Goal: Task Accomplishment & Management: Manage account settings

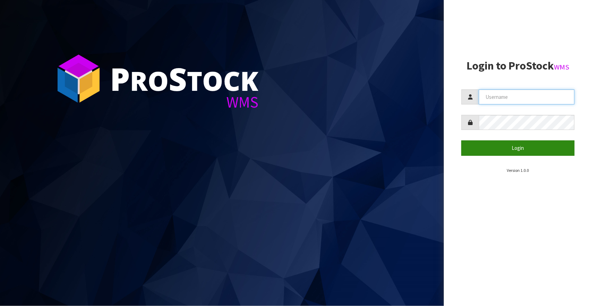
type input "[EMAIL_ADDRESS][DOMAIN_NAME]"
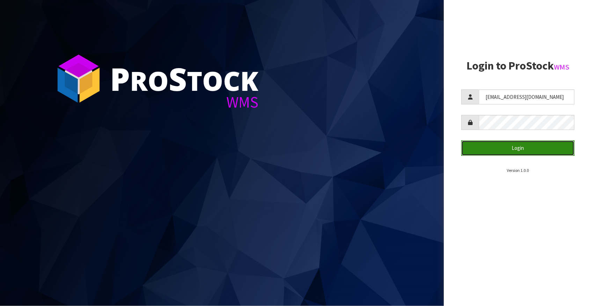
click at [500, 147] on button "Login" at bounding box center [518, 147] width 113 height 15
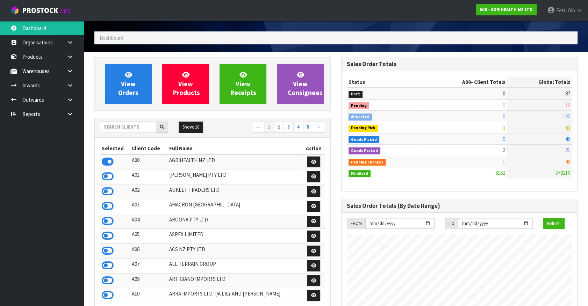
scroll to position [31, 0]
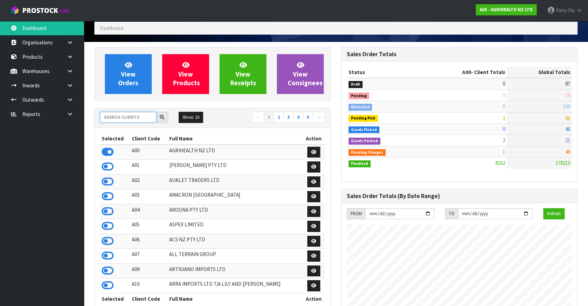
click at [119, 115] on input "text" at bounding box center [128, 117] width 56 height 11
click at [127, 119] on input "text" at bounding box center [128, 117] width 56 height 11
type input "K01"
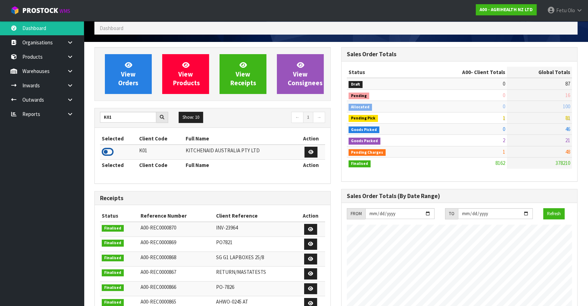
click at [105, 149] on icon at bounding box center [108, 152] width 12 height 10
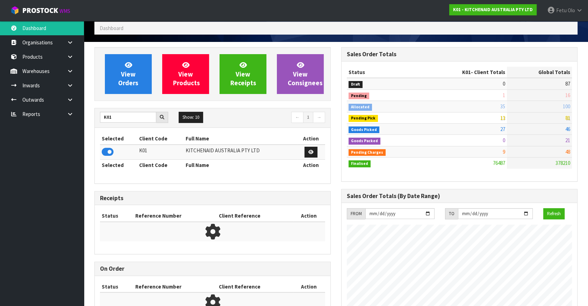
scroll to position [528, 246]
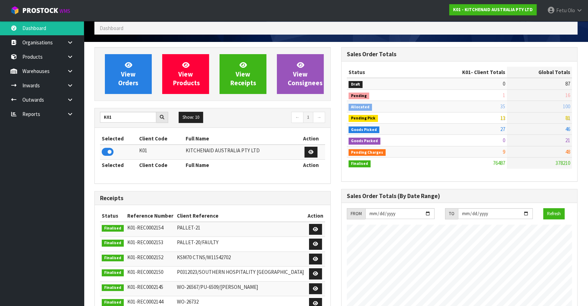
click at [34, 178] on ul "Dashboard Organisations Clients Consignees Carriers Products Categories Serial …" at bounding box center [42, 163] width 84 height 285
click at [66, 100] on link at bounding box center [72, 100] width 22 height 14
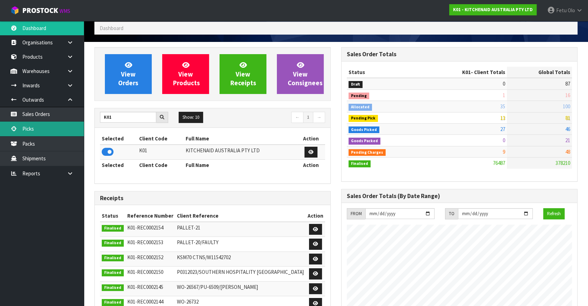
click at [29, 132] on link "Picks" at bounding box center [42, 129] width 84 height 14
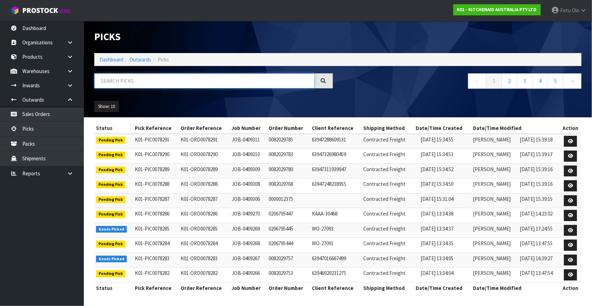
click at [174, 82] on input "text" at bounding box center [204, 80] width 220 height 15
click at [148, 74] on input "text" at bounding box center [204, 80] width 220 height 15
type input "78200"
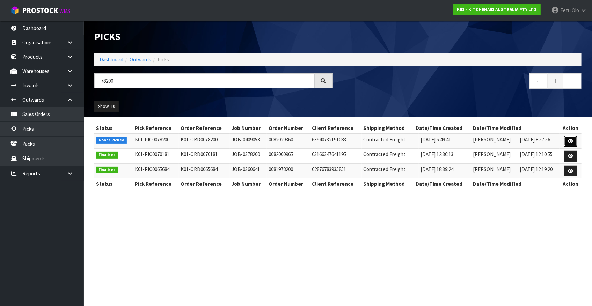
click at [567, 139] on link at bounding box center [570, 141] width 13 height 11
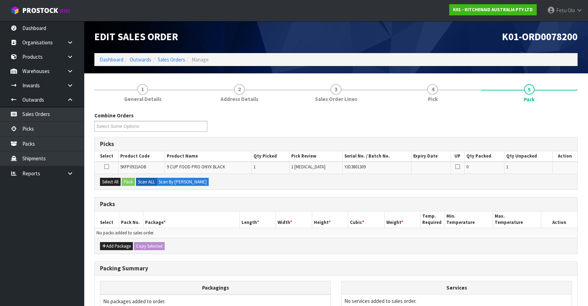
click at [261, 210] on div "Packs" at bounding box center [336, 204] width 482 height 14
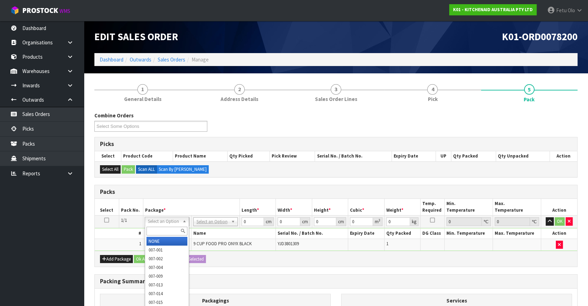
click at [159, 232] on input "text" at bounding box center [166, 231] width 41 height 9
type input "011-084"
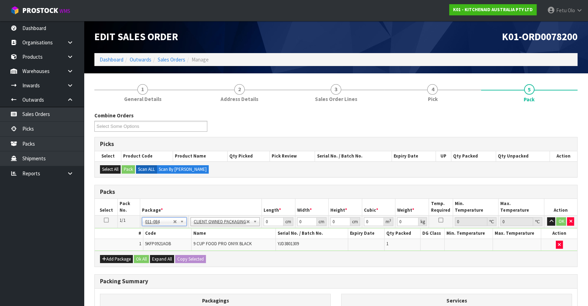
type input "4.6"
drag, startPoint x: 262, startPoint y: 222, endPoint x: 240, endPoint y: 231, distance: 23.0
click at [243, 230] on tbody "1/1 NONE 007-001 007-002 007-004 007-009 007-013 007-014 007-015 007-017 007-01…" at bounding box center [336, 233] width 482 height 35
type input "52"
type input "3"
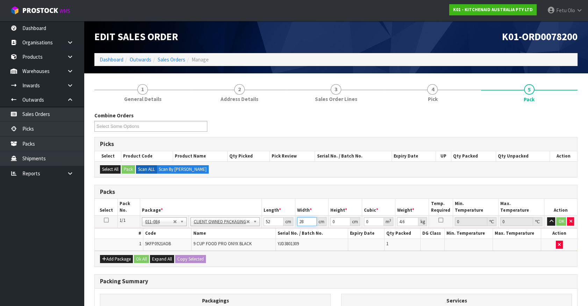
type input "28"
type input "3"
type input "0.004368"
type input "34"
type input "0.049504"
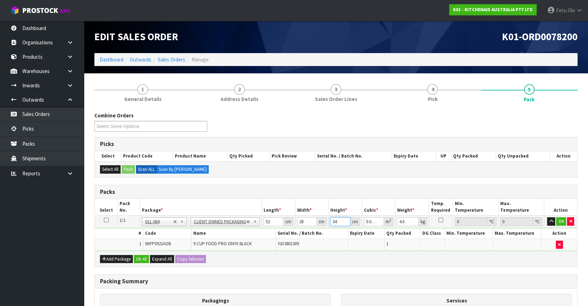
type input "34"
type input "6"
click button "OK" at bounding box center [561, 221] width 10 height 8
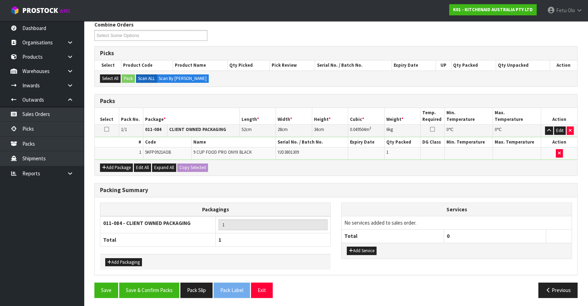
scroll to position [91, 0]
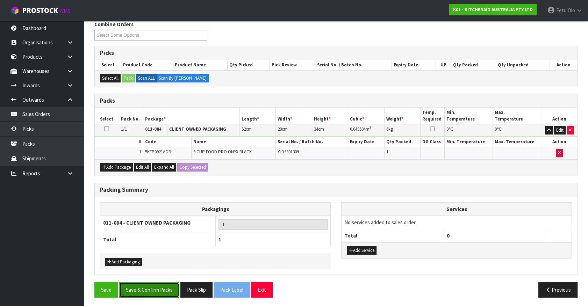
click at [160, 285] on button "Save & Confirm Packs" at bounding box center [149, 289] width 60 height 15
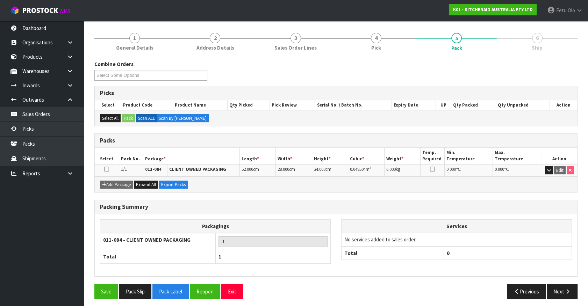
scroll to position [79, 0]
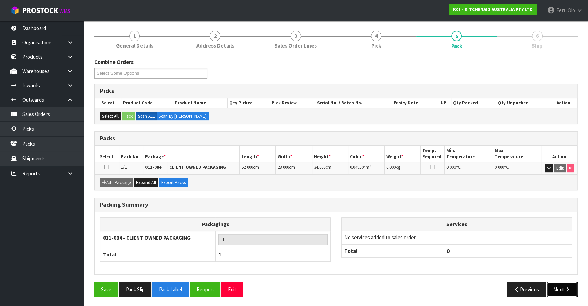
click at [558, 283] on button "Next" at bounding box center [561, 289] width 31 height 15
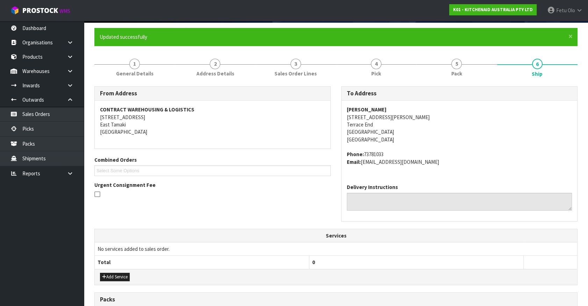
scroll to position [170, 0]
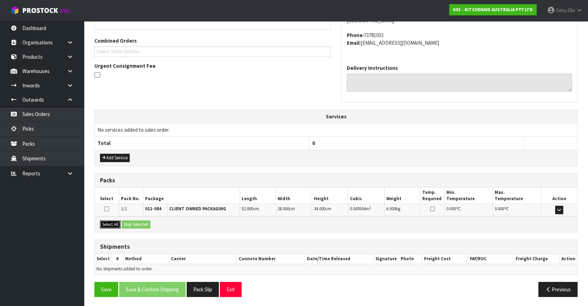
click at [112, 222] on button "Select All" at bounding box center [110, 224] width 21 height 8
click at [128, 221] on button "Ship Selected" at bounding box center [136, 224] width 29 height 8
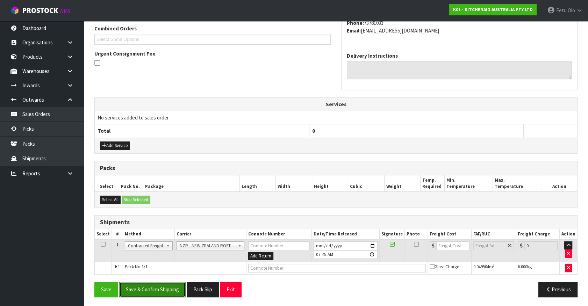
click at [151, 289] on button "Save & Confirm Shipping" at bounding box center [152, 289] width 66 height 15
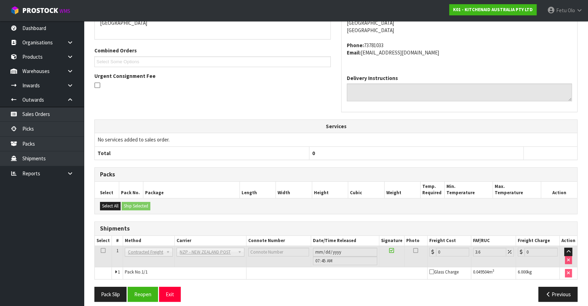
scroll to position [172, 0]
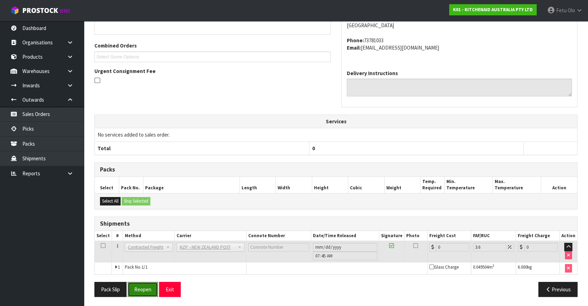
click at [141, 285] on button "Reopen" at bounding box center [143, 289] width 30 height 15
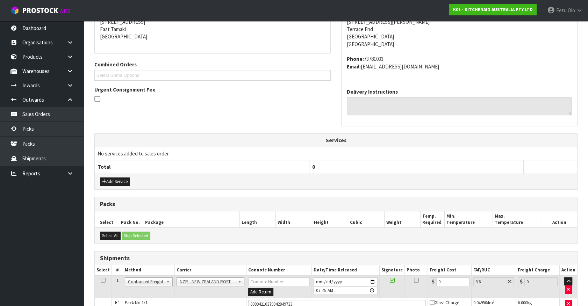
scroll to position [165, 0]
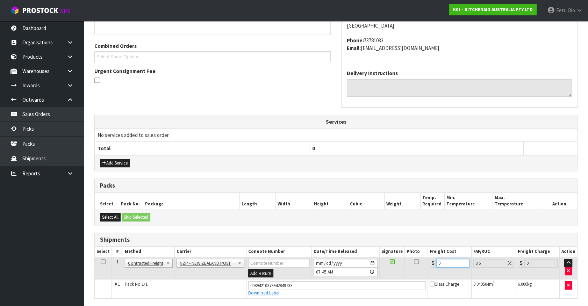
drag, startPoint x: 441, startPoint y: 260, endPoint x: 353, endPoint y: 295, distance: 94.7
click at [353, 295] on tbody "1 Client Local Pickup Customer Local Pickup Company Freight Contracted Freight …" at bounding box center [336, 277] width 482 height 41
type input "8"
type input "8.29"
type input "8.4"
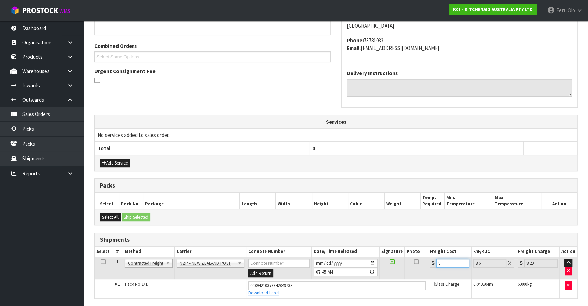
type input "8.7"
type input "8.45"
type input "8.75"
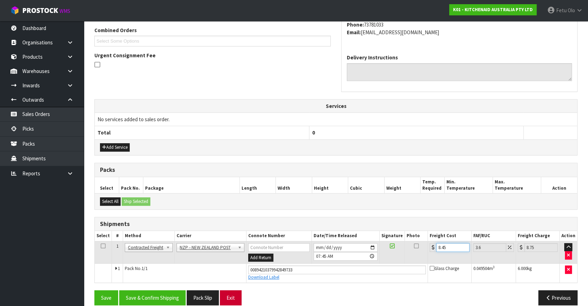
scroll to position [189, 0]
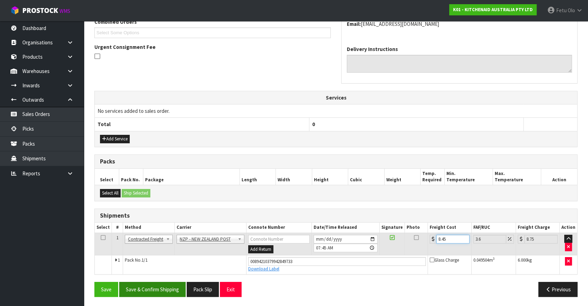
type input "8.45"
click at [152, 289] on button "Save & Confirm Shipping" at bounding box center [152, 289] width 66 height 15
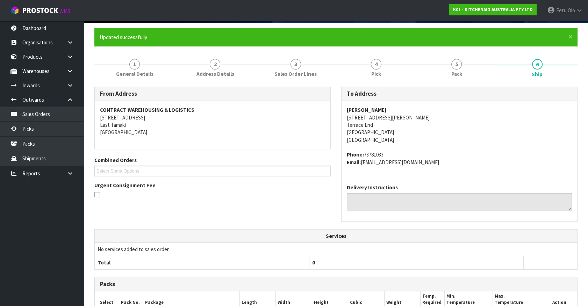
scroll to position [169, 0]
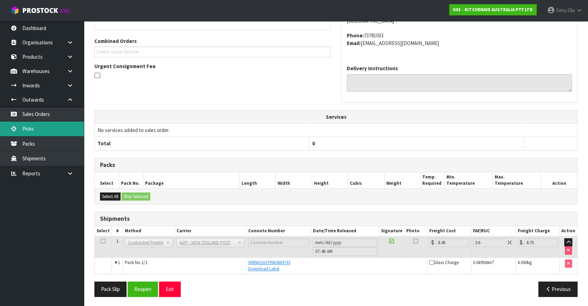
click at [30, 125] on link "Picks" at bounding box center [42, 129] width 84 height 14
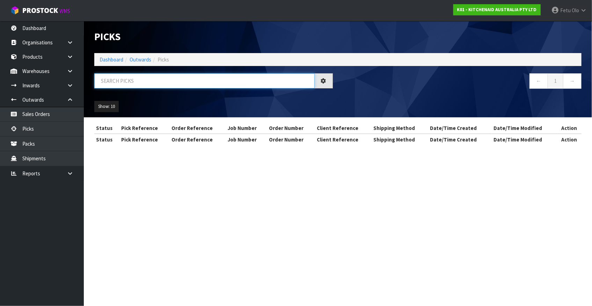
click at [146, 80] on input "text" at bounding box center [204, 80] width 220 height 15
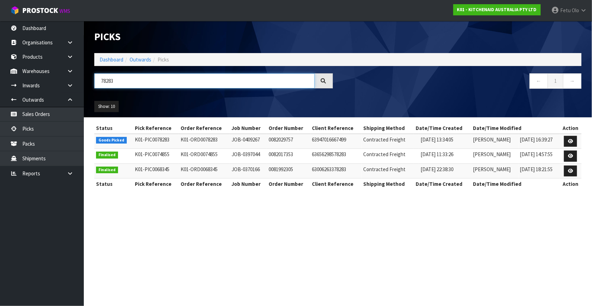
type input "78283"
click at [569, 140] on icon at bounding box center [570, 141] width 5 height 5
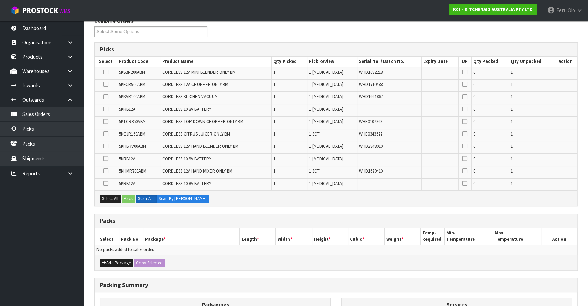
scroll to position [95, 0]
drag, startPoint x: 116, startPoint y: 263, endPoint x: 112, endPoint y: 259, distance: 6.2
click at [116, 263] on button "Add Package" at bounding box center [116, 263] width 33 height 8
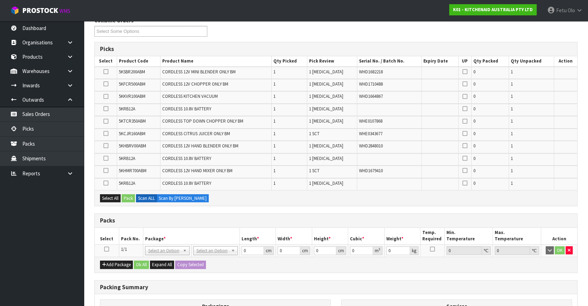
click at [107, 249] on icon at bounding box center [106, 249] width 5 height 0
click at [194, 230] on th "Package *" at bounding box center [191, 236] width 96 height 16
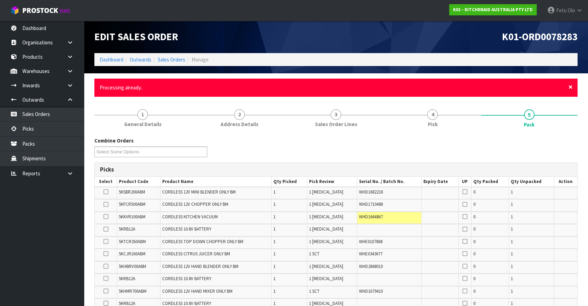
click at [572, 86] on span "×" at bounding box center [570, 87] width 4 height 10
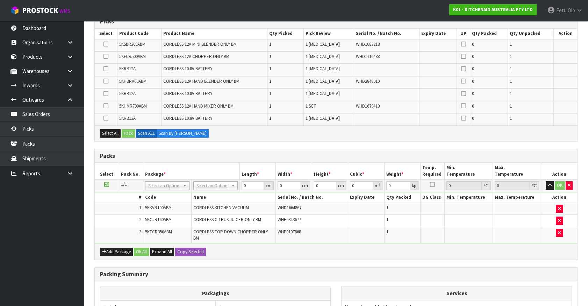
scroll to position [127, 0]
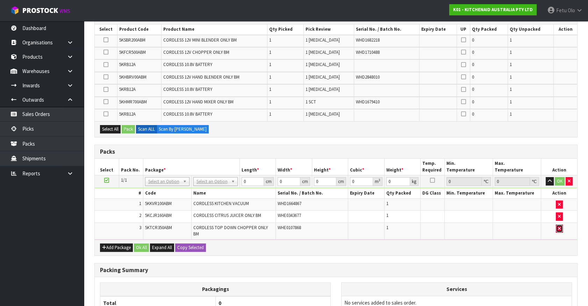
click at [559, 227] on icon "button" at bounding box center [559, 228] width 3 height 5
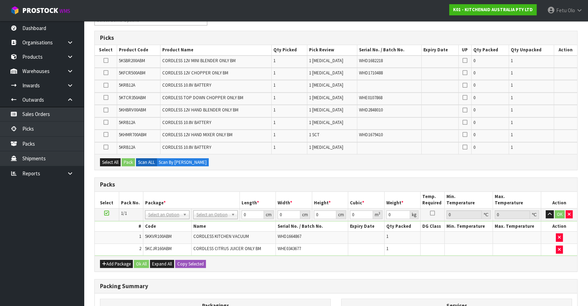
scroll to position [0, 0]
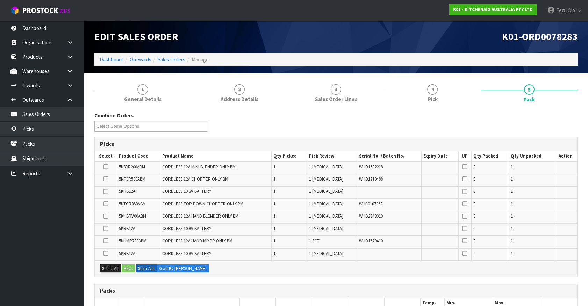
click at [401, 128] on div "Combine Orders K01-ORD0078189 K01-ORD0078192 K01-ORD0078193 K01-ORD0078196 K01-…" at bounding box center [335, 124] width 493 height 25
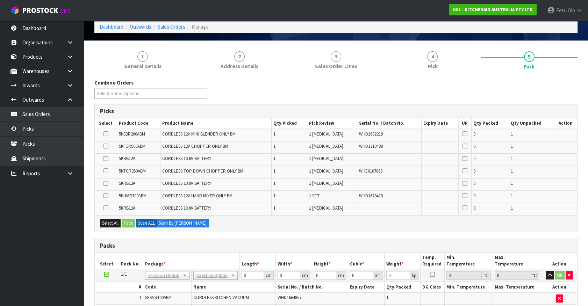
scroll to position [159, 0]
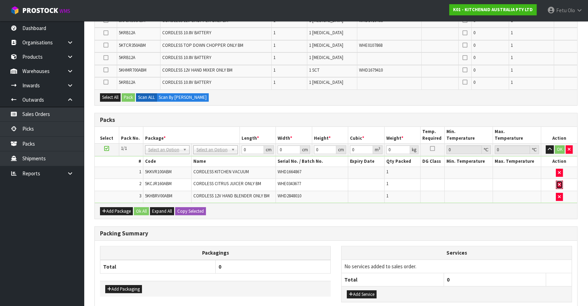
click at [559, 182] on icon "button" at bounding box center [559, 184] width 3 height 5
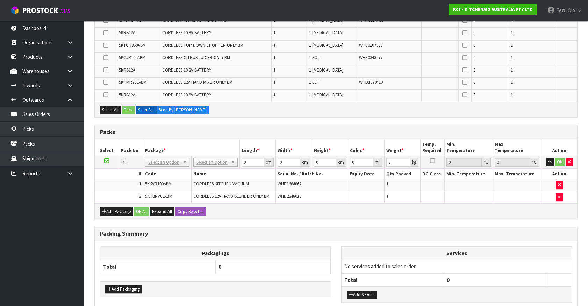
click at [52, 257] on ul "Dashboard Organisations Clients Consignees Carriers Products Categories Serial …" at bounding box center [42, 163] width 84 height 285
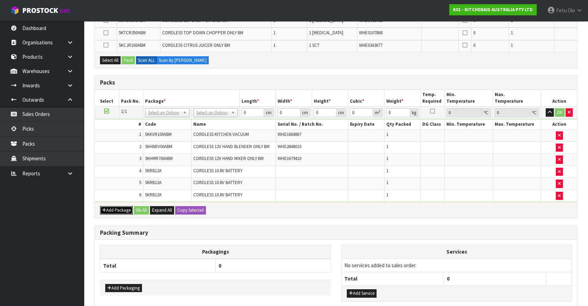
click at [108, 212] on button "Add Package" at bounding box center [116, 210] width 33 height 8
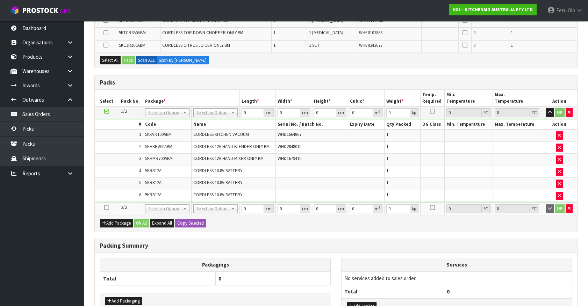
click at [105, 208] on icon at bounding box center [106, 208] width 5 height 0
click at [4, 236] on ul "Dashboard Organisations Clients Consignees Carriers Products Categories Serial …" at bounding box center [42, 163] width 84 height 285
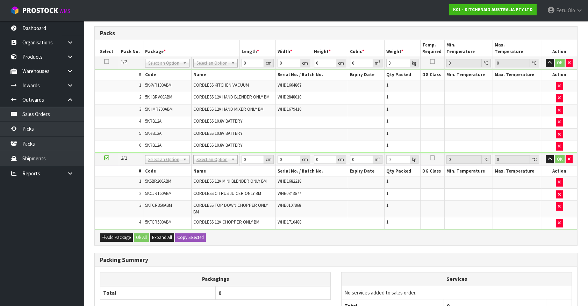
drag, startPoint x: 166, startPoint y: 158, endPoint x: 162, endPoint y: 167, distance: 10.5
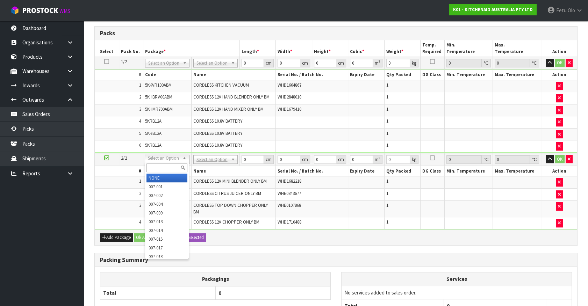
click at [162, 167] on input "text" at bounding box center [166, 167] width 41 height 9
type input "011"
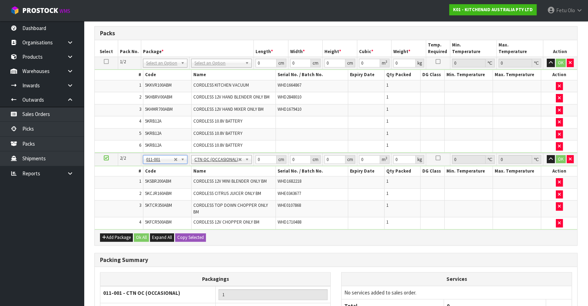
type input "6.01"
drag, startPoint x: 262, startPoint y: 159, endPoint x: 180, endPoint y: 198, distance: 91.1
click at [180, 198] on tbody "2/2 NONE 007-001 007-002 007-004 007-009 007-013 007-014 007-015 007-017 007-01…" at bounding box center [336, 191] width 482 height 77
type input "76"
type input "38"
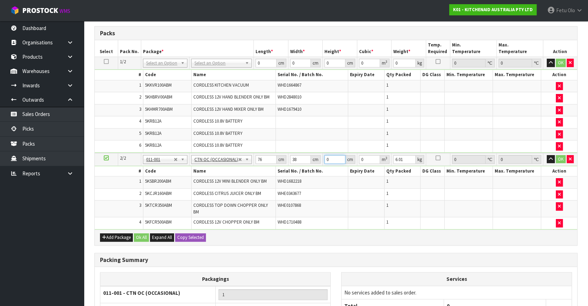
type input "2"
type input "0.005776"
type input "296"
type input "0.854848"
click at [329, 159] on input "296" at bounding box center [334, 159] width 21 height 9
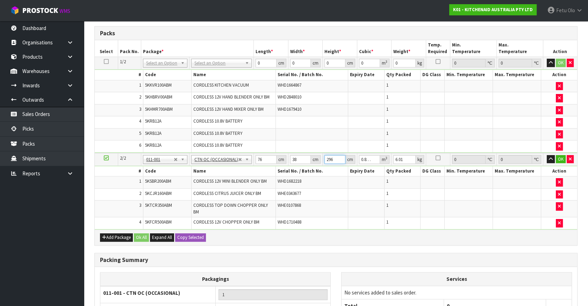
click at [329, 159] on input "296" at bounding box center [334, 159] width 21 height 9
type input "2"
type input "0.005776"
type input "29"
type input "0.083752"
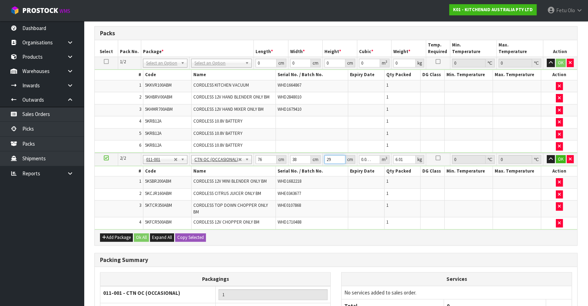
type input "29"
type input "10"
click button "OK" at bounding box center [560, 159] width 10 height 8
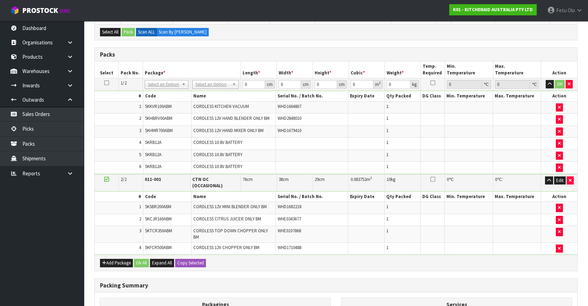
scroll to position [127, 0]
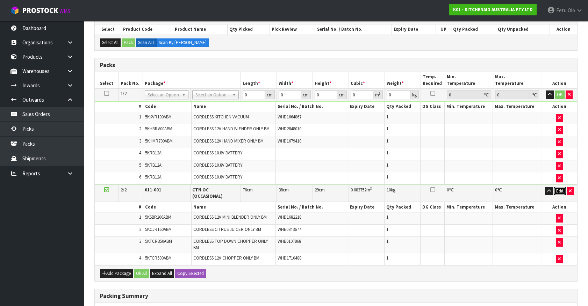
click at [557, 188] on button "Edit" at bounding box center [560, 191] width 12 height 8
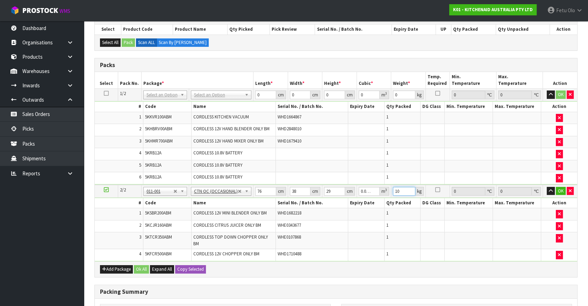
drag, startPoint x: 381, startPoint y: 197, endPoint x: 367, endPoint y: 204, distance: 15.8
click at [367, 204] on tbody "2/2 NONE 007-001 007-002 007-004 007-009 007-013 007-014 007-015 007-017 007-01…" at bounding box center [336, 223] width 482 height 77
type input "11"
click at [559, 191] on button "OK" at bounding box center [560, 191] width 10 height 8
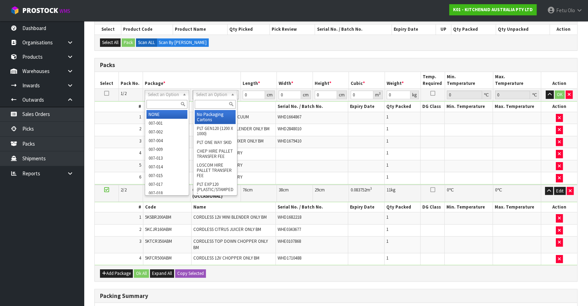
click at [166, 102] on input "text" at bounding box center [166, 104] width 41 height 9
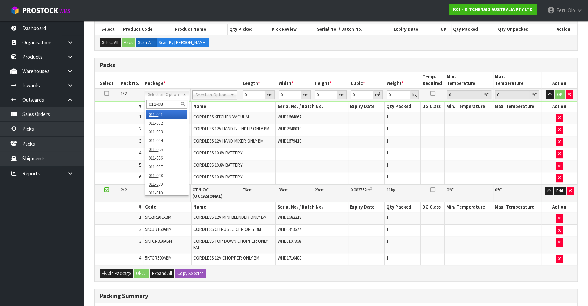
type input "011-084"
type input "4.46"
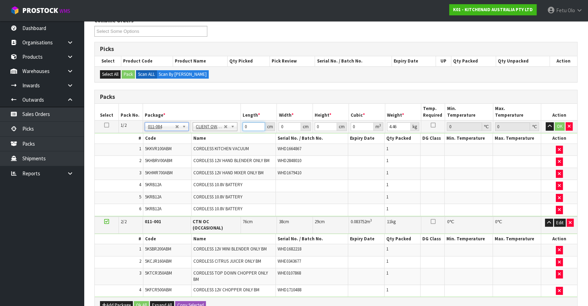
drag, startPoint x: 248, startPoint y: 127, endPoint x: 155, endPoint y: 153, distance: 96.8
click at [157, 152] on tbody "1/2 NONE 007-001 007-002 007-004 007-009 007-013 007-014 007-015 007-017 007-01…" at bounding box center [336, 169] width 482 height 96
type input "52"
type input "31"
type input "2"
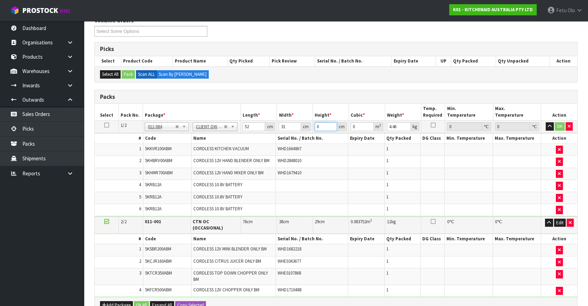
type input "0.003224"
type input "26"
type input "0.041912"
type input "26"
type input "7"
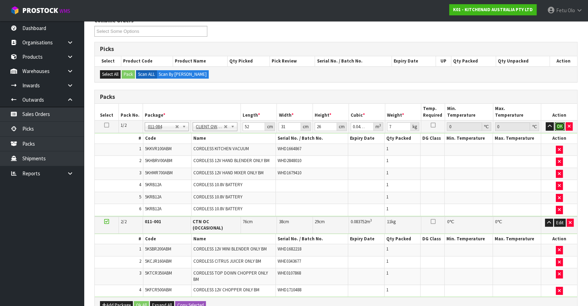
click button "OK" at bounding box center [559, 126] width 10 height 8
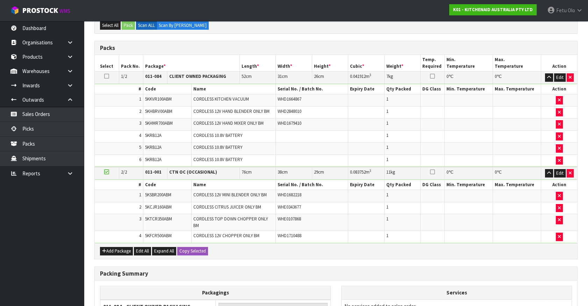
scroll to position [239, 0]
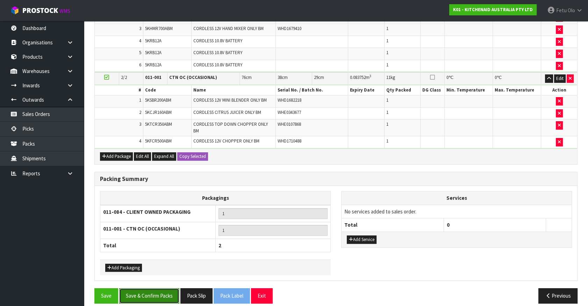
click at [168, 290] on button "Save & Confirm Packs" at bounding box center [149, 295] width 60 height 15
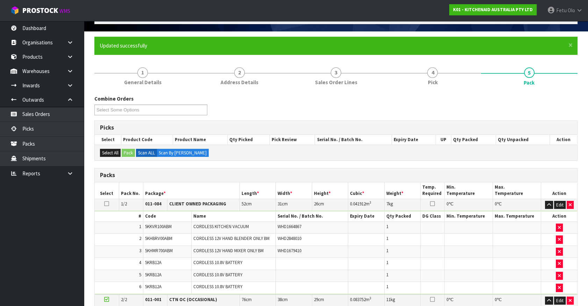
scroll to position [108, 0]
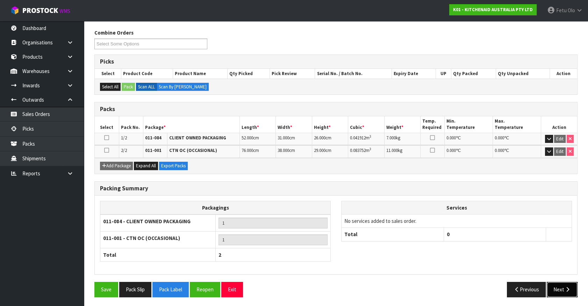
click at [566, 290] on icon "button" at bounding box center [567, 289] width 7 height 5
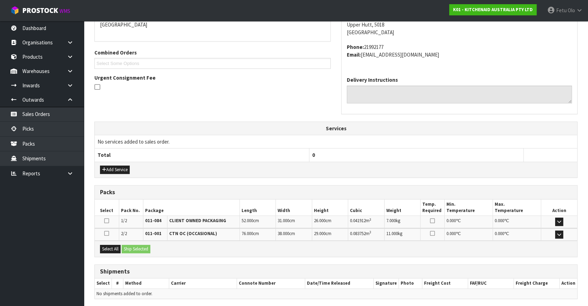
scroll to position [182, 0]
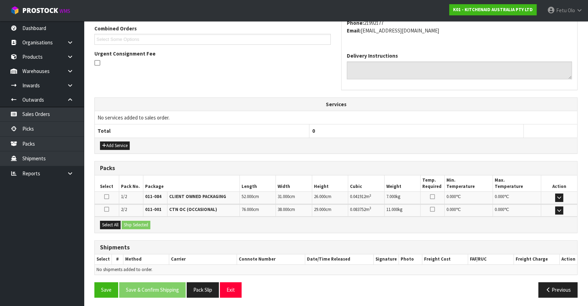
click at [110, 229] on div "Select All Ship Selected" at bounding box center [336, 225] width 482 height 16
click at [122, 221] on div "Select All Ship Selected" at bounding box center [336, 225] width 482 height 16
click at [114, 225] on button "Select All" at bounding box center [110, 225] width 21 height 8
click at [141, 224] on button "Ship Selected" at bounding box center [136, 225] width 29 height 8
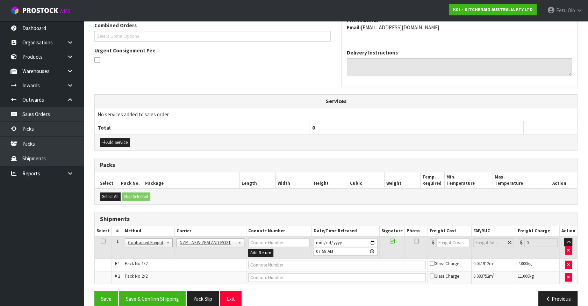
scroll to position [195, 0]
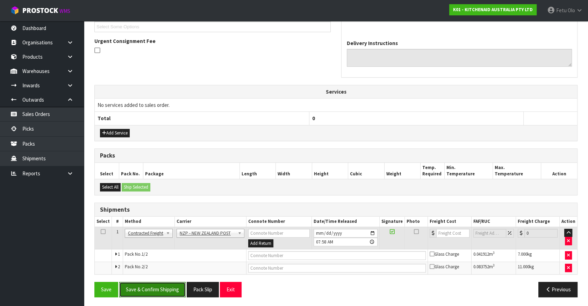
click at [165, 290] on button "Save & Confirm Shipping" at bounding box center [152, 289] width 66 height 15
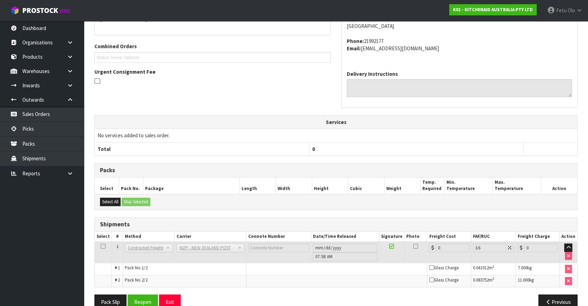
scroll to position [184, 0]
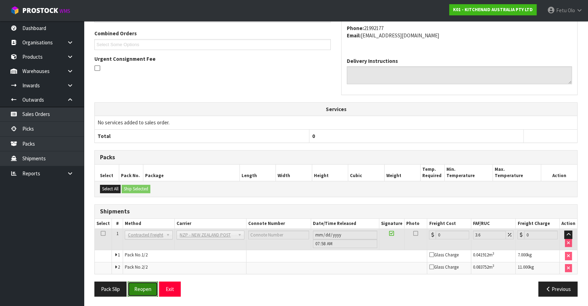
click at [146, 288] on button "Reopen" at bounding box center [143, 289] width 30 height 15
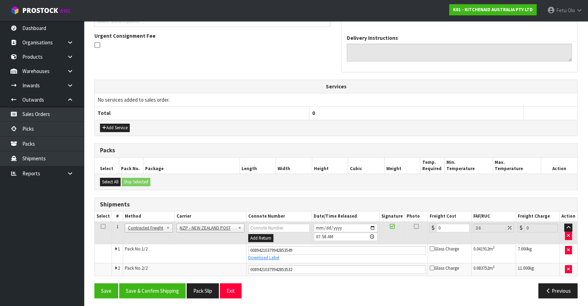
scroll to position [201, 0]
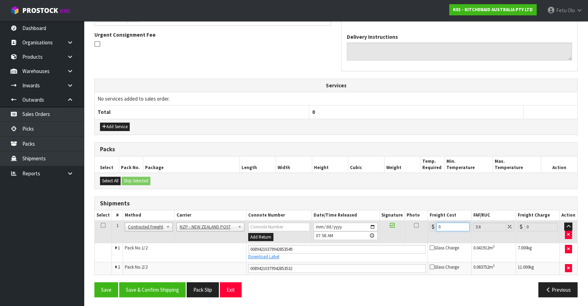
drag, startPoint x: 447, startPoint y: 225, endPoint x: 339, endPoint y: 263, distance: 115.0
click at [339, 263] on tbody "1 Client Local Pickup Customer Local Pickup Company Freight Contracted Freight …" at bounding box center [336, 247] width 482 height 54
type input "2"
type input "2.07"
type input "22"
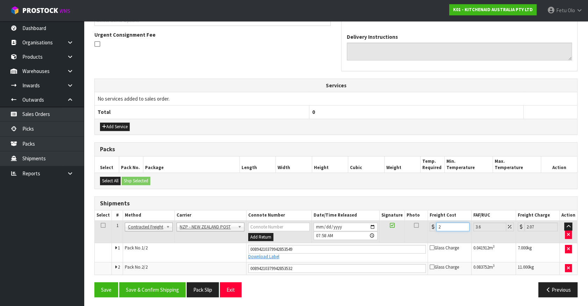
type input "22.79"
type input "22.5"
type input "23.31"
type input "22.59"
type input "23.4"
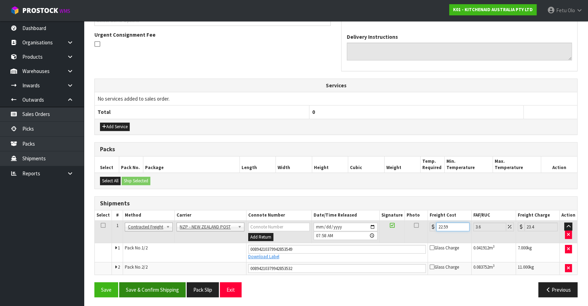
type input "22.59"
click at [166, 289] on button "Save & Confirm Shipping" at bounding box center [152, 289] width 66 height 15
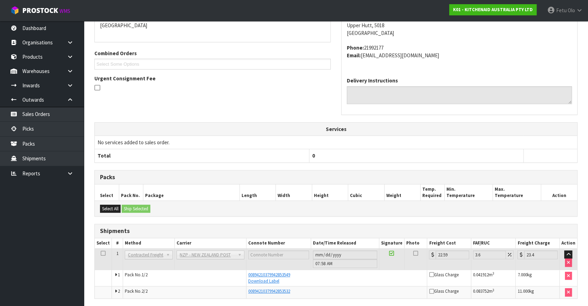
scroll to position [182, 0]
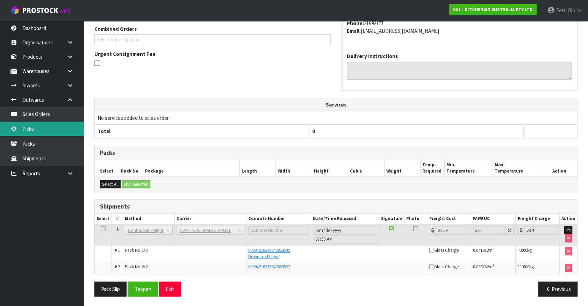
click at [41, 132] on link "Picks" at bounding box center [42, 129] width 84 height 14
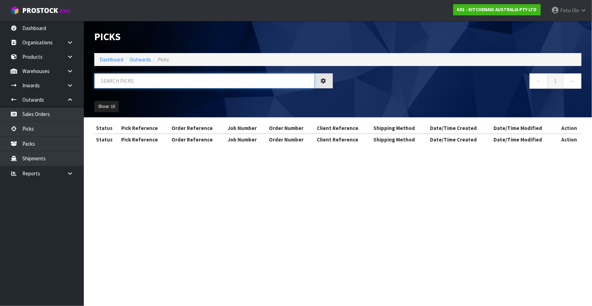
click at [161, 81] on input "text" at bounding box center [204, 80] width 220 height 15
type input "78260"
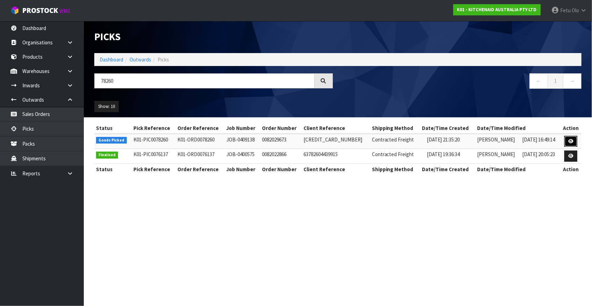
click at [572, 142] on icon at bounding box center [570, 141] width 5 height 5
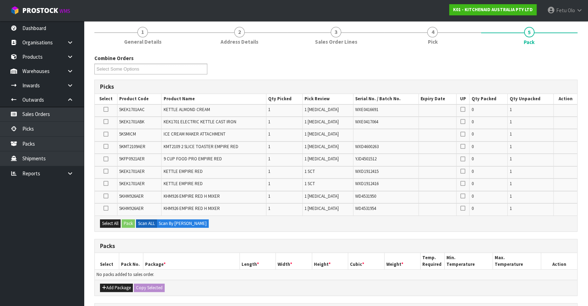
scroll to position [127, 0]
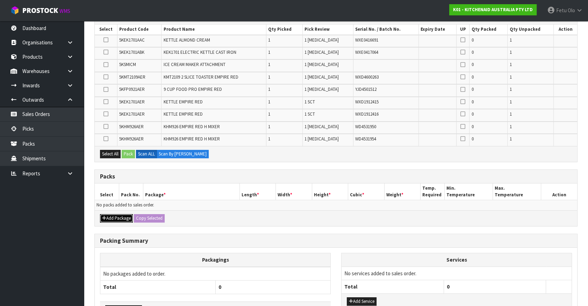
click at [115, 216] on button "Add Package" at bounding box center [116, 218] width 33 height 8
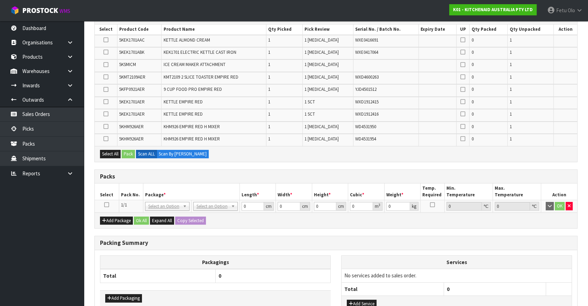
click at [107, 205] on icon at bounding box center [106, 205] width 5 height 0
click at [37, 250] on ul "Dashboard Organisations Clients Consignees Carriers Products Categories Serial …" at bounding box center [42, 163] width 84 height 285
click at [109, 217] on button "Add Package" at bounding box center [116, 221] width 33 height 8
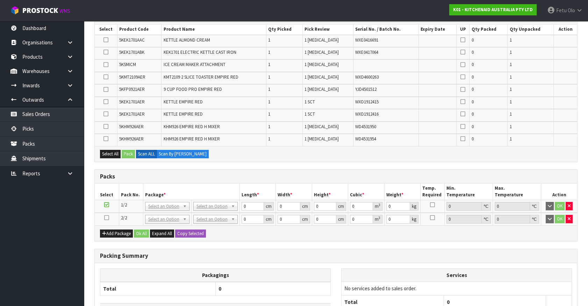
click at [106, 218] on icon at bounding box center [106, 218] width 5 height 0
click at [54, 239] on ul "Dashboard Organisations Clients Consignees Carriers Products Categories Serial …" at bounding box center [42, 163] width 84 height 285
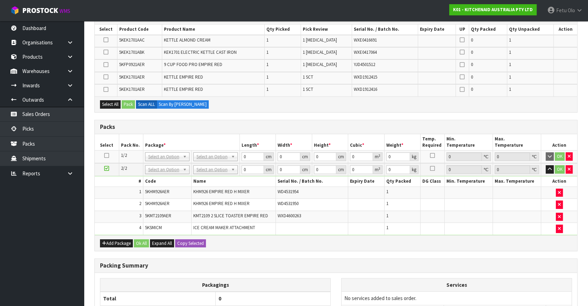
click at [23, 277] on ul "Dashboard Organisations Clients Consignees Carriers Products Categories Serial …" at bounding box center [42, 163] width 84 height 285
click at [106, 155] on icon at bounding box center [106, 155] width 5 height 0
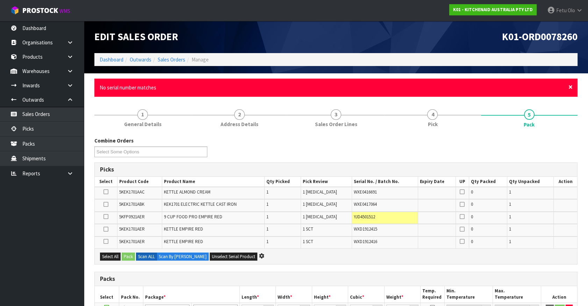
click at [569, 87] on span "×" at bounding box center [570, 87] width 4 height 10
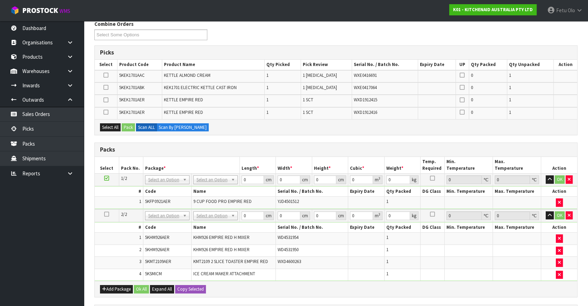
scroll to position [95, 0]
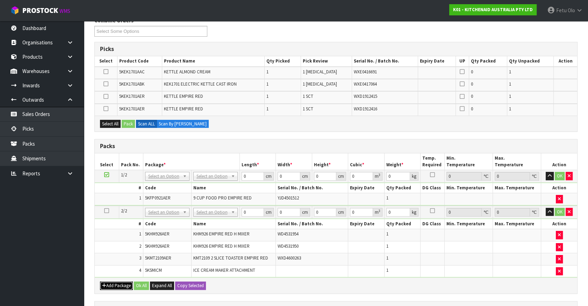
click at [105, 283] on icon "button" at bounding box center [104, 285] width 4 height 5
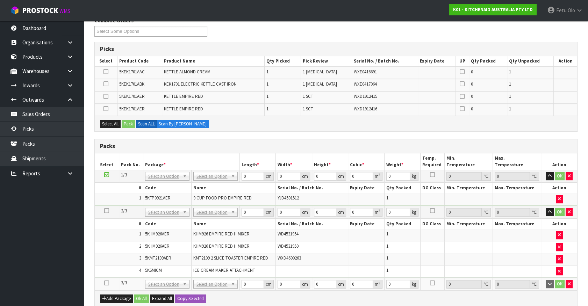
click at [106, 283] on icon at bounding box center [106, 283] width 5 height 0
click at [54, 277] on ul "Dashboard Organisations Clients Consignees Carriers Products Categories Serial …" at bounding box center [42, 163] width 84 height 285
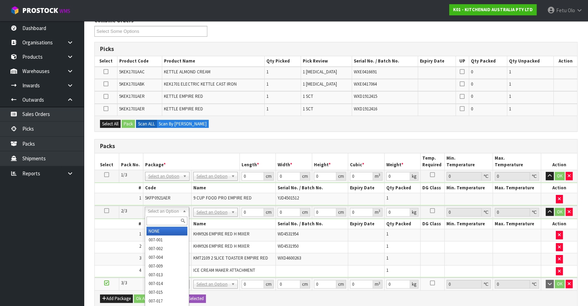
drag, startPoint x: 159, startPoint y: 223, endPoint x: 159, endPoint y: 215, distance: 7.7
click at [159, 221] on input "text" at bounding box center [166, 221] width 41 height 9
type input "011"
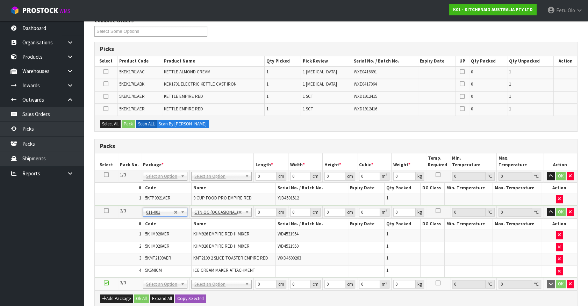
type input "9.62"
drag, startPoint x: 263, startPoint y: 186, endPoint x: 261, endPoint y: 208, distance: 22.1
click at [256, 199] on table "# Code Name Serial No. / Batch No. Expiry Date Qty Packed DG Class Min. Tempera…" at bounding box center [336, 194] width 482 height 22
click at [262, 213] on input "0" at bounding box center [265, 212] width 21 height 9
drag, startPoint x: 262, startPoint y: 213, endPoint x: 239, endPoint y: 226, distance: 26.1
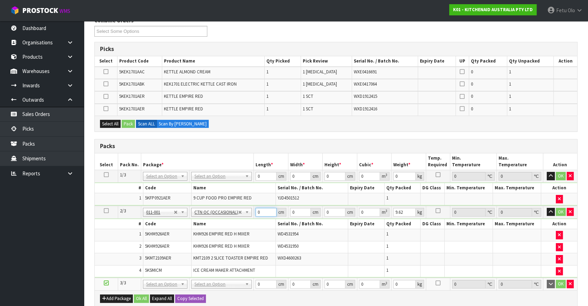
click at [239, 226] on tbody "2/3 NONE 007-001 007-002 007-004 007-009 007-013 007-014 007-015 007-017 007-01…" at bounding box center [336, 242] width 482 height 72
type input "76"
type input "38"
type input "2"
type input "0.005776"
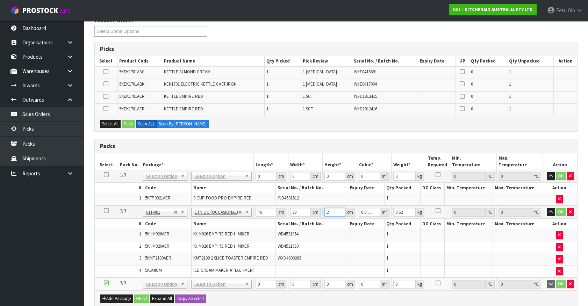
type input "29"
type input "0.083752"
type input "29"
type input "11"
click button "OK" at bounding box center [560, 212] width 10 height 8
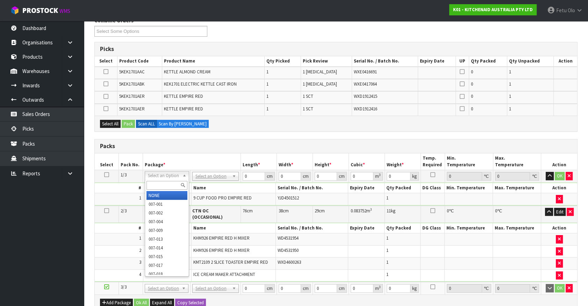
click at [167, 185] on input "text" at bounding box center [166, 185] width 41 height 9
type input "011-084"
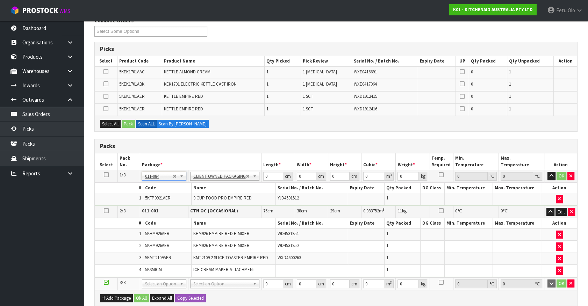
type input "4.6"
drag, startPoint x: 268, startPoint y: 176, endPoint x: 250, endPoint y: 184, distance: 20.0
click at [250, 184] on tbody "1/3 NONE 007-001 007-002 007-004 007-009 007-013 007-014 007-015 007-017 007-01…" at bounding box center [336, 188] width 482 height 36
type input "52"
type input "34"
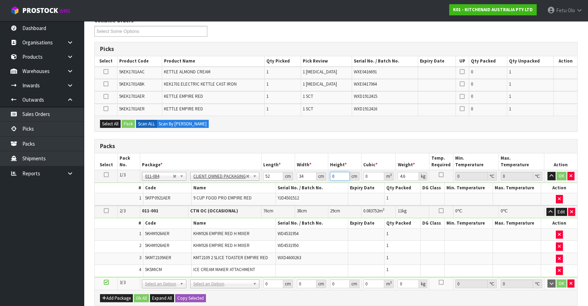
type input "2"
type input "0.003536"
type input "2"
click at [269, 174] on input "52" at bounding box center [273, 176] width 20 height 9
type input "2"
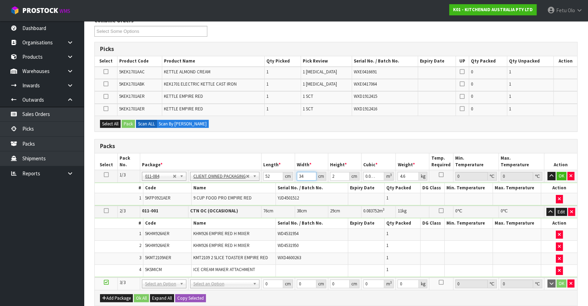
type input "0.000208"
type input "28"
type input "0.002912"
type input "28"
type input "3"
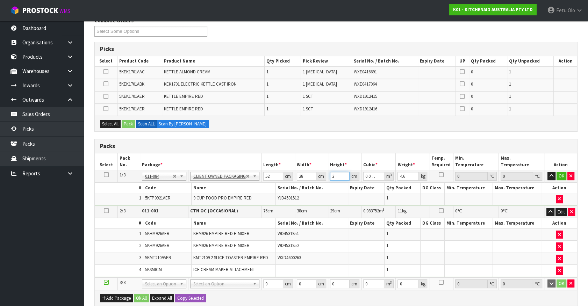
type input "0.004368"
type input "34"
type input "0.049504"
type input "34"
type input "6"
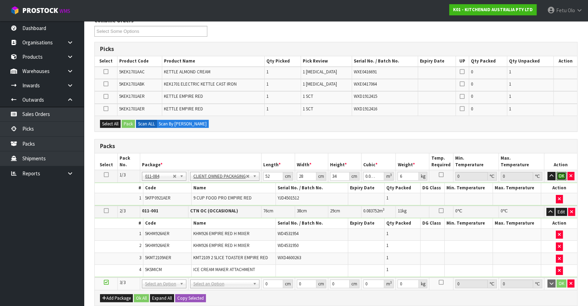
click button "OK" at bounding box center [561, 176] width 10 height 8
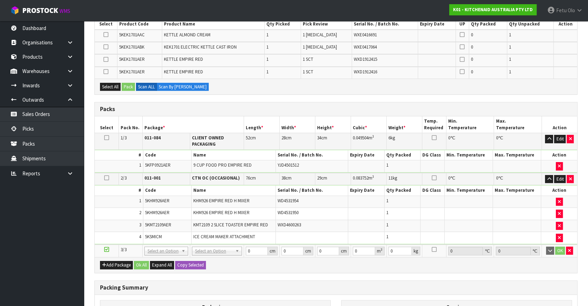
scroll to position [190, 0]
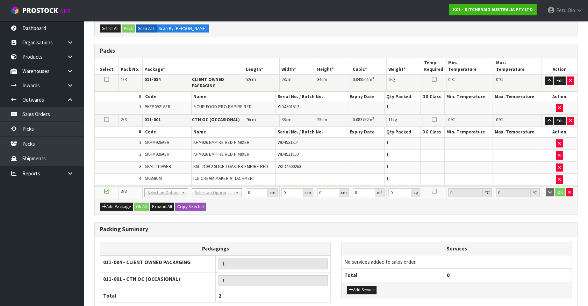
click at [40, 232] on ul "Dashboard Organisations Clients Consignees Carriers Products Categories Serial …" at bounding box center [42, 163] width 84 height 285
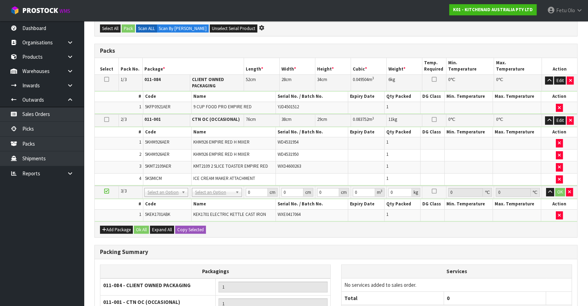
scroll to position [166, 0]
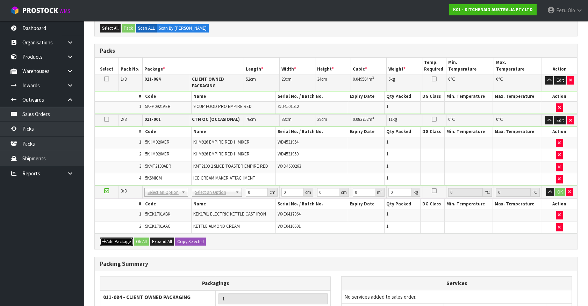
click at [101, 238] on button "Add Package" at bounding box center [116, 242] width 33 height 8
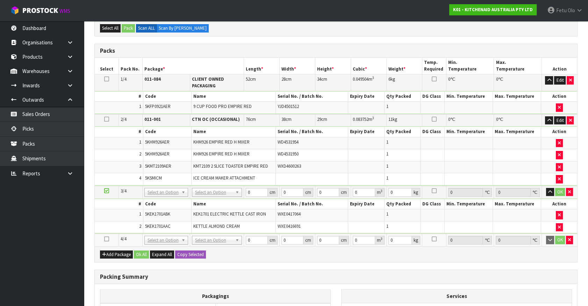
click at [106, 239] on icon at bounding box center [106, 239] width 5 height 0
click at [56, 263] on ul "Dashboard Organisations Clients Consignees Carriers Products Categories Serial …" at bounding box center [42, 163] width 84 height 285
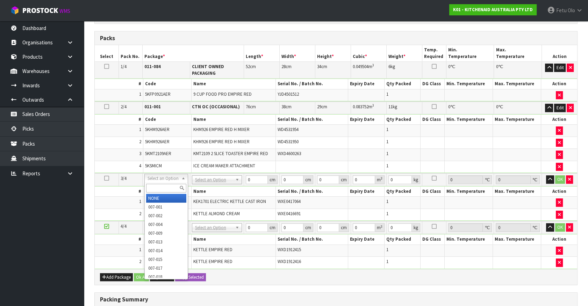
click at [159, 188] on input "text" at bounding box center [166, 188] width 40 height 9
type input "011"
type input "2"
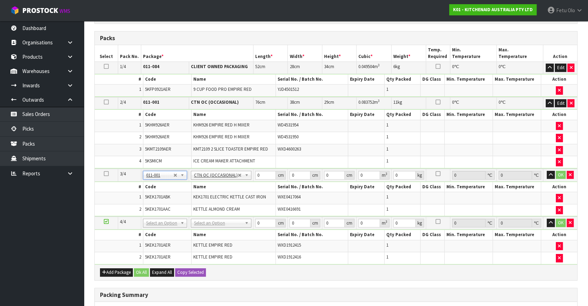
type input "4.08"
drag, startPoint x: 264, startPoint y: 174, endPoint x: 217, endPoint y: 190, distance: 49.6
click at [217, 190] on tbody "3/4 NONE 007-001 007-002 007-004 007-009 007-013 007-014 007-015 007-017 007-01…" at bounding box center [336, 193] width 482 height 48
type input "42"
type input "28"
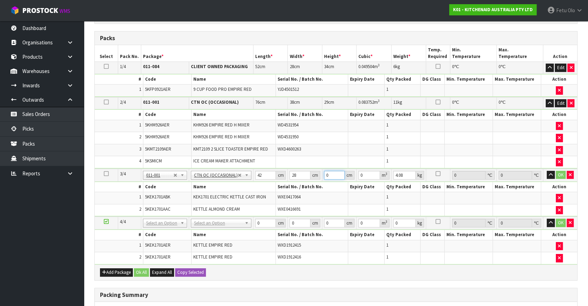
type input "3"
type input "0.003528"
type input "35"
type input "0.04116"
type input "35"
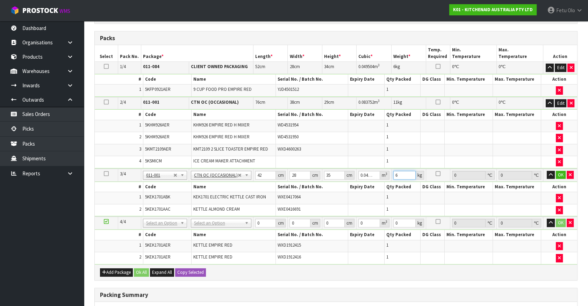
type input "6"
click button "OK" at bounding box center [560, 175] width 10 height 8
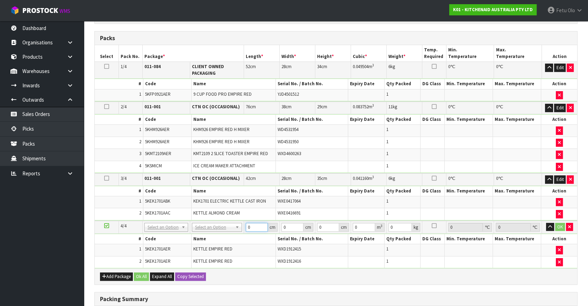
drag, startPoint x: 172, startPoint y: 222, endPoint x: 169, endPoint y: 240, distance: 18.4
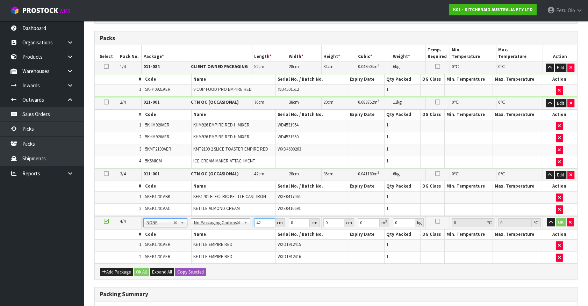
type input "42"
type input "29"
type input "4"
type input "0.004872"
type input "43"
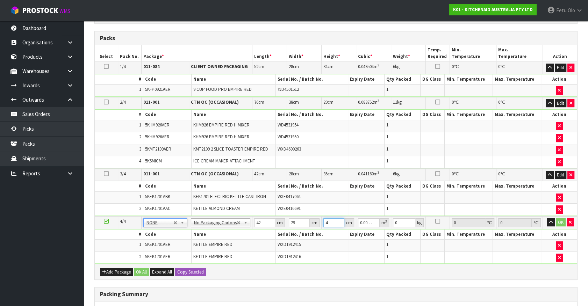
type input "0.052374"
drag, startPoint x: 300, startPoint y: 231, endPoint x: 295, endPoint y: 233, distance: 5.0
click at [295, 233] on tbody "4/4 NONE 007-001 007-002 007-004 007-009 007-013 007-014 007-015 007-017 007-01…" at bounding box center [336, 240] width 482 height 48
type input "3"
type input "0.003654"
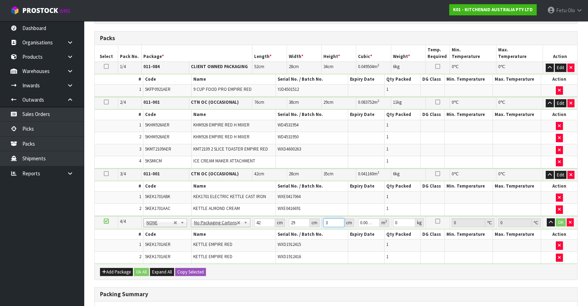
type input "35"
type input "0.04263"
type input "35"
type input "6"
click button "OK" at bounding box center [560, 222] width 10 height 8
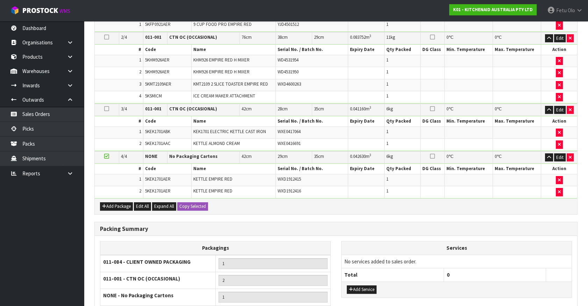
scroll to position [290, 0]
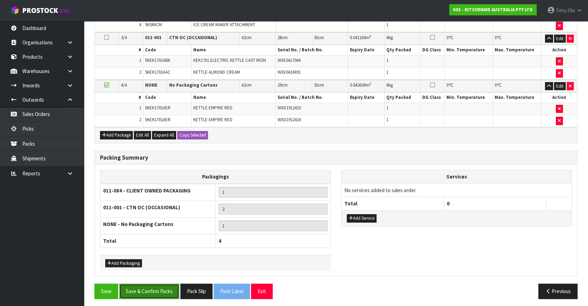
click at [157, 288] on button "Save & Confirm Packs" at bounding box center [149, 291] width 60 height 15
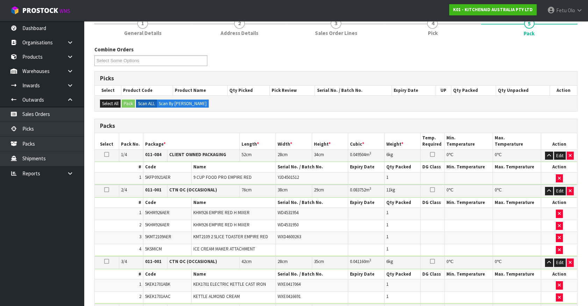
scroll to position [150, 0]
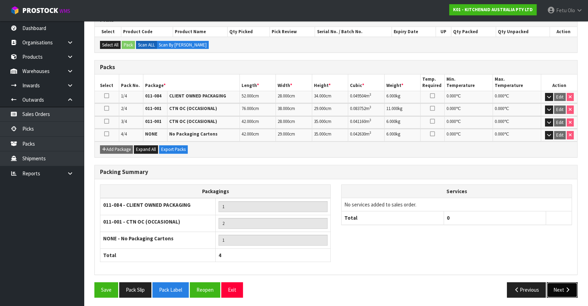
click at [556, 285] on button "Next" at bounding box center [561, 289] width 31 height 15
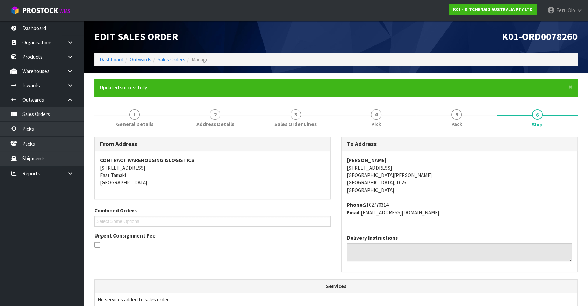
scroll to position [208, 0]
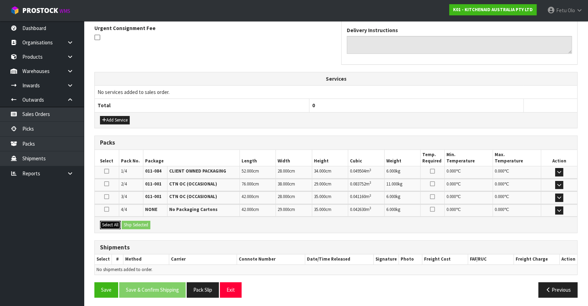
drag, startPoint x: 112, startPoint y: 223, endPoint x: 116, endPoint y: 223, distance: 4.2
click at [114, 223] on button "Select All" at bounding box center [110, 225] width 21 height 8
click at [123, 223] on button "Ship Selected" at bounding box center [136, 225] width 29 height 8
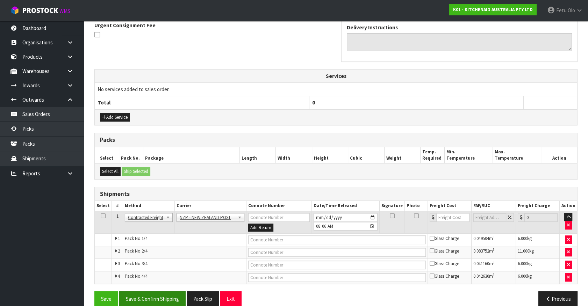
scroll to position [220, 0]
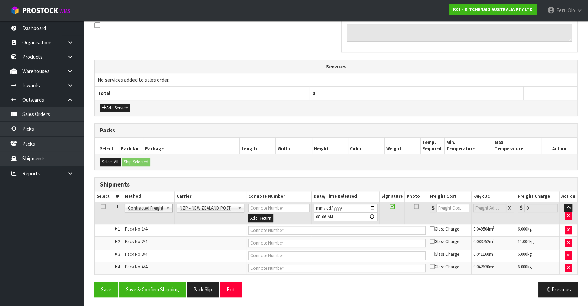
click at [151, 296] on div "Save Save & Confirm Shipping Pack Slip Exit Previous" at bounding box center [335, 292] width 493 height 20
click at [151, 293] on button "Save & Confirm Shipping" at bounding box center [152, 289] width 66 height 15
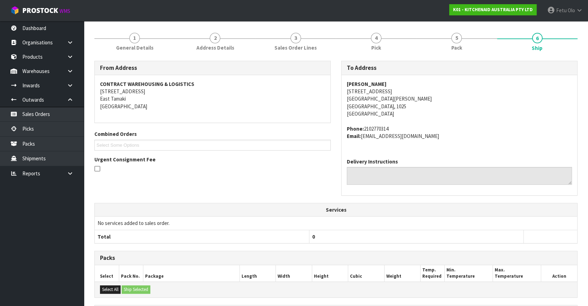
scroll to position [208, 0]
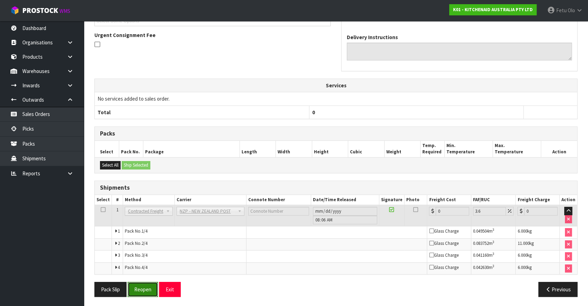
drag, startPoint x: 147, startPoint y: 292, endPoint x: 144, endPoint y: 287, distance: 6.1
click at [147, 291] on button "Reopen" at bounding box center [143, 289] width 30 height 15
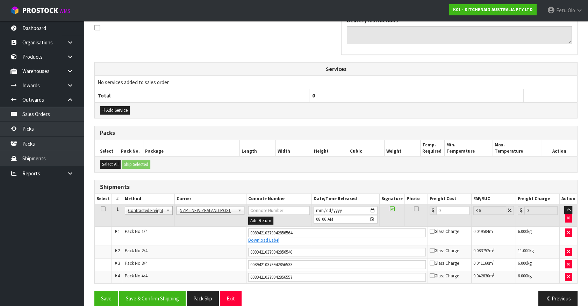
scroll to position [226, 0]
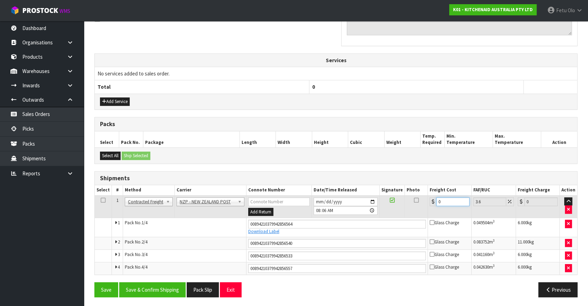
drag, startPoint x: 442, startPoint y: 203, endPoint x: 172, endPoint y: 233, distance: 271.1
click at [231, 230] on tbody "1 Client Local Pickup Customer Local Pickup Company Freight Contracted Freight …" at bounding box center [336, 234] width 482 height 79
type input "1"
type input "1.04"
type input "17"
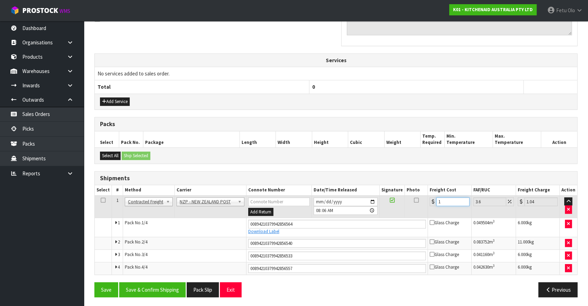
type input "17.61"
type input "17.3"
type input "17.92"
type input "17.32"
type input "17.94"
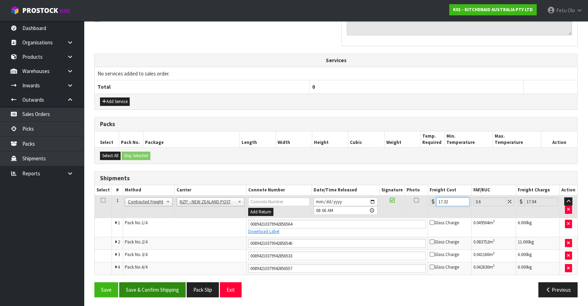
type input "17.32"
click at [181, 293] on button "Save & Confirm Shipping" at bounding box center [152, 289] width 66 height 15
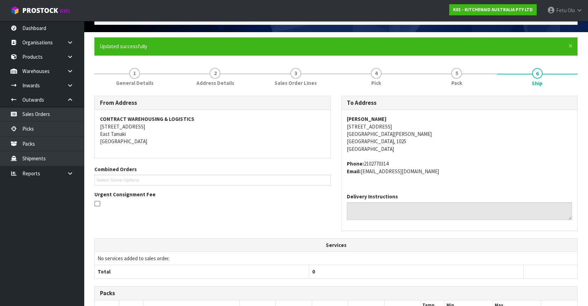
scroll to position [127, 0]
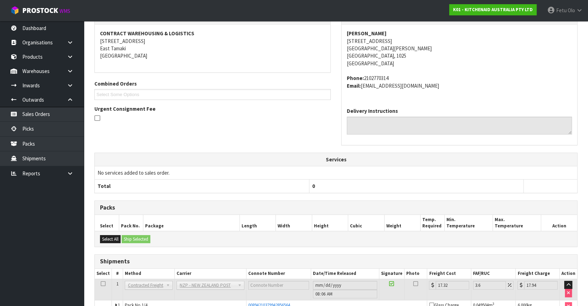
click at [366, 191] on th "0" at bounding box center [416, 186] width 214 height 13
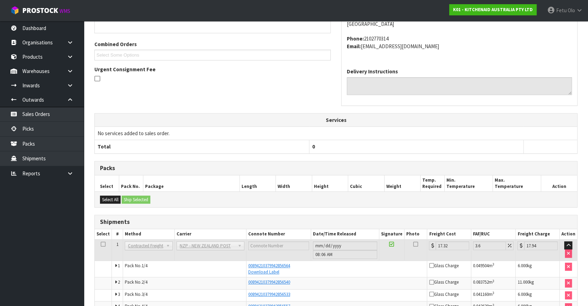
scroll to position [205, 0]
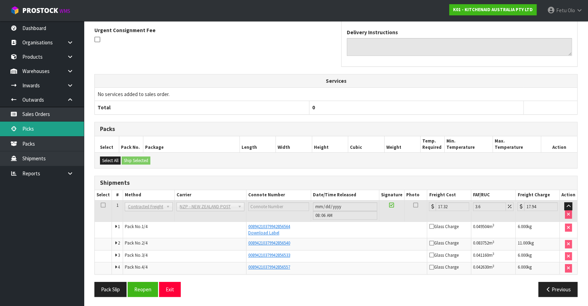
click at [39, 129] on link "Picks" at bounding box center [42, 129] width 84 height 14
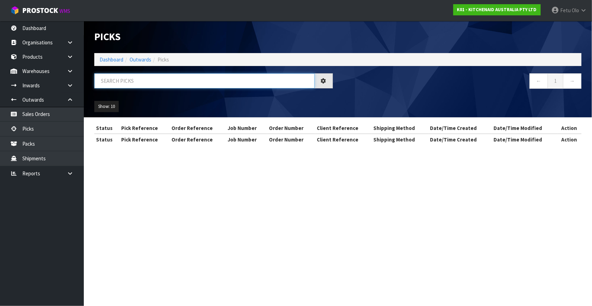
click at [174, 86] on input "text" at bounding box center [204, 80] width 220 height 15
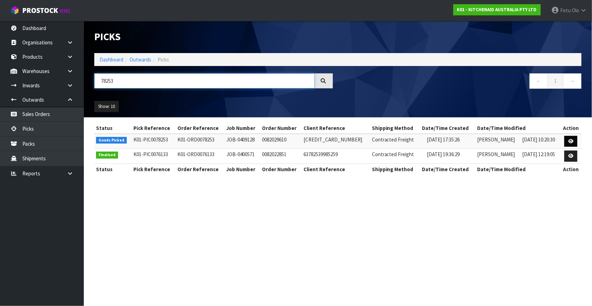
type input "78253"
click at [573, 142] on icon at bounding box center [570, 141] width 5 height 5
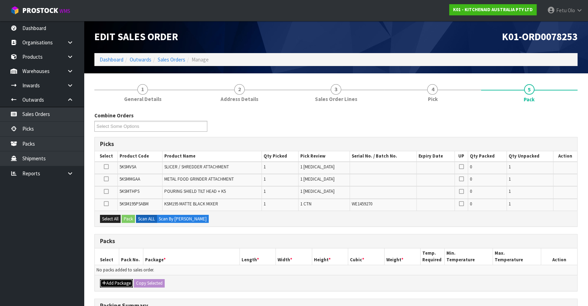
click at [108, 284] on button "Add Package" at bounding box center [116, 283] width 33 height 8
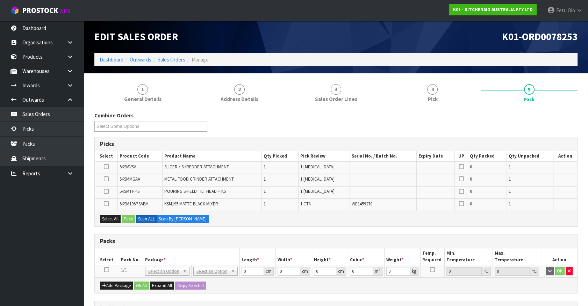
click at [108, 270] on icon at bounding box center [106, 270] width 5 height 0
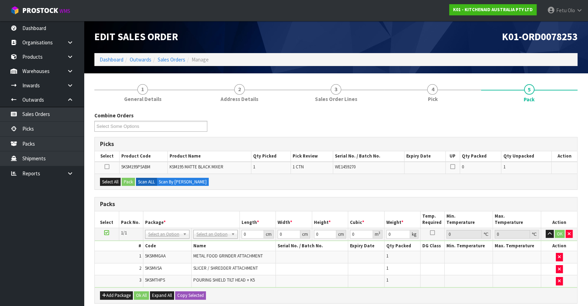
click at [105, 228] on td at bounding box center [107, 234] width 24 height 13
click at [105, 233] on icon at bounding box center [106, 233] width 5 height 0
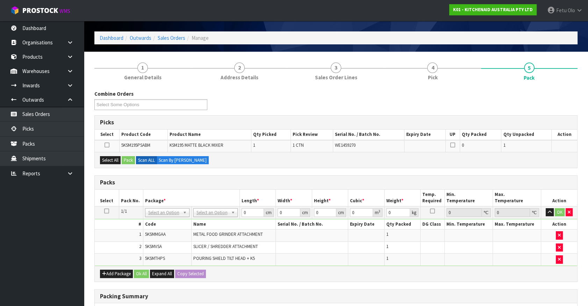
scroll to position [63, 0]
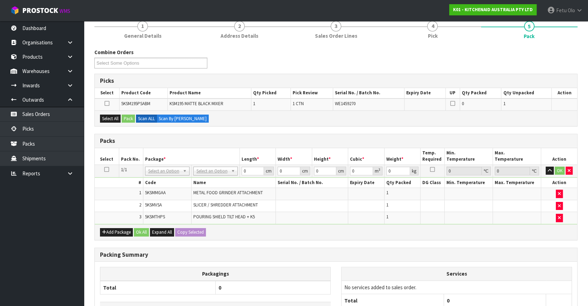
click at [50, 233] on ul "Dashboard Organisations Clients Consignees Carriers Products Categories Serial …" at bounding box center [42, 163] width 84 height 285
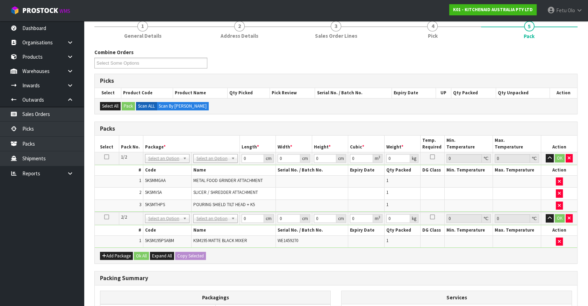
click at [440, 275] on h3 "Packing Summary" at bounding box center [336, 278] width 472 height 7
drag, startPoint x: 163, startPoint y: 159, endPoint x: 161, endPoint y: 172, distance: 12.4
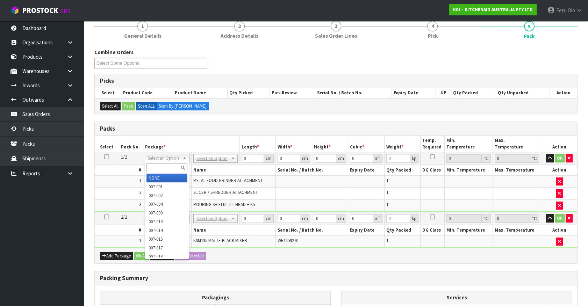
click at [161, 171] on div at bounding box center [167, 168] width 44 height 12
click at [161, 167] on input "text" at bounding box center [166, 167] width 41 height 9
type input "011-084"
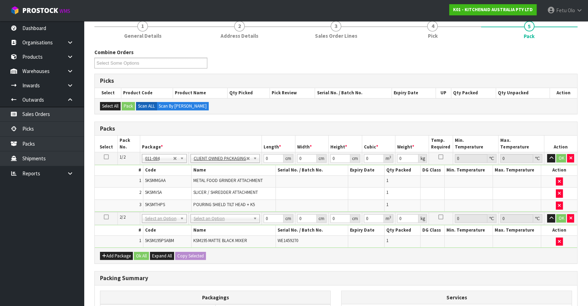
type input "4.317"
drag, startPoint x: 270, startPoint y: 159, endPoint x: 224, endPoint y: 169, distance: 47.8
click at [226, 174] on tbody "1/2 NONE 007-001 007-002 007-004 007-009 007-013 007-014 007-015 007-017 007-01…" at bounding box center [336, 182] width 482 height 60
click at [276, 171] on th "Serial No. / Batch No." at bounding box center [312, 170] width 72 height 10
click at [252, 163] on tr "1/2 NONE 007-001 007-002 007-004 007-009 007-013 007-014 007-015 007-017 007-01…" at bounding box center [336, 158] width 482 height 13
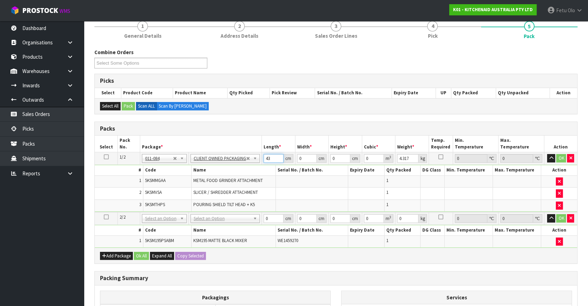
type input "43"
type input "30"
type input "4"
type input "0.00516"
type input "0"
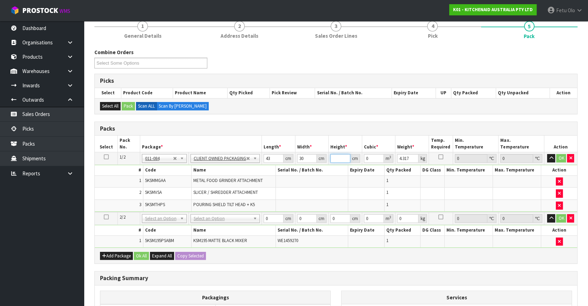
type input "3"
type input "0.00387"
type input "39"
type input "0.05031"
type input "39"
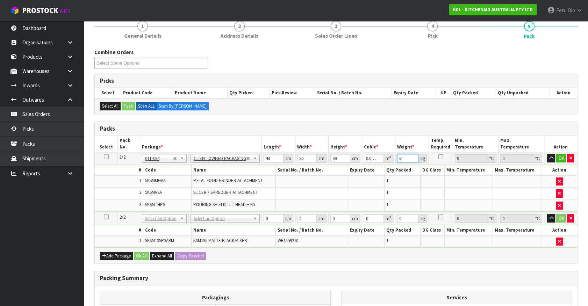
type input "6"
click button "OK" at bounding box center [561, 158] width 10 height 8
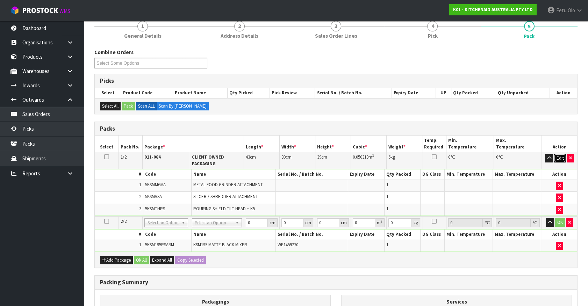
click at [559, 157] on button "Edit" at bounding box center [560, 158] width 12 height 8
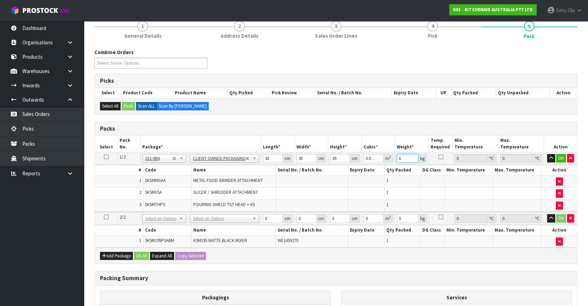
drag, startPoint x: 401, startPoint y: 158, endPoint x: 371, endPoint y: 175, distance: 34.9
click at [371, 175] on tbody "1/2 NONE 007-001 007-002 007-004 007-009 007-013 007-014 007-015 007-017 007-01…" at bounding box center [336, 182] width 482 height 60
type input "9"
click button "OK" at bounding box center [561, 158] width 10 height 8
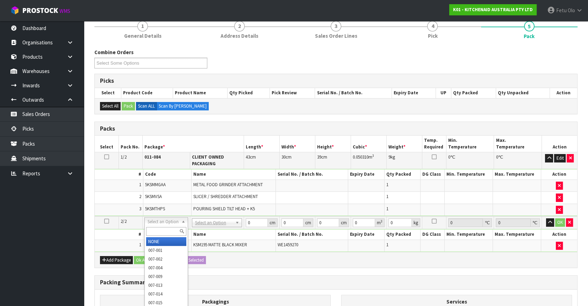
drag, startPoint x: 169, startPoint y: 221, endPoint x: 168, endPoint y: 227, distance: 6.0
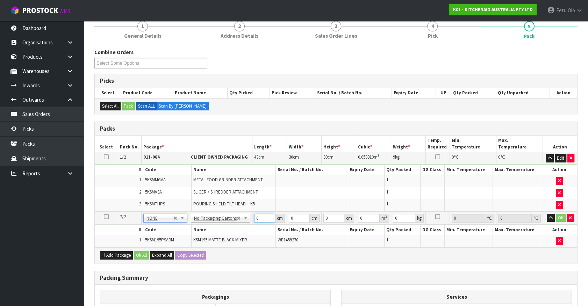
drag, startPoint x: 259, startPoint y: 217, endPoint x: 70, endPoint y: 227, distance: 188.9
click at [70, 227] on body "Toggle navigation ProStock WMS K01 - KITCHENAID AUSTRALIA PTY LTD Fetu Olo Logo…" at bounding box center [294, 90] width 588 height 306
type input "42"
type input "29"
type input "4"
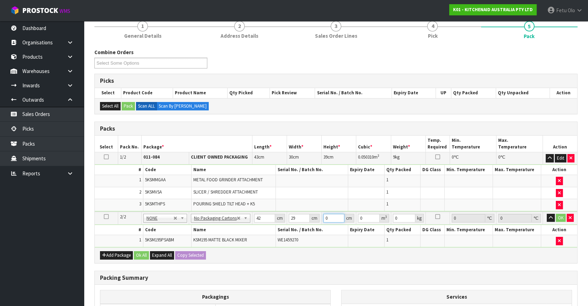
type input "0.004872"
type input "43"
type input "0.052374"
type input "43"
type input "13"
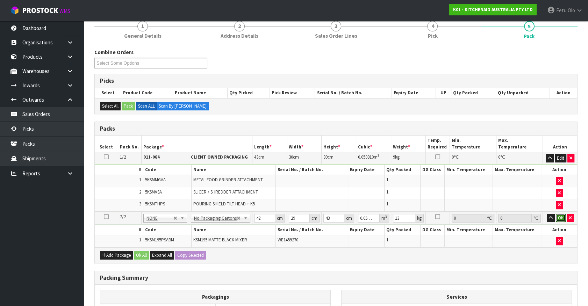
click button "OK" at bounding box center [560, 218] width 10 height 8
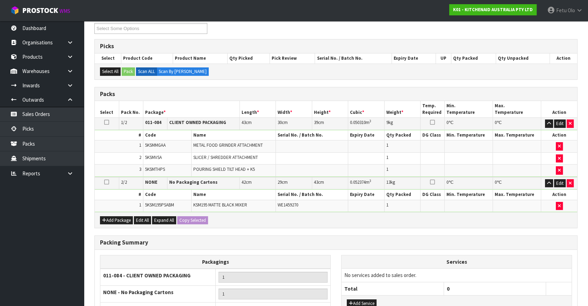
scroll to position [167, 0]
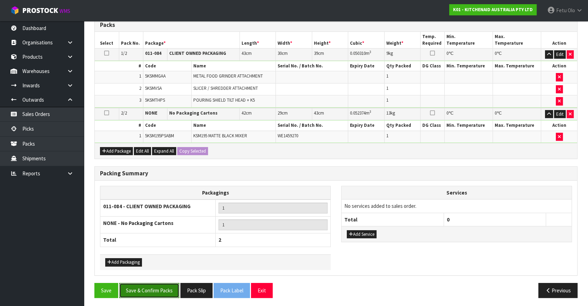
click at [146, 286] on button "Save & Confirm Packs" at bounding box center [149, 290] width 60 height 15
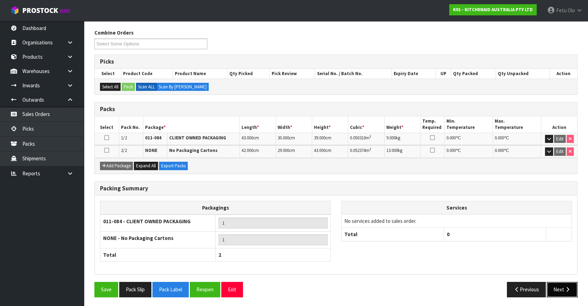
click at [557, 286] on button "Next" at bounding box center [561, 289] width 31 height 15
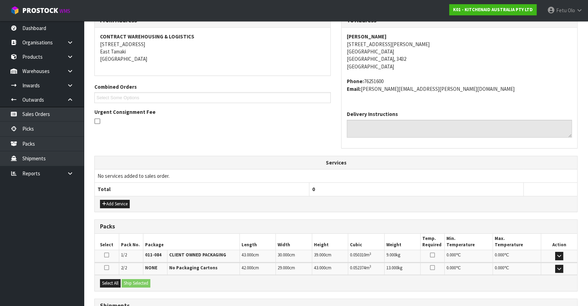
scroll to position [182, 0]
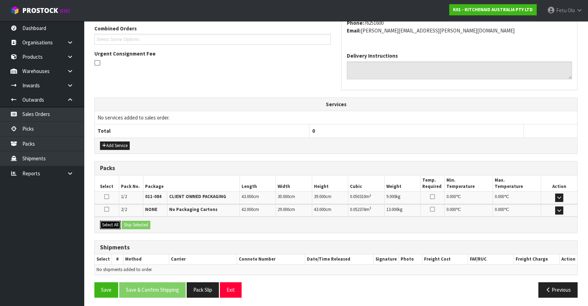
drag, startPoint x: 119, startPoint y: 223, endPoint x: 128, endPoint y: 223, distance: 8.7
click at [120, 223] on button "Select All" at bounding box center [110, 225] width 21 height 8
click at [128, 223] on button "Ship Selected" at bounding box center [136, 225] width 29 height 8
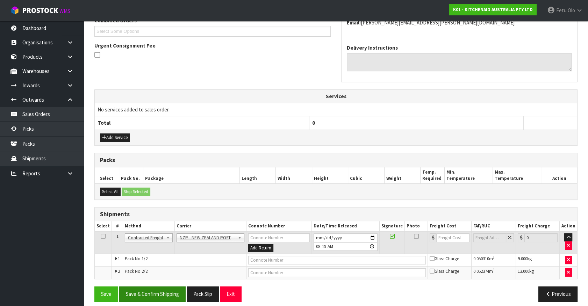
scroll to position [195, 0]
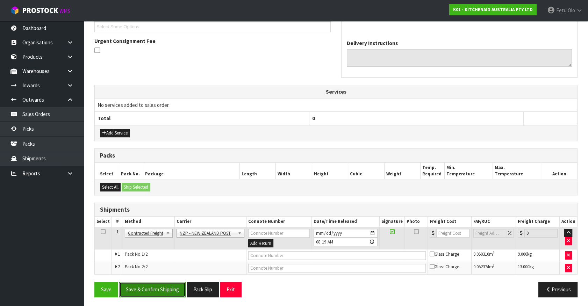
click at [154, 289] on button "Save & Confirm Shipping" at bounding box center [152, 289] width 66 height 15
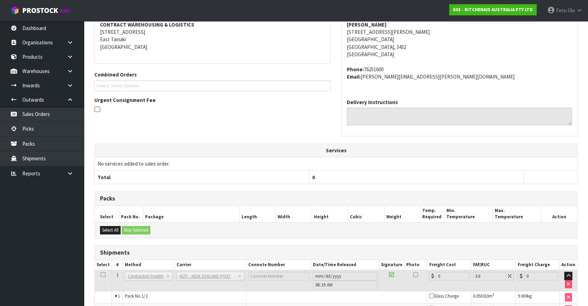
scroll to position [184, 0]
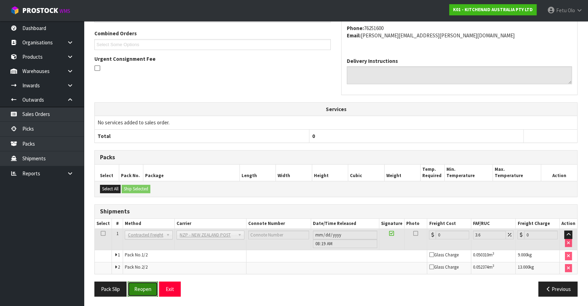
click at [147, 289] on button "Reopen" at bounding box center [143, 289] width 30 height 15
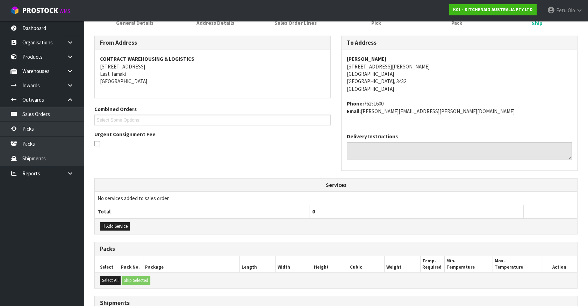
scroll to position [159, 0]
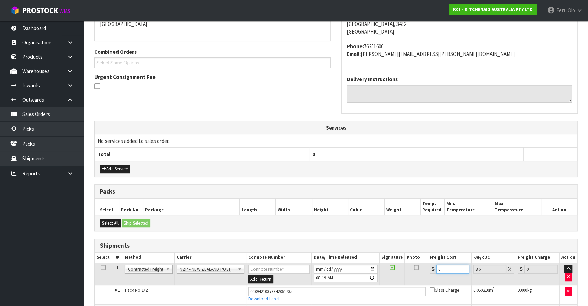
drag, startPoint x: 448, startPoint y: 269, endPoint x: 398, endPoint y: 278, distance: 50.2
click at [399, 279] on tr "1 Client Local Pickup Customer Local Pickup Company Freight Contracted Freight …" at bounding box center [336, 274] width 482 height 23
type input "1"
type input "1.04"
type input "14"
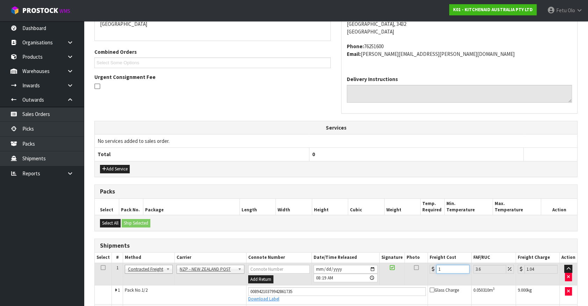
type input "14.5"
type input "14.6"
type input "15.13"
type input "14.62"
type input "15.15"
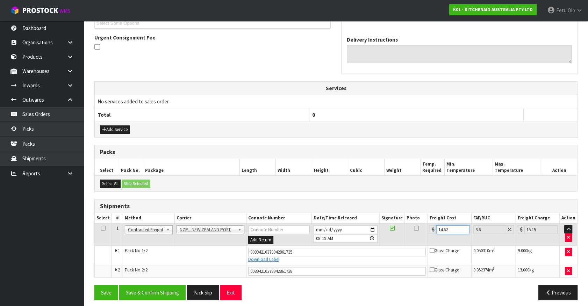
scroll to position [201, 0]
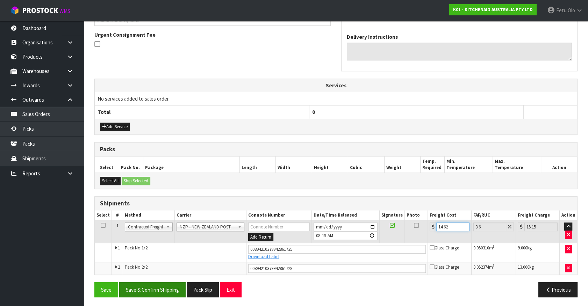
type input "14.62"
click at [163, 289] on button "Save & Confirm Shipping" at bounding box center [152, 289] width 66 height 15
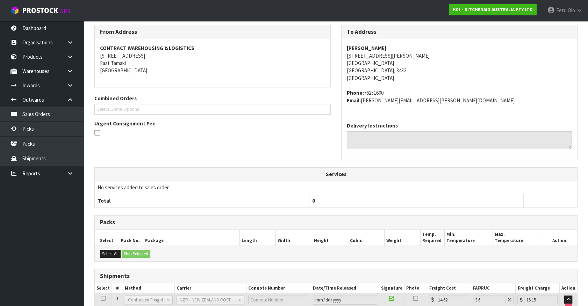
scroll to position [182, 0]
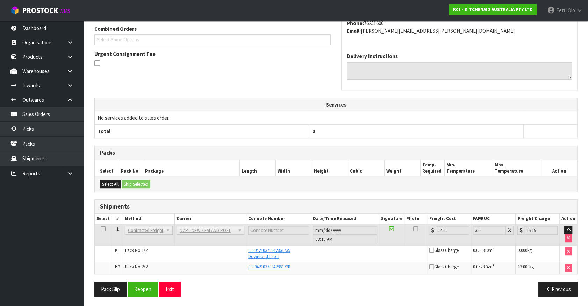
click at [499, 140] on div "From Address CONTRACT WAREHOUSING & LOGISTICS [STREET_ADDRESS] Combined Orders …" at bounding box center [335, 128] width 483 height 347
drag, startPoint x: 34, startPoint y: 133, endPoint x: 38, endPoint y: 133, distance: 4.2
click at [34, 133] on link "Picks" at bounding box center [42, 129] width 84 height 14
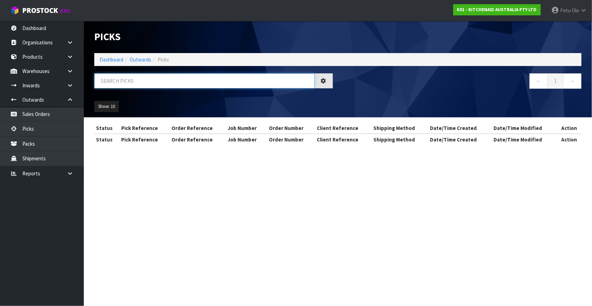
click at [199, 81] on input "text" at bounding box center [204, 80] width 220 height 15
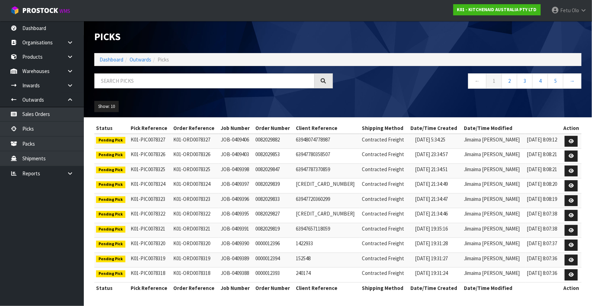
click at [108, 63] on li "Dashboard" at bounding box center [112, 59] width 24 height 7
click at [112, 59] on link "Dashboard" at bounding box center [112, 59] width 24 height 7
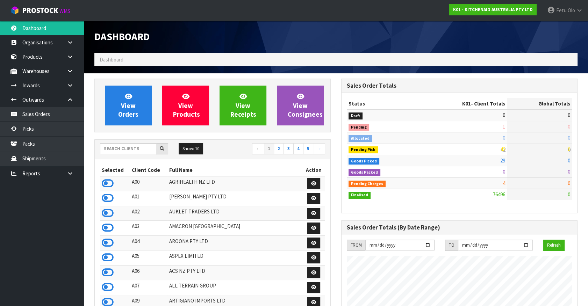
scroll to position [528, 246]
click at [35, 131] on link "Picks" at bounding box center [42, 129] width 84 height 14
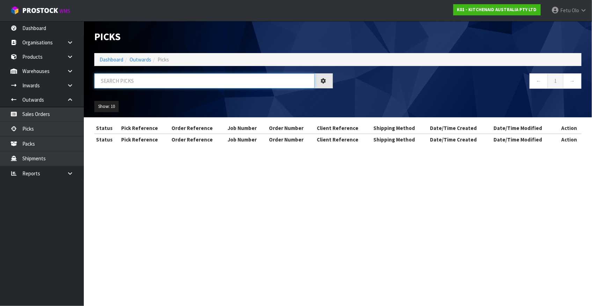
click at [144, 84] on input "text" at bounding box center [204, 80] width 220 height 15
type input "77312"
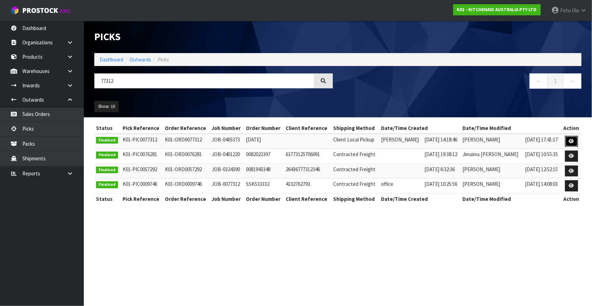
click at [569, 138] on link at bounding box center [571, 141] width 13 height 11
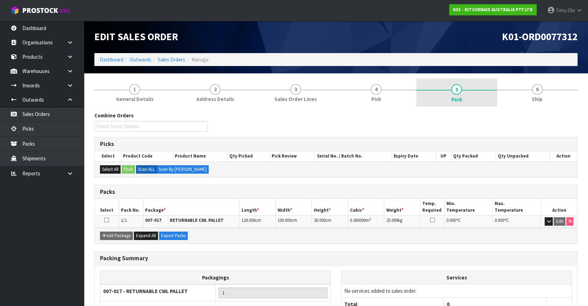
click at [463, 93] on link "5 Pack" at bounding box center [456, 93] width 80 height 28
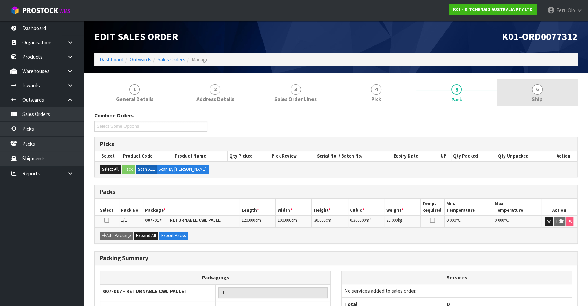
click at [534, 99] on span "Ship" at bounding box center [536, 98] width 11 height 7
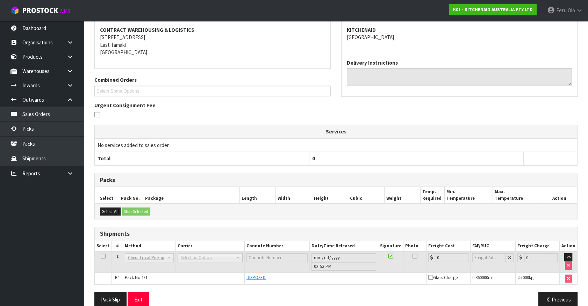
scroll to position [115, 0]
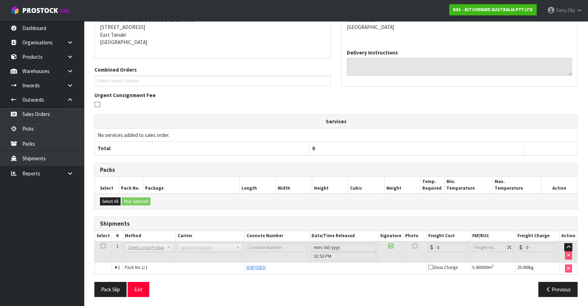
click at [384, 152] on th "0" at bounding box center [416, 148] width 214 height 13
drag, startPoint x: 556, startPoint y: 289, endPoint x: 347, endPoint y: 290, distance: 208.9
click at [556, 289] on button "Previous" at bounding box center [557, 289] width 39 height 15
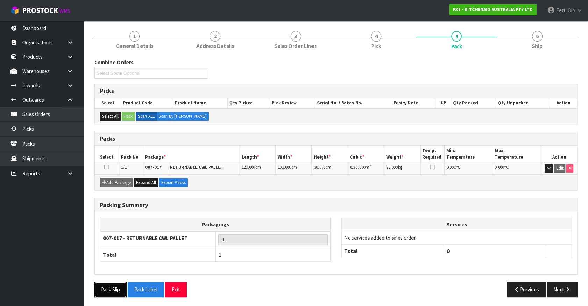
click at [106, 286] on button "Pack Slip" at bounding box center [110, 289] width 32 height 15
click at [526, 289] on button "Previous" at bounding box center [526, 289] width 39 height 15
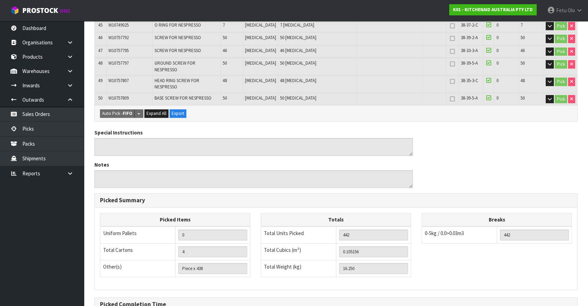
scroll to position [794, 0]
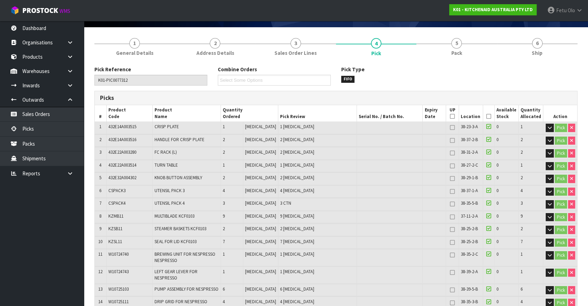
scroll to position [0, 0]
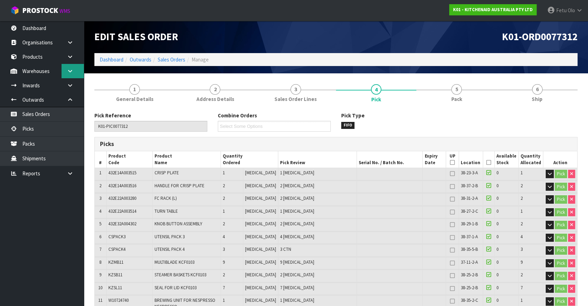
click at [70, 69] on icon at bounding box center [70, 70] width 7 height 5
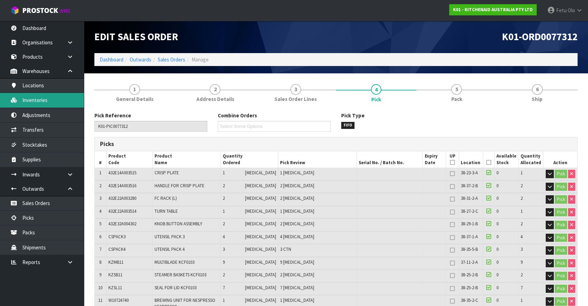
click at [41, 101] on link "Inventories" at bounding box center [42, 100] width 84 height 14
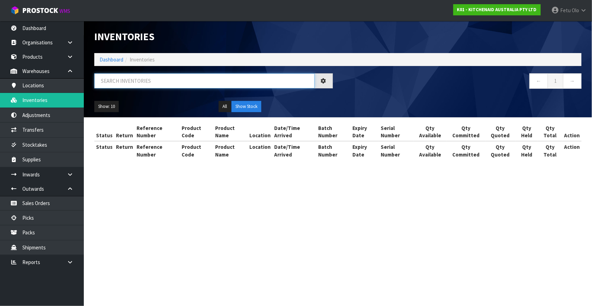
click at [133, 83] on input "text" at bounding box center [204, 80] width 220 height 15
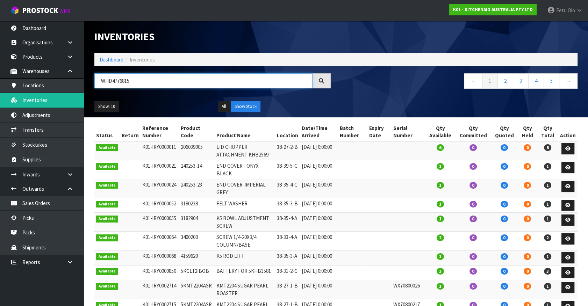
type input "WHD4776815"
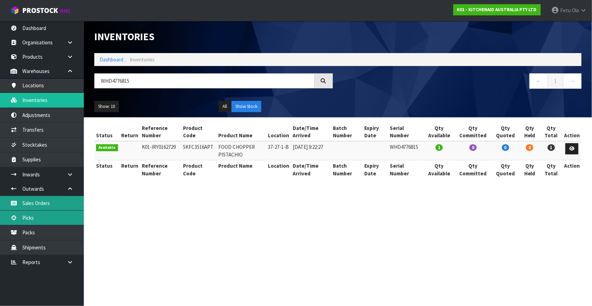
drag, startPoint x: 29, startPoint y: 216, endPoint x: 36, endPoint y: 208, distance: 10.9
click at [29, 216] on link "Picks" at bounding box center [42, 218] width 84 height 14
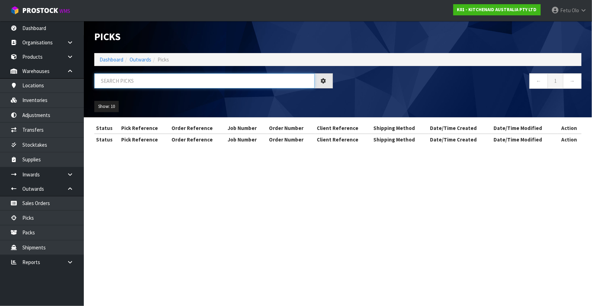
click at [132, 78] on input "text" at bounding box center [204, 80] width 220 height 15
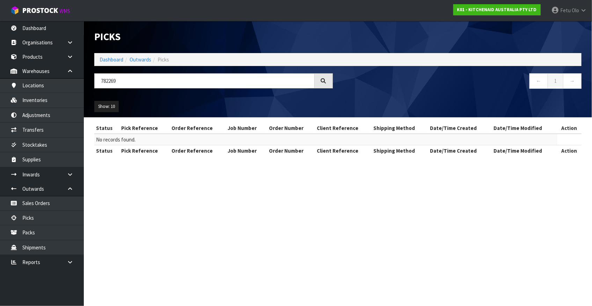
click at [569, 140] on table "Status Pick Reference Order Reference Job Number Order Number Client Reference …" at bounding box center [337, 140] width 487 height 34
click at [110, 80] on input "782269" at bounding box center [204, 80] width 220 height 15
type input "78269"
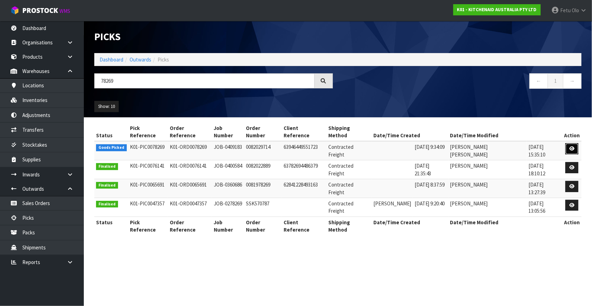
click at [571, 146] on icon at bounding box center [571, 148] width 5 height 5
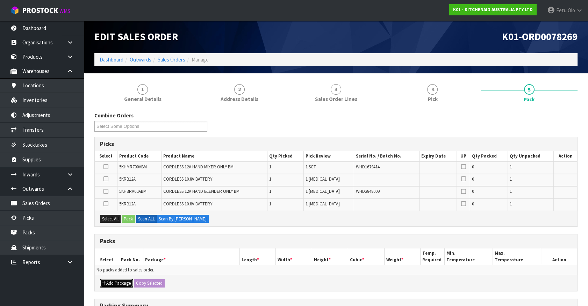
click at [108, 279] on button "Add Package" at bounding box center [116, 283] width 33 height 8
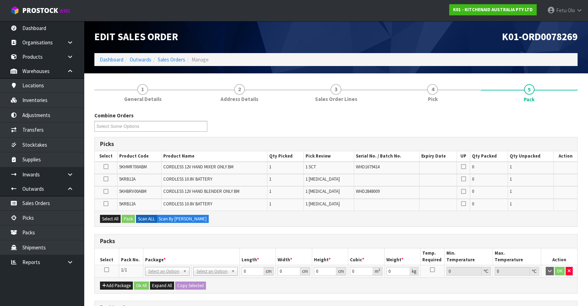
click at [106, 270] on icon at bounding box center [106, 270] width 5 height 0
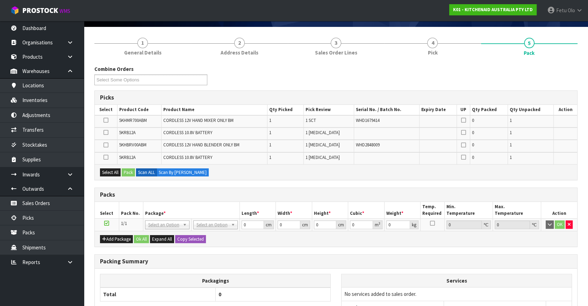
scroll to position [115, 0]
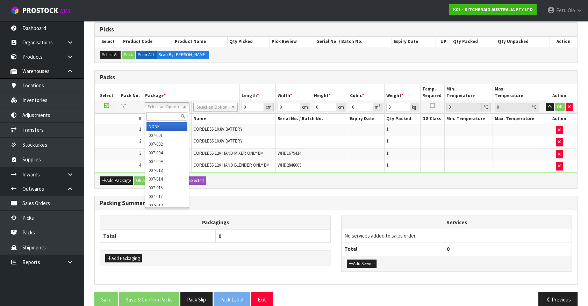
click at [154, 113] on input "text" at bounding box center [166, 116] width 41 height 9
type input "011"
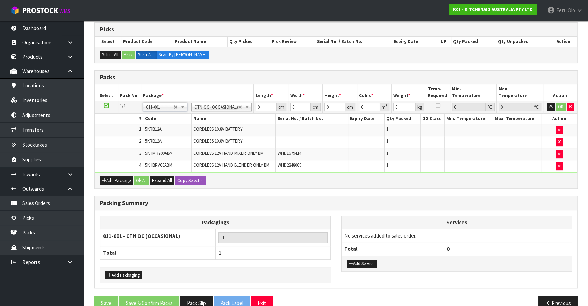
type input "3.12"
drag, startPoint x: 265, startPoint y: 107, endPoint x: 157, endPoint y: 127, distance: 109.8
click at [157, 127] on tbody "1/1 NONE 007-001 007-002 007-004 007-009 007-013 007-014 007-015 007-017 007-01…" at bounding box center [336, 137] width 482 height 72
type input "45"
type input "24"
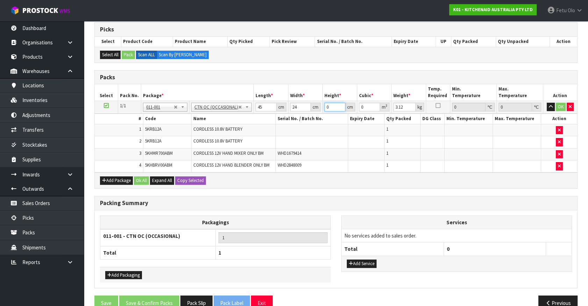
type input "2"
type input "0.00216"
type input "27"
type input "0.02916"
type input "27"
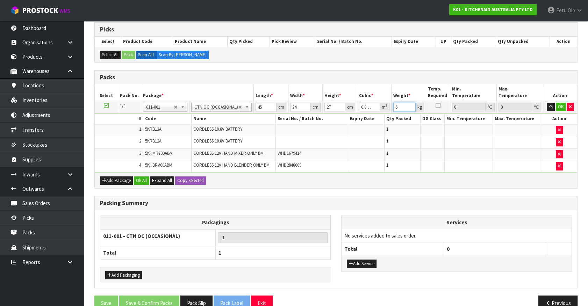
type input "6"
click button "OK" at bounding box center [560, 107] width 10 height 8
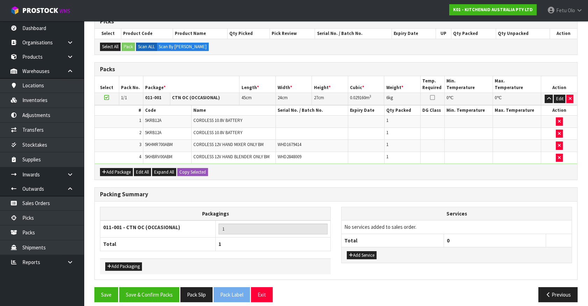
scroll to position [127, 0]
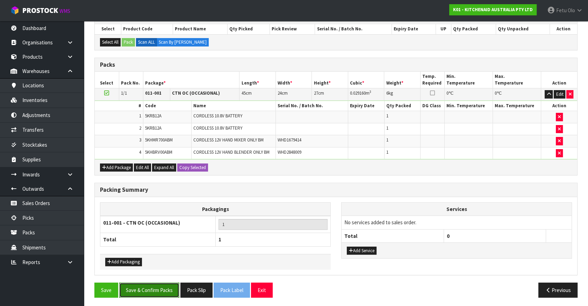
click at [145, 283] on button "Save & Confirm Packs" at bounding box center [149, 290] width 60 height 15
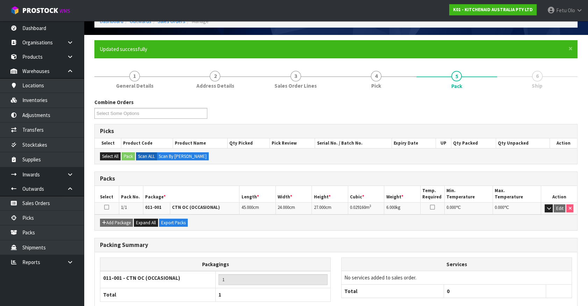
scroll to position [79, 0]
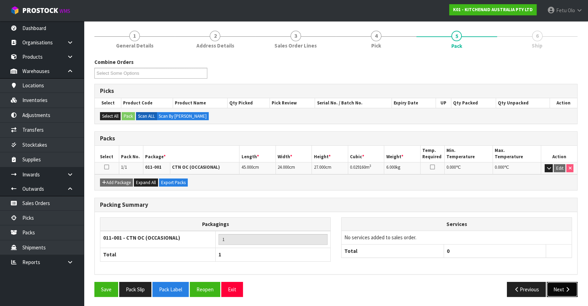
click at [562, 286] on button "Next" at bounding box center [561, 289] width 31 height 15
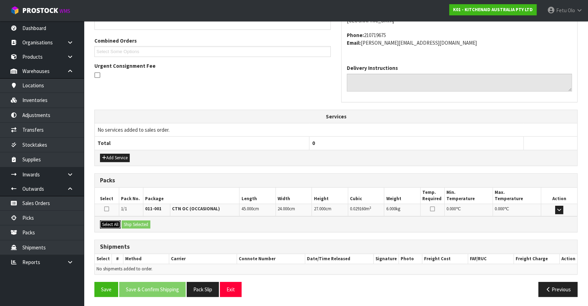
drag, startPoint x: 112, startPoint y: 223, endPoint x: 136, endPoint y: 222, distance: 23.8
click at [117, 223] on button "Select All" at bounding box center [110, 224] width 21 height 8
click at [136, 222] on button "Ship Selected" at bounding box center [136, 224] width 29 height 8
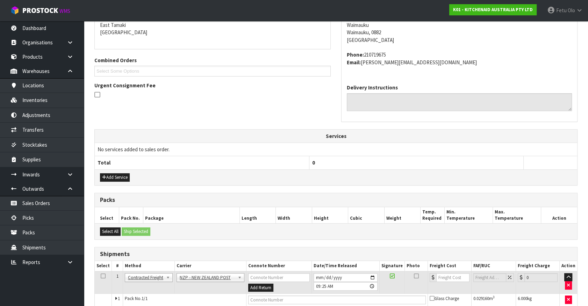
click at [165, 303] on td "Pack No. 1/1" at bounding box center [184, 300] width 123 height 13
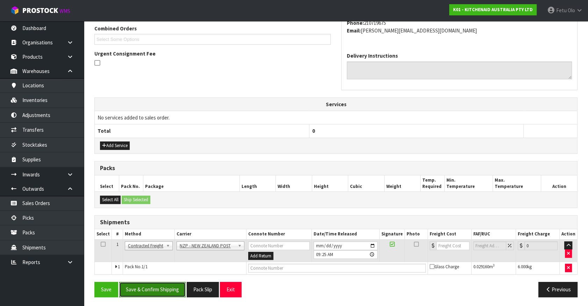
click at [167, 290] on button "Save & Confirm Shipping" at bounding box center [152, 289] width 66 height 15
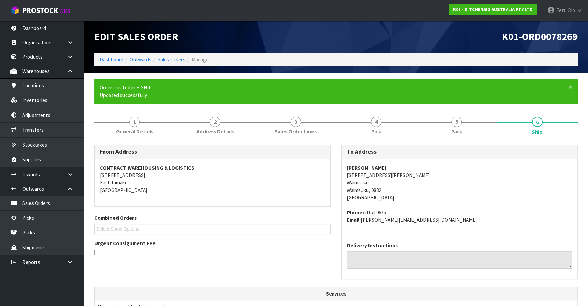
scroll to position [172, 0]
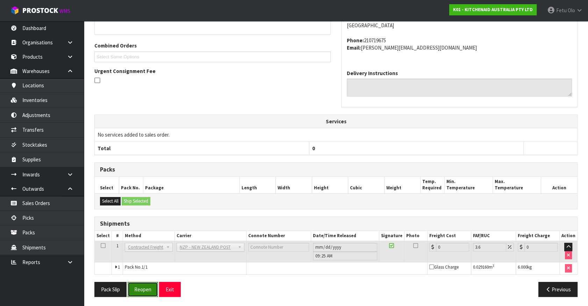
drag, startPoint x: 146, startPoint y: 290, endPoint x: 143, endPoint y: 282, distance: 8.7
click at [146, 290] on button "Reopen" at bounding box center [143, 289] width 30 height 15
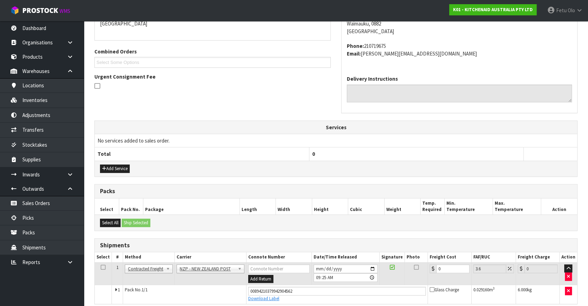
scroll to position [165, 0]
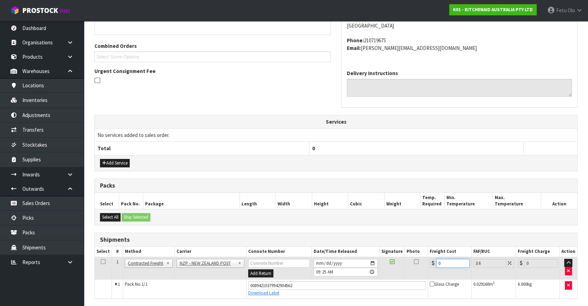
drag, startPoint x: 453, startPoint y: 264, endPoint x: 345, endPoint y: 284, distance: 109.8
click at [345, 284] on tbody "1 Client Local Pickup Customer Local Pickup Company Freight Contracted Freight …" at bounding box center [336, 277] width 482 height 41
type input "8"
type input "8.29"
type input "8.9"
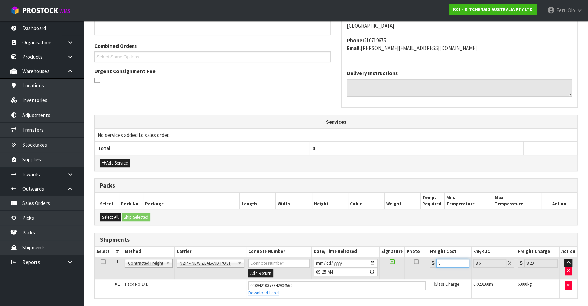
type input "9.22"
type input "8.92"
type input "9.24"
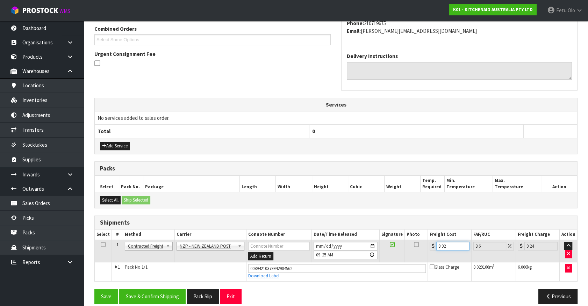
scroll to position [189, 0]
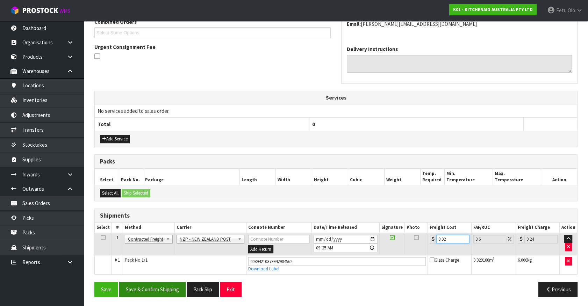
type input "8.92"
click at [160, 288] on button "Save & Confirm Shipping" at bounding box center [152, 289] width 66 height 15
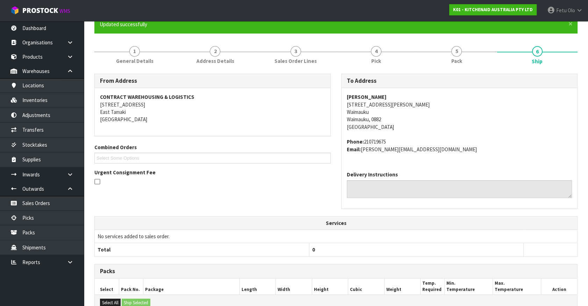
scroll to position [169, 0]
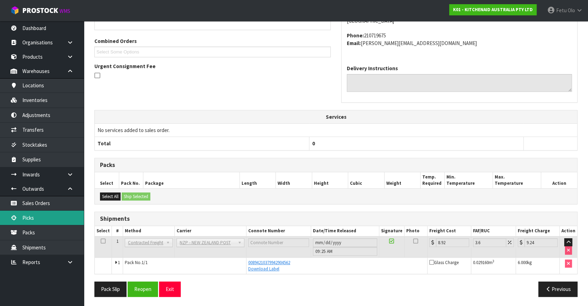
click at [30, 212] on link "Picks" at bounding box center [42, 218] width 84 height 14
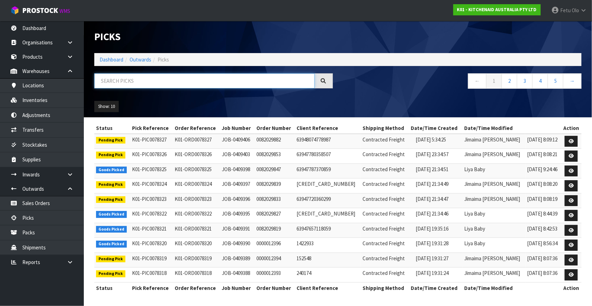
click at [186, 84] on input "text" at bounding box center [204, 80] width 220 height 15
type input "78276"
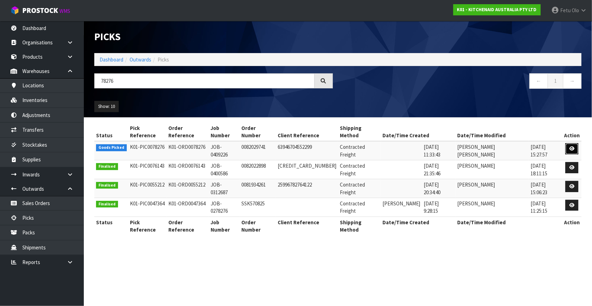
click at [568, 143] on link at bounding box center [572, 148] width 13 height 11
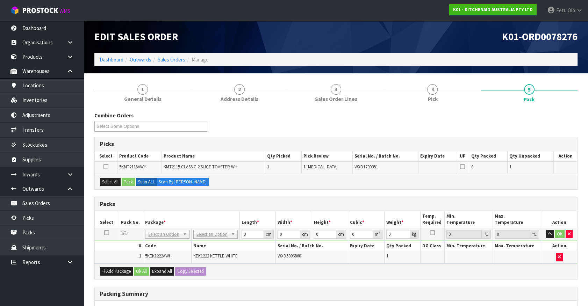
drag, startPoint x: 106, startPoint y: 231, endPoint x: 122, endPoint y: 226, distance: 16.7
click at [106, 233] on icon at bounding box center [106, 233] width 5 height 0
click at [192, 203] on h3 "Packs" at bounding box center [336, 204] width 472 height 7
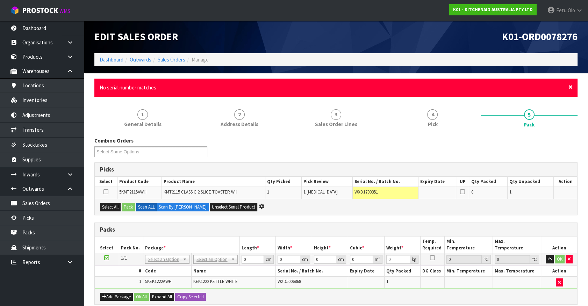
click at [571, 87] on span "×" at bounding box center [570, 87] width 4 height 10
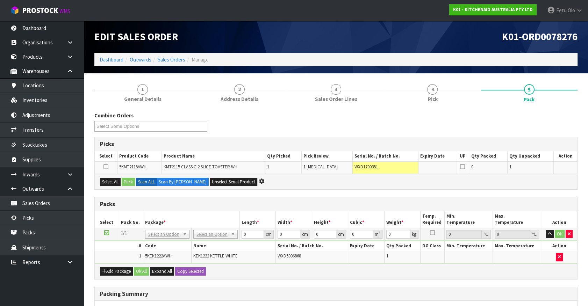
drag, startPoint x: 330, startPoint y: 194, endPoint x: 325, endPoint y: 204, distance: 11.7
click at [330, 194] on div "Combine Orders K01-ORD0078189 K01-ORD0078192 K01-ORD0078193 K01-ORD0078196 K01-…" at bounding box center [335, 257] width 483 height 291
click at [167, 245] on input "text" at bounding box center [166, 243] width 41 height 9
type input "011"
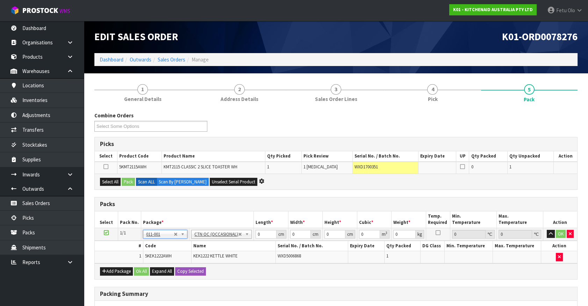
type input "3.7"
drag, startPoint x: 247, startPoint y: 239, endPoint x: 206, endPoint y: 252, distance: 42.9
click at [206, 252] on tbody "1/1 NONE 007-001 007-002 007-004 007-009 007-013 007-014 007-015 007-017 007-01…" at bounding box center [336, 245] width 482 height 35
type input "20"
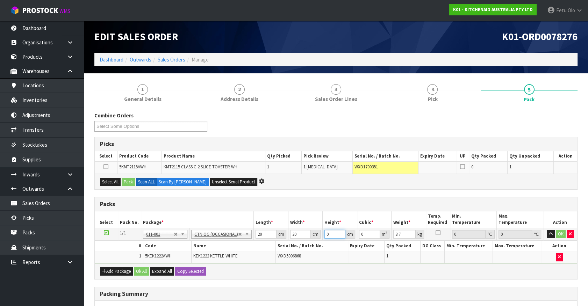
type input "2"
type input "0.0008"
type input "20"
type input "0.008"
type input "20"
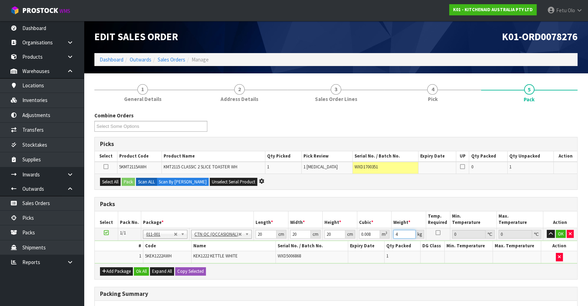
type input "4"
click button "OK" at bounding box center [560, 234] width 10 height 8
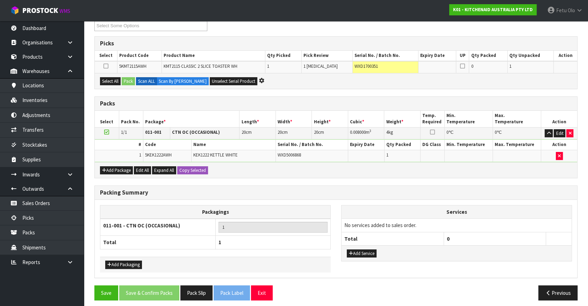
scroll to position [104, 0]
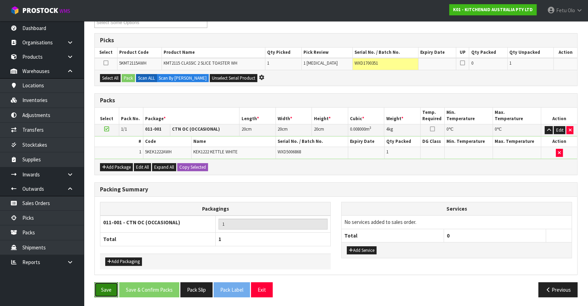
click at [109, 284] on button "Save" at bounding box center [106, 289] width 24 height 15
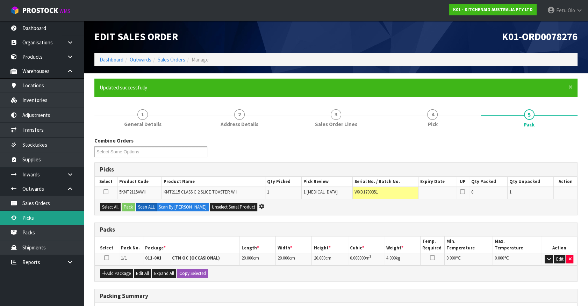
drag, startPoint x: 41, startPoint y: 223, endPoint x: 45, endPoint y: 221, distance: 5.1
click at [41, 223] on link "Picks" at bounding box center [42, 218] width 84 height 14
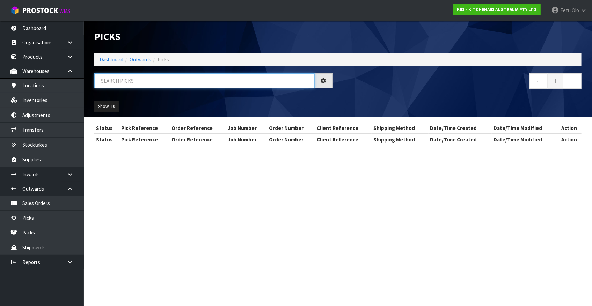
click at [134, 83] on input "text" at bounding box center [204, 80] width 220 height 15
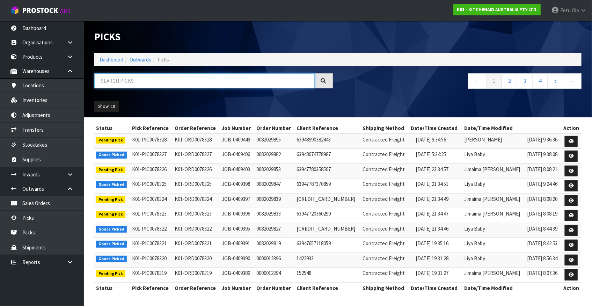
click at [149, 85] on input "text" at bounding box center [204, 80] width 220 height 15
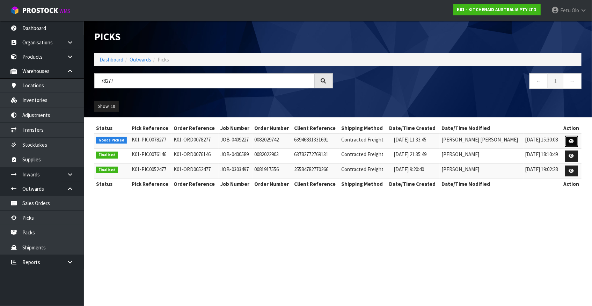
click at [573, 139] on icon at bounding box center [571, 141] width 5 height 5
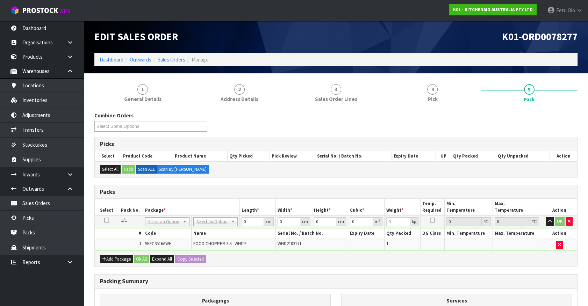
drag, startPoint x: 161, startPoint y: 223, endPoint x: 153, endPoint y: 230, distance: 10.2
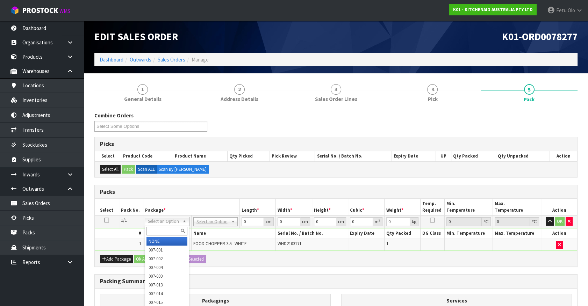
click at [153, 230] on input "text" at bounding box center [166, 231] width 41 height 9
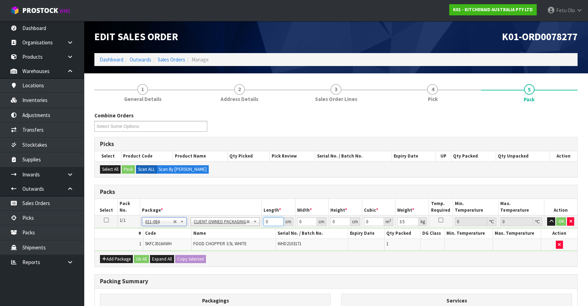
drag, startPoint x: 272, startPoint y: 223, endPoint x: 241, endPoint y: 232, distance: 31.7
click at [242, 232] on tbody "1/1 NONE 007-001 007-002 007-004 007-009 007-013 007-014 007-015 007-017 007-01…" at bounding box center [336, 233] width 482 height 35
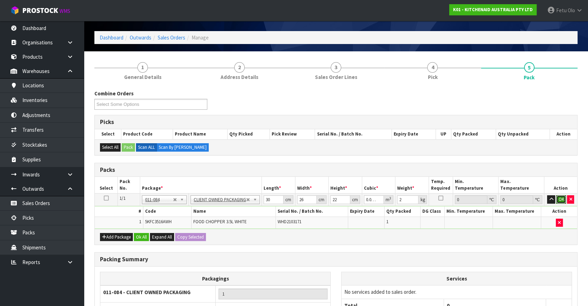
scroll to position [92, 0]
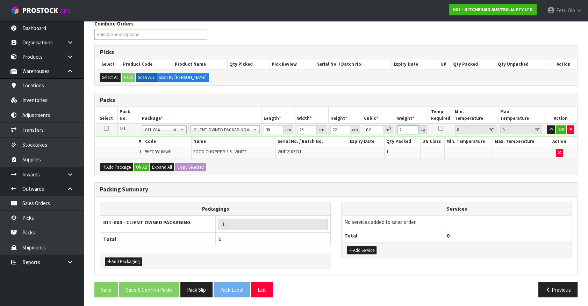
drag, startPoint x: 375, startPoint y: 140, endPoint x: 371, endPoint y: 141, distance: 3.9
click at [371, 141] on tbody "1/1 NONE 007-001 007-002 007-004 007-009 007-013 007-014 007-015 007-017 007-01…" at bounding box center [336, 141] width 482 height 35
click button "OK" at bounding box center [561, 129] width 10 height 8
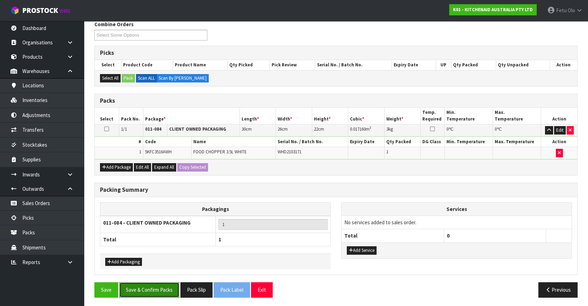
click at [164, 292] on button "Save & Confirm Packs" at bounding box center [149, 289] width 60 height 15
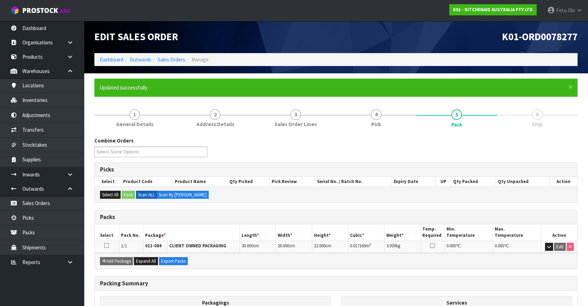
scroll to position [0, 0]
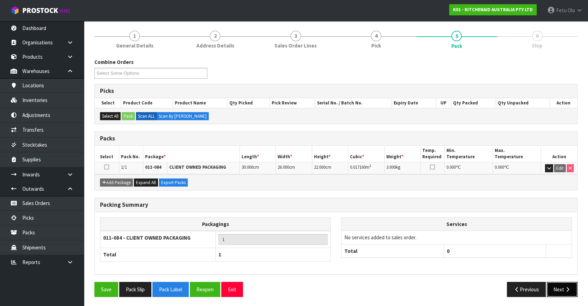
click at [557, 286] on button "Next" at bounding box center [561, 289] width 31 height 15
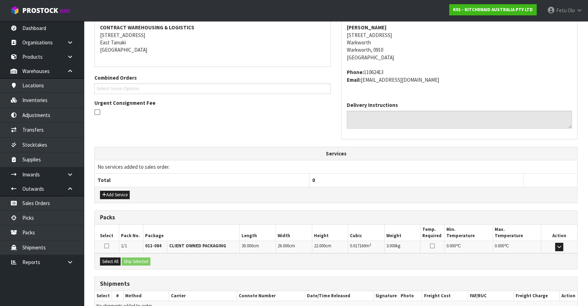
scroll to position [170, 0]
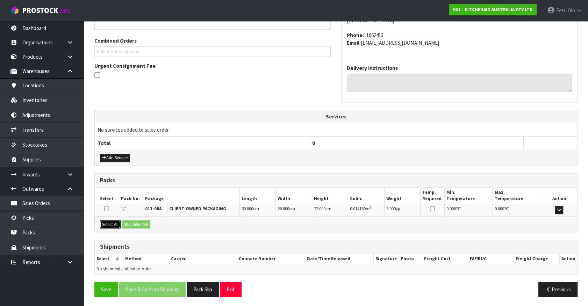
click at [118, 220] on button "Select All" at bounding box center [110, 224] width 21 height 8
click at [141, 220] on button "Ship Selected" at bounding box center [136, 224] width 29 height 8
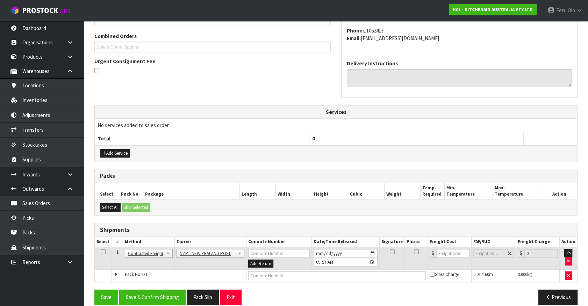
scroll to position [182, 0]
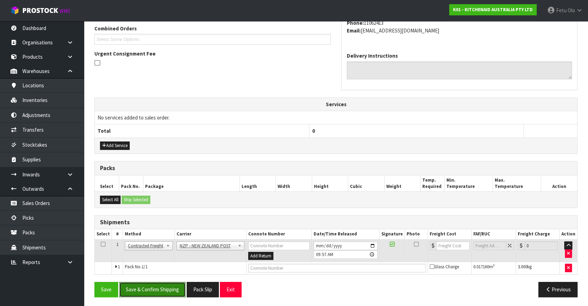
click at [155, 290] on button "Save & Confirm Shipping" at bounding box center [152, 289] width 66 height 15
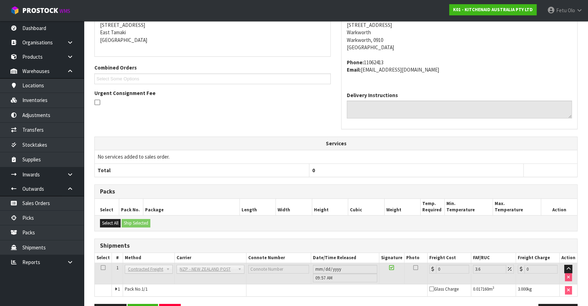
scroll to position [172, 0]
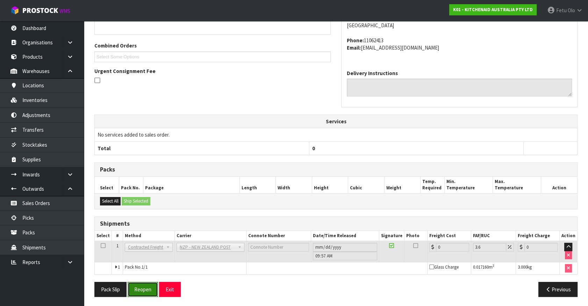
click at [141, 289] on button "Reopen" at bounding box center [143, 289] width 30 height 15
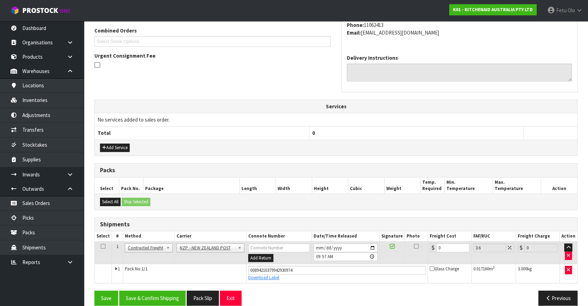
scroll to position [189, 0]
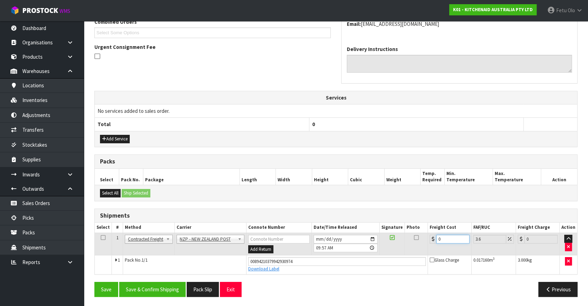
drag, startPoint x: 450, startPoint y: 239, endPoint x: 320, endPoint y: 268, distance: 133.2
click at [320, 268] on tbody "1 Client Local Pickup Customer Local Pickup Company Freight Contracted Freight …" at bounding box center [336, 253] width 482 height 41
click at [163, 292] on button "Save & Confirm Shipping" at bounding box center [152, 289] width 66 height 15
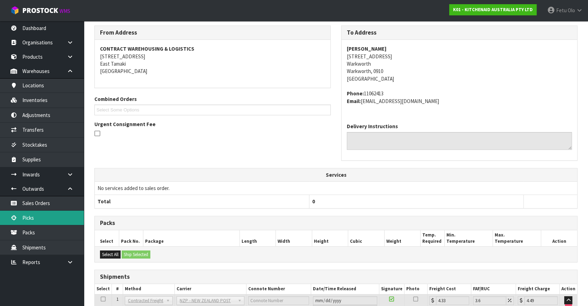
scroll to position [169, 0]
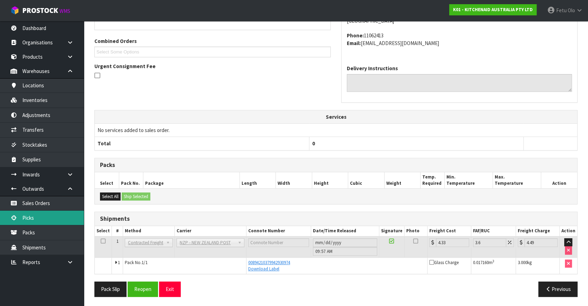
click at [35, 218] on link "Picks" at bounding box center [42, 218] width 84 height 14
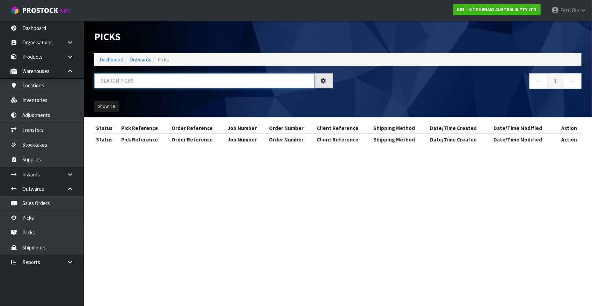
click at [173, 87] on input "text" at bounding box center [204, 80] width 220 height 15
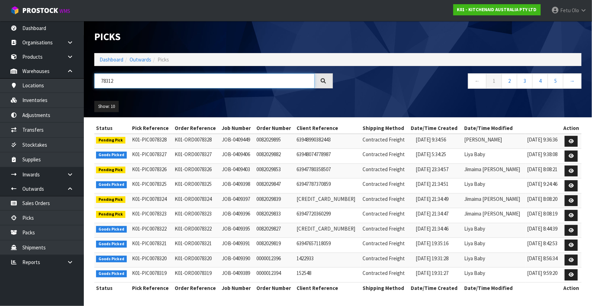
click at [103, 81] on input "78312" at bounding box center [204, 80] width 220 height 15
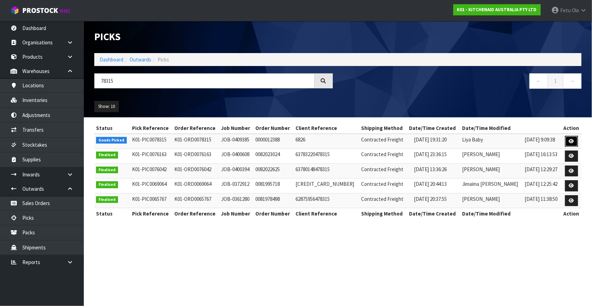
click at [571, 143] on icon at bounding box center [571, 141] width 5 height 5
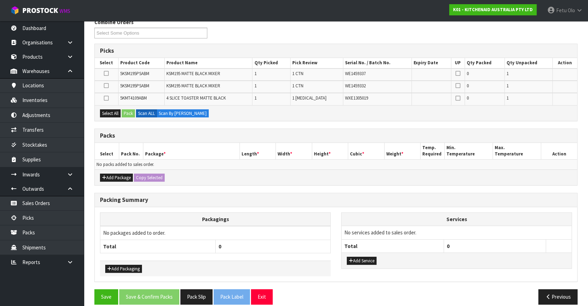
scroll to position [100, 0]
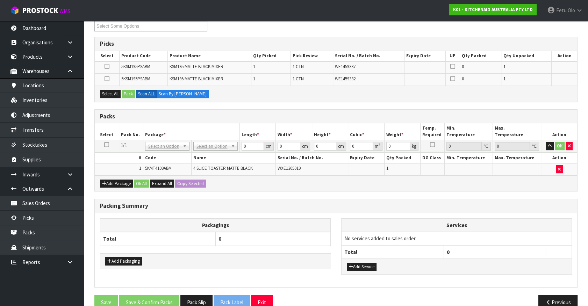
drag, startPoint x: 552, startPoint y: 244, endPoint x: 500, endPoint y: 240, distance: 52.5
click at [552, 245] on th at bounding box center [559, 251] width 26 height 13
click at [533, 238] on td "No services added to sales order." at bounding box center [456, 238] width 230 height 13
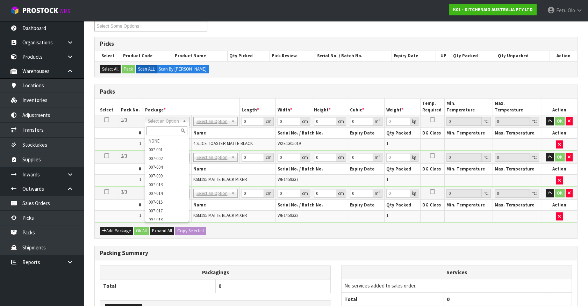
click at [154, 129] on input "text" at bounding box center [166, 130] width 41 height 9
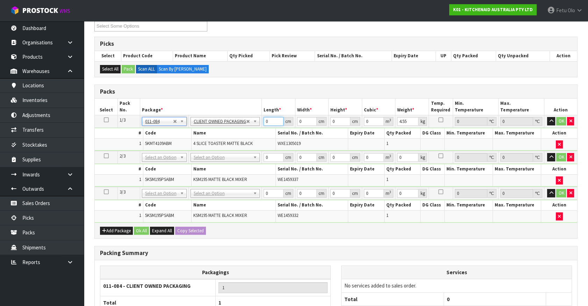
drag, startPoint x: 271, startPoint y: 124, endPoint x: 238, endPoint y: 126, distance: 32.9
click at [238, 126] on tr "1/3 NONE 007-001 007-002 007-004 007-009 007-013 007-014 007-015 007-017 007-01…" at bounding box center [336, 121] width 482 height 13
click at [303, 125] on input "28" at bounding box center [307, 121] width 20 height 9
click button "OK" at bounding box center [561, 121] width 10 height 8
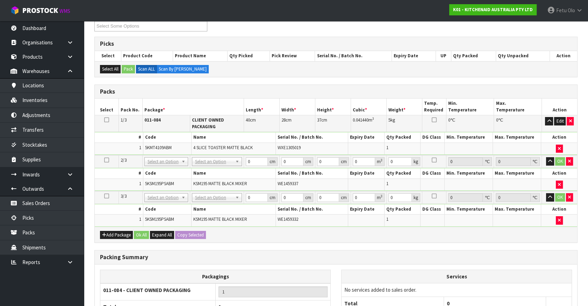
drag, startPoint x: 212, startPoint y: 166, endPoint x: 211, endPoint y: 170, distance: 5.0
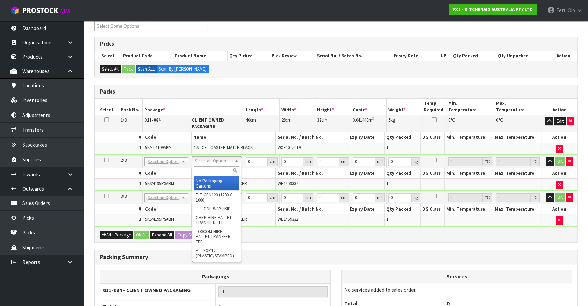
drag, startPoint x: 211, startPoint y: 170, endPoint x: 211, endPoint y: 185, distance: 14.3
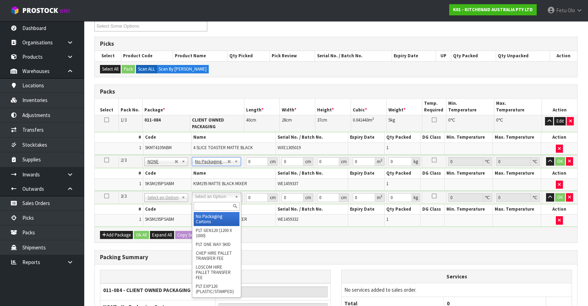
drag, startPoint x: 215, startPoint y: 200, endPoint x: 212, endPoint y: 211, distance: 11.1
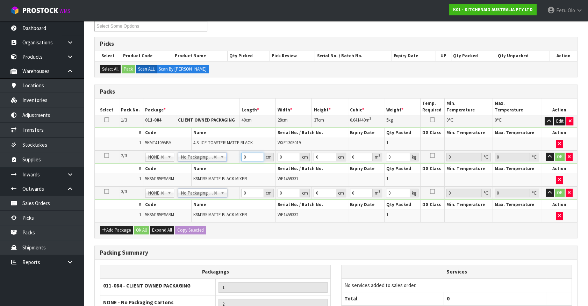
drag, startPoint x: 248, startPoint y: 154, endPoint x: 220, endPoint y: 156, distance: 28.0
click at [220, 156] on tr "2/3 NONE 007-001 007-002 007-004 007-009 007-013 007-014 007-015 007-017 007-01…" at bounding box center [336, 157] width 482 height 13
click button "OK" at bounding box center [559, 157] width 10 height 8
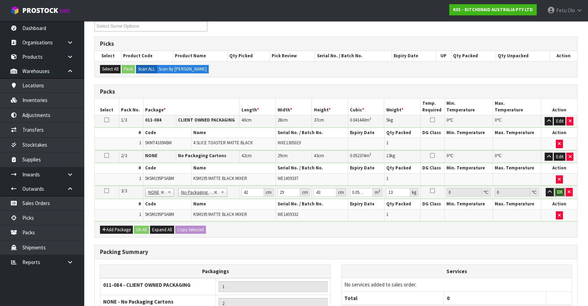
click button "OK" at bounding box center [559, 192] width 10 height 8
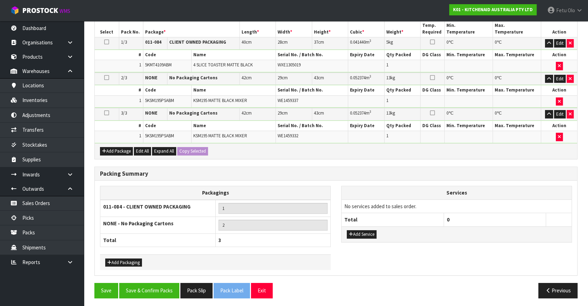
scroll to position [178, 0]
click at [193, 289] on button "Pack Slip" at bounding box center [196, 290] width 32 height 15
click at [165, 290] on button "Save & Confirm Packs" at bounding box center [149, 290] width 60 height 15
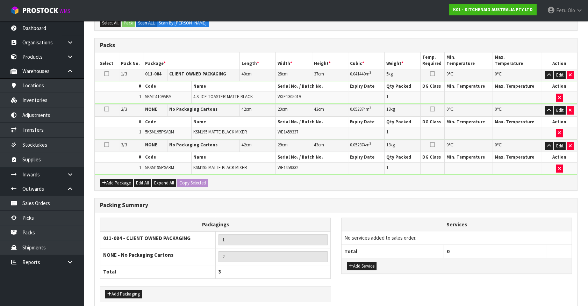
scroll to position [121, 0]
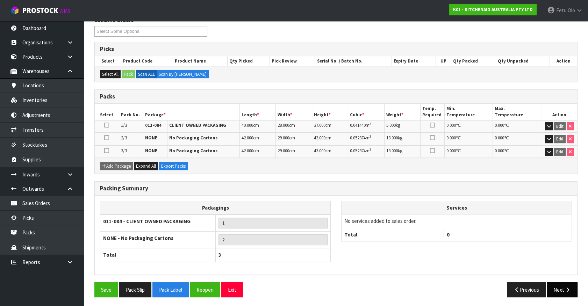
click at [576, 286] on div "Previous Next" at bounding box center [459, 289] width 247 height 15
click at [567, 288] on icon "button" at bounding box center [567, 289] width 7 height 5
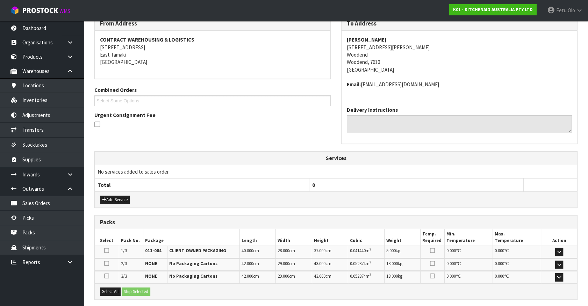
scroll to position [188, 0]
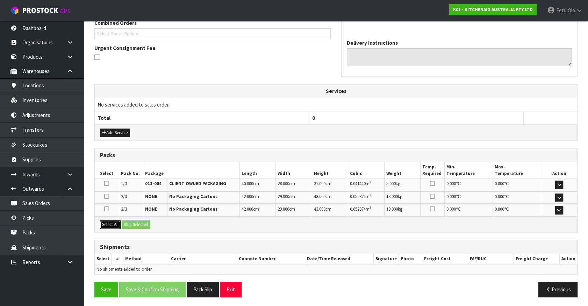
click at [103, 225] on button "Select All" at bounding box center [110, 224] width 21 height 8
click at [128, 225] on button "Ship Selected" at bounding box center [136, 224] width 29 height 8
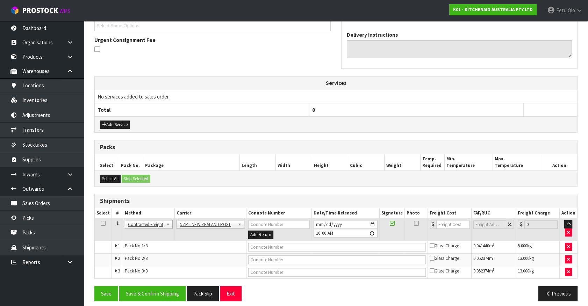
scroll to position [199, 0]
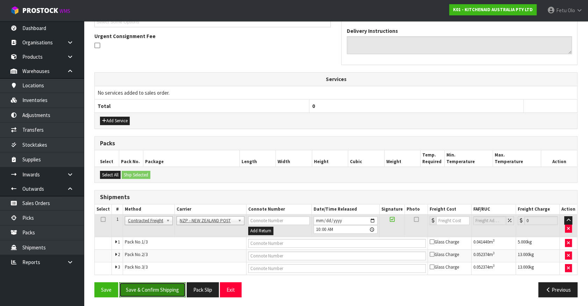
click at [160, 286] on button "Save & Confirm Shipping" at bounding box center [152, 289] width 66 height 15
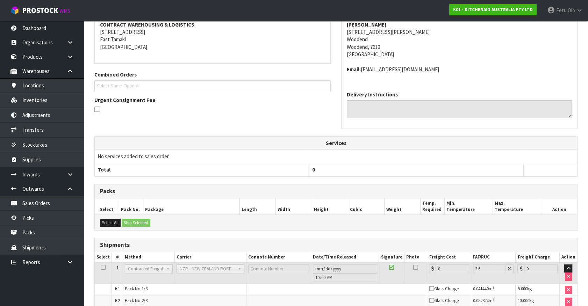
scroll to position [189, 0]
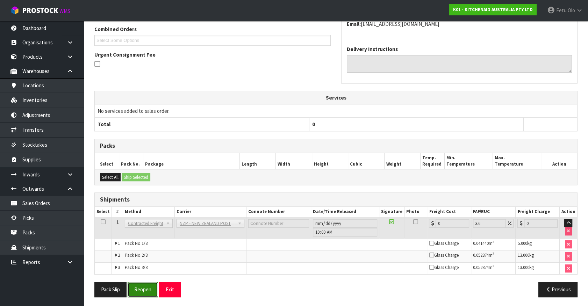
click at [146, 289] on button "Reopen" at bounding box center [143, 289] width 30 height 15
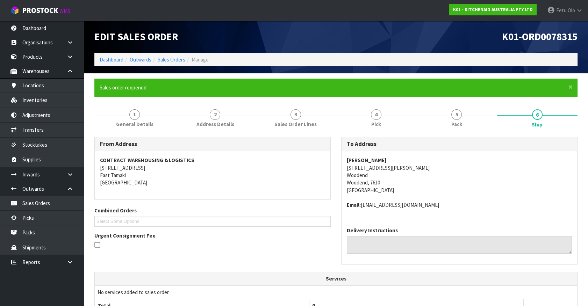
scroll to position [206, 0]
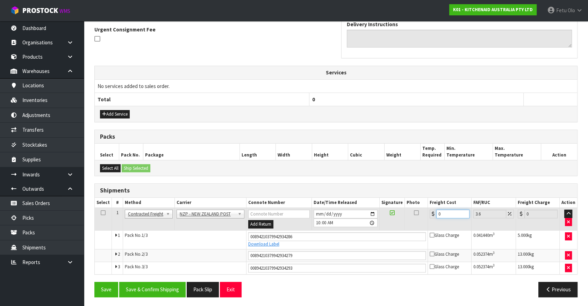
drag, startPoint x: 453, startPoint y: 212, endPoint x: 347, endPoint y: 245, distance: 111.4
click at [347, 245] on tbody "1 Client Local Pickup Customer Local Pickup Company Freight Contracted Freight …" at bounding box center [336, 241] width 482 height 66
click at [147, 285] on button "Save & Confirm Shipping" at bounding box center [152, 289] width 66 height 15
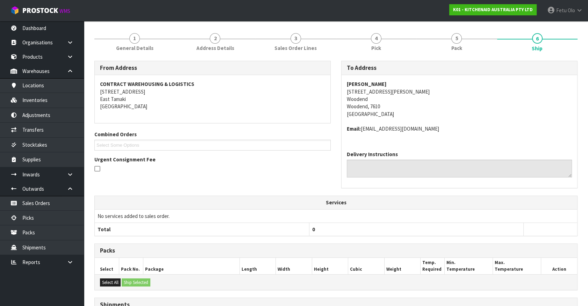
scroll to position [186, 0]
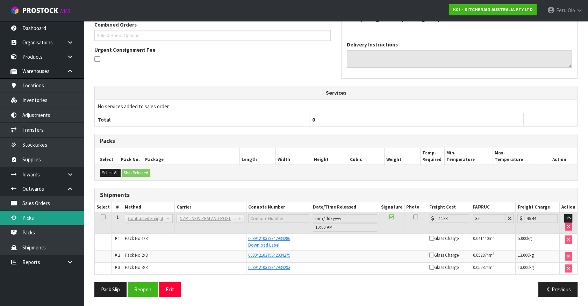
click at [35, 217] on link "Picks" at bounding box center [42, 218] width 84 height 14
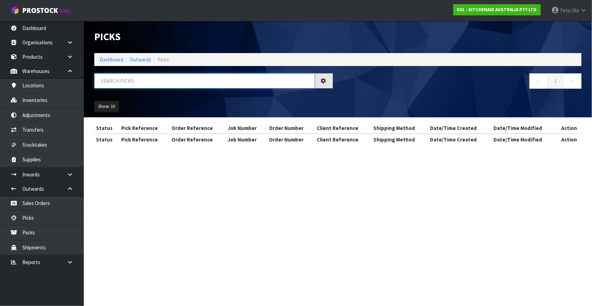
click at [179, 86] on input "text" at bounding box center [204, 80] width 220 height 15
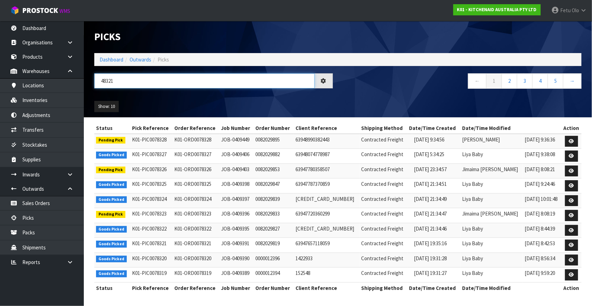
click at [105, 84] on input "48321" at bounding box center [204, 80] width 220 height 15
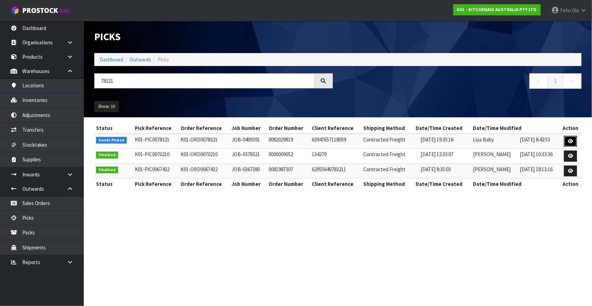
click at [574, 143] on link at bounding box center [570, 141] width 13 height 11
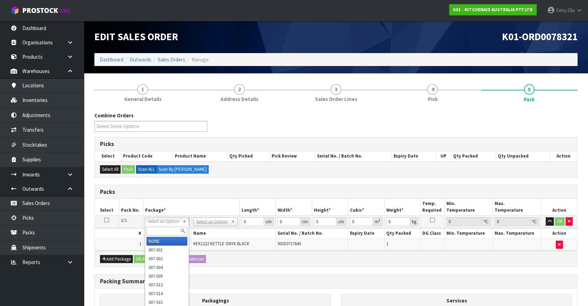
click at [162, 227] on input "text" at bounding box center [166, 231] width 41 height 9
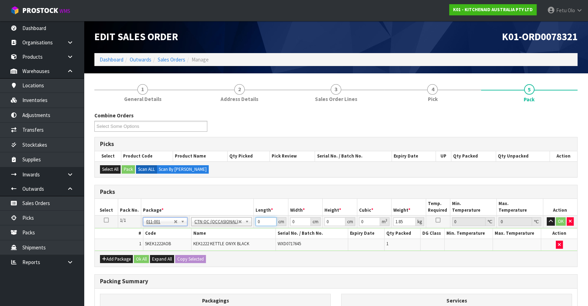
drag, startPoint x: 260, startPoint y: 220, endPoint x: 230, endPoint y: 232, distance: 32.6
click at [230, 232] on tbody "1/1 NONE 007-001 007-002 007-004 007-009 007-013 007-014 007-015 007-017 007-01…" at bounding box center [336, 233] width 482 height 35
click at [261, 225] on input "36" at bounding box center [265, 221] width 21 height 9
click button "OK" at bounding box center [560, 221] width 10 height 8
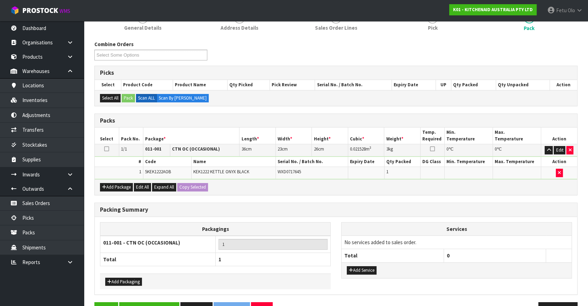
scroll to position [91, 0]
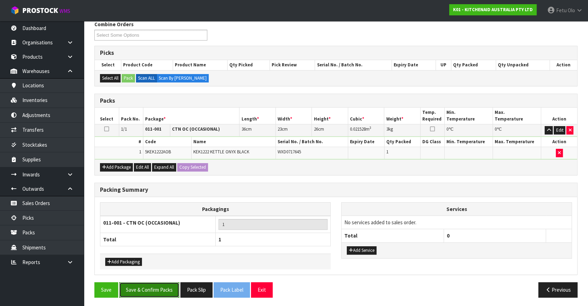
click at [140, 284] on button "Save & Confirm Packs" at bounding box center [149, 289] width 60 height 15
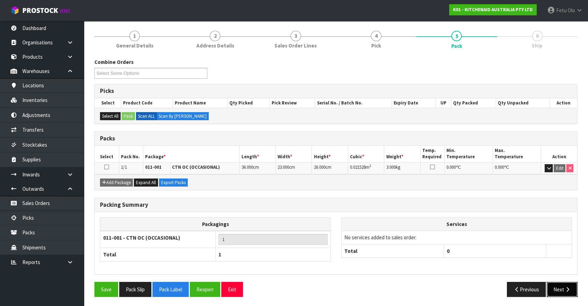
click at [559, 288] on button "Next" at bounding box center [561, 289] width 31 height 15
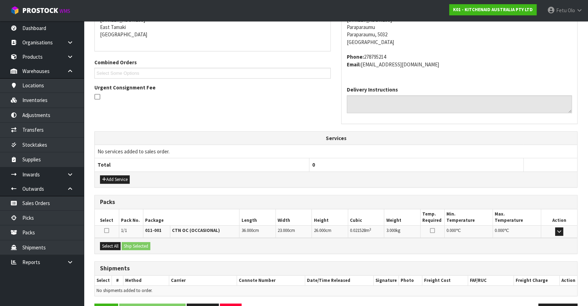
scroll to position [170, 0]
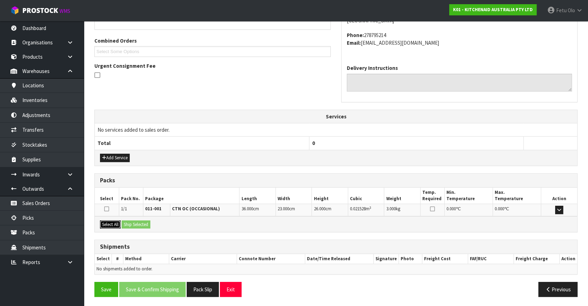
click at [110, 223] on button "Select All" at bounding box center [110, 224] width 21 height 8
click at [125, 220] on button "Ship Selected" at bounding box center [136, 224] width 29 height 8
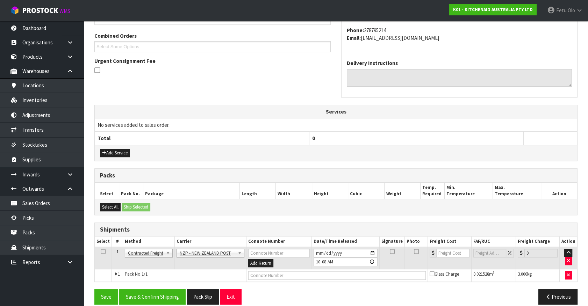
scroll to position [182, 0]
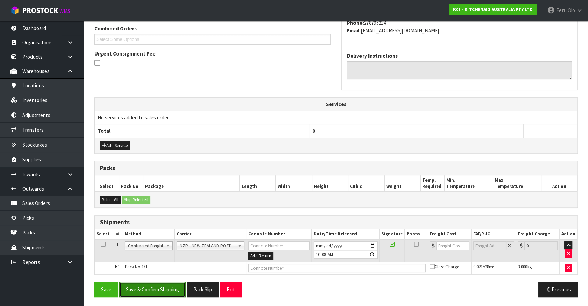
click at [161, 286] on button "Save & Confirm Shipping" at bounding box center [152, 289] width 66 height 15
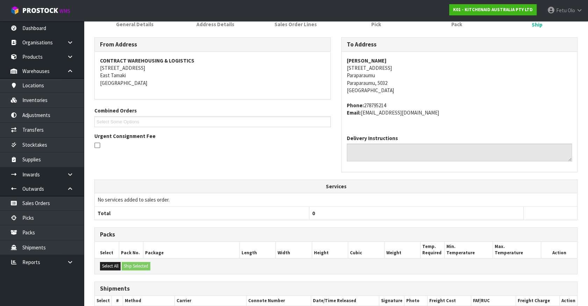
scroll to position [172, 0]
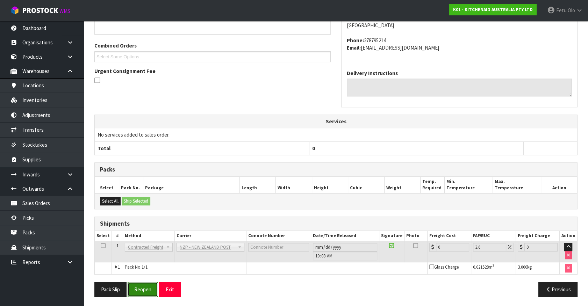
click at [143, 290] on button "Reopen" at bounding box center [143, 289] width 30 height 15
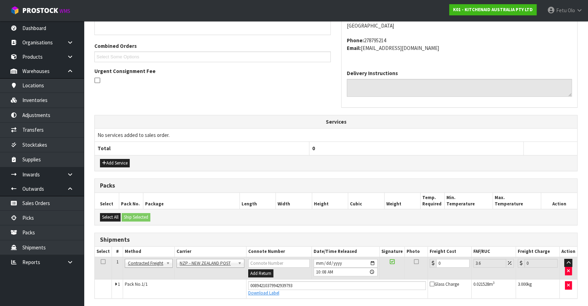
scroll to position [189, 0]
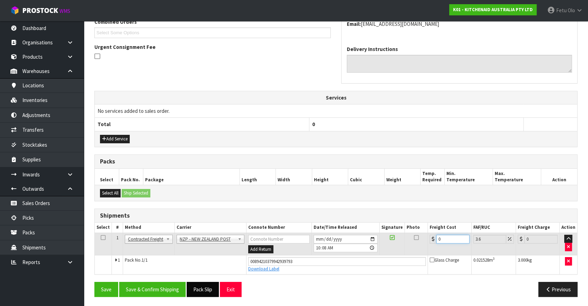
drag, startPoint x: 450, startPoint y: 237, endPoint x: 206, endPoint y: 293, distance: 250.5
click at [206, 293] on div "From Address CONTRACT WAREHOUSING & LOGISTICS [STREET_ADDRESS] Combined Orders …" at bounding box center [335, 125] width 483 height 354
click at [153, 284] on button "Save & Confirm Shipping" at bounding box center [152, 289] width 66 height 15
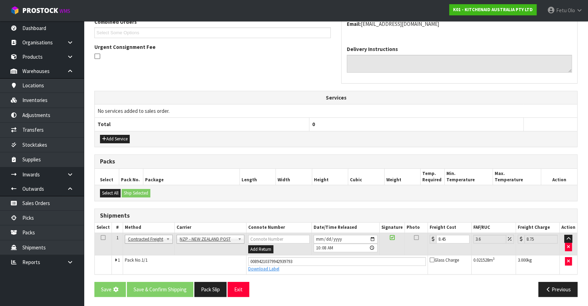
scroll to position [0, 0]
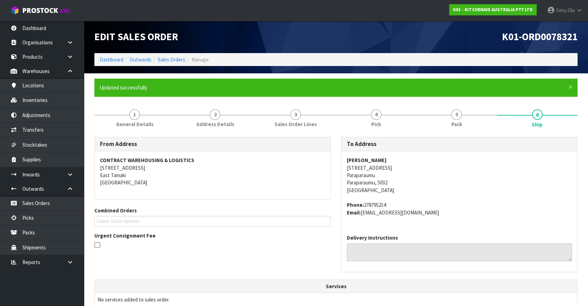
click at [452, 210] on address "Phone: 278795214 Email: [EMAIL_ADDRESS][DOMAIN_NAME]" at bounding box center [459, 208] width 225 height 15
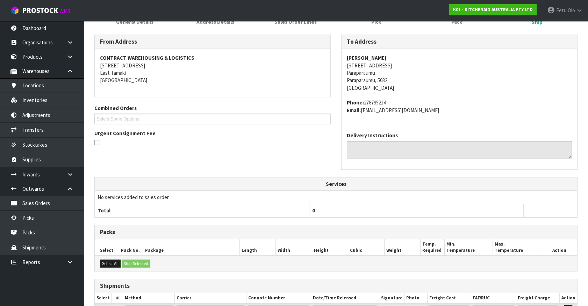
scroll to position [169, 0]
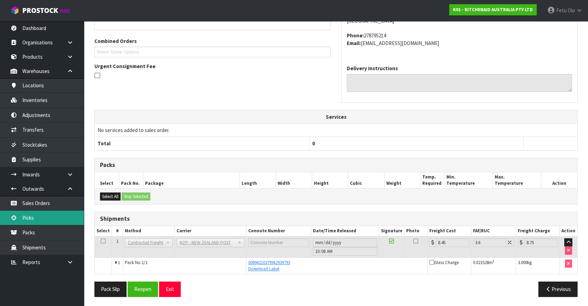
click at [27, 213] on link "Picks" at bounding box center [42, 218] width 84 height 14
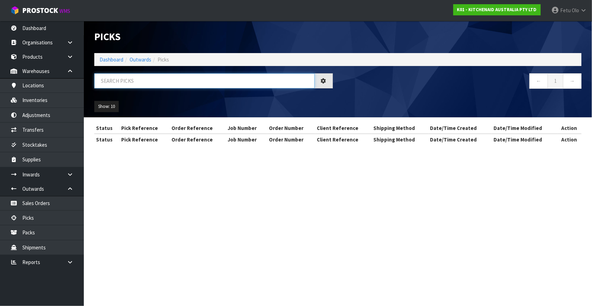
click at [197, 82] on input "text" at bounding box center [204, 80] width 220 height 15
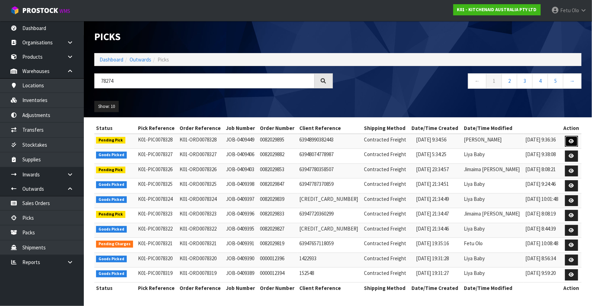
click at [575, 144] on link at bounding box center [571, 141] width 13 height 11
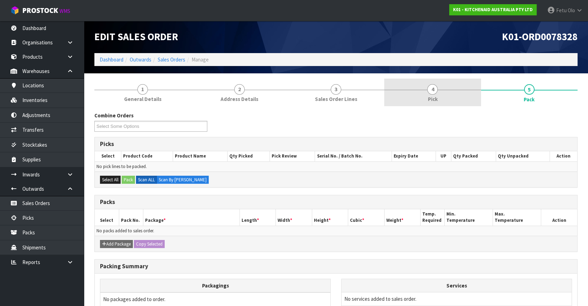
click at [441, 91] on link "4 Pick" at bounding box center [432, 93] width 96 height 28
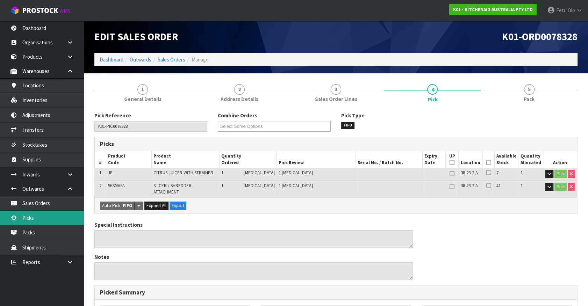
click at [43, 218] on link "Picks" at bounding box center [42, 218] width 84 height 14
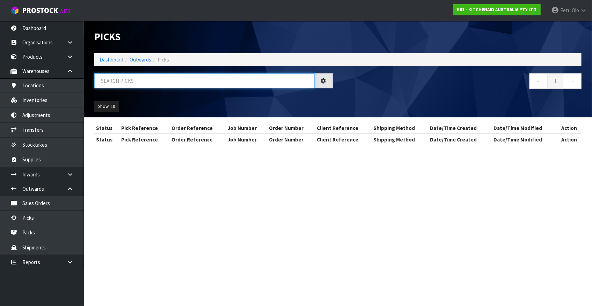
click at [192, 74] on input "text" at bounding box center [204, 80] width 220 height 15
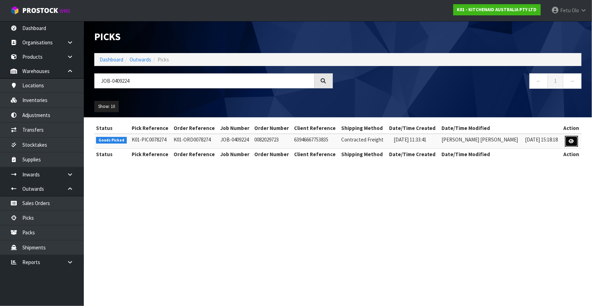
click at [568, 137] on link at bounding box center [571, 141] width 13 height 11
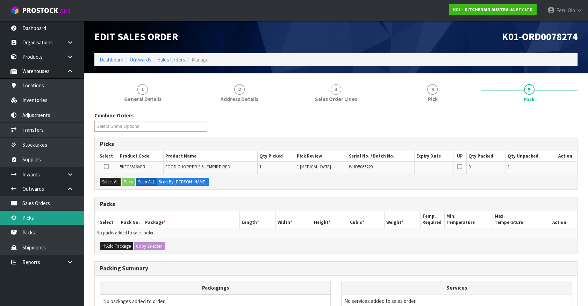
click at [34, 217] on link "Picks" at bounding box center [42, 218] width 84 height 14
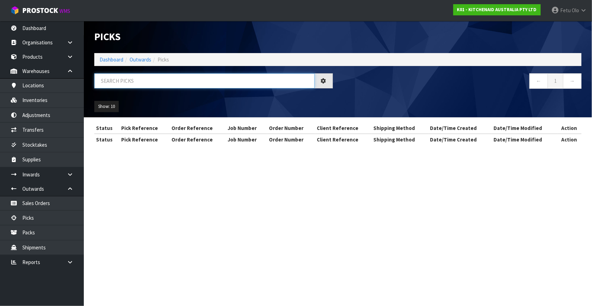
click at [192, 80] on input "text" at bounding box center [204, 80] width 220 height 15
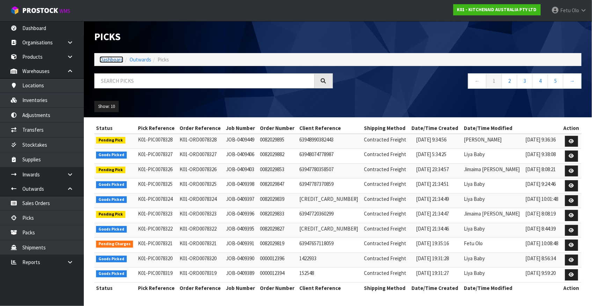
click at [121, 59] on link "Dashboard" at bounding box center [112, 59] width 24 height 7
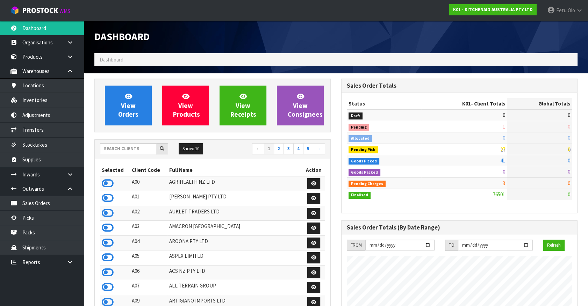
scroll to position [528, 246]
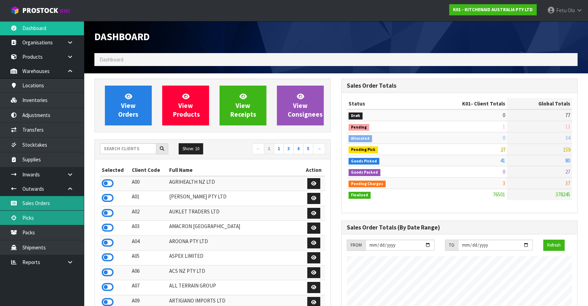
click at [31, 211] on link "Picks" at bounding box center [42, 218] width 84 height 14
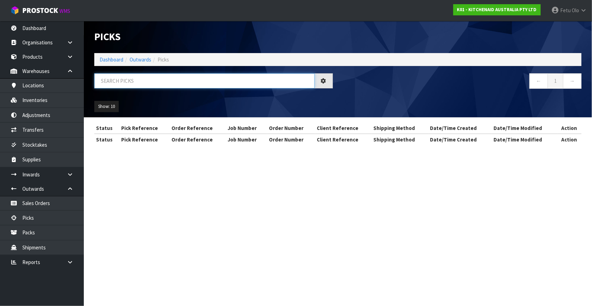
click at [167, 82] on input "text" at bounding box center [204, 80] width 220 height 15
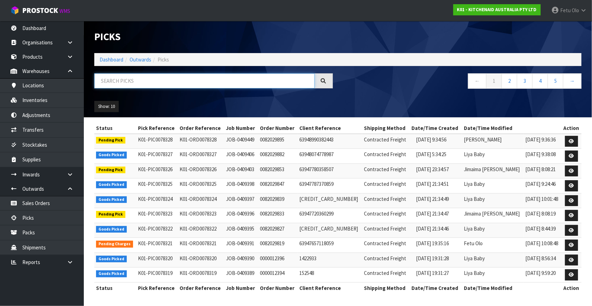
click at [121, 83] on input "text" at bounding box center [204, 80] width 220 height 15
click at [121, 82] on input "text" at bounding box center [204, 80] width 220 height 15
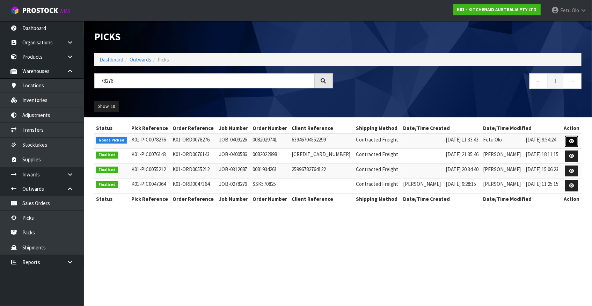
click at [574, 141] on link at bounding box center [571, 141] width 13 height 11
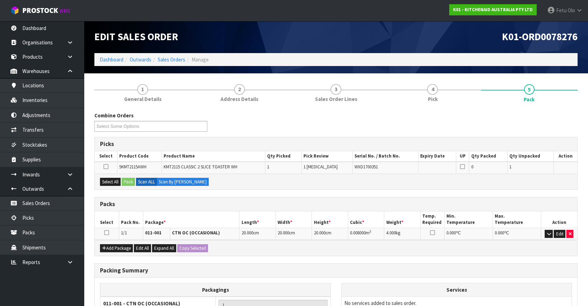
click at [210, 216] on th "Package *" at bounding box center [191, 219] width 96 height 16
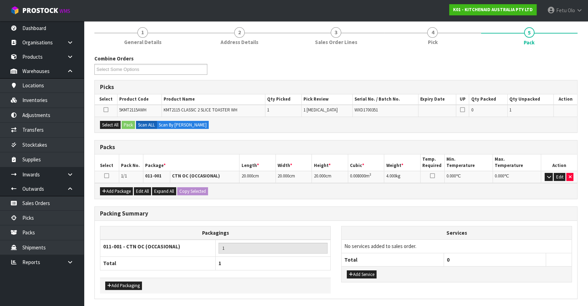
scroll to position [63, 0]
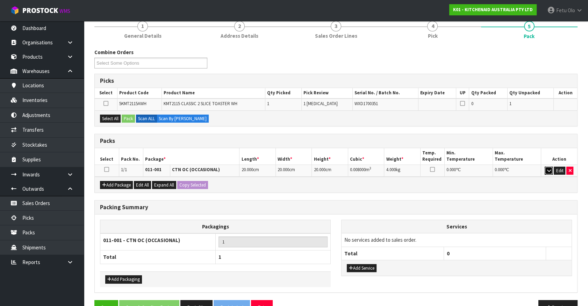
click at [549, 170] on icon "button" at bounding box center [548, 170] width 4 height 5
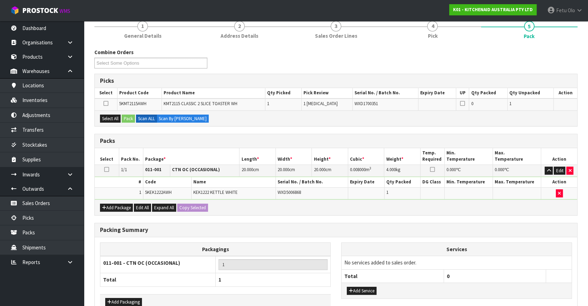
click at [107, 169] on icon at bounding box center [106, 169] width 5 height 0
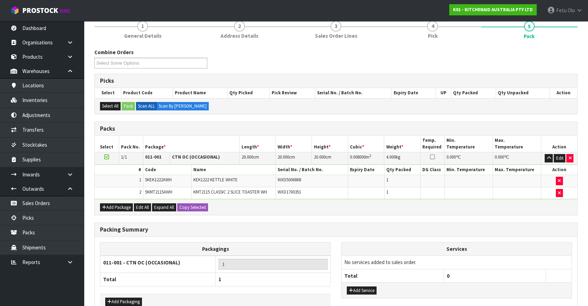
click at [333, 216] on div "Combine Orders K01-ORD0078189 K01-ORD0078192 K01-ORD0078193 K01-ORD0078196 K01-…" at bounding box center [335, 196] width 483 height 294
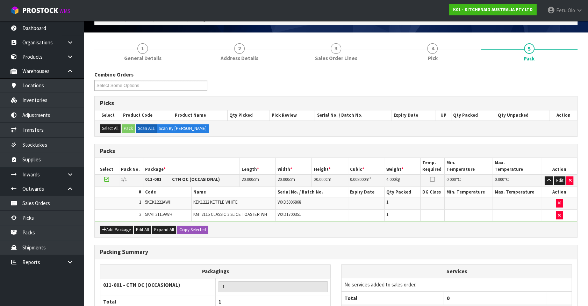
scroll to position [0, 0]
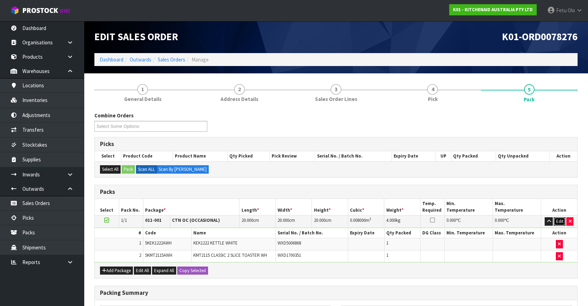
click at [560, 224] on button "Edit" at bounding box center [559, 221] width 12 height 8
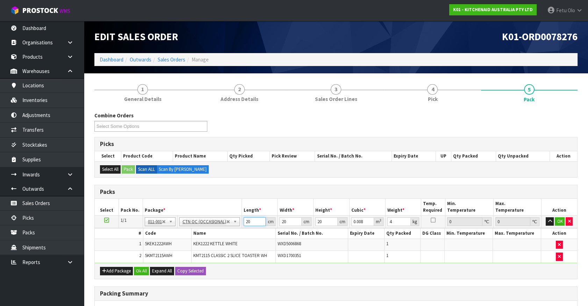
drag, startPoint x: 250, startPoint y: 223, endPoint x: 115, endPoint y: 260, distance: 139.9
click at [115, 260] on tbody "1/1 NONE 007-001 007-002 007-004 007-009 007-013 007-014 007-015 007-017 007-01…" at bounding box center [336, 240] width 482 height 48
click at [397, 221] on input "4" at bounding box center [399, 221] width 24 height 9
click at [393, 221] on input "4" at bounding box center [399, 221] width 24 height 9
drag, startPoint x: 393, startPoint y: 221, endPoint x: 377, endPoint y: 227, distance: 16.8
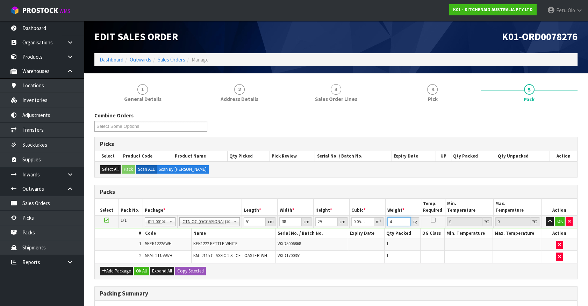
click at [377, 227] on tr "1/1 NONE 007-001 007-002 007-004 007-009 007-013 007-014 007-015 007-017 007-01…" at bounding box center [336, 222] width 482 height 13
click at [391, 223] on input "4" at bounding box center [399, 221] width 24 height 9
drag, startPoint x: 391, startPoint y: 223, endPoint x: 358, endPoint y: 232, distance: 34.3
click at [359, 232] on tbody "1/1 NONE 007-001 007-002 007-004 007-009 007-013 007-014 007-015 007-017 007-01…" at bounding box center [336, 240] width 482 height 48
click at [562, 220] on button "OK" at bounding box center [559, 221] width 10 height 8
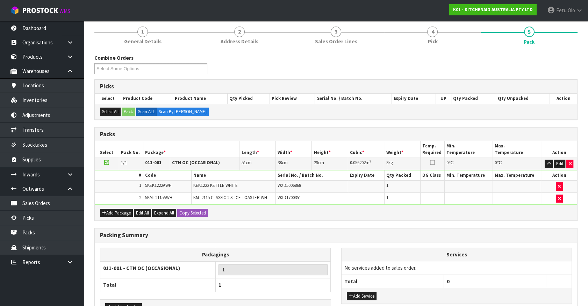
scroll to position [103, 0]
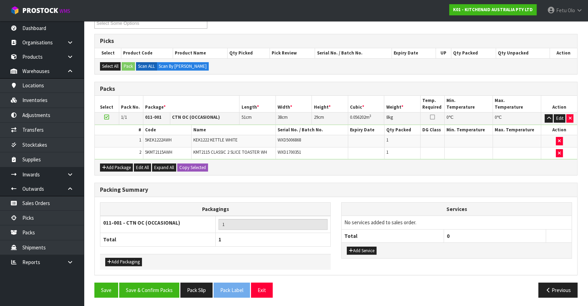
click at [162, 274] on div "Packing Summary Packagings 011-001 - CTN OC (OCCASIONAL) 1 Total 1 Add Packagin…" at bounding box center [335, 233] width 493 height 100
click at [162, 293] on button "Save & Confirm Packs" at bounding box center [149, 290] width 60 height 15
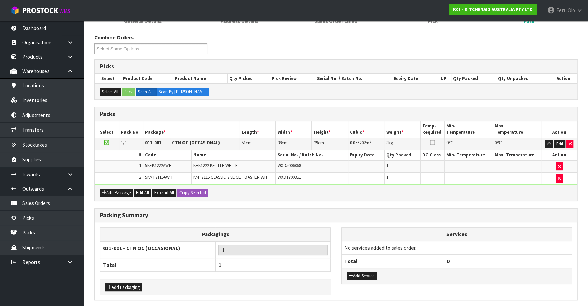
scroll to position [0, 0]
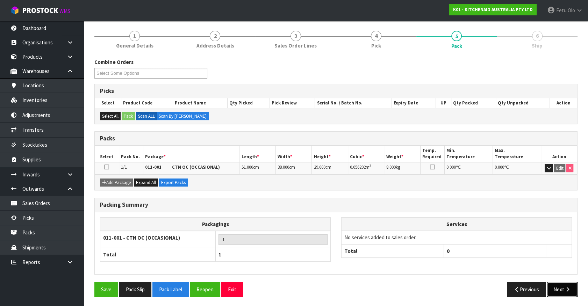
click at [564, 287] on icon "button" at bounding box center [567, 289] width 7 height 5
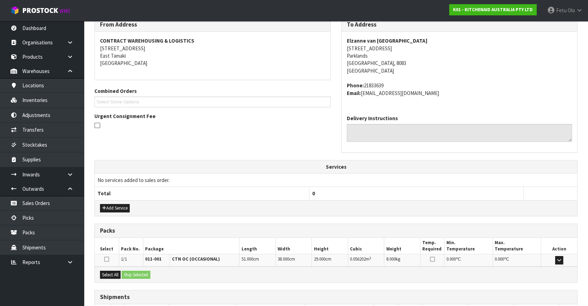
scroll to position [170, 0]
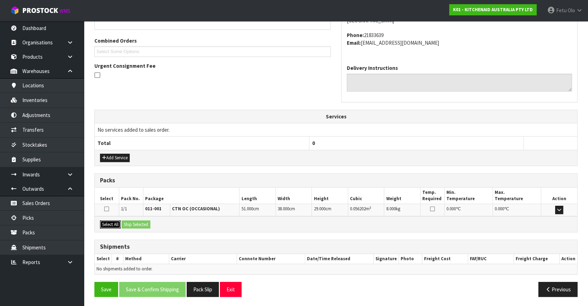
click at [112, 224] on button "Select All" at bounding box center [110, 224] width 21 height 8
click at [126, 223] on button "Ship Selected" at bounding box center [136, 224] width 29 height 8
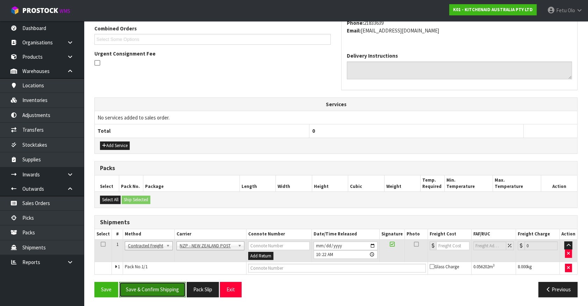
click at [171, 286] on button "Save & Confirm Shipping" at bounding box center [152, 289] width 66 height 15
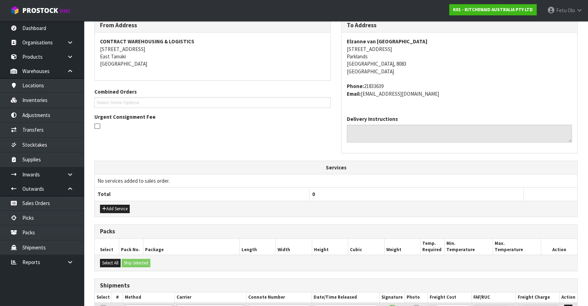
scroll to position [0, 0]
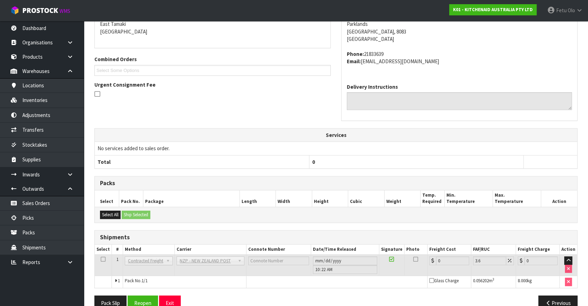
click at [404, 235] on h3 "Shipments" at bounding box center [336, 237] width 472 height 7
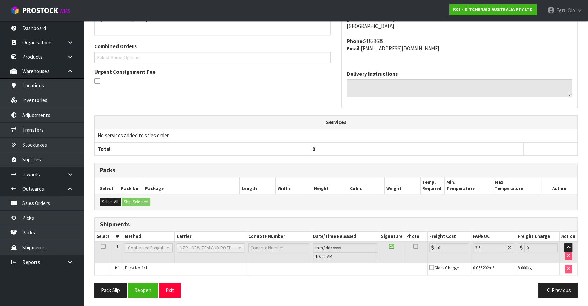
scroll to position [172, 0]
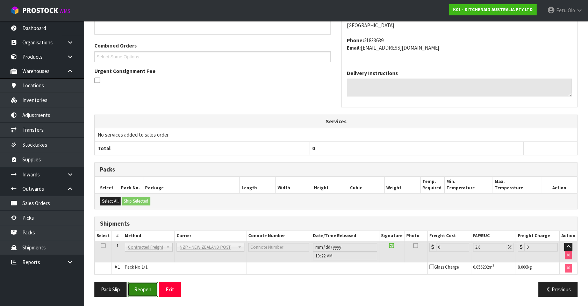
click at [146, 293] on button "Reopen" at bounding box center [143, 289] width 30 height 15
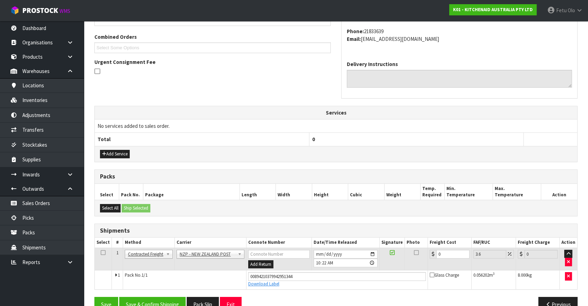
scroll to position [189, 0]
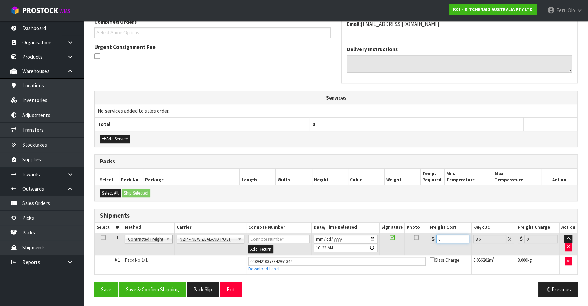
drag, startPoint x: 448, startPoint y: 236, endPoint x: 268, endPoint y: 272, distance: 183.1
click at [268, 272] on tbody "1 Client Local Pickup Customer Local Pickup Company Freight Contracted Freight …" at bounding box center [336, 253] width 482 height 41
drag, startPoint x: 149, startPoint y: 287, endPoint x: 140, endPoint y: 285, distance: 9.6
click at [149, 287] on button "Save & Confirm Shipping" at bounding box center [152, 289] width 66 height 15
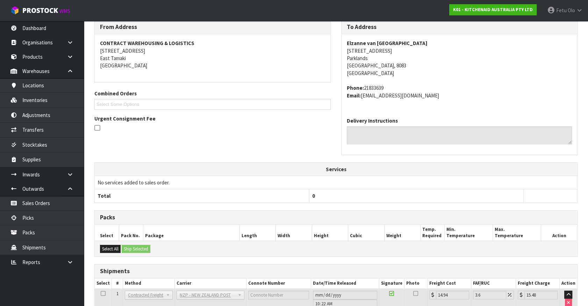
scroll to position [159, 0]
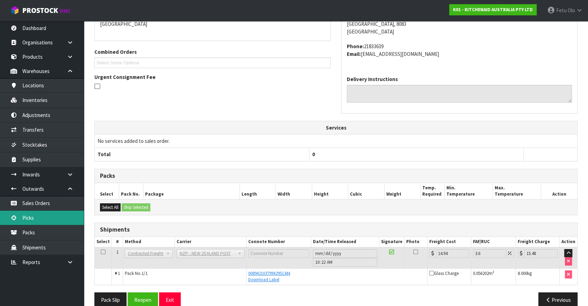
click at [39, 220] on link "Picks" at bounding box center [42, 218] width 84 height 14
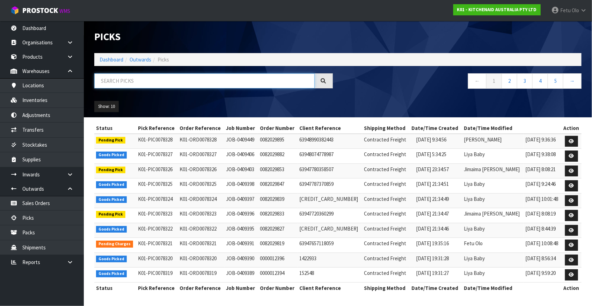
click at [147, 86] on input "text" at bounding box center [204, 80] width 220 height 15
click at [232, 77] on input "text" at bounding box center [204, 80] width 220 height 15
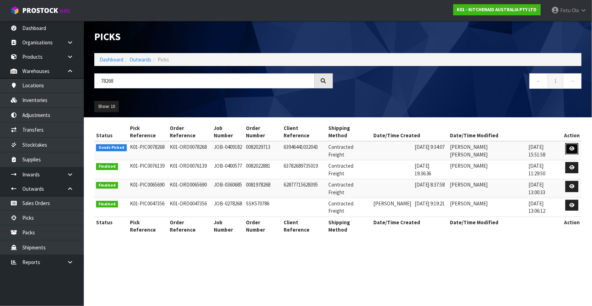
click at [567, 143] on link at bounding box center [572, 148] width 13 height 11
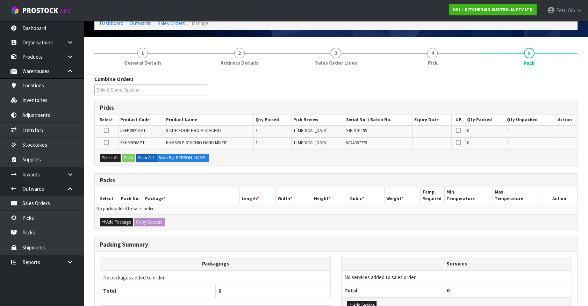
scroll to position [50, 0]
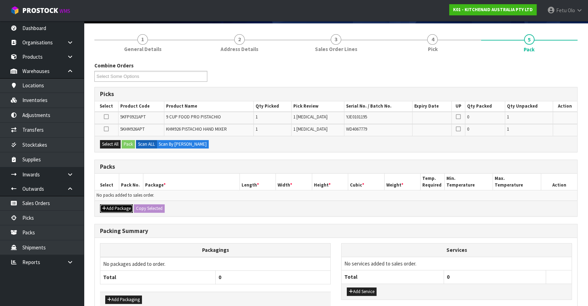
click at [112, 207] on button "Add Package" at bounding box center [116, 208] width 33 height 8
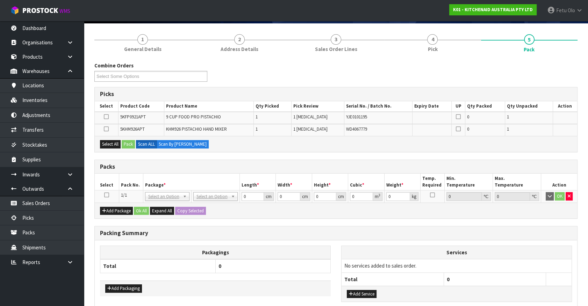
drag, startPoint x: 106, startPoint y: 194, endPoint x: 135, endPoint y: 185, distance: 30.4
click at [108, 195] on icon at bounding box center [106, 195] width 5 height 0
click at [171, 178] on th "Package *" at bounding box center [191, 182] width 96 height 16
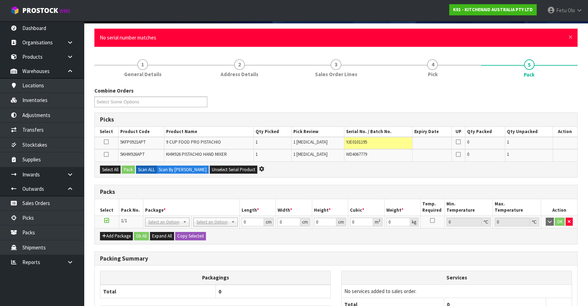
scroll to position [0, 0]
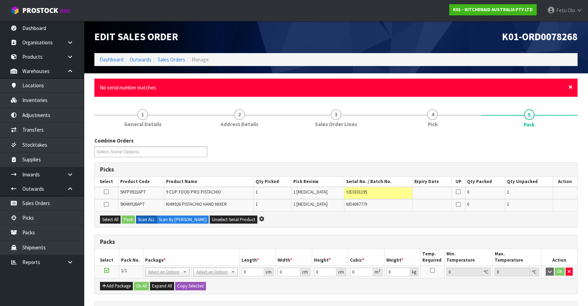
click at [571, 87] on span "×" at bounding box center [570, 87] width 4 height 10
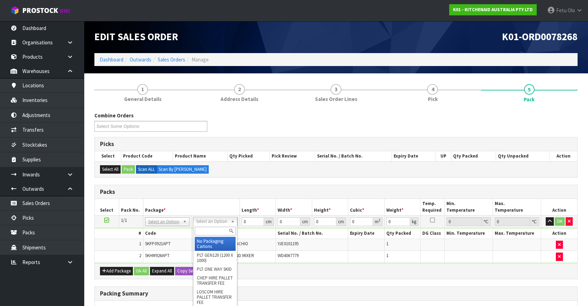
drag, startPoint x: 157, startPoint y: 224, endPoint x: 158, endPoint y: 233, distance: 9.1
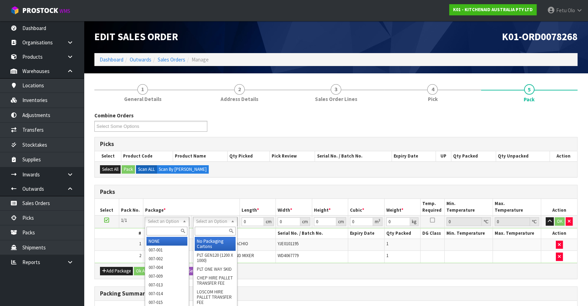
drag, startPoint x: 157, startPoint y: 230, endPoint x: 153, endPoint y: 227, distance: 3.8
click at [153, 228] on input "text" at bounding box center [166, 231] width 41 height 9
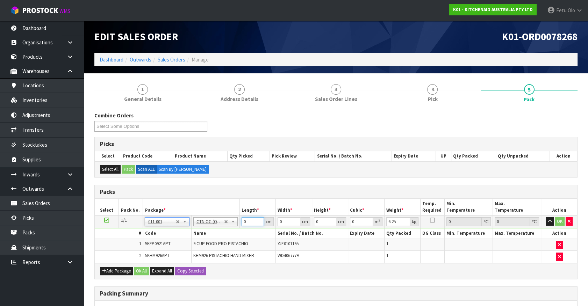
click at [255, 221] on input "0" at bounding box center [252, 221] width 22 height 9
drag, startPoint x: 253, startPoint y: 221, endPoint x: 205, endPoint y: 240, distance: 51.3
click at [205, 240] on tbody "1/1 NONE 007-001 007-002 007-004 007-009 007-013 007-014 007-015 007-017 007-01…" at bounding box center [336, 240] width 482 height 48
click button "OK" at bounding box center [559, 221] width 10 height 8
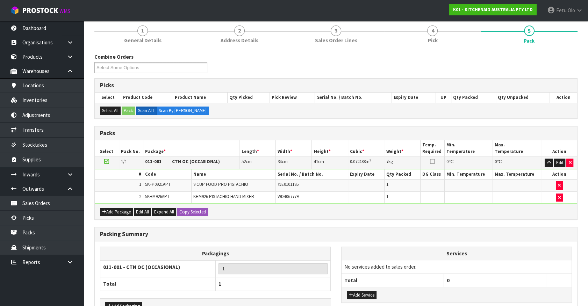
scroll to position [103, 0]
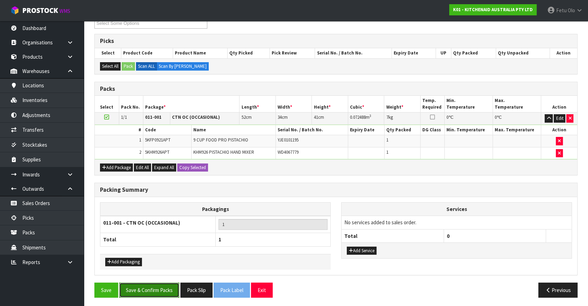
click at [163, 293] on button "Save & Confirm Packs" at bounding box center [149, 290] width 60 height 15
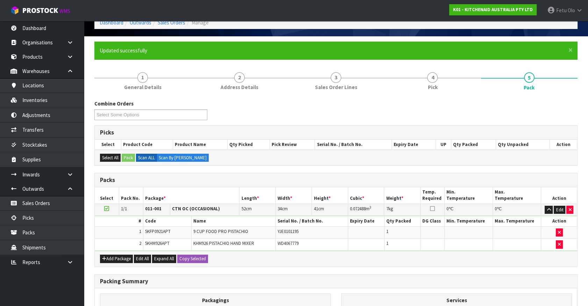
scroll to position [63, 0]
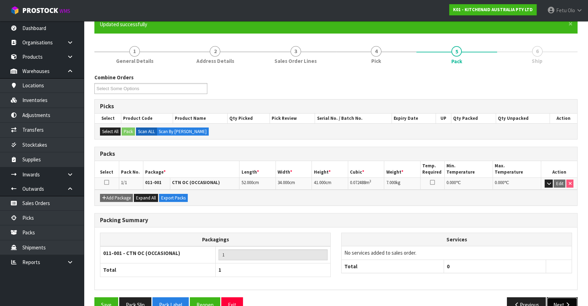
click at [557, 301] on button "Next" at bounding box center [561, 304] width 31 height 15
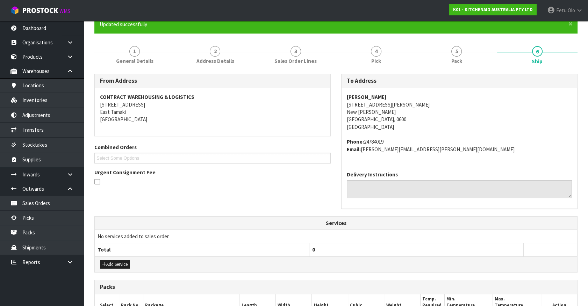
scroll to position [170, 0]
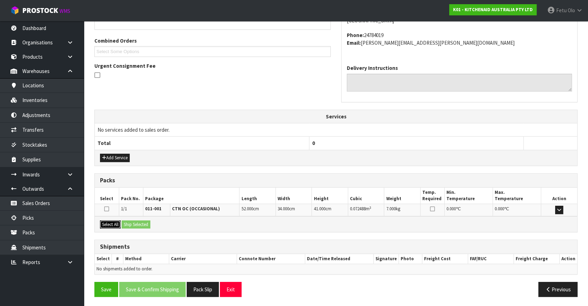
drag, startPoint x: 105, startPoint y: 224, endPoint x: 135, endPoint y: 221, distance: 30.2
click at [105, 224] on button "Select All" at bounding box center [110, 224] width 21 height 8
click at [136, 220] on button "Ship Selected" at bounding box center [136, 224] width 29 height 8
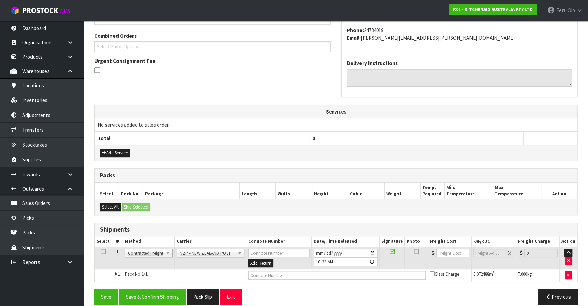
scroll to position [182, 0]
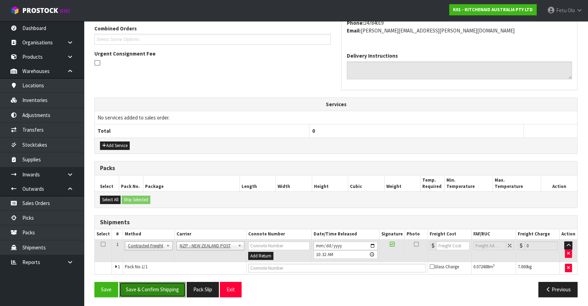
click at [153, 286] on button "Save & Confirm Shipping" at bounding box center [152, 289] width 66 height 15
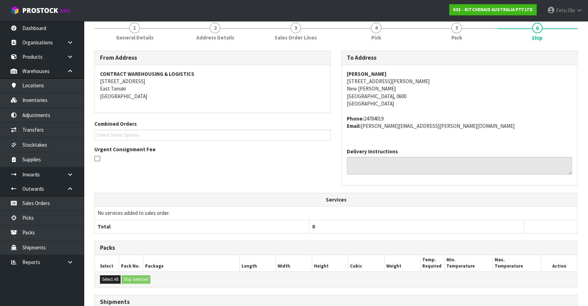
scroll to position [172, 0]
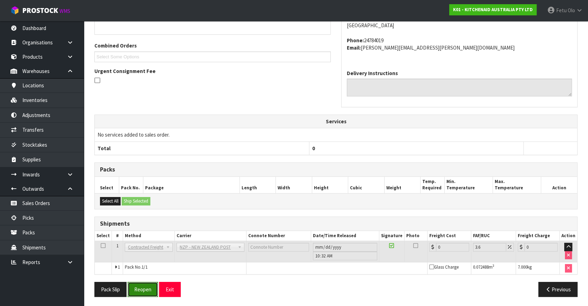
drag, startPoint x: 133, startPoint y: 283, endPoint x: 137, endPoint y: 284, distance: 4.1
click at [133, 283] on button "Reopen" at bounding box center [143, 289] width 30 height 15
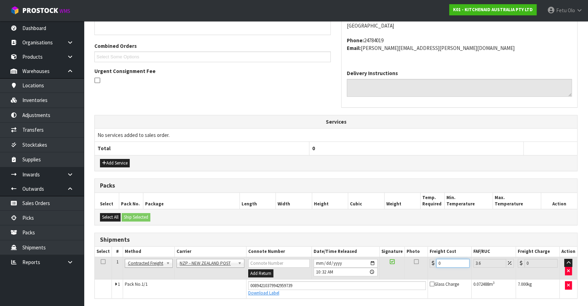
drag, startPoint x: 452, startPoint y: 260, endPoint x: 161, endPoint y: 301, distance: 294.6
click at [163, 302] on section "× Close Sales order reopened 1 General Details 2 Address Details 3 Sales Order …" at bounding box center [336, 120] width 504 height 423
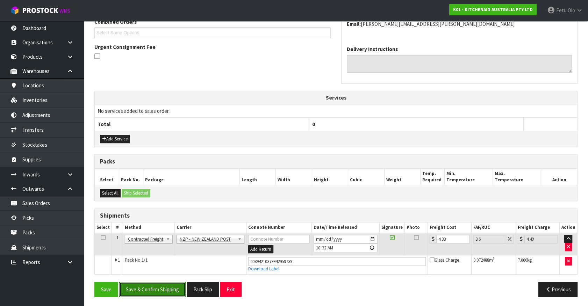
click at [143, 287] on button "Save & Confirm Shipping" at bounding box center [152, 289] width 66 height 15
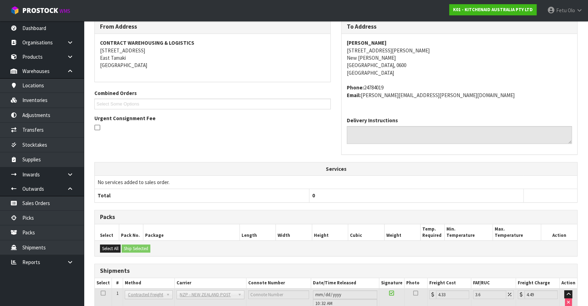
scroll to position [169, 0]
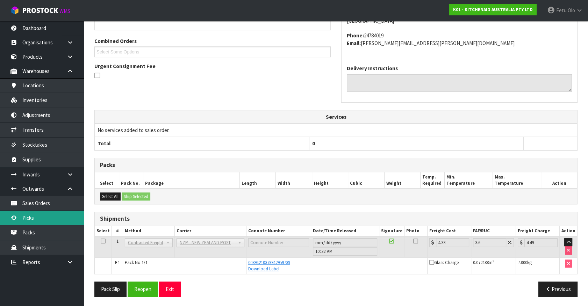
click at [35, 219] on link "Picks" at bounding box center [42, 218] width 84 height 14
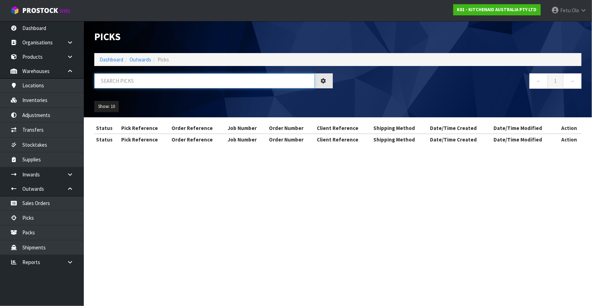
click at [164, 83] on input "text" at bounding box center [204, 80] width 220 height 15
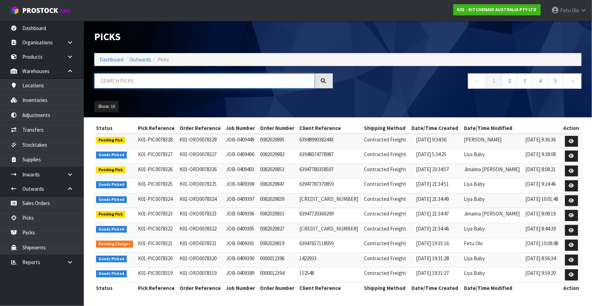
click at [159, 75] on input "text" at bounding box center [204, 80] width 220 height 15
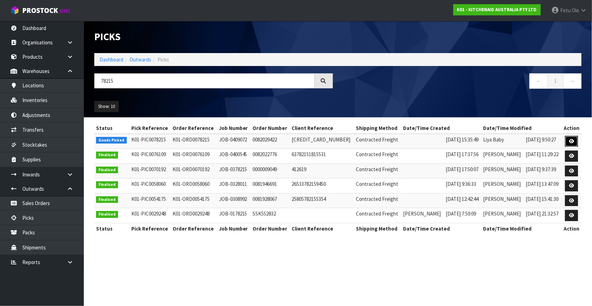
click at [571, 143] on link at bounding box center [571, 141] width 13 height 11
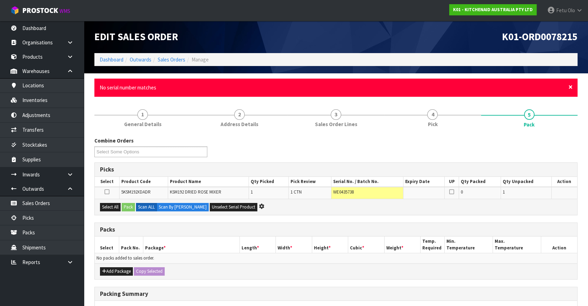
click at [568, 85] on span "×" at bounding box center [570, 87] width 4 height 10
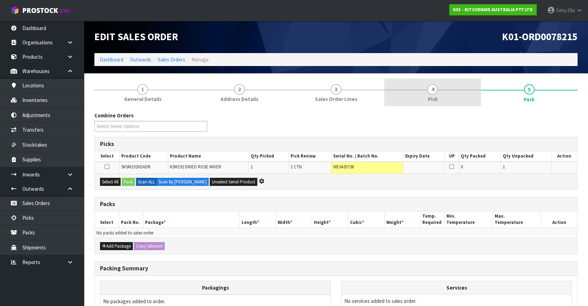
click at [442, 96] on link "4 Pick" at bounding box center [432, 93] width 96 height 28
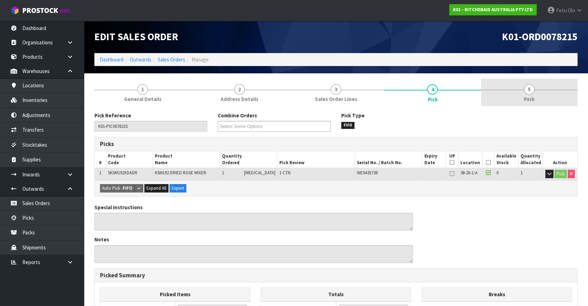
click at [537, 93] on link "5 Pack" at bounding box center [529, 93] width 96 height 28
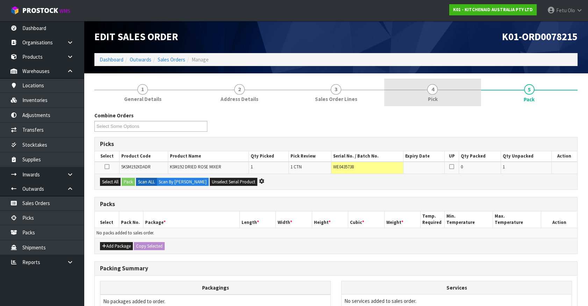
click at [435, 91] on span "4" at bounding box center [432, 89] width 10 height 10
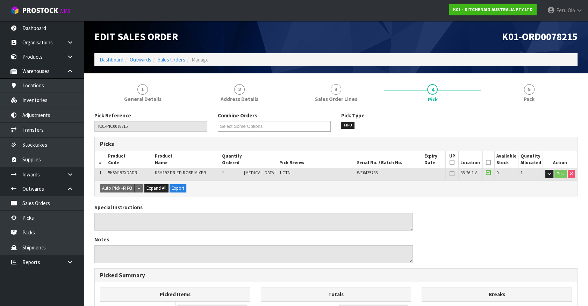
click at [486, 163] on icon at bounding box center [488, 162] width 5 height 0
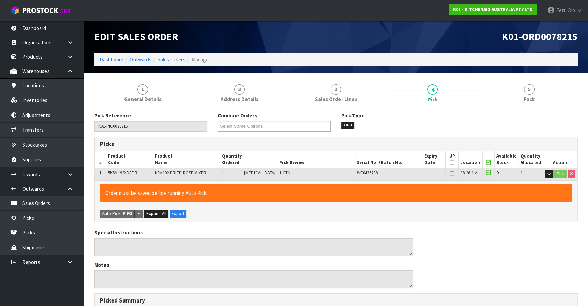
click at [486, 163] on icon at bounding box center [488, 162] width 5 height 0
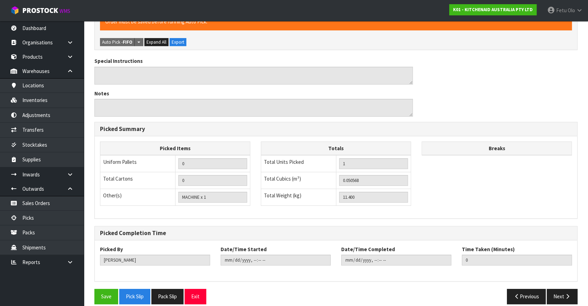
scroll to position [179, 0]
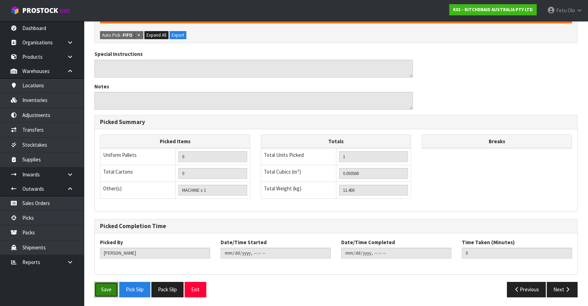
click at [107, 286] on button "Save" at bounding box center [106, 289] width 24 height 15
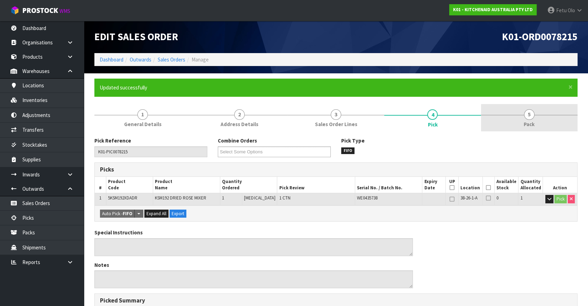
click at [538, 111] on link "5 Pack" at bounding box center [529, 118] width 96 height 28
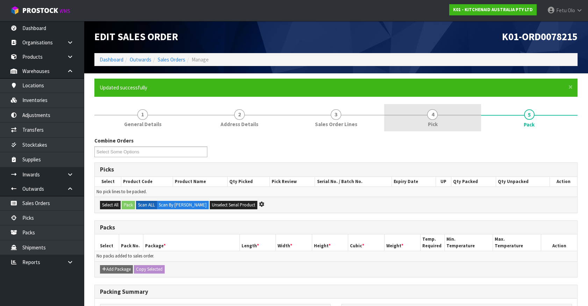
click at [426, 123] on link "4 Pick" at bounding box center [432, 118] width 96 height 28
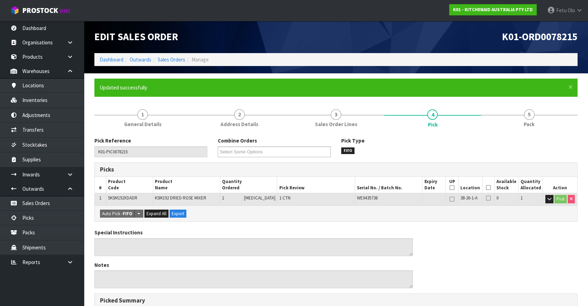
click at [395, 236] on div "Special Instructions" at bounding box center [253, 242] width 318 height 27
click at [21, 217] on link "Picks" at bounding box center [42, 218] width 84 height 14
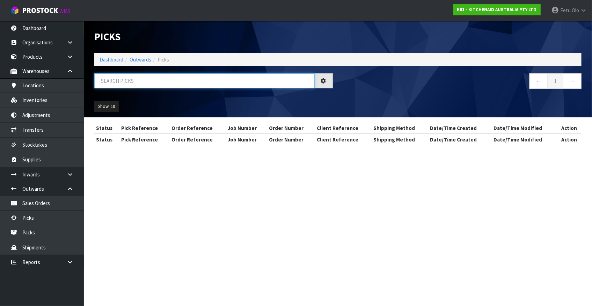
click at [201, 83] on input "text" at bounding box center [204, 80] width 220 height 15
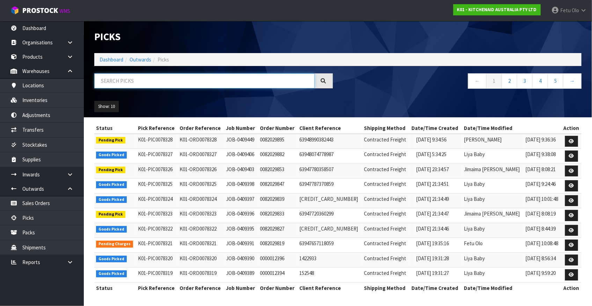
click at [203, 82] on input "text" at bounding box center [204, 80] width 220 height 15
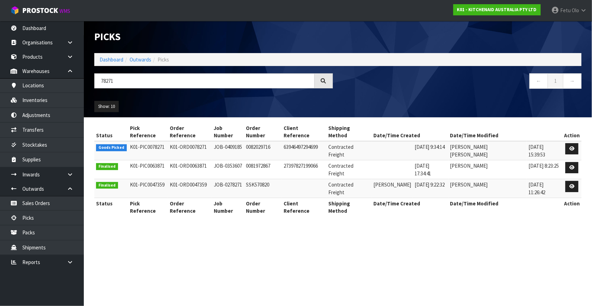
click at [564, 143] on td at bounding box center [571, 150] width 19 height 19
click at [570, 146] on icon at bounding box center [571, 148] width 5 height 5
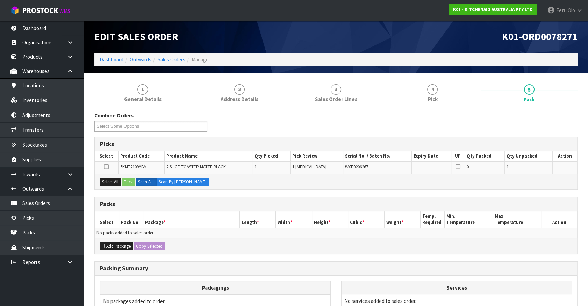
click at [295, 192] on div "Combine Orders K01-ORD0078189 K01-ORD0078192 K01-ORD0078193 K01-ORD0078196 K01-…" at bounding box center [335, 245] width 483 height 267
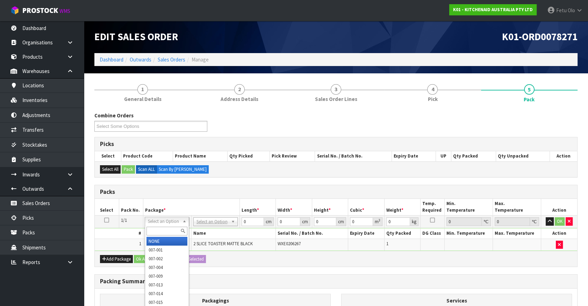
click at [160, 227] on input "text" at bounding box center [166, 231] width 41 height 9
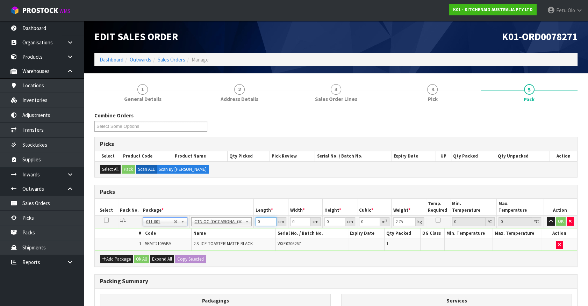
drag, startPoint x: 209, startPoint y: 237, endPoint x: 191, endPoint y: 240, distance: 18.1
click at [191, 240] on tbody "1/1 NONE 007-001 007-002 007-004 007-009 007-013 007-014 007-015 007-017 007-01…" at bounding box center [336, 233] width 482 height 35
click button "OK" at bounding box center [560, 221] width 10 height 8
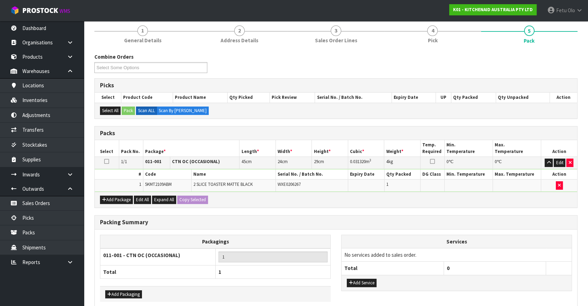
scroll to position [91, 0]
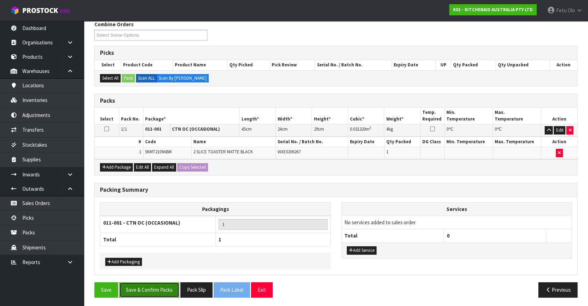
click at [151, 288] on button "Save & Confirm Packs" at bounding box center [149, 289] width 60 height 15
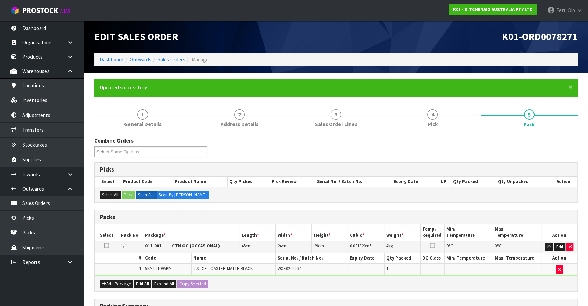
scroll to position [79, 0]
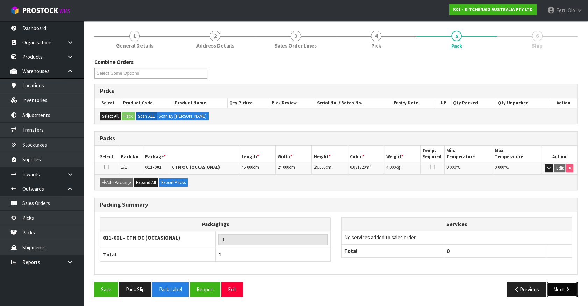
click at [558, 286] on button "Next" at bounding box center [561, 289] width 31 height 15
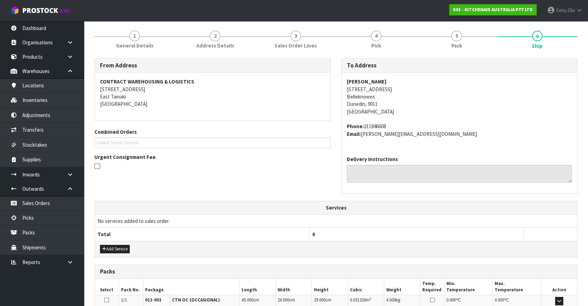
scroll to position [170, 0]
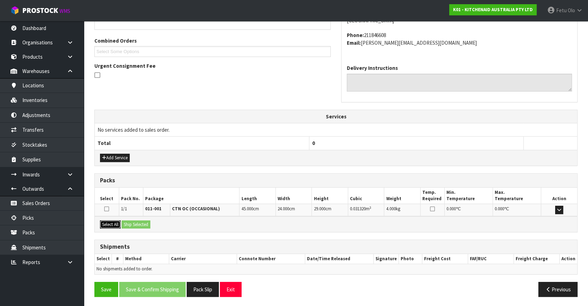
drag, startPoint x: 106, startPoint y: 223, endPoint x: 128, endPoint y: 223, distance: 22.4
click at [106, 223] on button "Select All" at bounding box center [110, 224] width 21 height 8
click at [129, 223] on button "Ship Selected" at bounding box center [136, 224] width 29 height 8
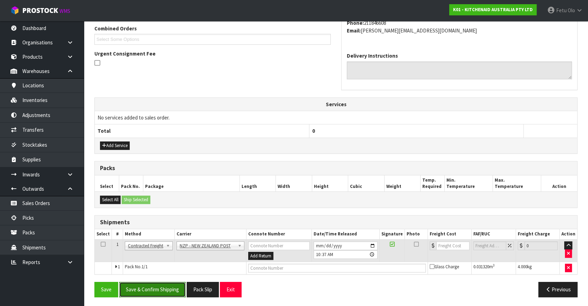
click at [151, 288] on button "Save & Confirm Shipping" at bounding box center [152, 289] width 66 height 15
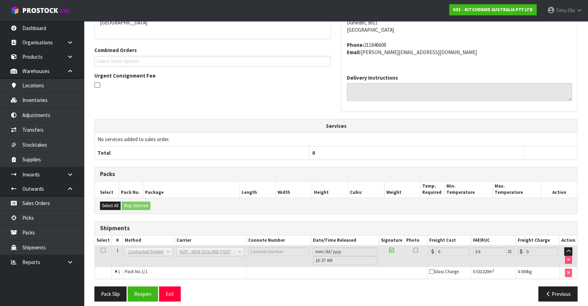
scroll to position [172, 0]
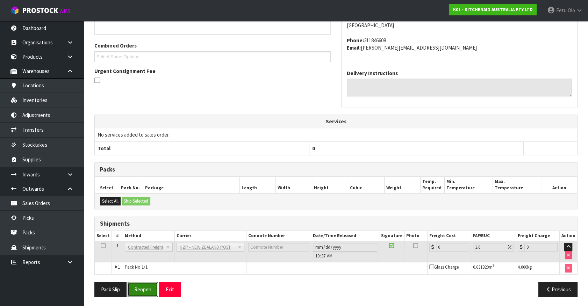
drag, startPoint x: 136, startPoint y: 284, endPoint x: 170, endPoint y: 274, distance: 36.6
click at [136, 284] on button "Reopen" at bounding box center [143, 289] width 30 height 15
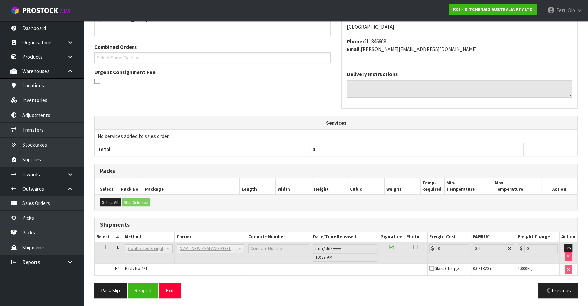
scroll to position [165, 0]
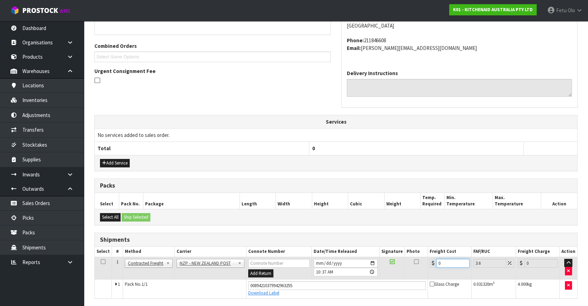
drag, startPoint x: 451, startPoint y: 261, endPoint x: 337, endPoint y: 277, distance: 114.4
click at [337, 277] on tr "1 Client Local Pickup Customer Local Pickup Company Freight Contracted Freight …" at bounding box center [336, 268] width 482 height 23
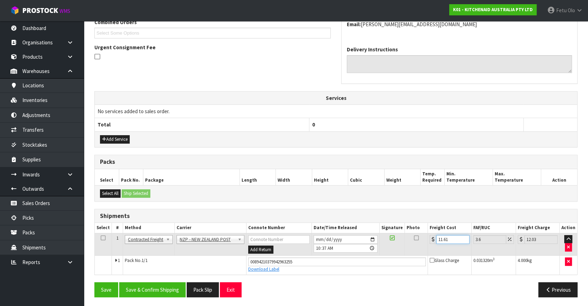
scroll to position [189, 0]
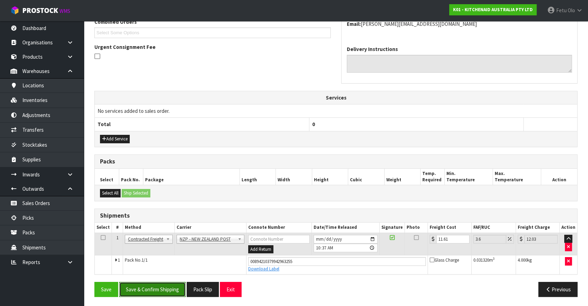
click at [163, 284] on button "Save & Confirm Shipping" at bounding box center [152, 289] width 66 height 15
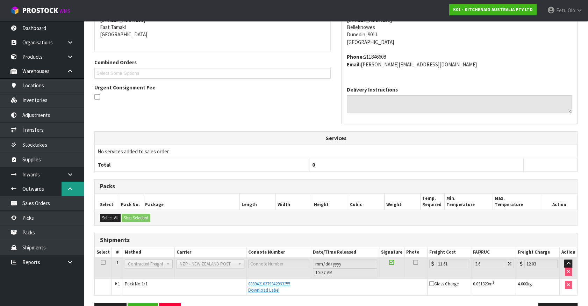
scroll to position [169, 0]
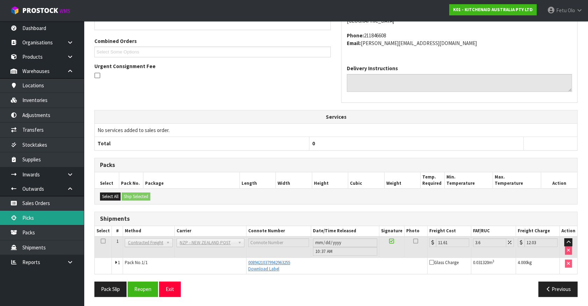
click at [41, 220] on link "Picks" at bounding box center [42, 218] width 84 height 14
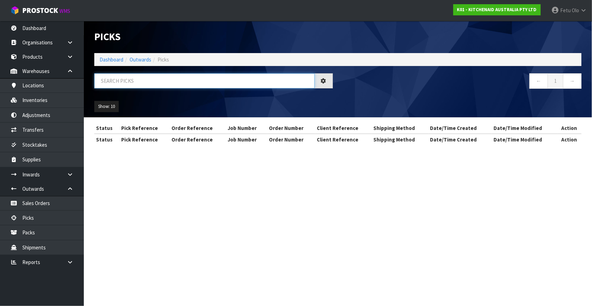
click at [159, 83] on input "text" at bounding box center [204, 80] width 220 height 15
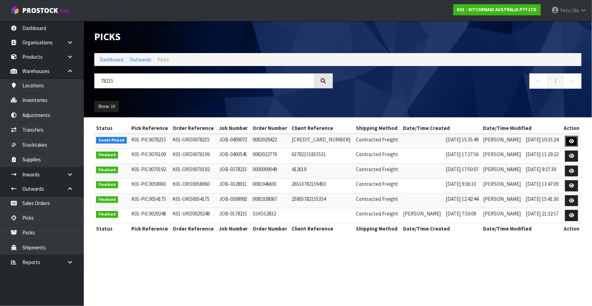
click at [570, 138] on link at bounding box center [571, 141] width 13 height 11
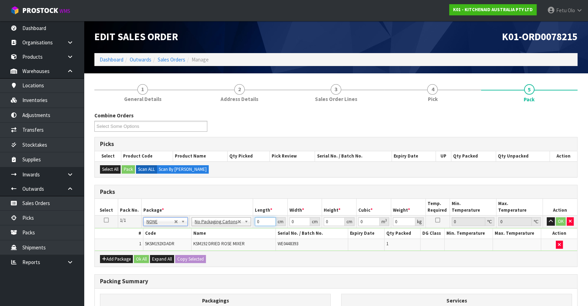
drag, startPoint x: 265, startPoint y: 221, endPoint x: 138, endPoint y: 239, distance: 128.4
click at [140, 239] on tbody "1/1 NONE 007-001 007-002 007-004 007-009 007-013 007-014 007-015 007-017 007-01…" at bounding box center [336, 233] width 482 height 35
click button "OK" at bounding box center [560, 221] width 10 height 8
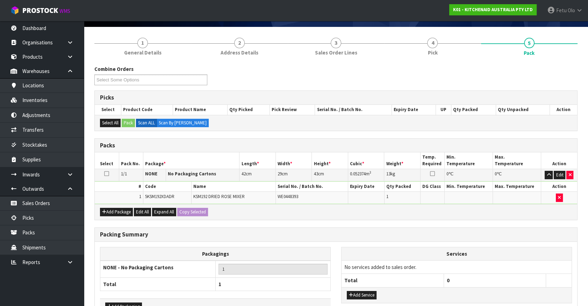
scroll to position [91, 0]
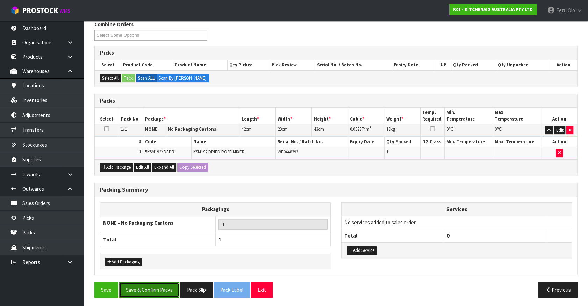
click at [144, 289] on button "Save & Confirm Packs" at bounding box center [149, 289] width 60 height 15
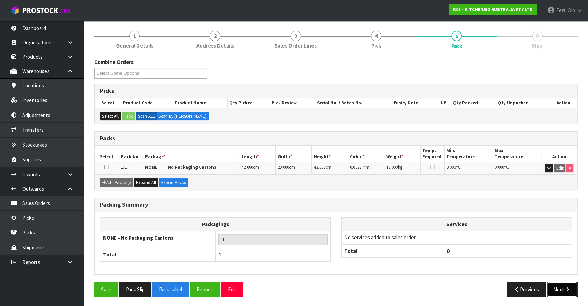
click at [562, 282] on button "Next" at bounding box center [561, 289] width 31 height 15
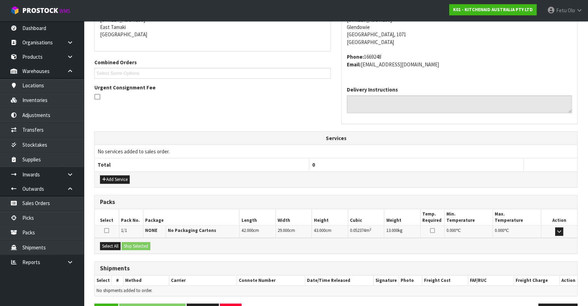
scroll to position [170, 0]
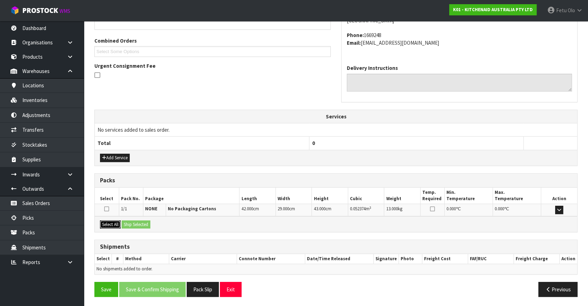
click at [113, 223] on button "Select All" at bounding box center [110, 224] width 21 height 8
click at [127, 223] on button "Ship Selected" at bounding box center [136, 224] width 29 height 8
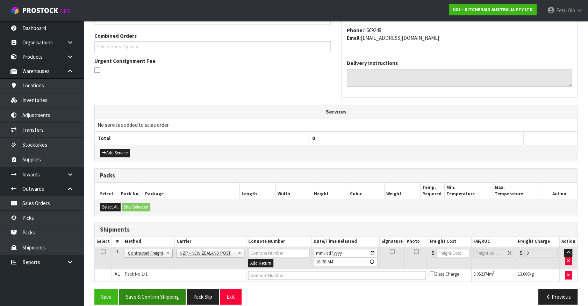
scroll to position [182, 0]
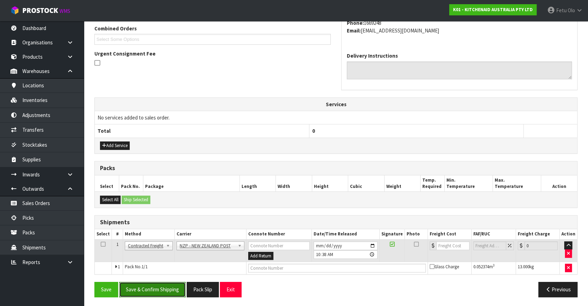
click at [154, 286] on button "Save & Confirm Shipping" at bounding box center [152, 289] width 66 height 15
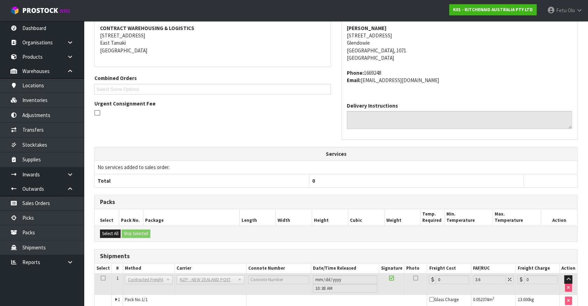
scroll to position [172, 0]
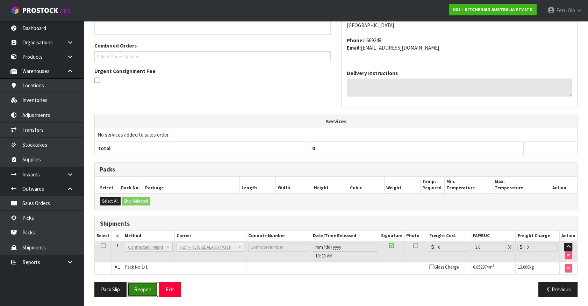
click at [142, 288] on button "Reopen" at bounding box center [143, 289] width 30 height 15
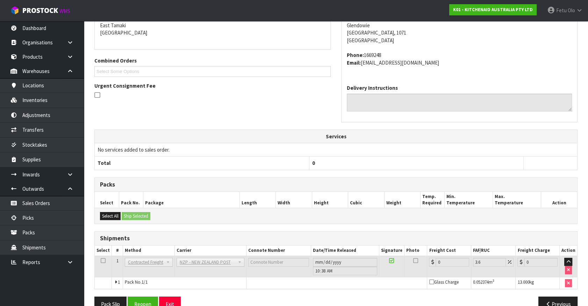
scroll to position [165, 0]
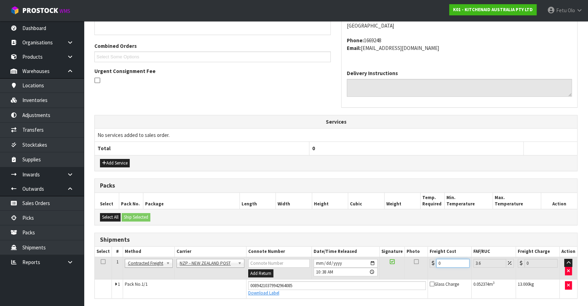
drag, startPoint x: 445, startPoint y: 261, endPoint x: 310, endPoint y: 285, distance: 138.1
click at [310, 285] on tbody "1 Client Local Pickup Customer Local Pickup Company Freight Contracted Freight …" at bounding box center [336, 277] width 482 height 41
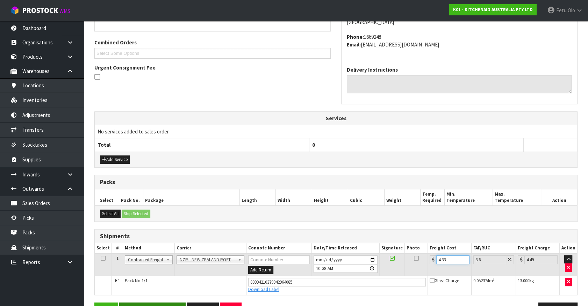
scroll to position [189, 0]
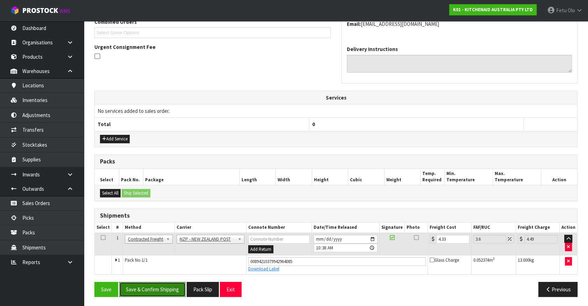
click at [159, 289] on button "Save & Confirm Shipping" at bounding box center [152, 289] width 66 height 15
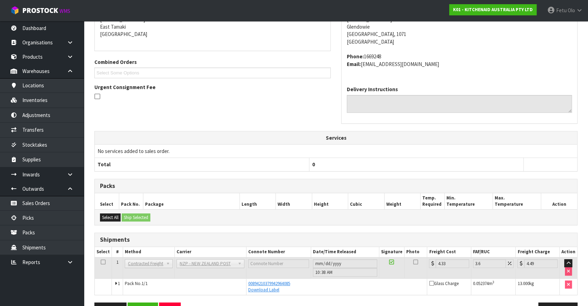
scroll to position [169, 0]
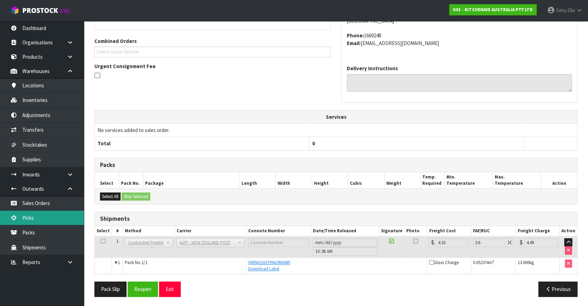
drag, startPoint x: 29, startPoint y: 219, endPoint x: 42, endPoint y: 214, distance: 14.3
click at [29, 219] on link "Picks" at bounding box center [42, 218] width 84 height 14
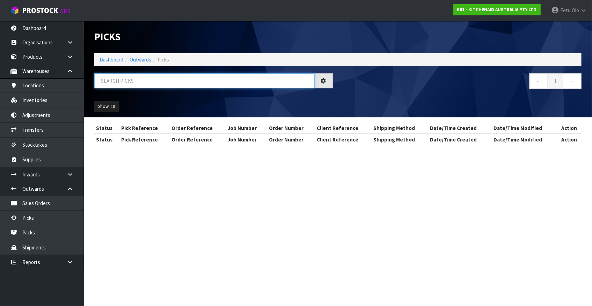
click at [202, 82] on input "text" at bounding box center [204, 80] width 220 height 15
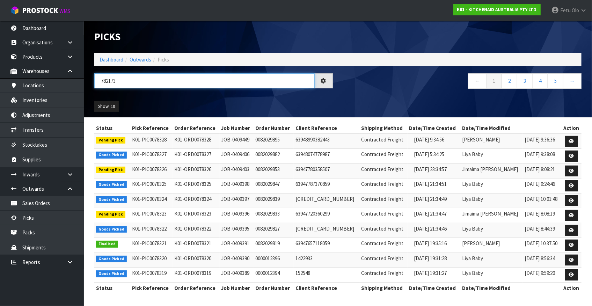
click at [106, 80] on input "782173" at bounding box center [204, 80] width 220 height 15
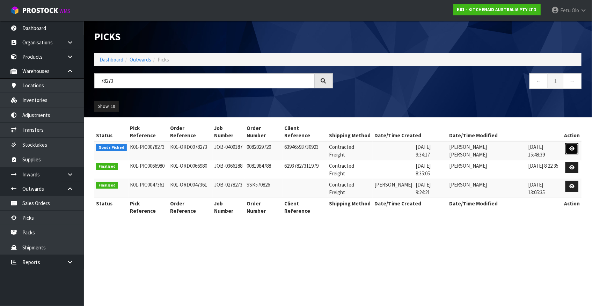
click at [574, 143] on link at bounding box center [572, 148] width 13 height 11
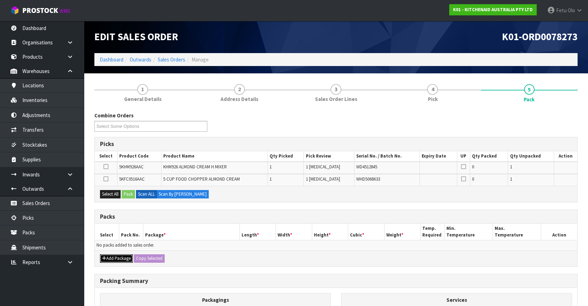
click at [108, 256] on button "Add Package" at bounding box center [116, 258] width 33 height 8
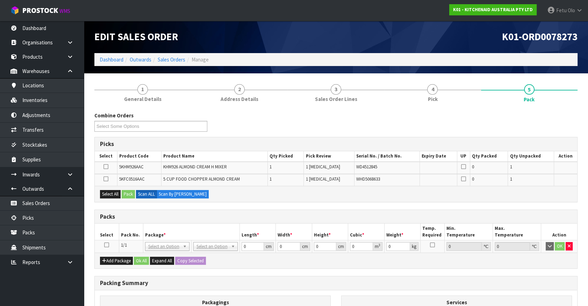
click at [107, 245] on icon at bounding box center [106, 245] width 5 height 0
click at [166, 228] on th "Package *" at bounding box center [191, 232] width 96 height 16
click at [546, 212] on div "Packs" at bounding box center [336, 217] width 482 height 14
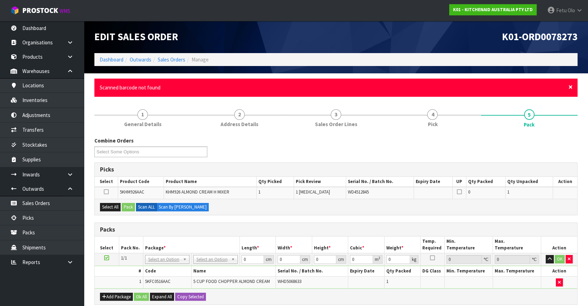
click at [571, 87] on span "×" at bounding box center [570, 87] width 4 height 10
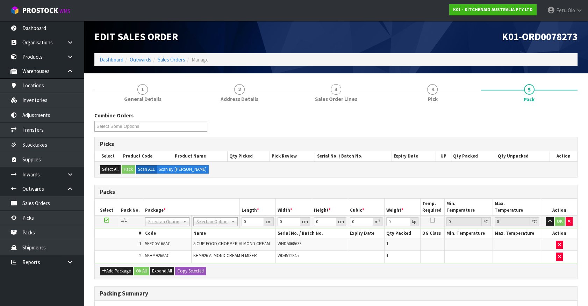
click at [161, 226] on tbody "1/1 NONE 007-001 007-002 007-004 007-009 007-013 007-014 007-015 007-017 007-01…" at bounding box center [336, 240] width 482 height 48
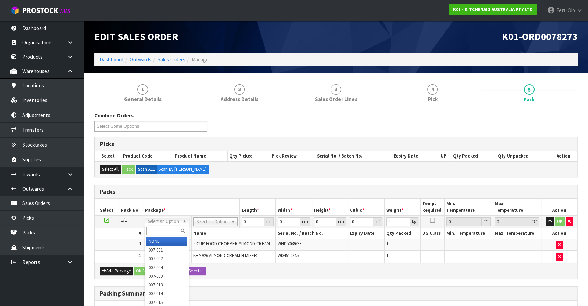
click at [159, 233] on input "text" at bounding box center [166, 231] width 41 height 9
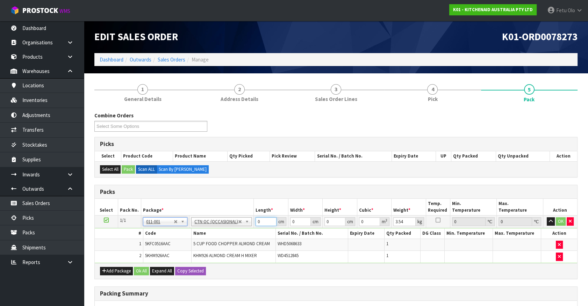
drag, startPoint x: 264, startPoint y: 220, endPoint x: 196, endPoint y: 240, distance: 70.2
click at [196, 240] on tbody "1/1 NONE 007-001 007-002 007-004 007-009 007-013 007-014 007-015 007-017 007-01…" at bounding box center [336, 240] width 482 height 48
click button "OK" at bounding box center [560, 221] width 10 height 8
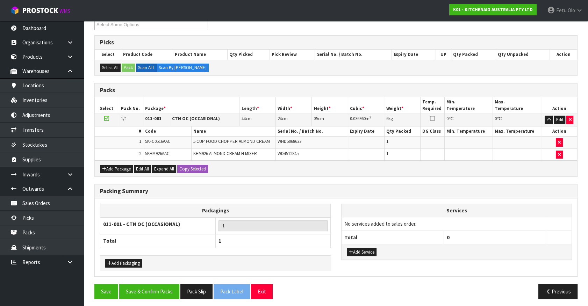
scroll to position [103, 0]
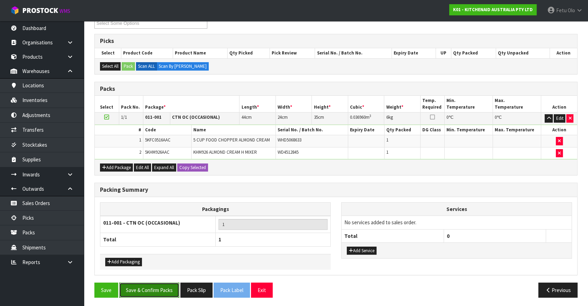
click at [160, 285] on button "Save & Confirm Packs" at bounding box center [149, 290] width 60 height 15
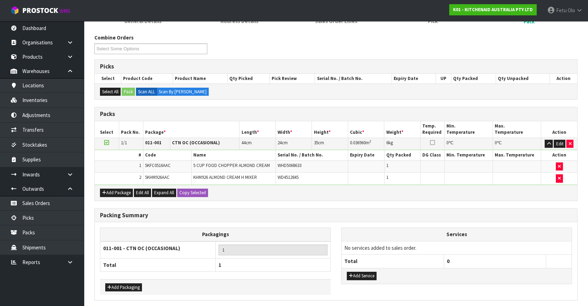
scroll to position [0, 0]
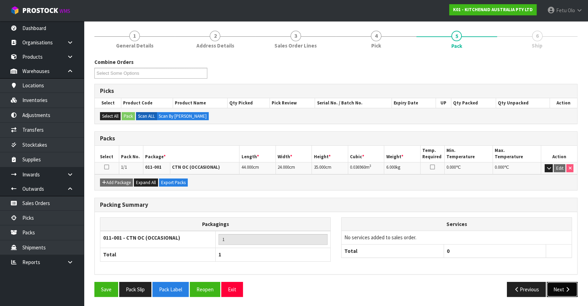
click at [562, 286] on button "Next" at bounding box center [561, 289] width 31 height 15
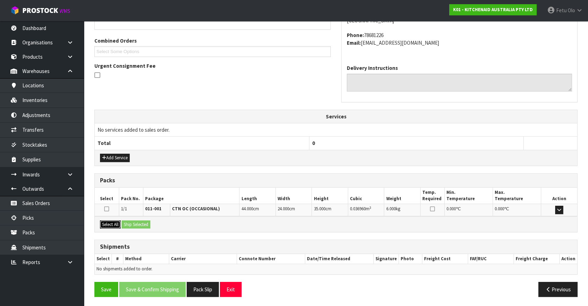
drag, startPoint x: 112, startPoint y: 223, endPoint x: 128, endPoint y: 221, distance: 15.8
click at [114, 223] on button "Select All" at bounding box center [110, 224] width 21 height 8
click at [128, 221] on button "Ship Selected" at bounding box center [136, 224] width 29 height 8
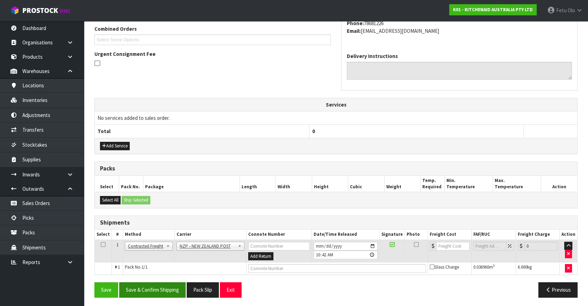
scroll to position [182, 0]
click at [156, 283] on button "Save & Confirm Shipping" at bounding box center [152, 289] width 66 height 15
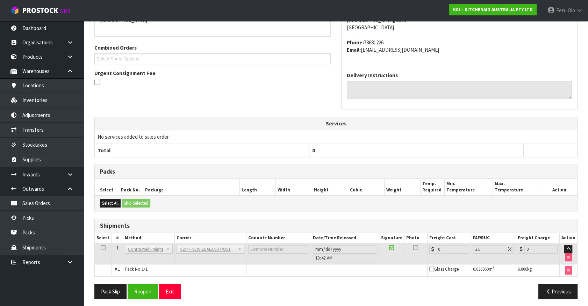
scroll to position [172, 0]
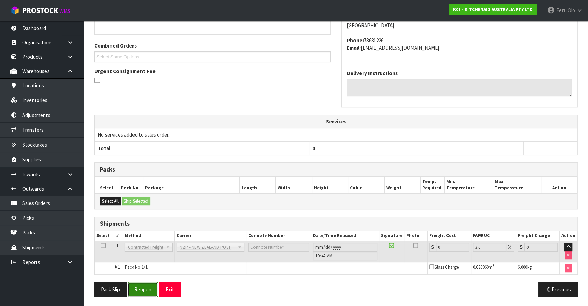
click at [138, 289] on button "Reopen" at bounding box center [143, 289] width 30 height 15
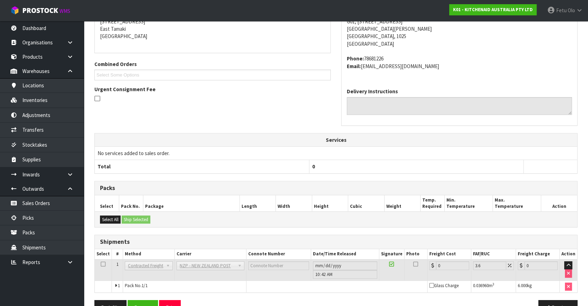
scroll to position [165, 0]
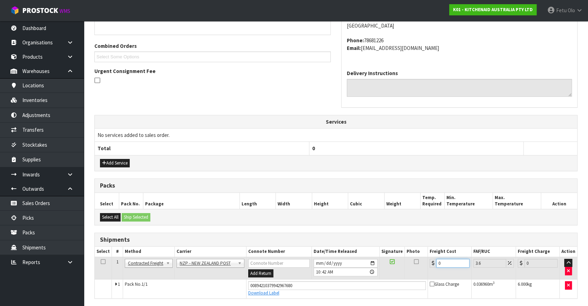
click at [343, 291] on tbody "1 Client Local Pickup Customer Local Pickup Company Freight Contracted Freight …" at bounding box center [336, 277] width 482 height 41
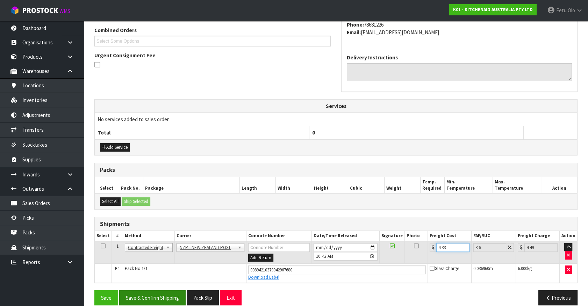
scroll to position [189, 0]
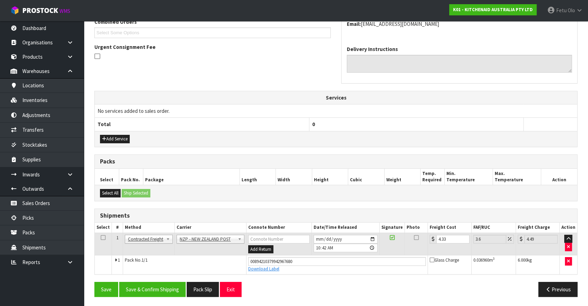
click at [153, 279] on div "From Address CONTRACT WAREHOUSING & LOGISTICS [STREET_ADDRESS] Combined Orders …" at bounding box center [335, 125] width 483 height 354
click at [157, 288] on button "Save & Confirm Shipping" at bounding box center [152, 289] width 66 height 15
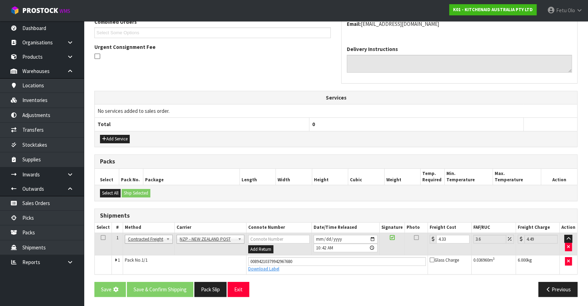
scroll to position [0, 0]
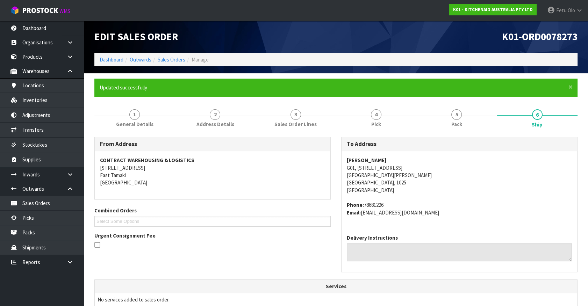
click at [222, 227] on div "Combined Orders K01-ORD0078189 K01-ORD0078192 K01-ORD0078193 K01-ORD0078196 K01…" at bounding box center [212, 219] width 247 height 25
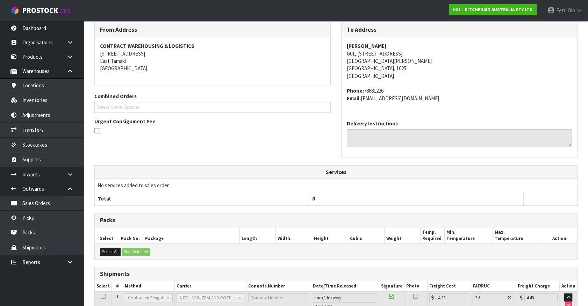
scroll to position [169, 0]
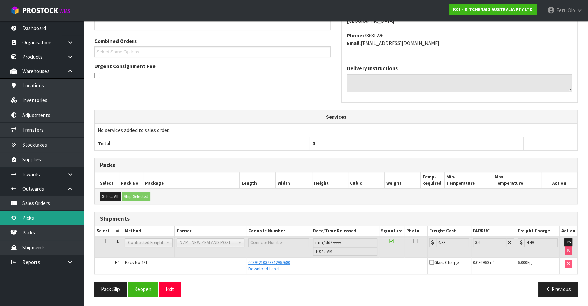
click at [30, 220] on link "Picks" at bounding box center [42, 218] width 84 height 14
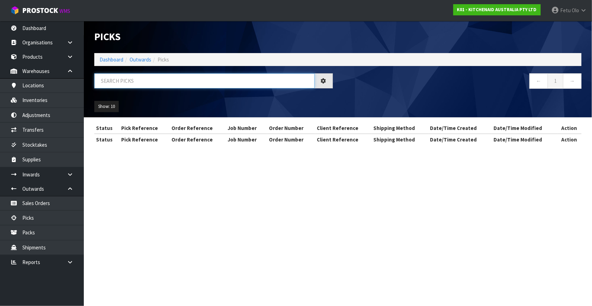
click at [171, 83] on input "text" at bounding box center [204, 80] width 220 height 15
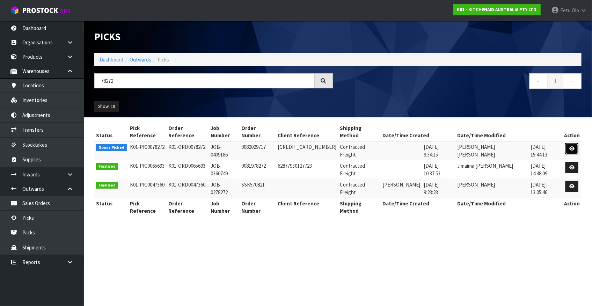
click at [572, 146] on icon at bounding box center [571, 148] width 5 height 5
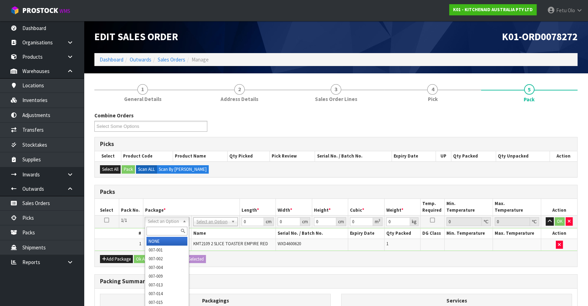
click at [170, 226] on div at bounding box center [167, 231] width 44 height 12
click at [170, 230] on input "text" at bounding box center [166, 231] width 41 height 9
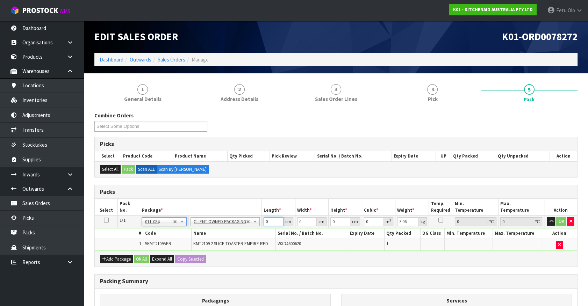
drag, startPoint x: 273, startPoint y: 218, endPoint x: 252, endPoint y: 232, distance: 25.8
click at [252, 232] on tbody "1/1 NONE 007-001 007-002 007-004 007-009 007-013 007-014 007-015 007-017 007-01…" at bounding box center [336, 233] width 482 height 35
click at [547, 217] on button "button" at bounding box center [551, 221] width 8 height 8
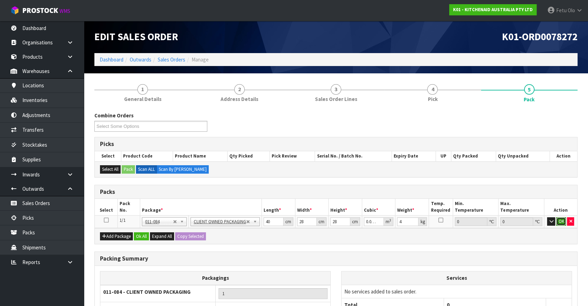
click at [562, 223] on button "OK" at bounding box center [561, 221] width 10 height 8
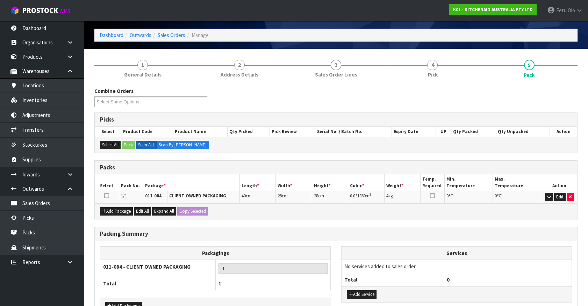
scroll to position [69, 0]
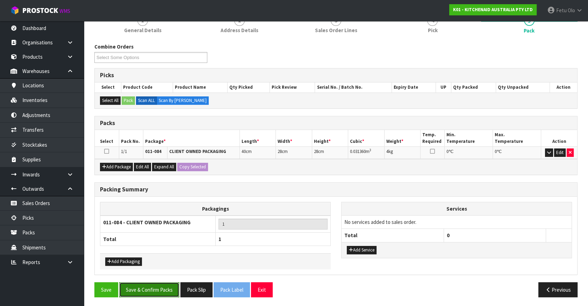
click at [148, 287] on button "Save & Confirm Packs" at bounding box center [149, 289] width 60 height 15
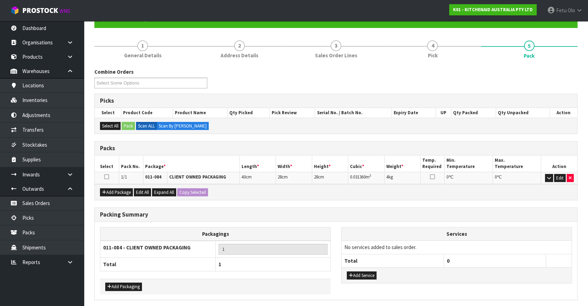
scroll to position [0, 0]
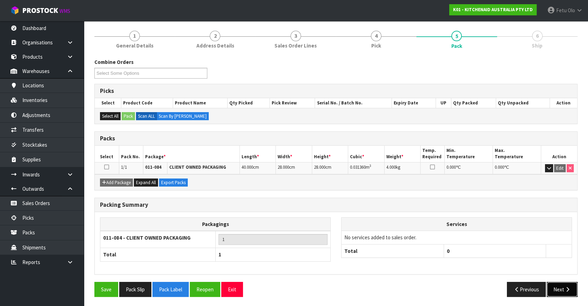
click at [559, 286] on button "Next" at bounding box center [561, 289] width 31 height 15
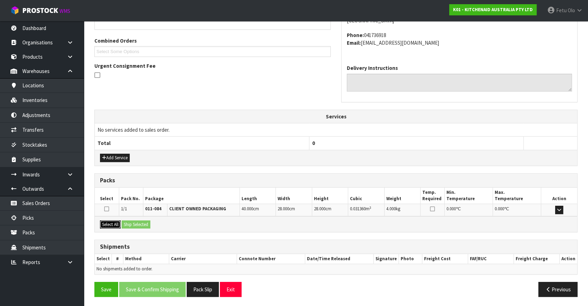
drag, startPoint x: 106, startPoint y: 221, endPoint x: 133, endPoint y: 223, distance: 27.7
click at [107, 221] on button "Select All" at bounding box center [110, 224] width 21 height 8
click at [139, 223] on button "Ship Selected" at bounding box center [136, 224] width 29 height 8
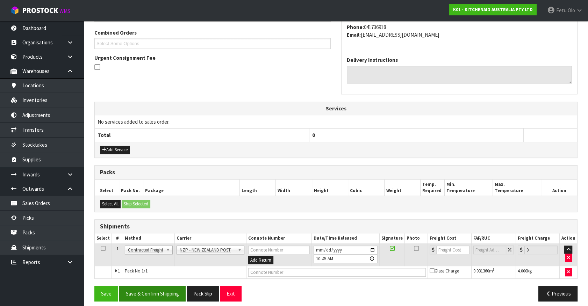
scroll to position [182, 0]
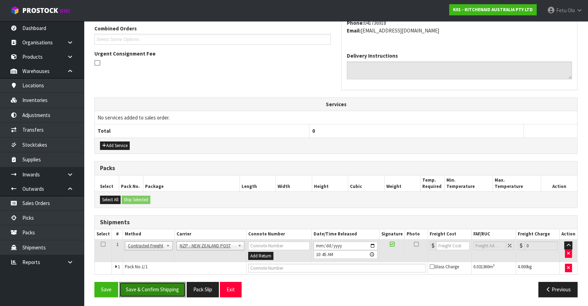
click at [160, 284] on button "Save & Confirm Shipping" at bounding box center [152, 289] width 66 height 15
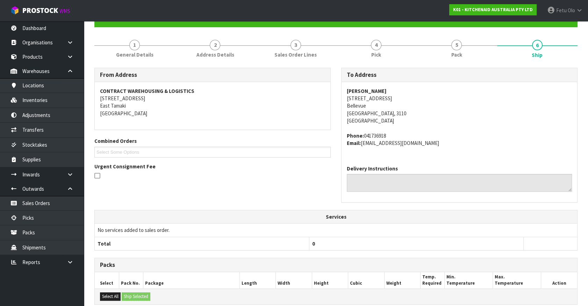
scroll to position [172, 0]
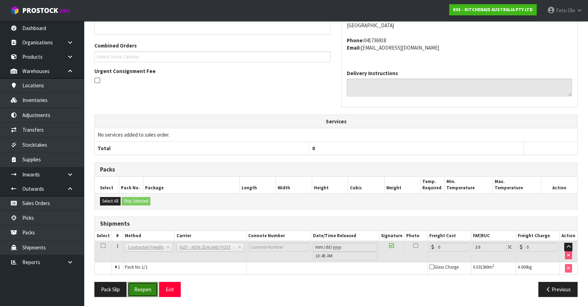
click at [152, 286] on button "Reopen" at bounding box center [143, 289] width 30 height 15
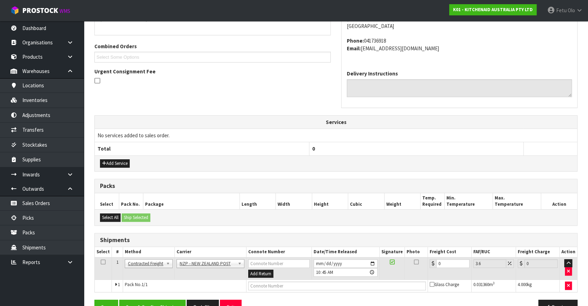
scroll to position [165, 0]
drag, startPoint x: 443, startPoint y: 262, endPoint x: 397, endPoint y: 267, distance: 46.8
click at [397, 267] on tr "1 Client Local Pickup Customer Local Pickup Company Freight Contracted Freight …" at bounding box center [336, 268] width 482 height 23
click at [169, 300] on button "Save & Confirm Shipping" at bounding box center [152, 306] width 66 height 15
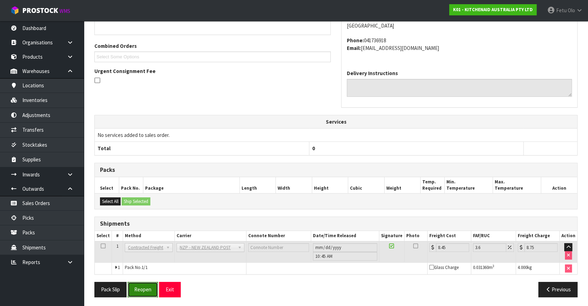
click at [152, 291] on button "Reopen" at bounding box center [143, 289] width 30 height 15
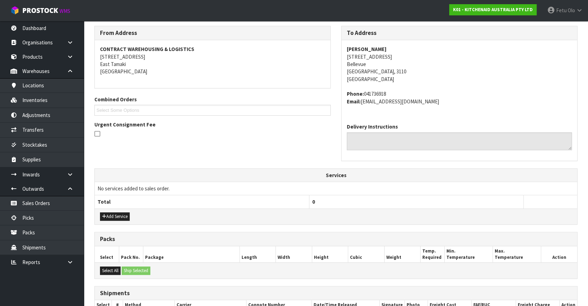
scroll to position [182, 0]
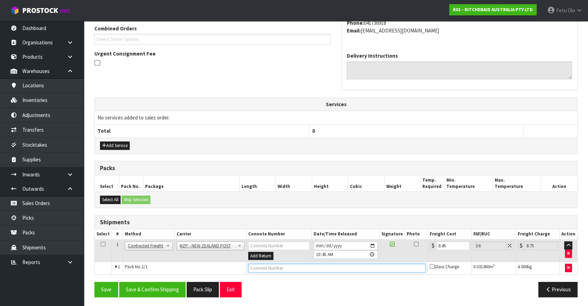
click at [261, 268] on input "text" at bounding box center [336, 268] width 177 height 9
click at [94, 282] on button "Save" at bounding box center [106, 289] width 24 height 15
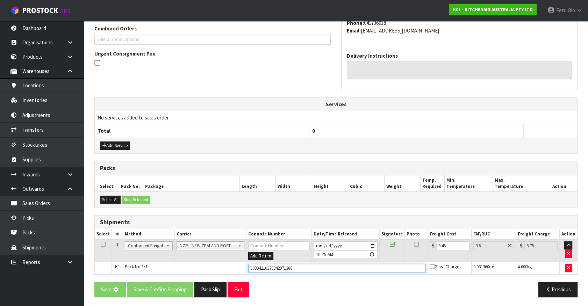
scroll to position [0, 0]
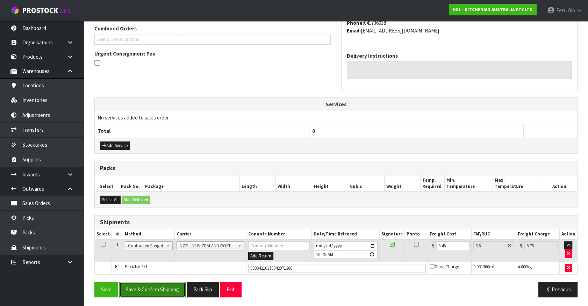
click at [164, 285] on button "Save & Confirm Shipping" at bounding box center [152, 289] width 66 height 15
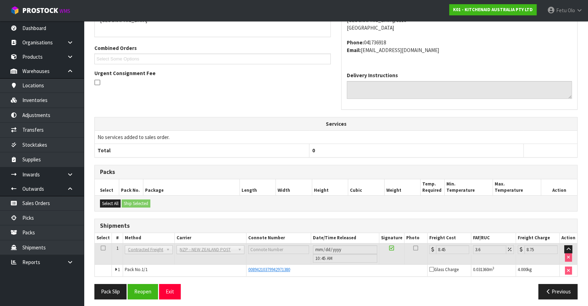
scroll to position [165, 0]
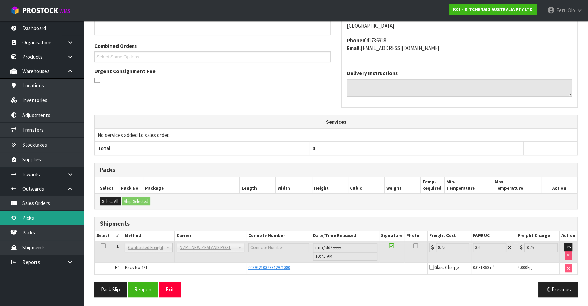
click at [42, 217] on link "Picks" at bounding box center [42, 218] width 84 height 14
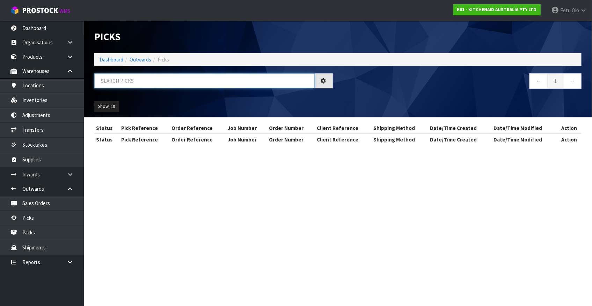
click at [158, 85] on input "text" at bounding box center [204, 80] width 220 height 15
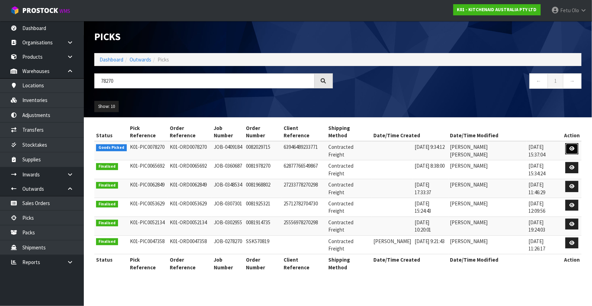
click at [572, 146] on icon at bounding box center [571, 148] width 5 height 5
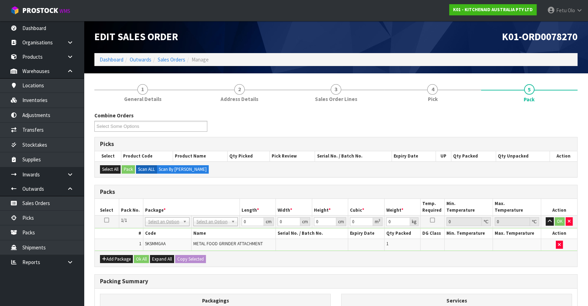
click at [167, 226] on td "NONE 007-001 007-002 007-004 007-009 007-013 007-014 007-015 007-017 007-018 00…" at bounding box center [167, 222] width 48 height 13
drag, startPoint x: 169, startPoint y: 220, endPoint x: 164, endPoint y: 230, distance: 11.1
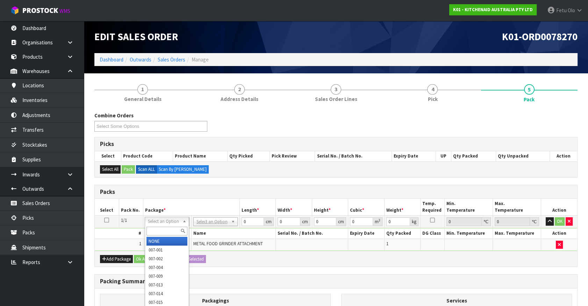
click at [163, 227] on input "text" at bounding box center [166, 231] width 41 height 9
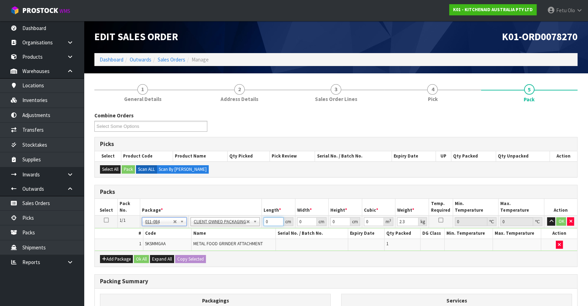
drag, startPoint x: 269, startPoint y: 221, endPoint x: 233, endPoint y: 232, distance: 38.3
click at [233, 232] on tbody "1/1 NONE 007-001 007-002 007-004 007-009 007-013 007-014 007-015 007-017 007-01…" at bounding box center [336, 233] width 482 height 35
click button "OK" at bounding box center [561, 221] width 10 height 8
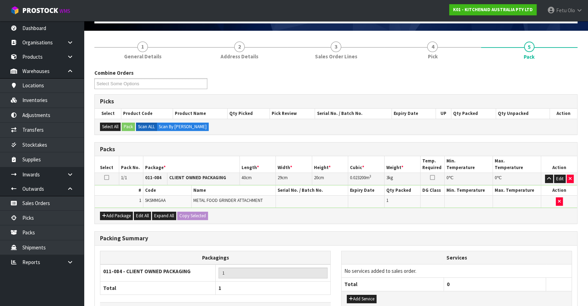
scroll to position [91, 0]
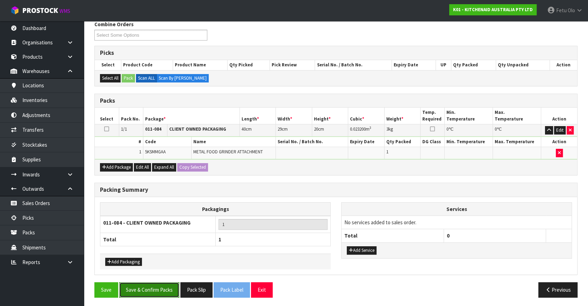
click at [170, 283] on button "Save & Confirm Packs" at bounding box center [149, 289] width 60 height 15
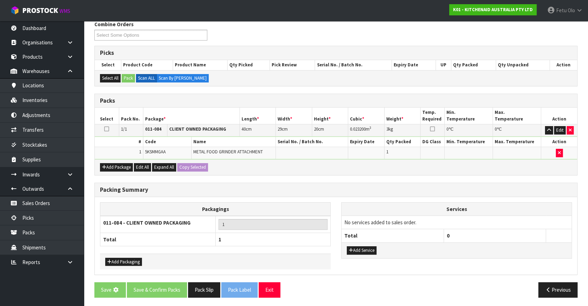
scroll to position [0, 0]
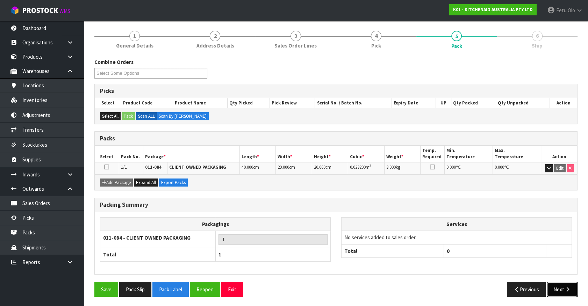
click at [560, 290] on button "Next" at bounding box center [561, 289] width 31 height 15
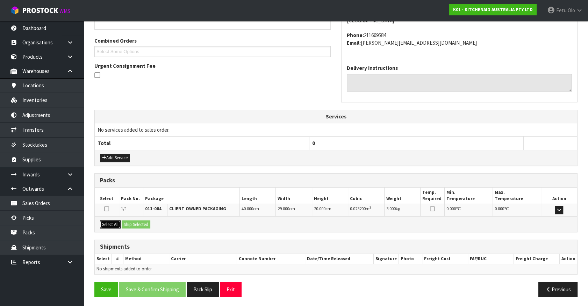
drag, startPoint x: 110, startPoint y: 221, endPoint x: 130, endPoint y: 221, distance: 19.9
click at [112, 221] on button "Select All" at bounding box center [110, 224] width 21 height 8
click at [132, 221] on button "Ship Selected" at bounding box center [136, 224] width 29 height 8
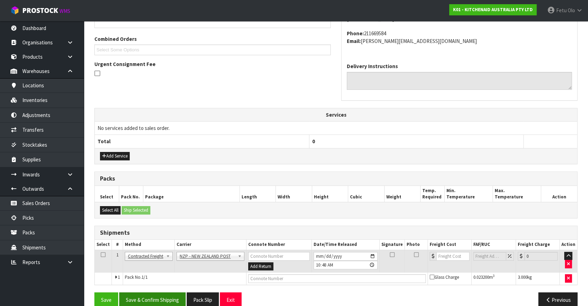
scroll to position [182, 0]
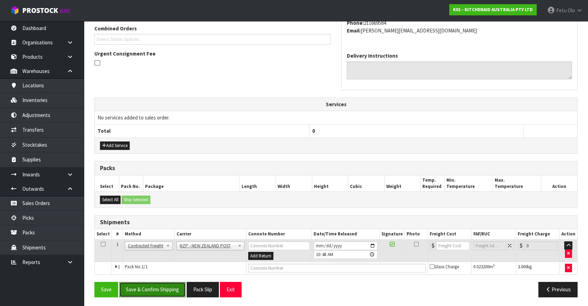
click at [161, 282] on button "Save & Confirm Shipping" at bounding box center [152, 289] width 66 height 15
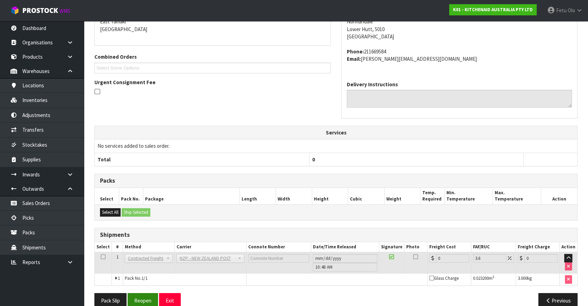
scroll to position [172, 0]
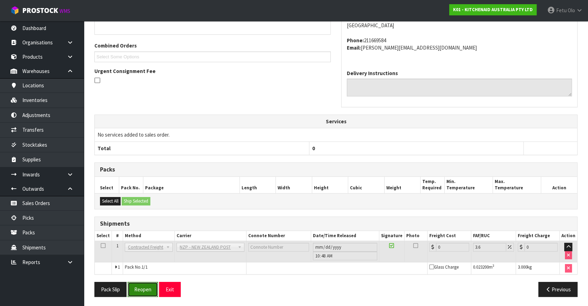
click at [148, 288] on button "Reopen" at bounding box center [143, 289] width 30 height 15
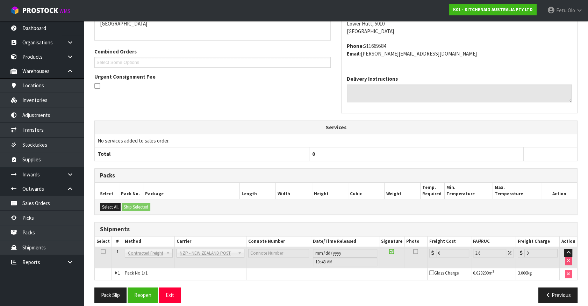
scroll to position [165, 0]
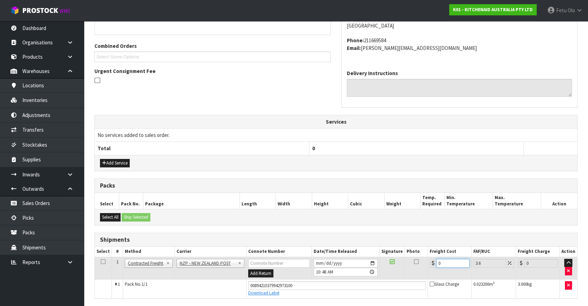
drag, startPoint x: 441, startPoint y: 262, endPoint x: 388, endPoint y: 276, distance: 55.3
click at [388, 276] on tr "1 Client Local Pickup Customer Local Pickup Company Freight Contracted Freight …" at bounding box center [336, 268] width 482 height 23
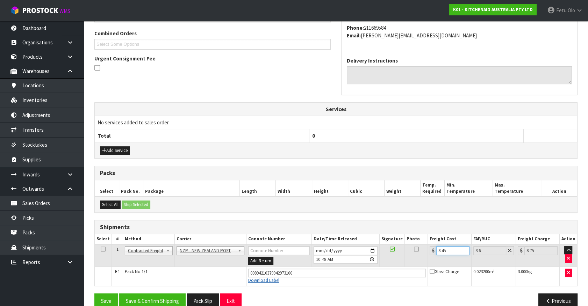
scroll to position [189, 0]
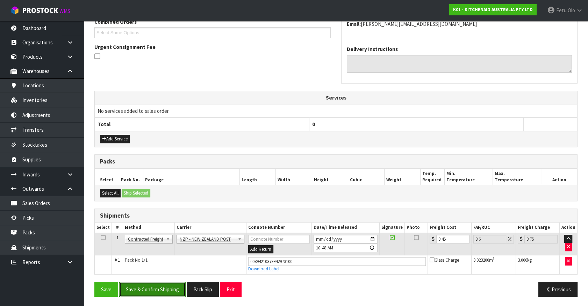
click at [174, 292] on button "Save & Confirm Shipping" at bounding box center [152, 289] width 66 height 15
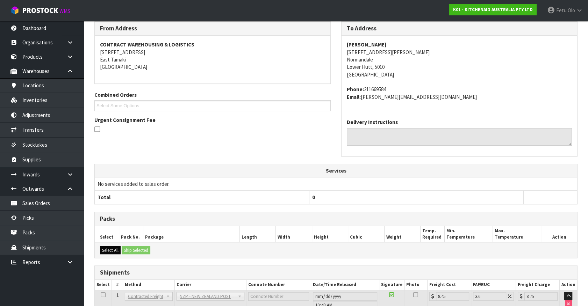
scroll to position [169, 0]
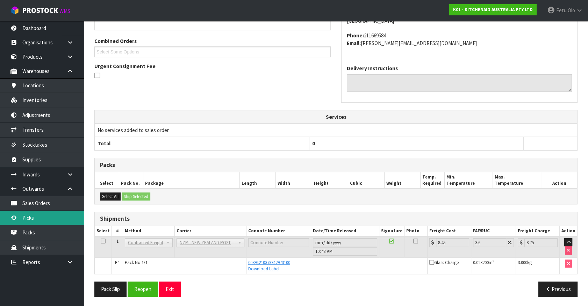
click at [46, 221] on link "Picks" at bounding box center [42, 218] width 84 height 14
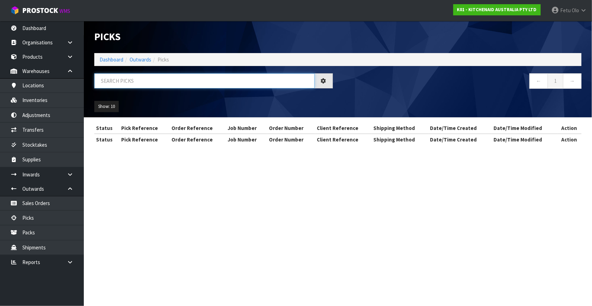
click at [200, 75] on input "text" at bounding box center [204, 80] width 220 height 15
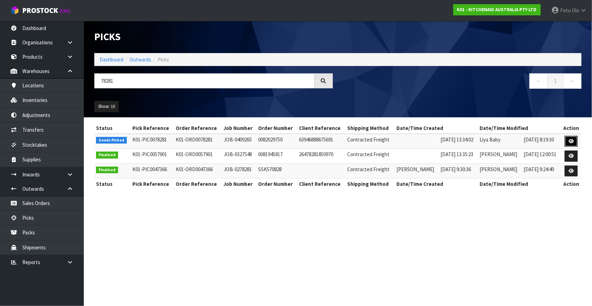
click at [570, 139] on icon at bounding box center [571, 141] width 5 height 5
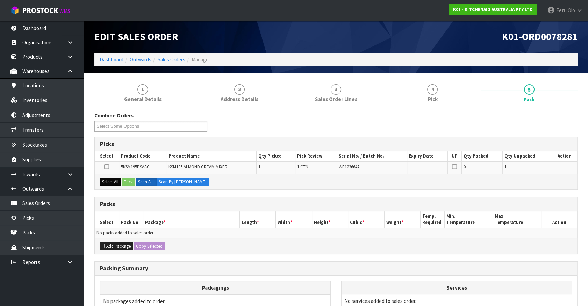
click at [114, 176] on div "Select All Pack Scan ALL Scan By [PERSON_NAME]" at bounding box center [336, 182] width 482 height 16
click at [116, 179] on button "Select All" at bounding box center [110, 182] width 21 height 8
click at [125, 181] on button "Pack" at bounding box center [128, 182] width 13 height 8
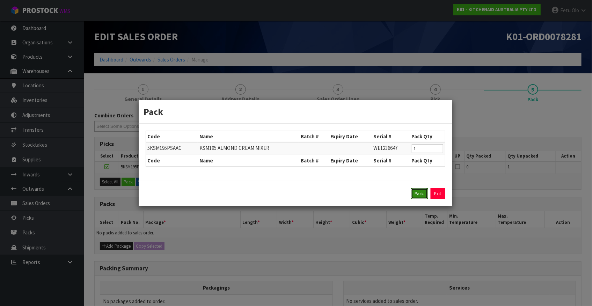
click at [417, 198] on button "Pack" at bounding box center [419, 193] width 17 height 11
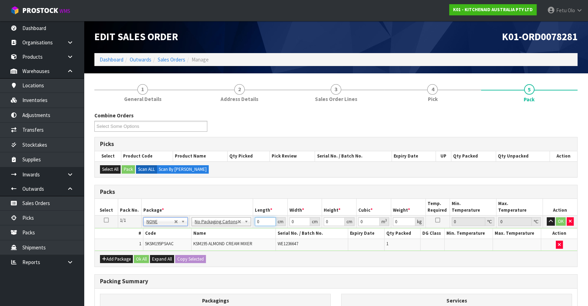
drag, startPoint x: 254, startPoint y: 223, endPoint x: 98, endPoint y: 248, distance: 157.7
click at [98, 248] on tbody "1/1 NONE 007-001 007-002 007-004 007-009 007-013 007-014 007-015 007-017 007-01…" at bounding box center [336, 233] width 482 height 35
click button "OK" at bounding box center [560, 221] width 10 height 8
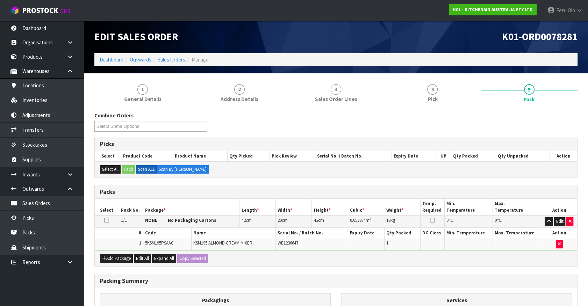
scroll to position [91, 0]
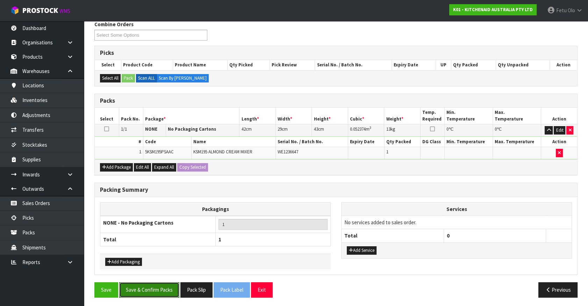
drag, startPoint x: 133, startPoint y: 285, endPoint x: 340, endPoint y: 303, distance: 207.9
click at [133, 285] on button "Save & Confirm Packs" at bounding box center [149, 289] width 60 height 15
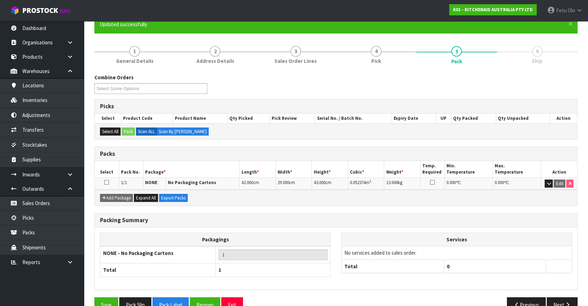
scroll to position [79, 0]
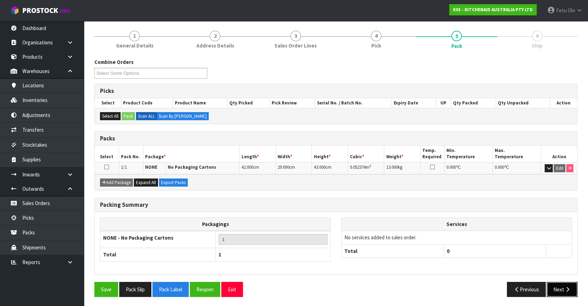
click at [566, 288] on icon "button" at bounding box center [567, 289] width 7 height 5
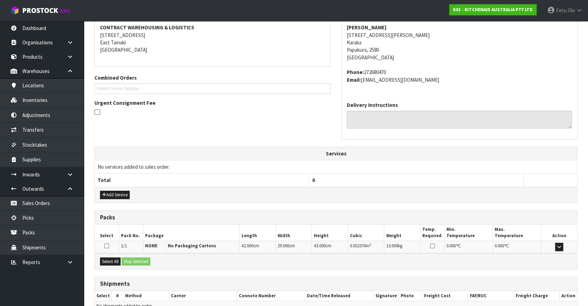
scroll to position [170, 0]
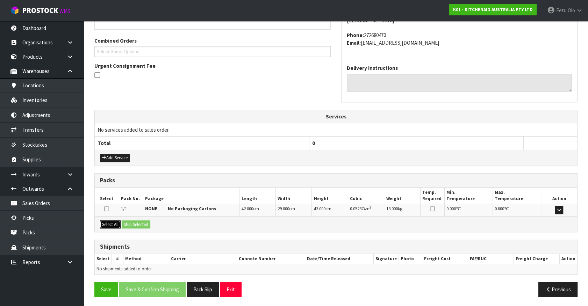
drag, startPoint x: 105, startPoint y: 222, endPoint x: 109, endPoint y: 221, distance: 4.2
click at [107, 222] on button "Select All" at bounding box center [110, 224] width 21 height 8
click at [127, 222] on button "Ship Selected" at bounding box center [136, 224] width 29 height 8
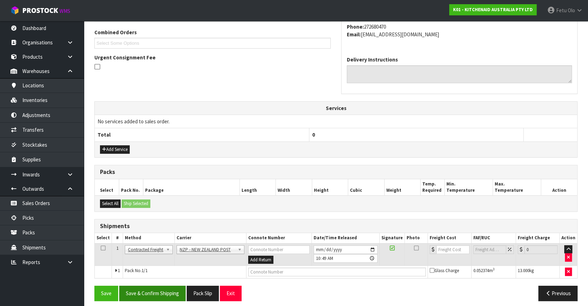
scroll to position [182, 0]
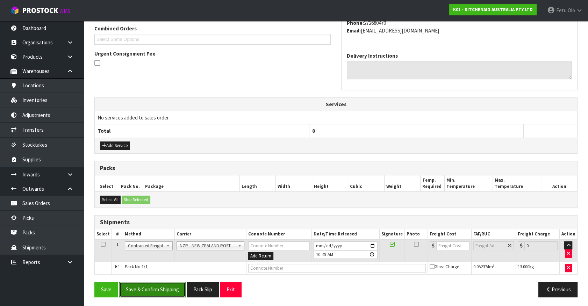
click at [154, 290] on button "Save & Confirm Shipping" at bounding box center [152, 289] width 66 height 15
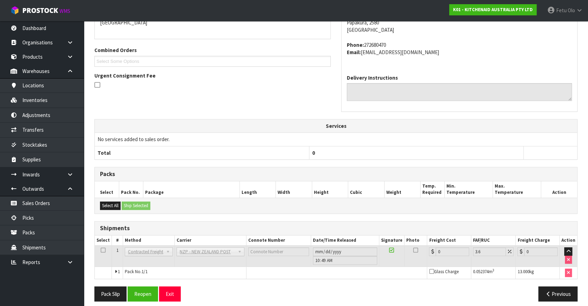
scroll to position [172, 0]
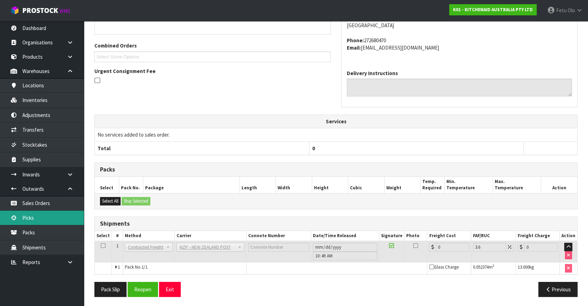
click at [45, 214] on link "Picks" at bounding box center [42, 218] width 84 height 14
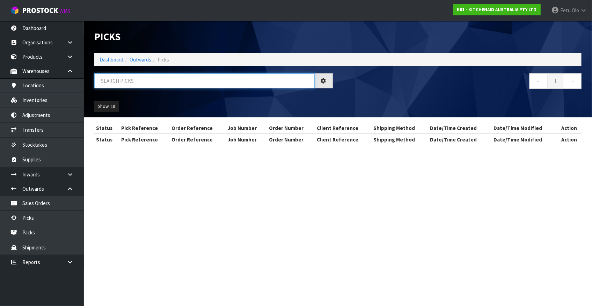
click at [150, 80] on input "text" at bounding box center [204, 80] width 220 height 15
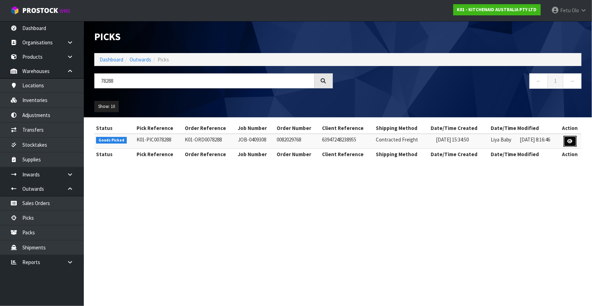
click at [568, 137] on link at bounding box center [570, 141] width 13 height 11
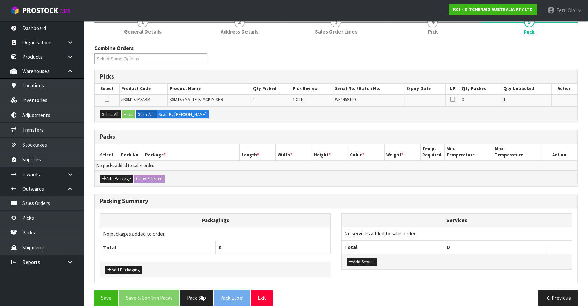
scroll to position [76, 0]
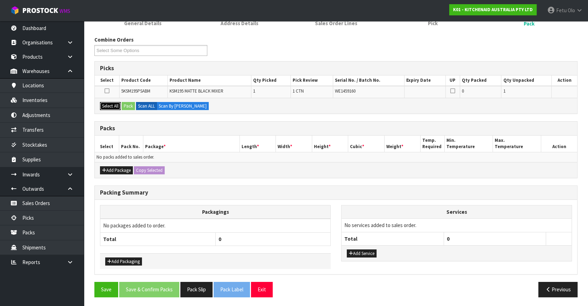
drag, startPoint x: 115, startPoint y: 109, endPoint x: 125, endPoint y: 104, distance: 11.7
click at [115, 109] on button "Select All" at bounding box center [110, 106] width 21 height 8
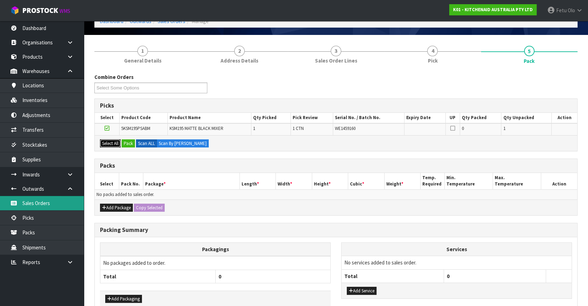
scroll to position [0, 0]
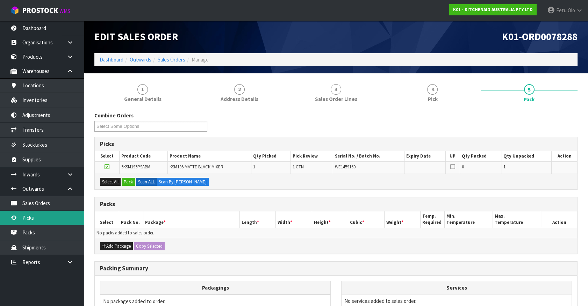
click at [39, 217] on link "Picks" at bounding box center [42, 218] width 84 height 14
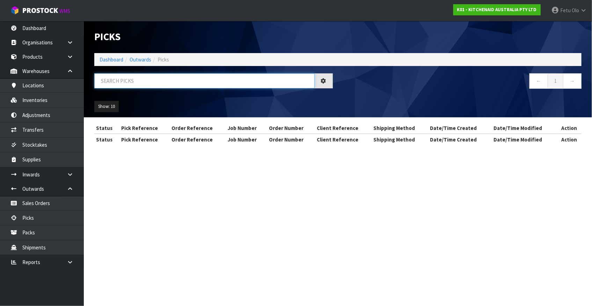
click at [218, 83] on input "text" at bounding box center [204, 80] width 220 height 15
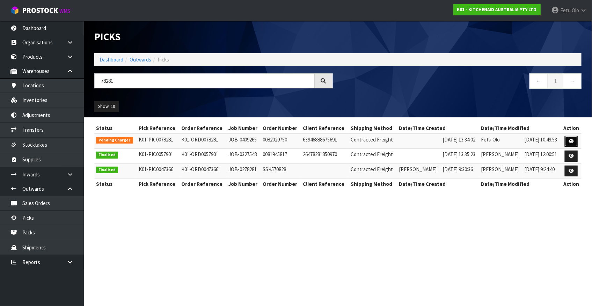
click at [573, 137] on link at bounding box center [571, 141] width 13 height 11
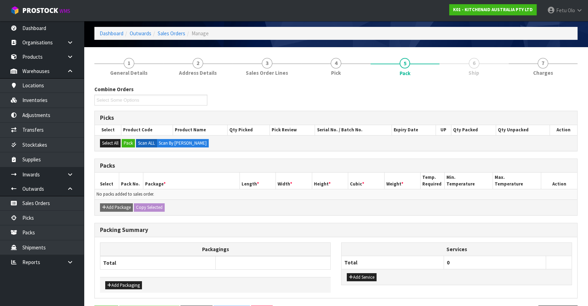
scroll to position [50, 0]
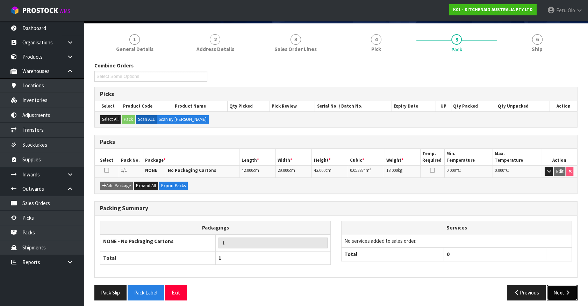
click at [556, 287] on button "Next" at bounding box center [561, 292] width 31 height 15
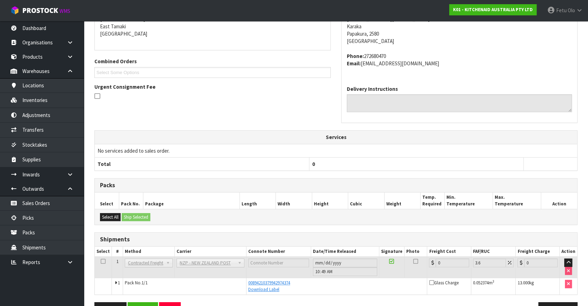
scroll to position [144, 0]
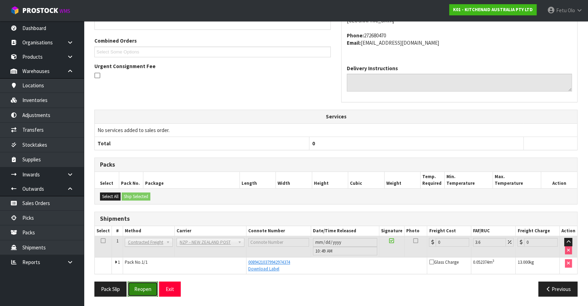
click at [130, 287] on button "Reopen" at bounding box center [143, 289] width 30 height 15
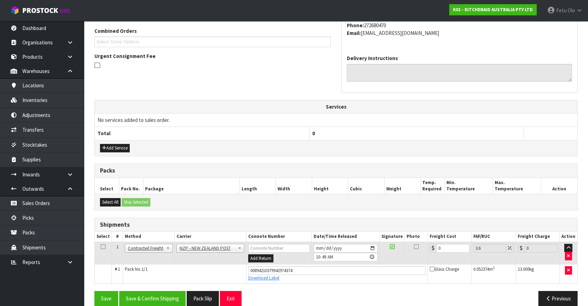
scroll to position [189, 0]
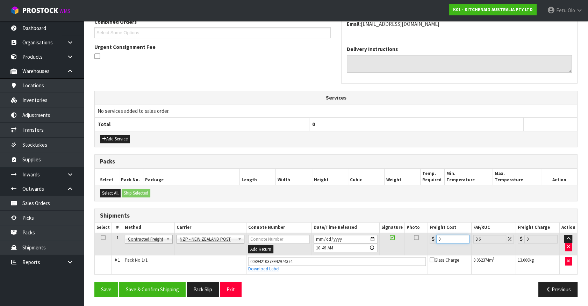
drag, startPoint x: 448, startPoint y: 238, endPoint x: 244, endPoint y: 258, distance: 205.4
click at [244, 258] on tbody "1 Client Local Pickup Customer Local Pickup Company Freight Contracted Freight …" at bounding box center [336, 253] width 482 height 41
click at [161, 284] on button "Save & Confirm Shipping" at bounding box center [152, 289] width 66 height 15
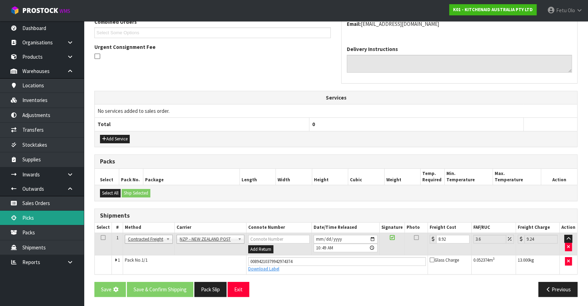
scroll to position [0, 0]
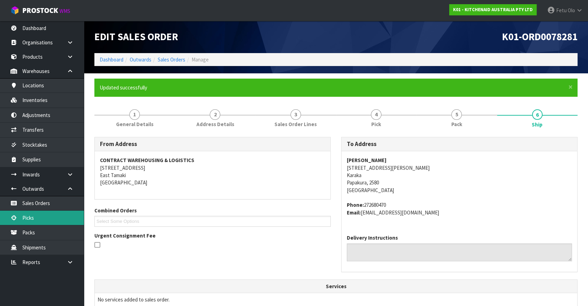
click at [39, 216] on link "Picks" at bounding box center [42, 218] width 84 height 14
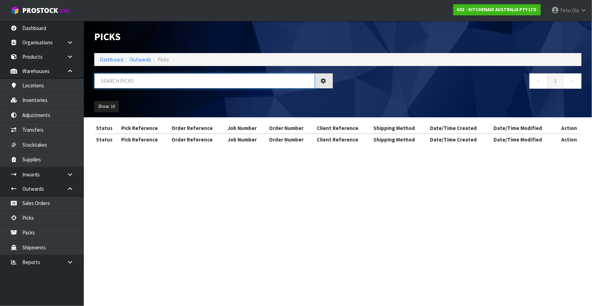
click at [167, 85] on input "text" at bounding box center [204, 80] width 220 height 15
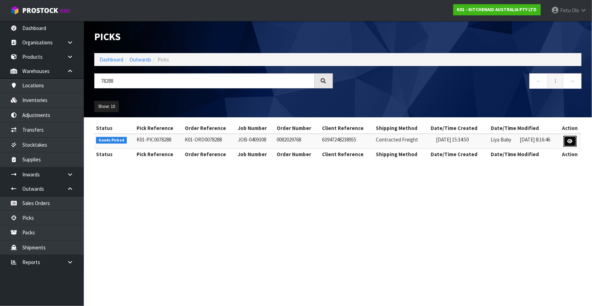
click at [569, 138] on link at bounding box center [570, 141] width 13 height 11
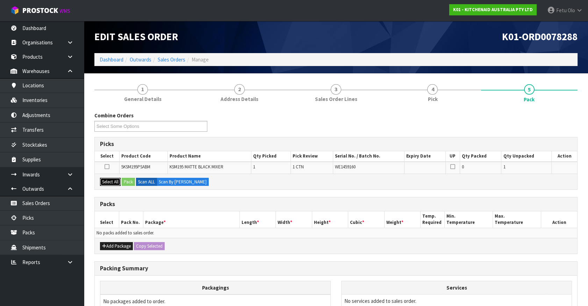
click at [115, 181] on button "Select All" at bounding box center [110, 182] width 21 height 8
click at [123, 181] on button "Pack" at bounding box center [128, 182] width 13 height 8
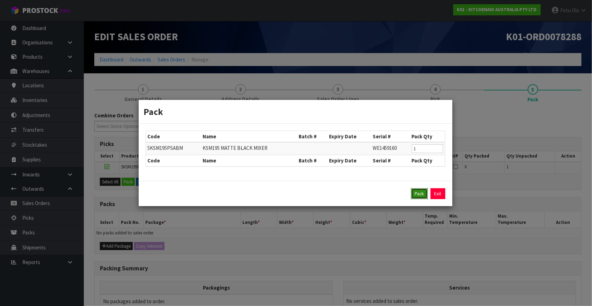
click at [417, 192] on button "Pack" at bounding box center [419, 193] width 17 height 11
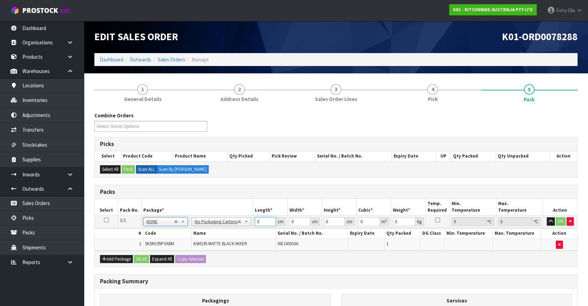
drag, startPoint x: 261, startPoint y: 220, endPoint x: 184, endPoint y: 251, distance: 82.3
click at [184, 251] on div "Packs Select Pack No. Package * Length * Width * Height * Cubic * Weight * Temp…" at bounding box center [335, 226] width 483 height 82
click button "OK" at bounding box center [560, 221] width 10 height 8
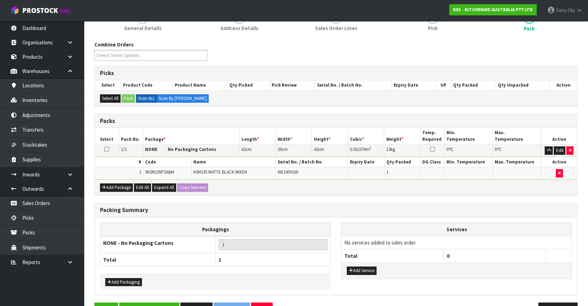
scroll to position [91, 0]
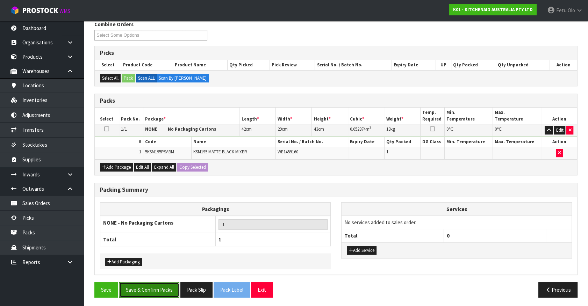
click at [148, 284] on button "Save & Confirm Packs" at bounding box center [149, 289] width 60 height 15
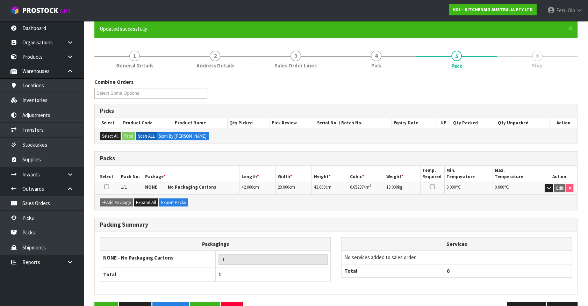
click at [558, 290] on div "Packagings NONE - No Packaging Cartons 1 Total 1 Services No services added to …" at bounding box center [336, 263] width 482 height 62
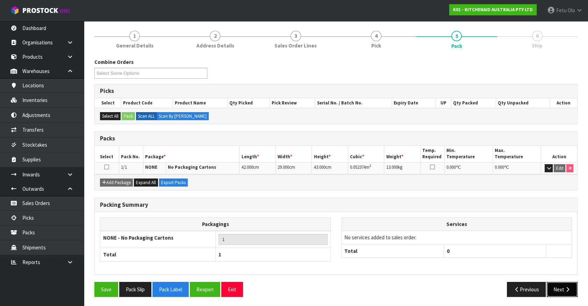
click at [559, 290] on button "Next" at bounding box center [561, 289] width 31 height 15
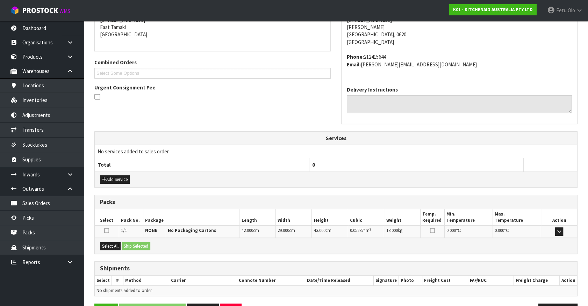
scroll to position [170, 0]
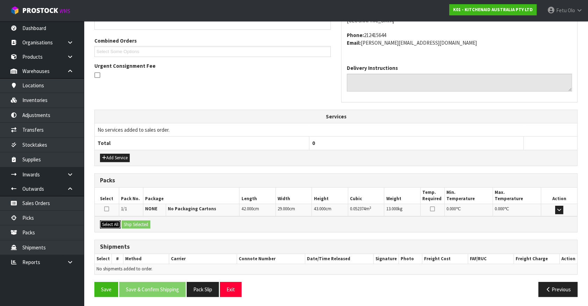
click at [113, 223] on button "Select All" at bounding box center [110, 224] width 21 height 8
click at [126, 221] on button "Ship Selected" at bounding box center [136, 224] width 29 height 8
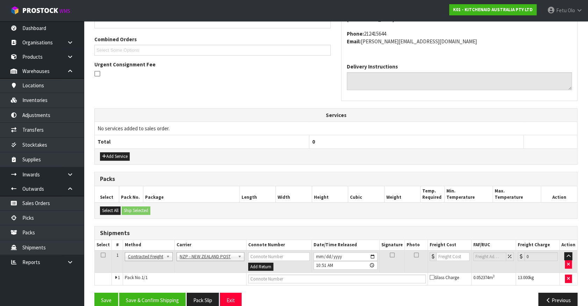
scroll to position [182, 0]
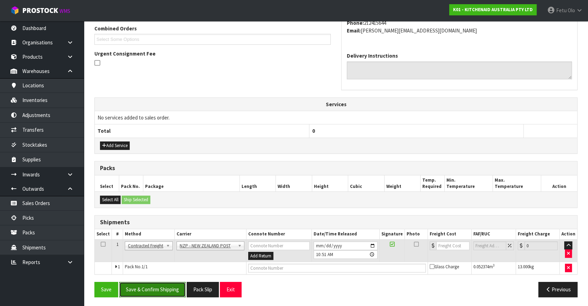
click at [149, 293] on button "Save & Confirm Shipping" at bounding box center [152, 289] width 66 height 15
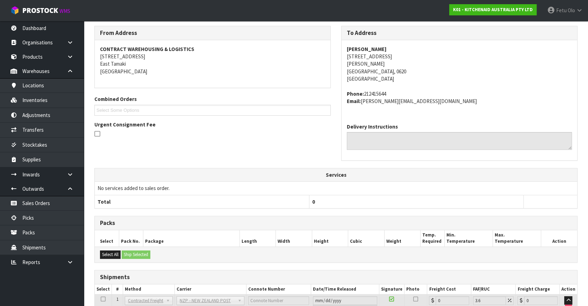
scroll to position [172, 0]
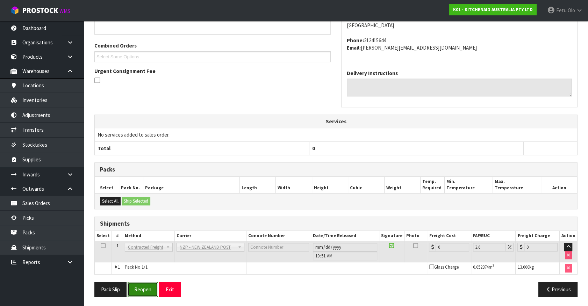
click at [139, 290] on button "Reopen" at bounding box center [143, 289] width 30 height 15
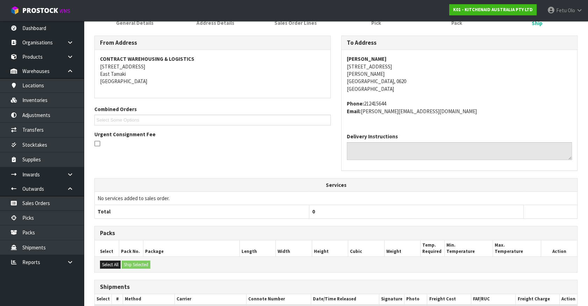
scroll to position [165, 0]
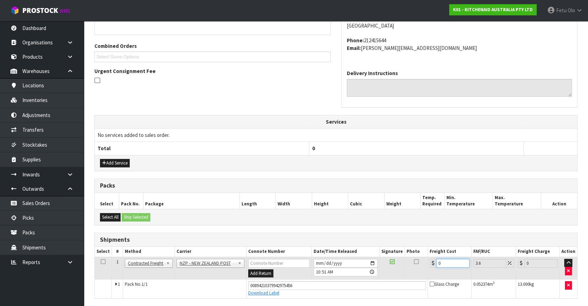
drag, startPoint x: 453, startPoint y: 263, endPoint x: 285, endPoint y: 284, distance: 169.3
click at [285, 284] on tbody "1 Client Local Pickup Customer Local Pickup Company Freight Contracted Freight …" at bounding box center [336, 277] width 482 height 41
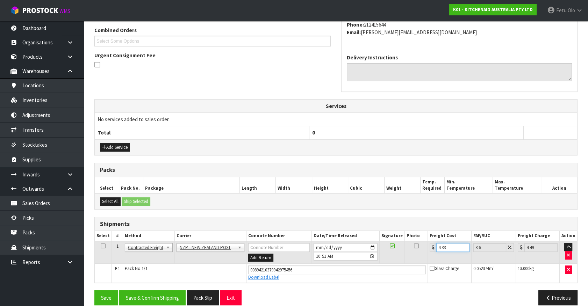
scroll to position [189, 0]
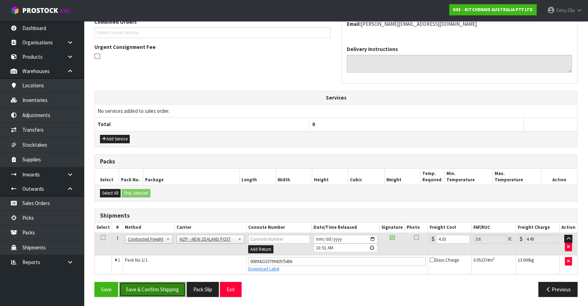
click at [165, 286] on button "Save & Confirm Shipping" at bounding box center [152, 289] width 66 height 15
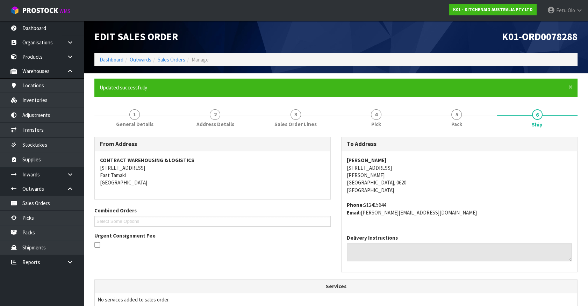
scroll to position [169, 0]
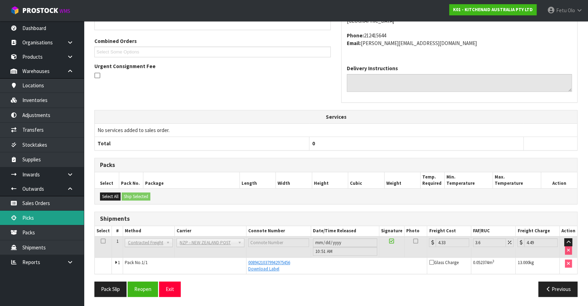
click at [46, 217] on link "Picks" at bounding box center [42, 218] width 84 height 14
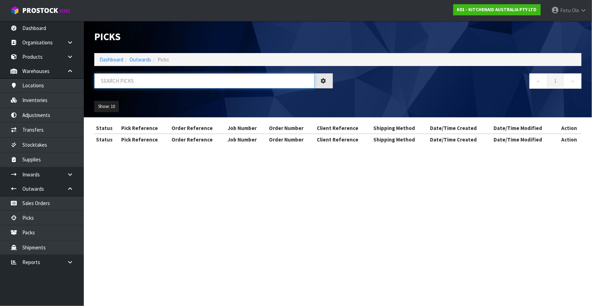
click at [158, 84] on input "text" at bounding box center [204, 80] width 220 height 15
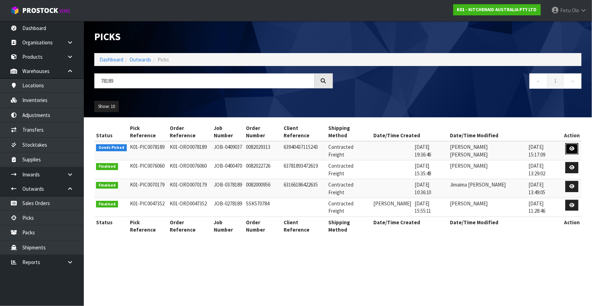
click at [572, 143] on link at bounding box center [572, 148] width 13 height 11
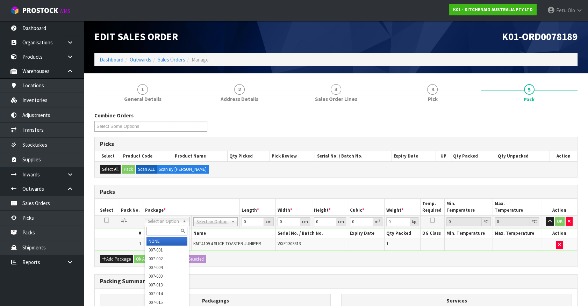
click at [165, 233] on input "text" at bounding box center [166, 231] width 41 height 9
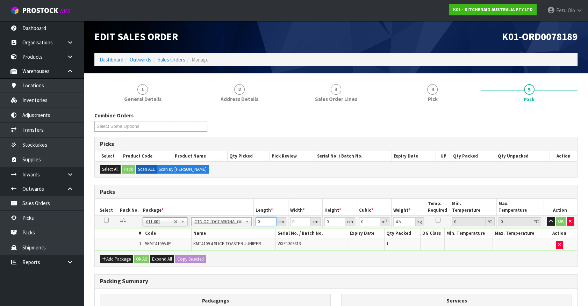
drag, startPoint x: 250, startPoint y: 227, endPoint x: 219, endPoint y: 238, distance: 32.9
click at [219, 238] on tbody "1/1 NONE 007-001 007-002 007-004 007-009 007-013 007-014 007-015 007-017 007-01…" at bounding box center [336, 233] width 482 height 35
drag, startPoint x: 397, startPoint y: 224, endPoint x: 350, endPoint y: 244, distance: 50.2
click at [350, 244] on tbody "1/1 NONE 007-001 007-002 007-004 007-009 007-013 007-014 007-015 007-017 007-01…" at bounding box center [336, 233] width 482 height 35
click button "OK" at bounding box center [560, 221] width 10 height 8
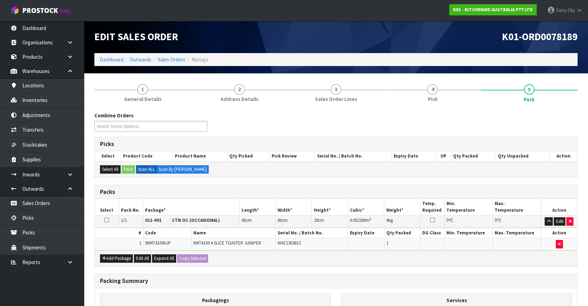
scroll to position [91, 0]
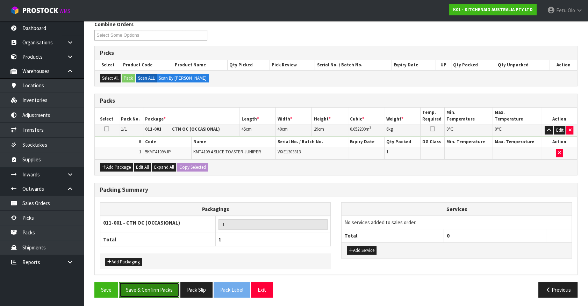
click at [154, 289] on button "Save & Confirm Packs" at bounding box center [149, 289] width 60 height 15
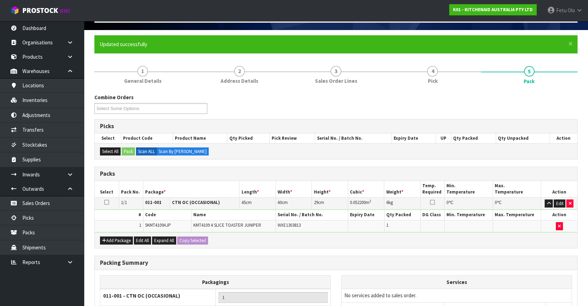
scroll to position [79, 0]
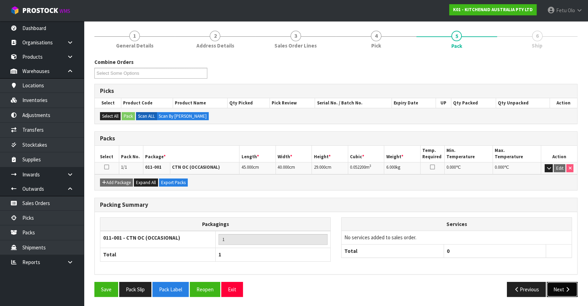
click at [557, 287] on button "Next" at bounding box center [561, 289] width 31 height 15
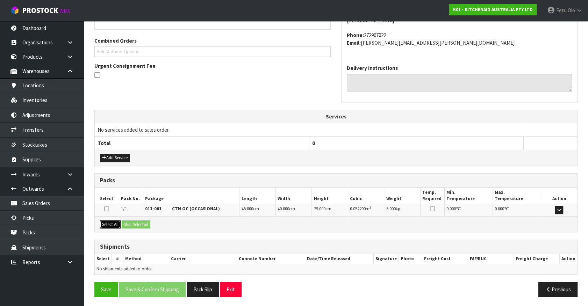
click at [114, 224] on button "Select All" at bounding box center [110, 224] width 21 height 8
click at [128, 224] on button "Ship Selected" at bounding box center [136, 224] width 29 height 8
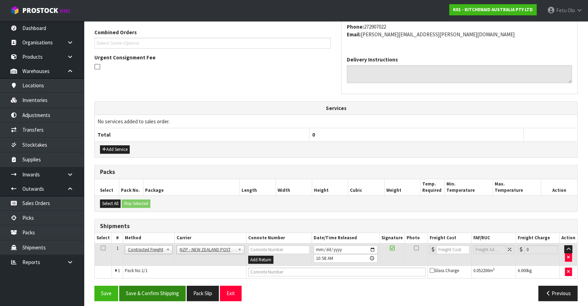
scroll to position [182, 0]
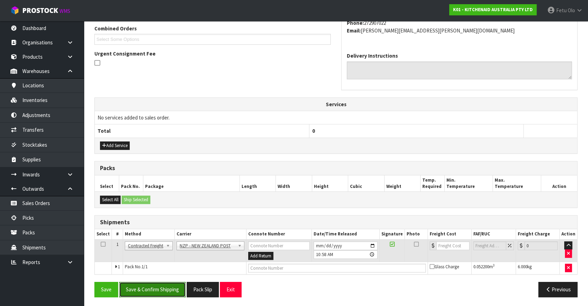
click at [146, 283] on button "Save & Confirm Shipping" at bounding box center [152, 289] width 66 height 15
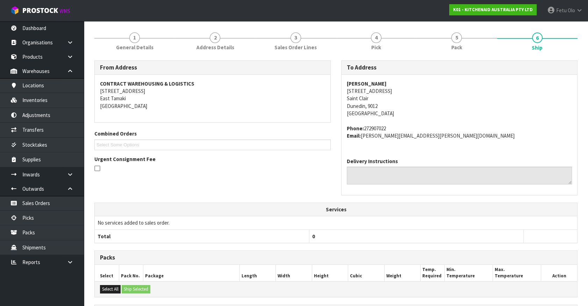
scroll to position [172, 0]
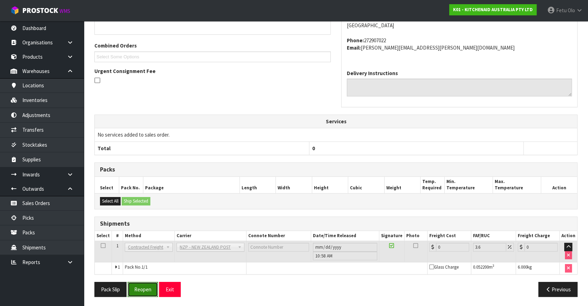
click at [145, 289] on button "Reopen" at bounding box center [143, 289] width 30 height 15
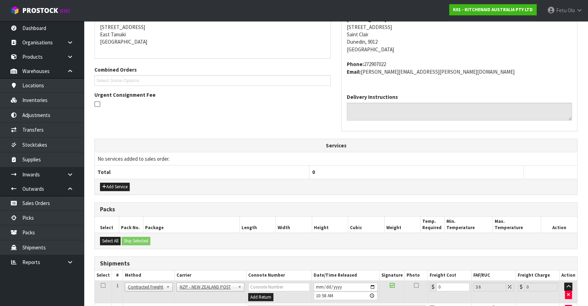
scroll to position [165, 0]
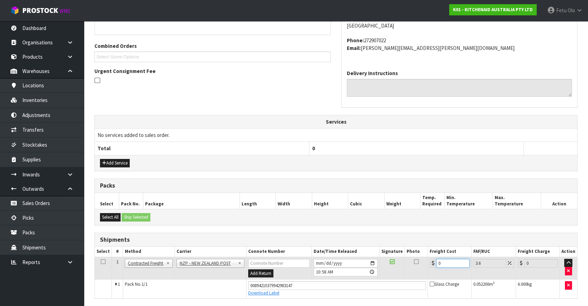
drag, startPoint x: 391, startPoint y: 281, endPoint x: 310, endPoint y: 292, distance: 82.2
click at [321, 292] on tbody "1 Client Local Pickup Customer Local Pickup Company Freight Contracted Freight …" at bounding box center [336, 277] width 482 height 41
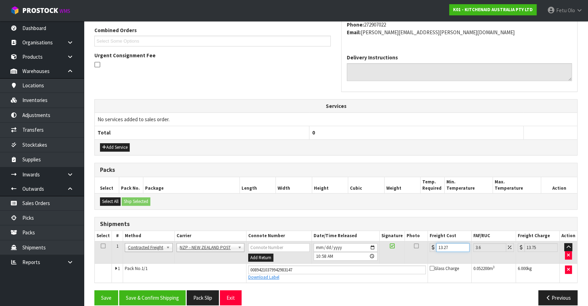
scroll to position [189, 0]
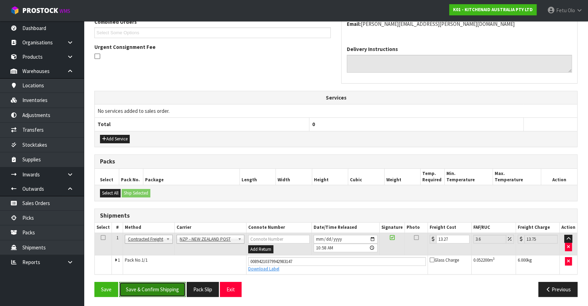
click at [170, 286] on button "Save & Confirm Shipping" at bounding box center [152, 289] width 66 height 15
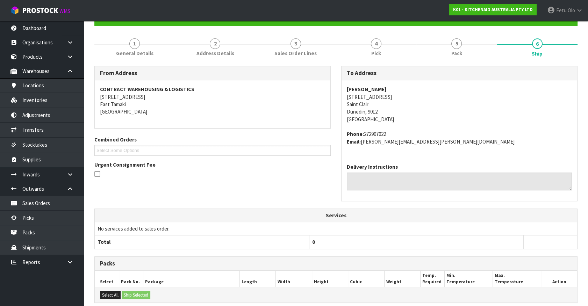
scroll to position [169, 0]
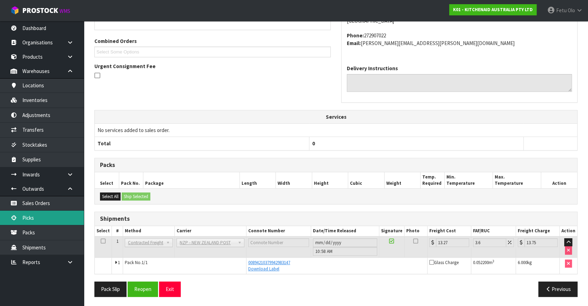
click at [17, 218] on link "Picks" at bounding box center [42, 218] width 84 height 14
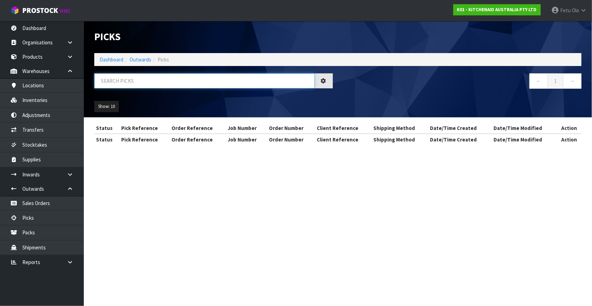
click at [238, 74] on input "text" at bounding box center [204, 80] width 220 height 15
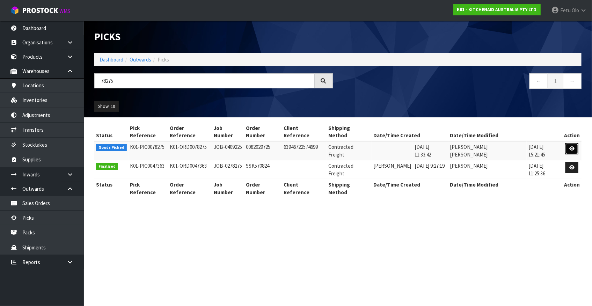
click at [569, 146] on icon at bounding box center [571, 148] width 5 height 5
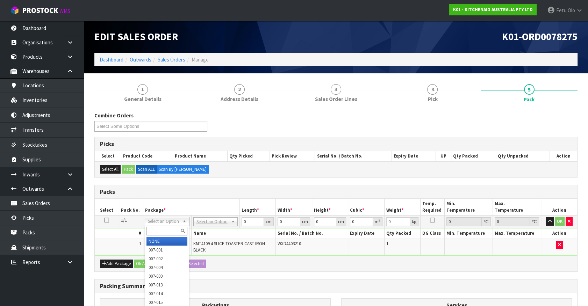
click at [155, 229] on input "text" at bounding box center [166, 231] width 41 height 9
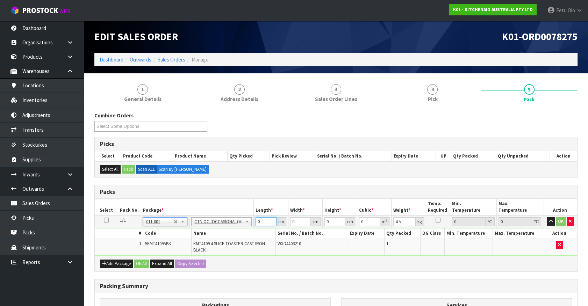
click at [228, 231] on tbody "1/1 NONE 007-001 007-002 007-004 007-009 007-013 007-014 007-015 007-017 007-01…" at bounding box center [336, 236] width 482 height 40
click button "OK" at bounding box center [560, 221] width 10 height 8
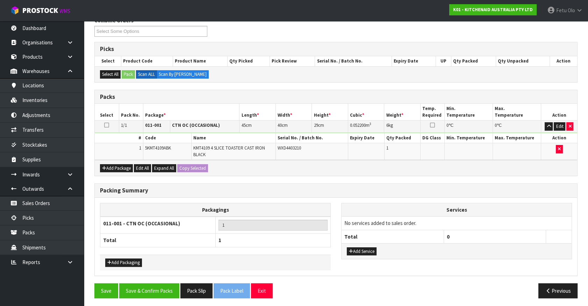
scroll to position [96, 0]
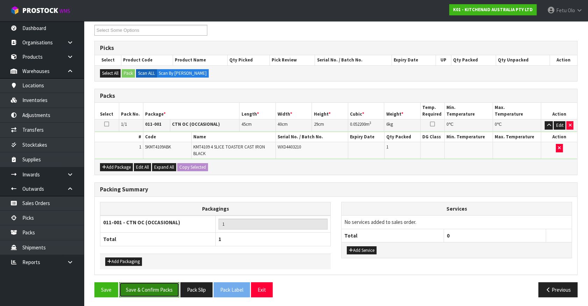
click at [135, 289] on button "Save & Confirm Packs" at bounding box center [149, 289] width 60 height 15
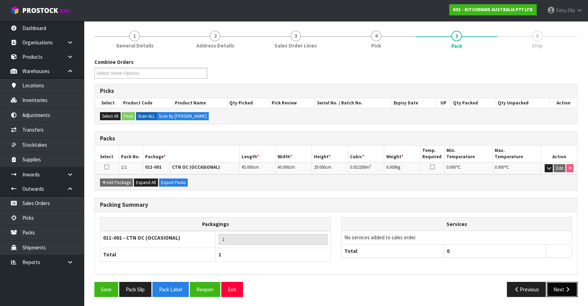
click at [546, 287] on button "Next" at bounding box center [561, 289] width 31 height 15
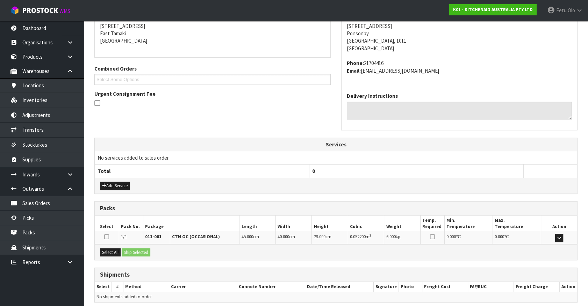
scroll to position [170, 0]
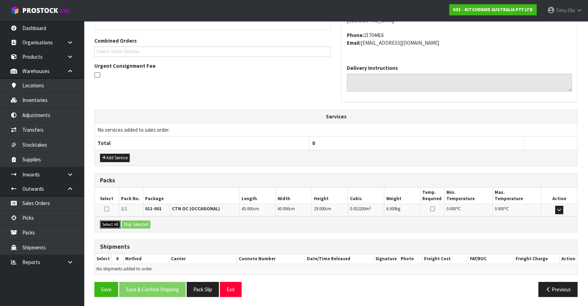
click at [108, 222] on button "Select All" at bounding box center [110, 224] width 21 height 8
click at [123, 221] on button "Ship Selected" at bounding box center [136, 224] width 29 height 8
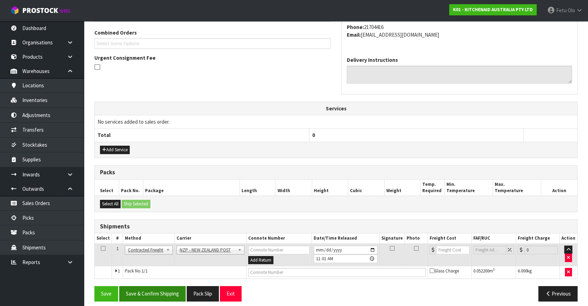
scroll to position [182, 0]
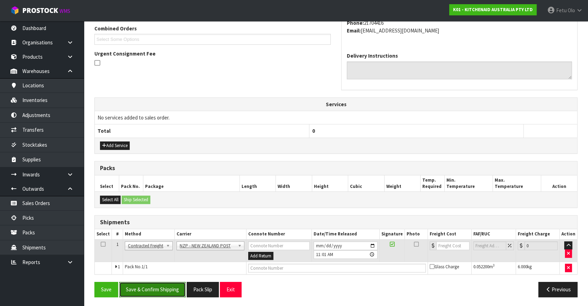
click at [157, 290] on button "Save & Confirm Shipping" at bounding box center [152, 289] width 66 height 15
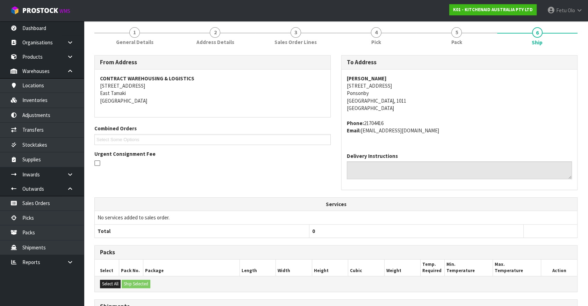
scroll to position [172, 0]
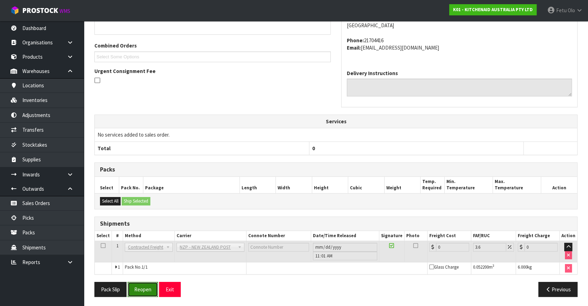
click at [141, 291] on button "Reopen" at bounding box center [143, 289] width 30 height 15
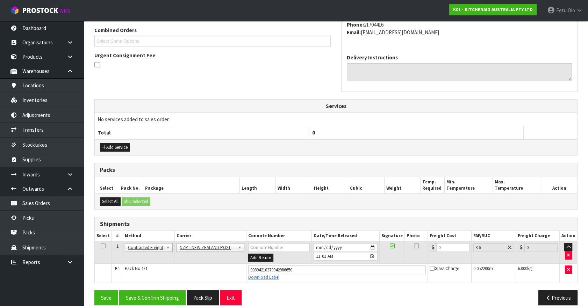
scroll to position [189, 0]
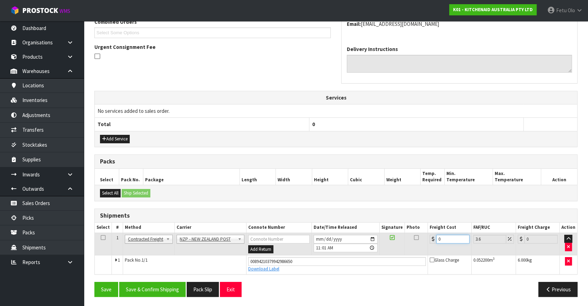
drag, startPoint x: 451, startPoint y: 240, endPoint x: 99, endPoint y: 245, distance: 351.8
click at [115, 248] on tr "1 Client Local Pickup Customer Local Pickup Company Freight Contracted Freight …" at bounding box center [336, 244] width 482 height 23
click at [160, 286] on button "Save & Confirm Shipping" at bounding box center [152, 289] width 66 height 15
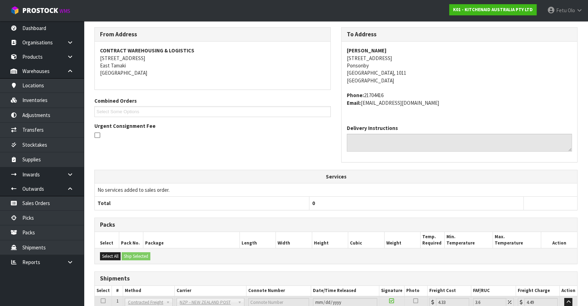
scroll to position [169, 0]
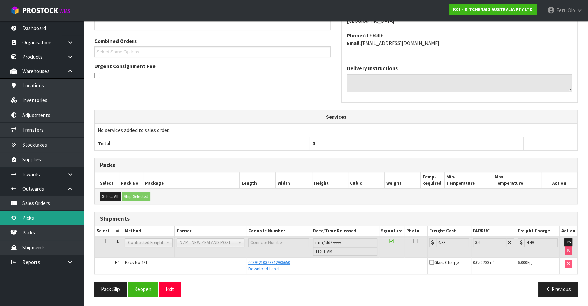
click at [48, 217] on link "Picks" at bounding box center [42, 218] width 84 height 14
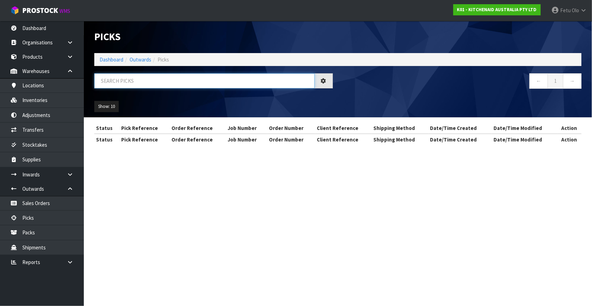
click at [211, 83] on input "text" at bounding box center [204, 80] width 220 height 15
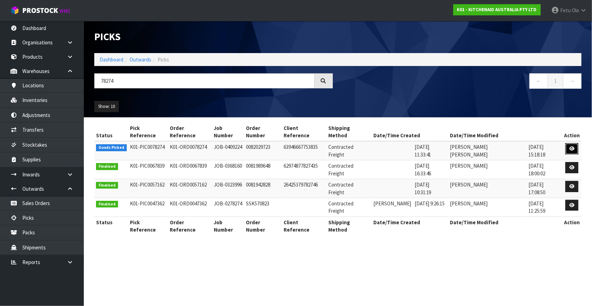
click at [575, 143] on link at bounding box center [572, 148] width 13 height 11
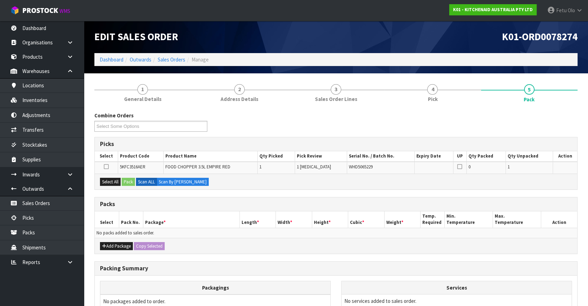
click at [143, 230] on td "No packs added to sales order." at bounding box center [336, 233] width 482 height 10
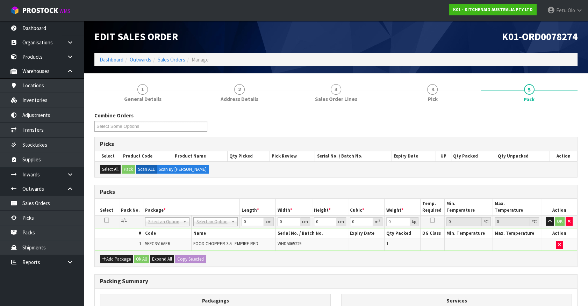
drag, startPoint x: 166, startPoint y: 220, endPoint x: 161, endPoint y: 234, distance: 14.1
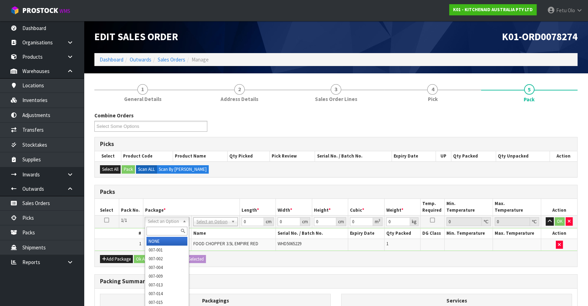
click at [161, 233] on input "text" at bounding box center [166, 231] width 41 height 9
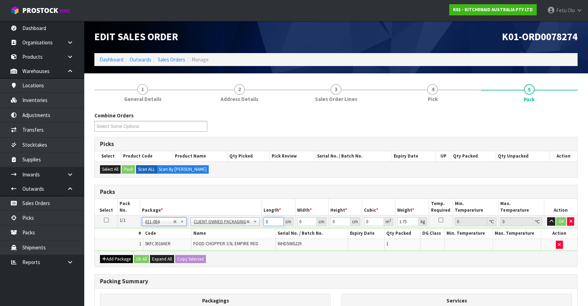
drag, startPoint x: 271, startPoint y: 220, endPoint x: 104, endPoint y: 261, distance: 172.3
click at [104, 261] on div "Packs Select Pack No. Package * Length * Width * Height * Cubic * Weight * Temp…" at bounding box center [335, 226] width 483 height 82
click button "OK" at bounding box center [561, 221] width 10 height 8
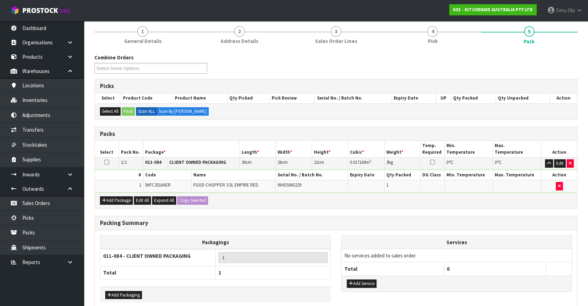
scroll to position [91, 0]
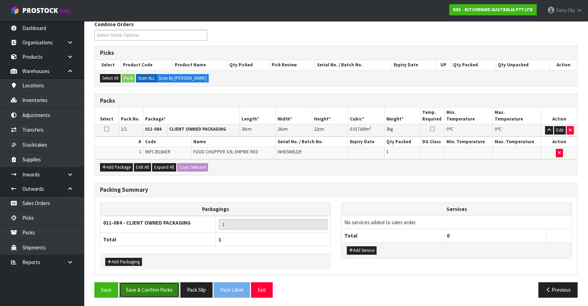
click at [147, 290] on button "Save & Confirm Packs" at bounding box center [149, 289] width 60 height 15
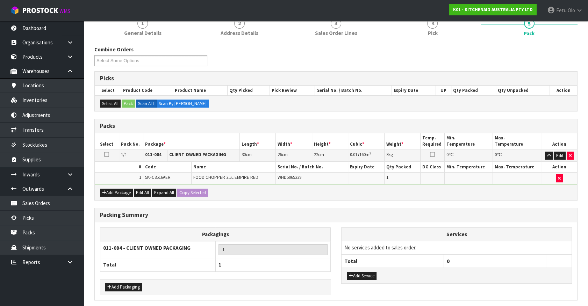
scroll to position [0, 0]
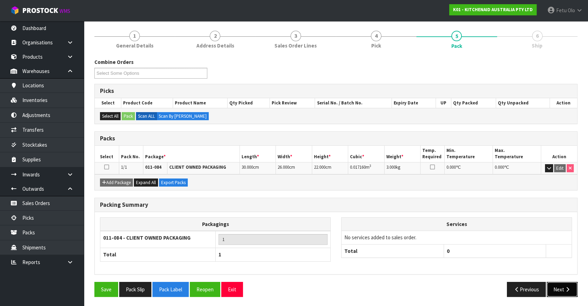
click at [566, 287] on icon "button" at bounding box center [567, 289] width 7 height 5
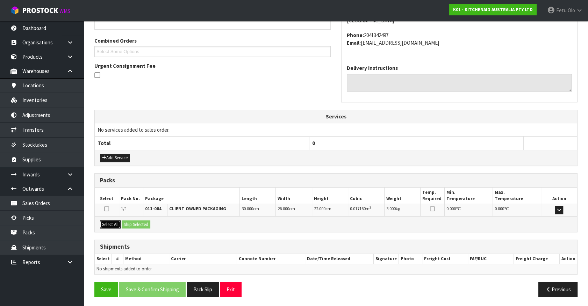
drag, startPoint x: 108, startPoint y: 220, endPoint x: 147, endPoint y: 225, distance: 38.7
click at [109, 220] on button "Select All" at bounding box center [110, 224] width 21 height 8
click at [147, 225] on button "Ship Selected" at bounding box center [136, 224] width 29 height 8
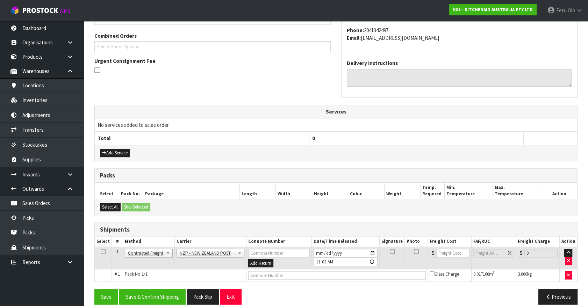
scroll to position [182, 0]
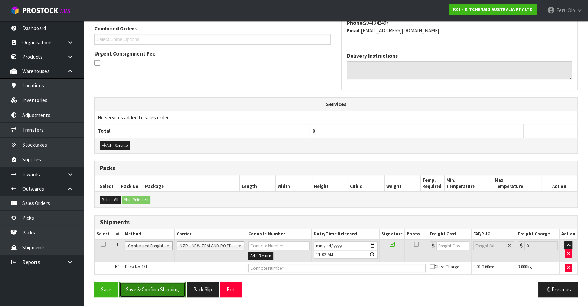
drag, startPoint x: 168, startPoint y: 283, endPoint x: 156, endPoint y: 284, distance: 11.6
click at [168, 284] on button "Save & Confirm Shipping" at bounding box center [152, 289] width 66 height 15
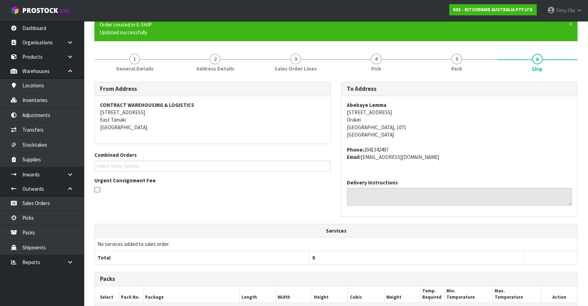
scroll to position [172, 0]
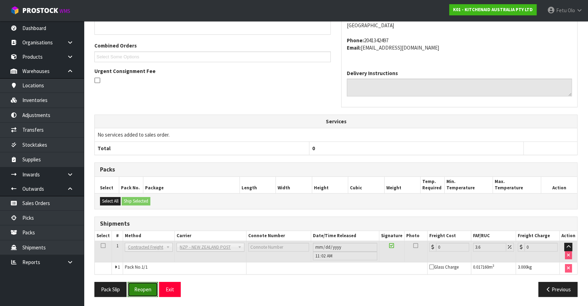
click at [149, 291] on button "Reopen" at bounding box center [143, 289] width 30 height 15
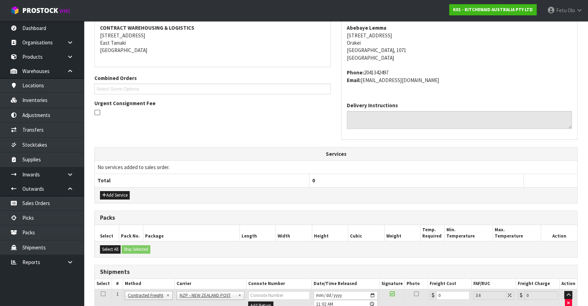
scroll to position [189, 0]
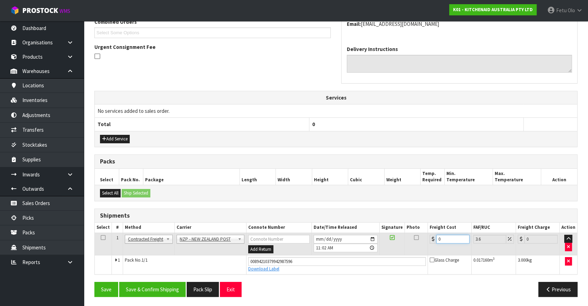
drag, startPoint x: 381, startPoint y: 247, endPoint x: 200, endPoint y: 226, distance: 182.2
click at [200, 226] on table "Select # Method Carrier Connote Number Date/Time Released Signature Photo Freig…" at bounding box center [336, 248] width 482 height 51
click at [142, 285] on button "Save & Confirm Shipping" at bounding box center [152, 289] width 66 height 15
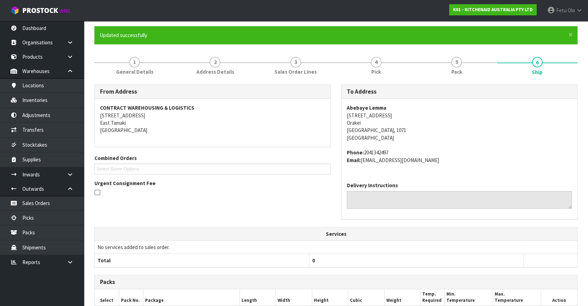
scroll to position [169, 0]
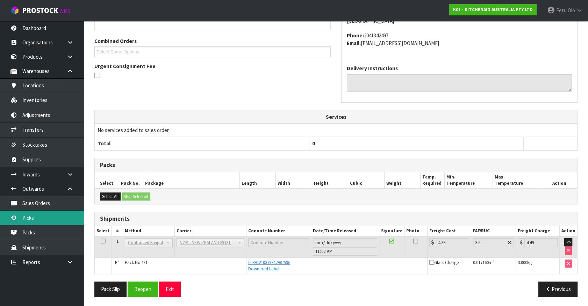
click at [37, 212] on link "Picks" at bounding box center [42, 218] width 84 height 14
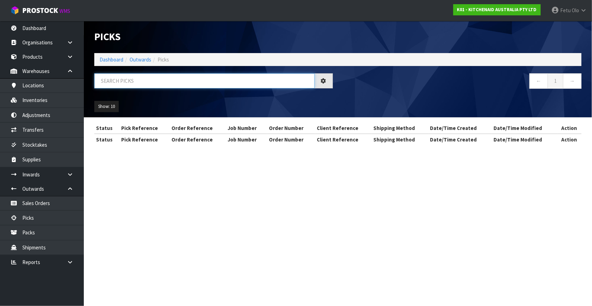
click at [119, 80] on input "text" at bounding box center [204, 80] width 220 height 15
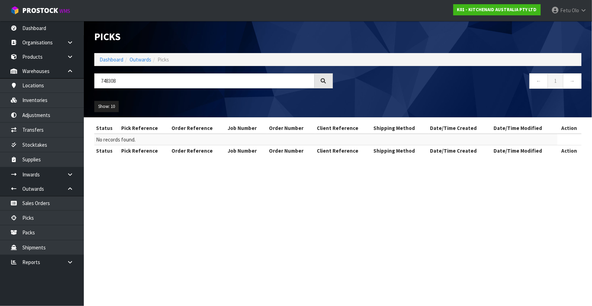
click at [574, 143] on table "Status Pick Reference Order Reference Job Number Order Number Client Reference …" at bounding box center [337, 140] width 487 height 34
click at [110, 83] on input "748308" at bounding box center [204, 80] width 220 height 15
click at [110, 83] on input "789308" at bounding box center [204, 80] width 220 height 15
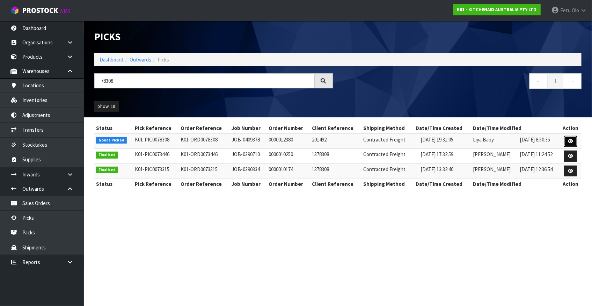
click at [570, 142] on icon at bounding box center [570, 141] width 5 height 5
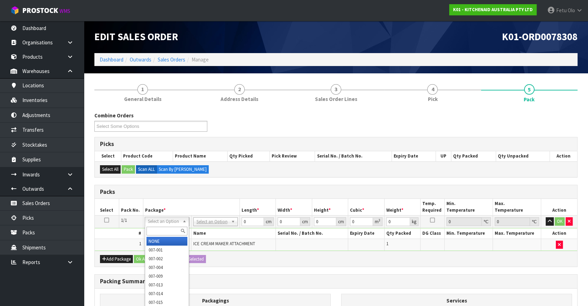
click at [159, 232] on input "text" at bounding box center [166, 231] width 41 height 9
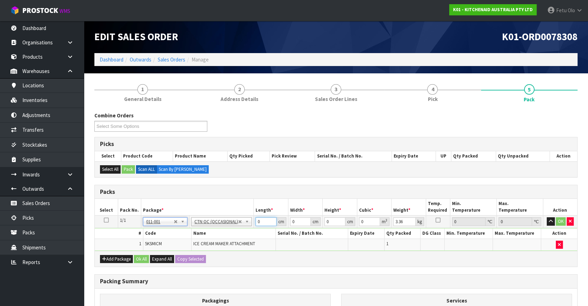
drag, startPoint x: 262, startPoint y: 224, endPoint x: 196, endPoint y: 237, distance: 67.6
click at [196, 237] on tbody "1/1 NONE 007-001 007-002 007-004 007-009 007-013 007-014 007-015 007-017 007-01…" at bounding box center [336, 233] width 482 height 35
click button "OK" at bounding box center [560, 221] width 10 height 8
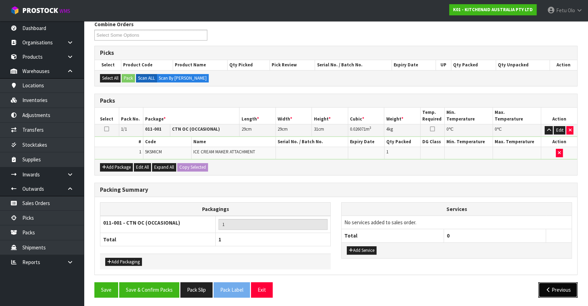
click at [560, 287] on button "Previous" at bounding box center [557, 289] width 39 height 15
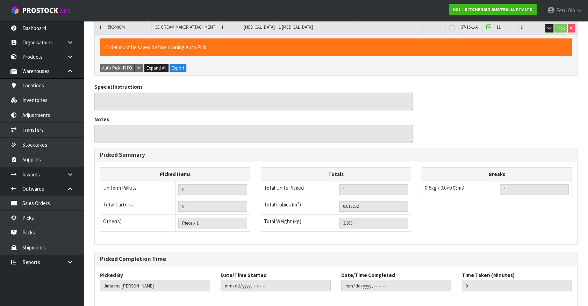
scroll to position [179, 0]
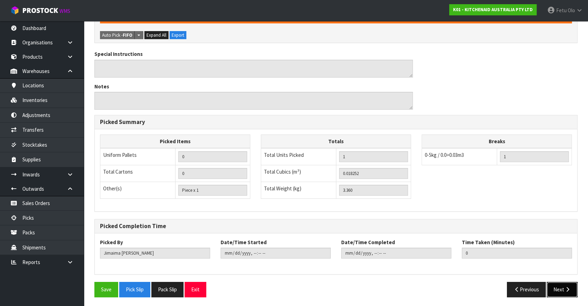
click at [565, 290] on icon "button" at bounding box center [567, 289] width 7 height 5
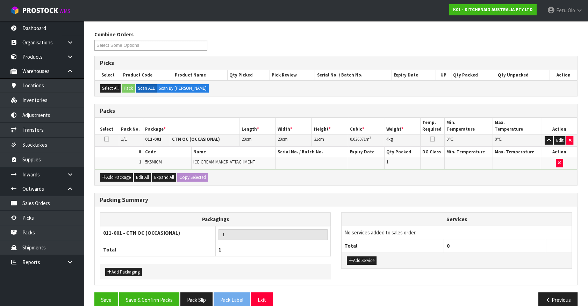
scroll to position [91, 0]
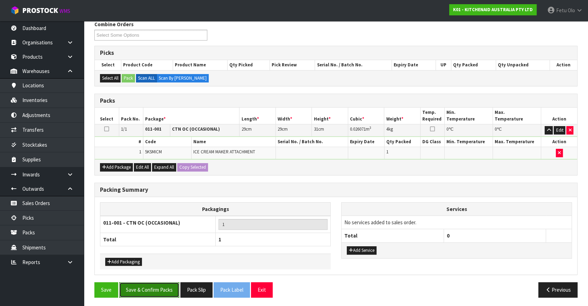
click at [153, 288] on button "Save & Confirm Packs" at bounding box center [149, 289] width 60 height 15
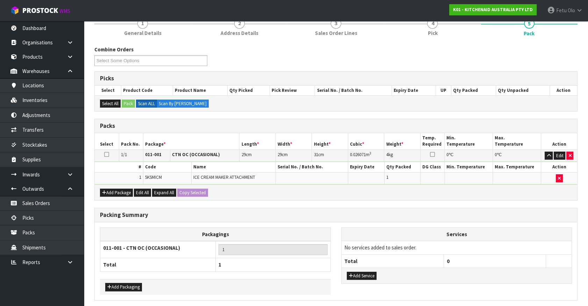
scroll to position [0, 0]
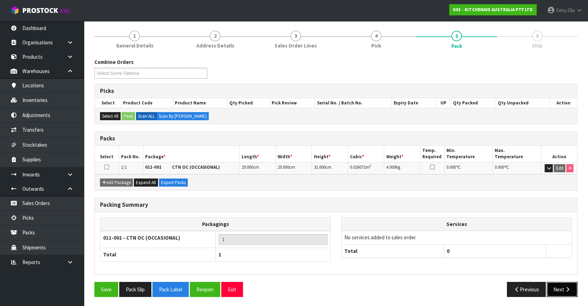
click at [569, 291] on button "Next" at bounding box center [561, 289] width 31 height 15
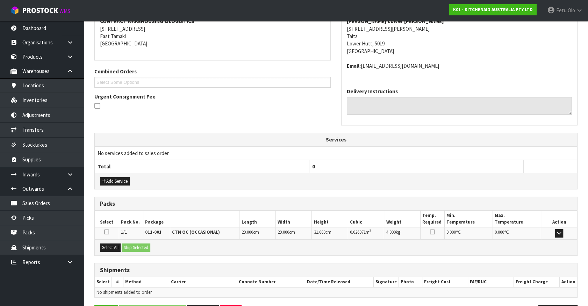
scroll to position [162, 0]
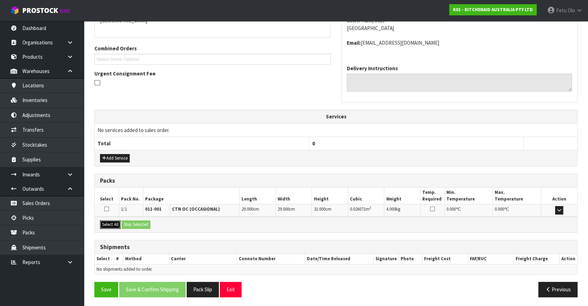
click at [104, 220] on button "Select All" at bounding box center [110, 224] width 21 height 8
click at [136, 223] on button "Ship Selected" at bounding box center [136, 224] width 29 height 8
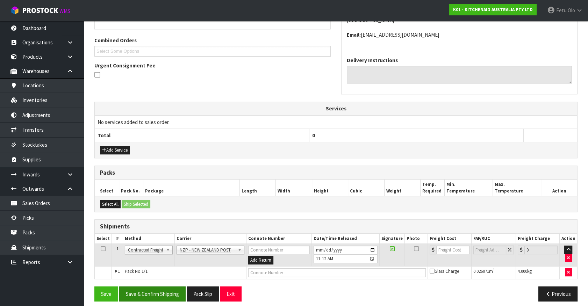
scroll to position [175, 0]
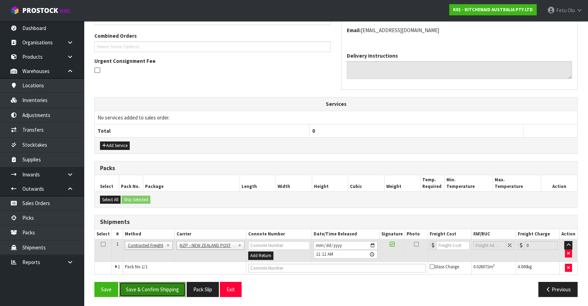
click at [164, 294] on button "Save & Confirm Shipping" at bounding box center [152, 289] width 66 height 15
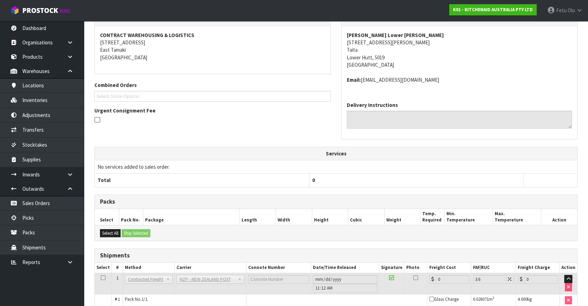
scroll to position [165, 0]
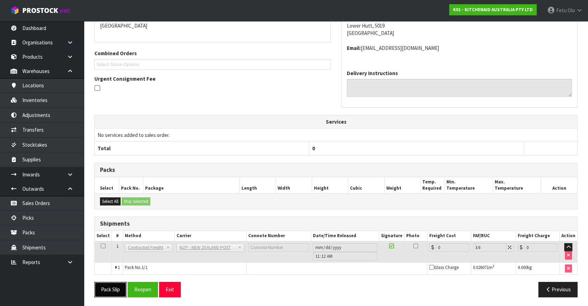
click at [113, 285] on button "Pack Slip" at bounding box center [110, 289] width 32 height 15
drag, startPoint x: 149, startPoint y: 286, endPoint x: 139, endPoint y: 276, distance: 14.3
click at [149, 286] on button "Reopen" at bounding box center [143, 289] width 30 height 15
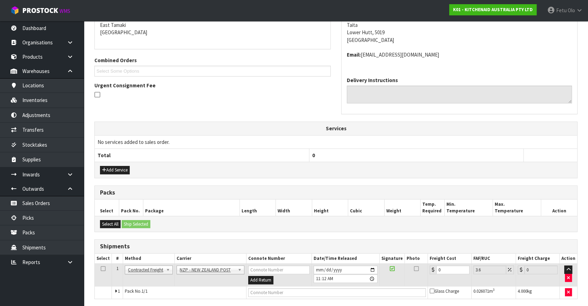
scroll to position [157, 0]
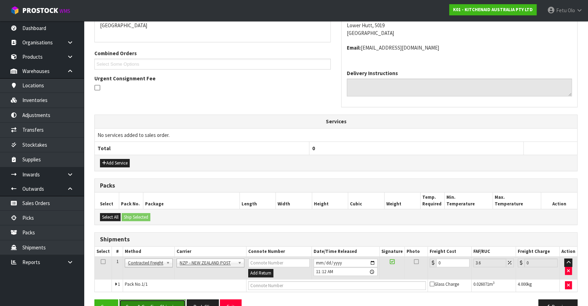
click at [157, 301] on button "Save & Confirm Shipping" at bounding box center [152, 306] width 66 height 15
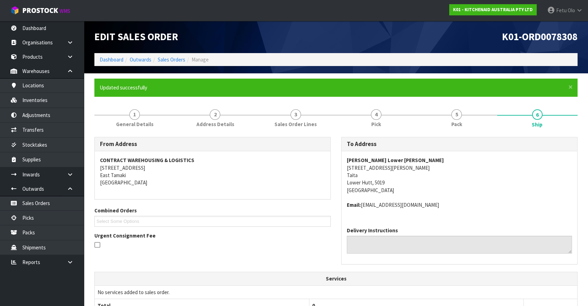
drag, startPoint x: 549, startPoint y: 200, endPoint x: 587, endPoint y: 217, distance: 40.8
click at [549, 200] on span "[PERSON_NAME] Lower [PERSON_NAME] [STREET_ADDRESS][PERSON_NAME] Email: [EMAIL_A…" at bounding box center [459, 183] width 225 height 52
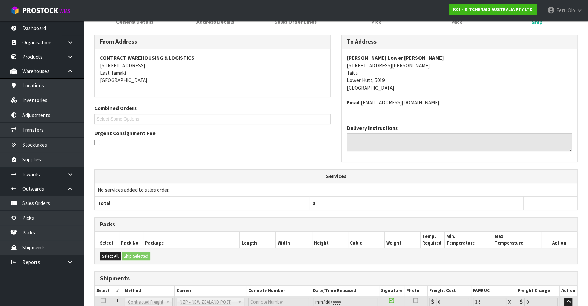
scroll to position [157, 0]
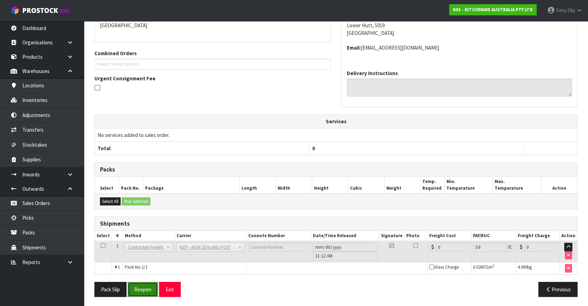
click at [134, 286] on button "Reopen" at bounding box center [143, 289] width 30 height 15
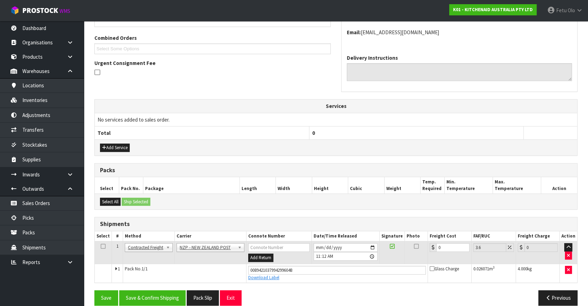
scroll to position [181, 0]
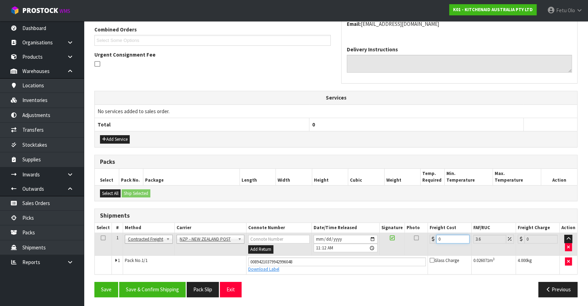
drag, startPoint x: 444, startPoint y: 240, endPoint x: 345, endPoint y: 257, distance: 100.5
click at [345, 257] on tbody "1 Client Local Pickup Customer Local Pickup Company Freight Contracted Freight …" at bounding box center [336, 253] width 482 height 41
click at [177, 291] on button "Save & Confirm Shipping" at bounding box center [152, 289] width 66 height 15
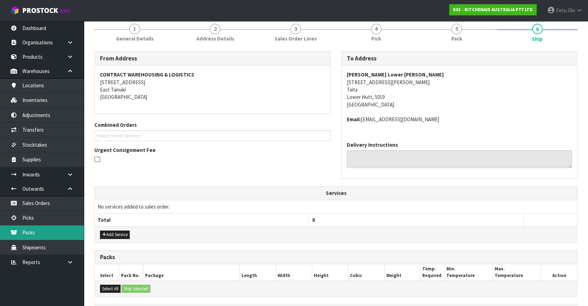
scroll to position [0, 0]
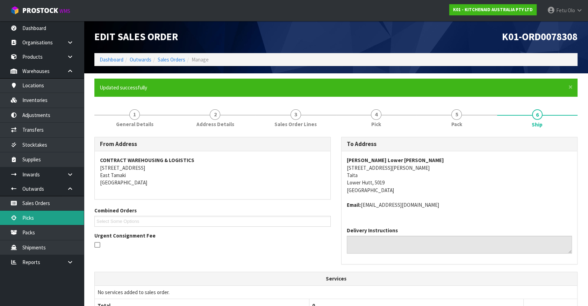
click at [43, 221] on link "Picks" at bounding box center [42, 218] width 84 height 14
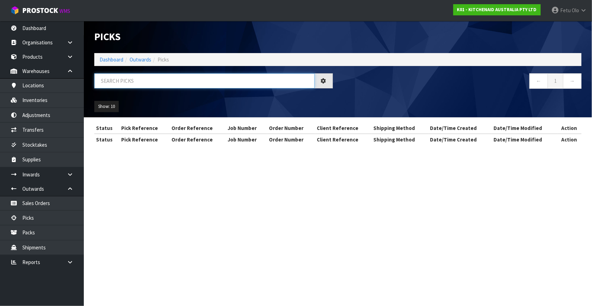
click at [151, 83] on input "text" at bounding box center [204, 80] width 220 height 15
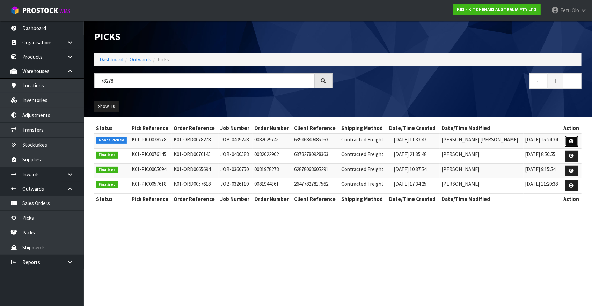
click at [574, 143] on link at bounding box center [571, 141] width 13 height 11
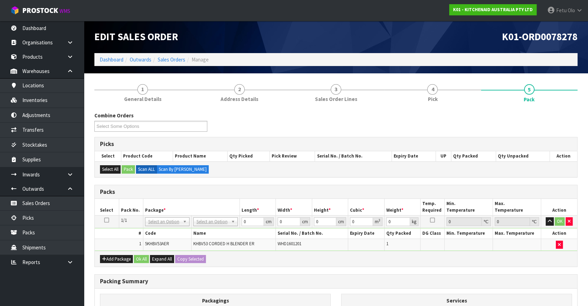
drag, startPoint x: 160, startPoint y: 220, endPoint x: 160, endPoint y: 235, distance: 15.0
click at [160, 228] on input "text" at bounding box center [166, 231] width 41 height 9
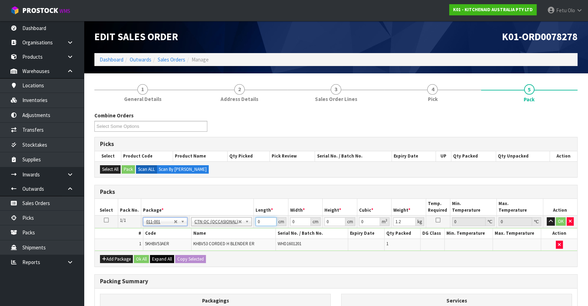
drag, startPoint x: 253, startPoint y: 225, endPoint x: 173, endPoint y: 260, distance: 88.1
click at [173, 260] on div "Packs Select Pack No. Package * Length * Width * Height * Cubic * Weight * Temp…" at bounding box center [335, 226] width 483 height 82
click button "OK" at bounding box center [560, 221] width 10 height 8
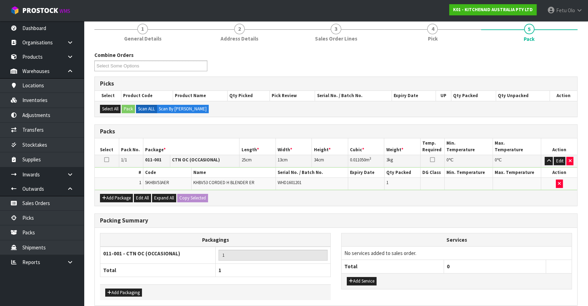
scroll to position [91, 0]
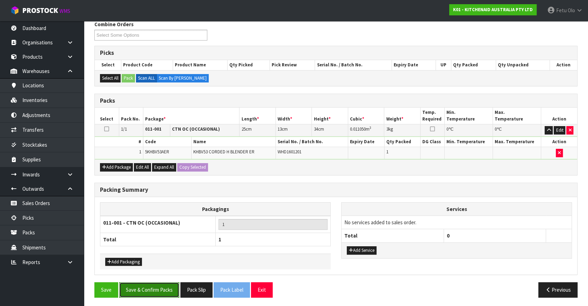
click at [162, 288] on button "Save & Confirm Packs" at bounding box center [149, 289] width 60 height 15
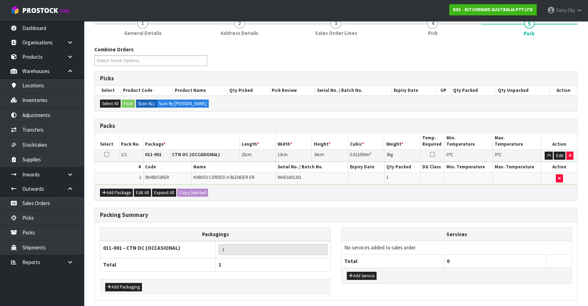
scroll to position [0, 0]
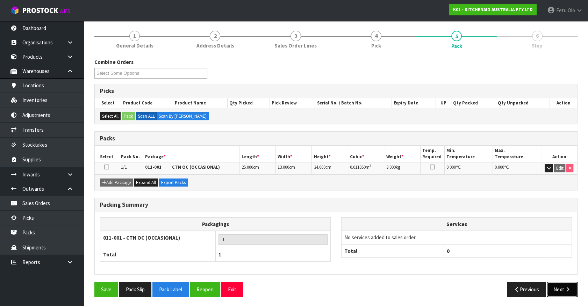
click at [555, 289] on button "Next" at bounding box center [561, 289] width 31 height 15
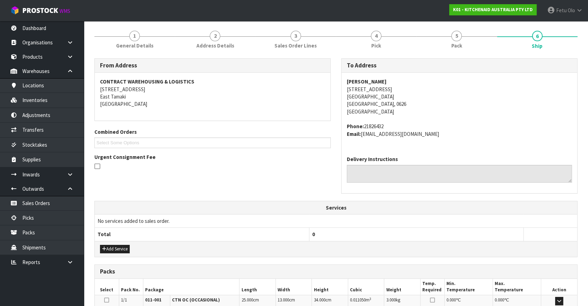
scroll to position [170, 0]
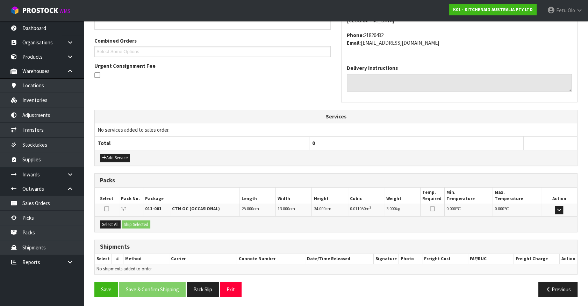
drag, startPoint x: 114, startPoint y: 229, endPoint x: 130, endPoint y: 227, distance: 16.6
click at [114, 228] on div "Select All Ship Selected" at bounding box center [336, 224] width 482 height 16
click at [110, 224] on button "Select All" at bounding box center [110, 224] width 21 height 8
click at [139, 227] on div "Select All Ship Selected" at bounding box center [336, 224] width 482 height 16
click at [133, 220] on button "Ship Selected" at bounding box center [136, 224] width 29 height 8
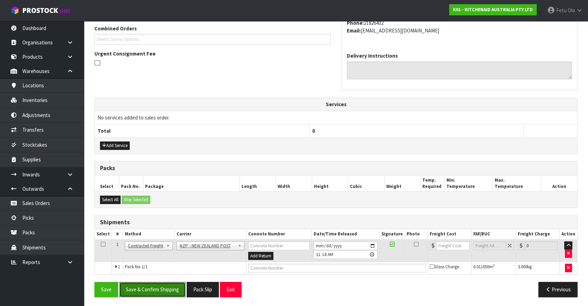
click at [157, 290] on button "Save & Confirm Shipping" at bounding box center [152, 289] width 66 height 15
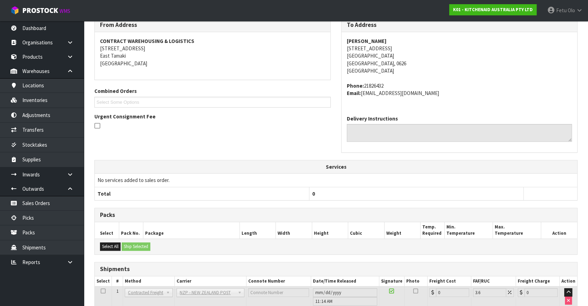
scroll to position [172, 0]
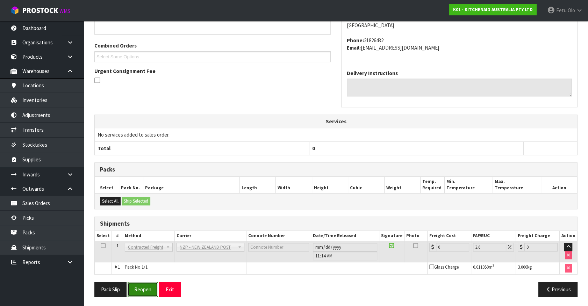
click at [140, 285] on button "Reopen" at bounding box center [143, 289] width 30 height 15
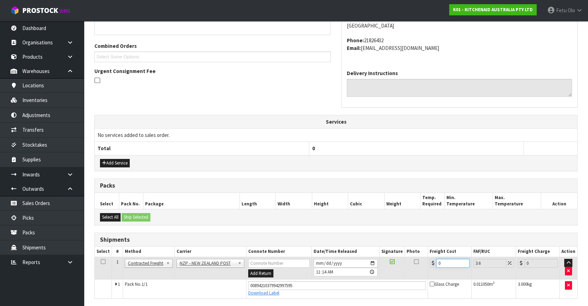
drag, startPoint x: 445, startPoint y: 262, endPoint x: 231, endPoint y: 295, distance: 216.7
click at [231, 295] on tbody "1 Client Local Pickup Customer Local Pickup Company Freight Contracted Freight …" at bounding box center [336, 277] width 482 height 41
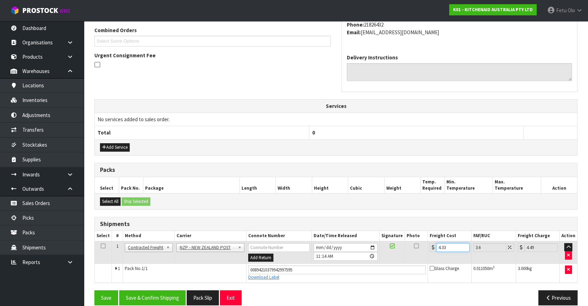
scroll to position [189, 0]
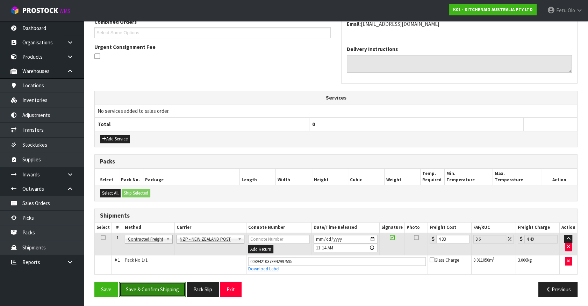
click at [151, 292] on button "Save & Confirm Shipping" at bounding box center [152, 289] width 66 height 15
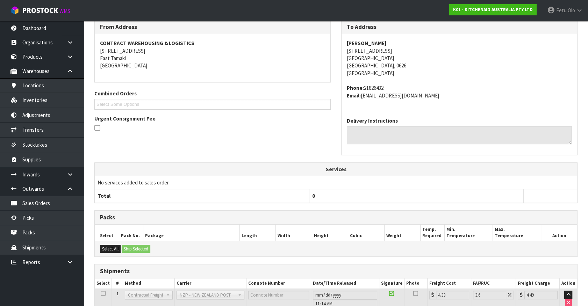
scroll to position [169, 0]
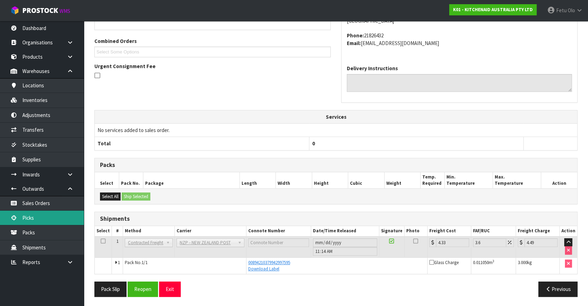
click at [38, 222] on link "Picks" at bounding box center [42, 218] width 84 height 14
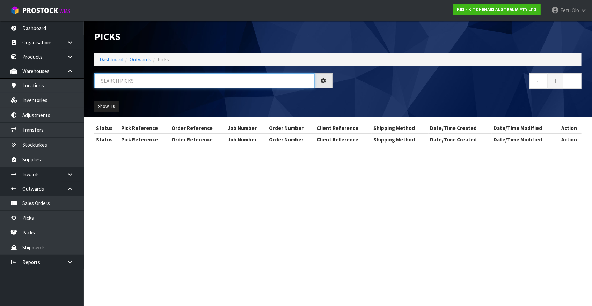
click at [161, 73] on input "text" at bounding box center [204, 80] width 220 height 15
click at [159, 78] on input "text" at bounding box center [204, 80] width 220 height 15
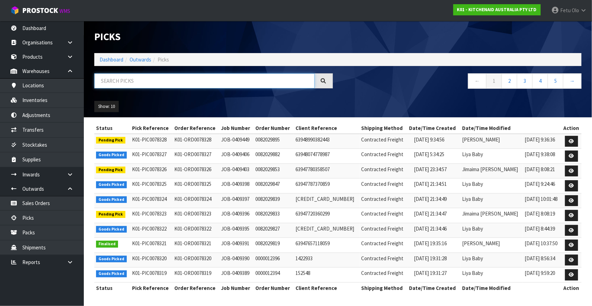
click at [159, 78] on input "text" at bounding box center [204, 80] width 220 height 15
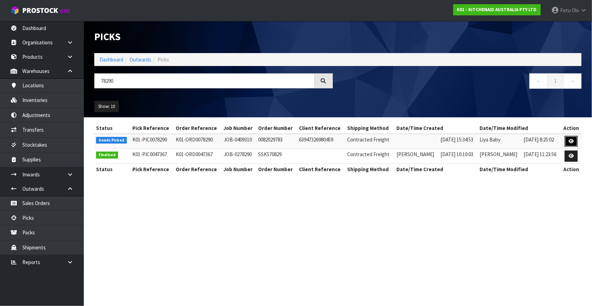
click at [572, 143] on icon at bounding box center [571, 141] width 5 height 5
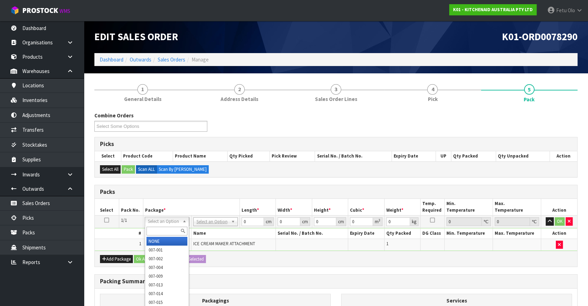
click at [157, 234] on input "text" at bounding box center [166, 231] width 41 height 9
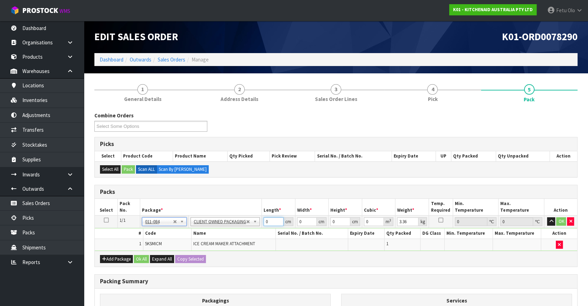
drag, startPoint x: 269, startPoint y: 221, endPoint x: 230, endPoint y: 238, distance: 43.2
click at [230, 238] on tbody "1/1 NONE 007-001 007-002 007-004 007-009 007-013 007-014 007-015 007-017 007-01…" at bounding box center [336, 233] width 482 height 35
click button "OK" at bounding box center [561, 221] width 10 height 8
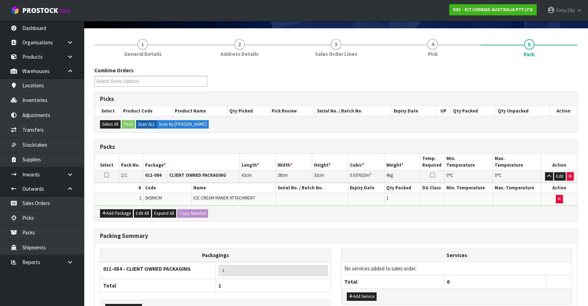
scroll to position [91, 0]
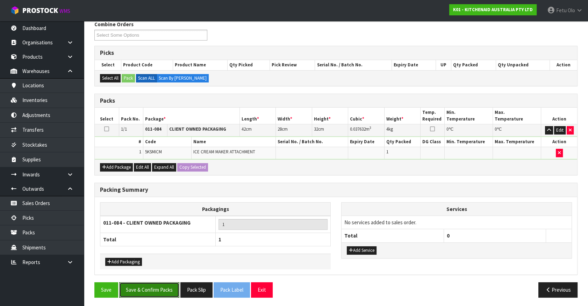
click at [165, 280] on div "Combine Orders K01-ORD0078192 K01-ORD0078193 K01-ORD0078196 K01-ORD0078197 K01-…" at bounding box center [335, 162] width 483 height 282
click at [157, 286] on button "Save & Confirm Packs" at bounding box center [149, 289] width 60 height 15
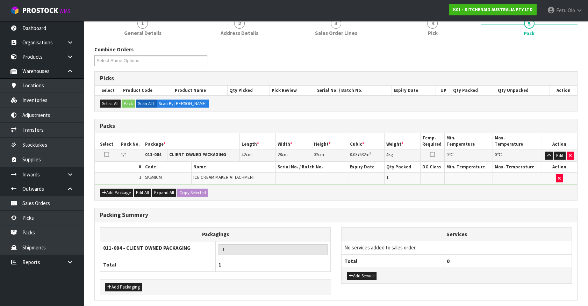
scroll to position [0, 0]
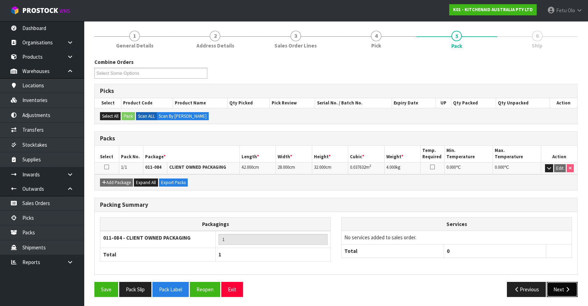
click at [557, 292] on button "Next" at bounding box center [561, 289] width 31 height 15
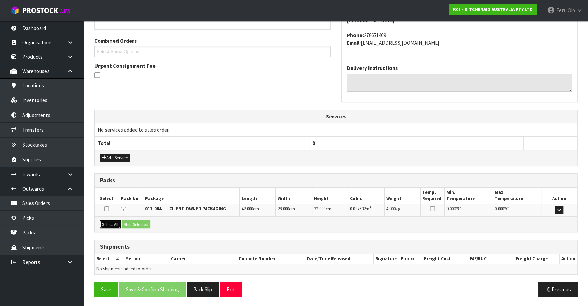
drag, startPoint x: 111, startPoint y: 221, endPoint x: 121, endPoint y: 220, distance: 9.1
click at [111, 220] on button "Select All" at bounding box center [110, 224] width 21 height 8
click at [125, 220] on button "Ship Selected" at bounding box center [136, 224] width 29 height 8
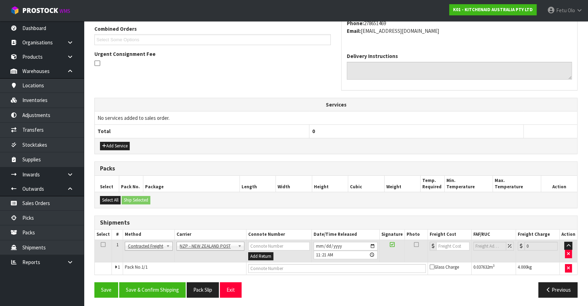
scroll to position [182, 0]
click at [151, 289] on button "Save & Confirm Shipping" at bounding box center [152, 289] width 66 height 15
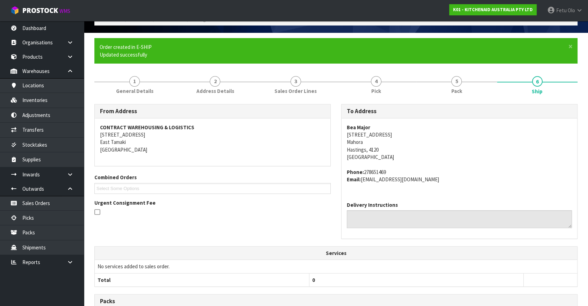
scroll to position [172, 0]
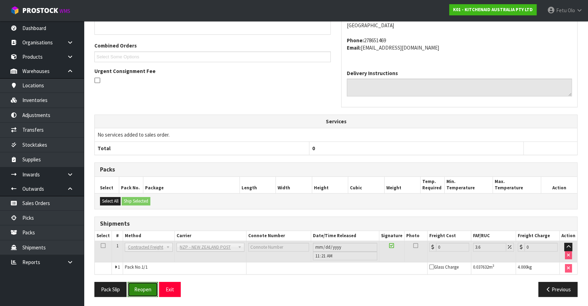
click at [137, 289] on button "Reopen" at bounding box center [143, 289] width 30 height 15
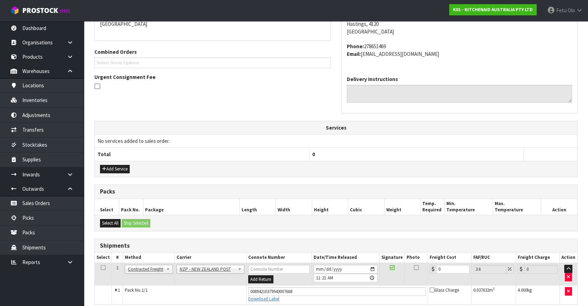
scroll to position [189, 0]
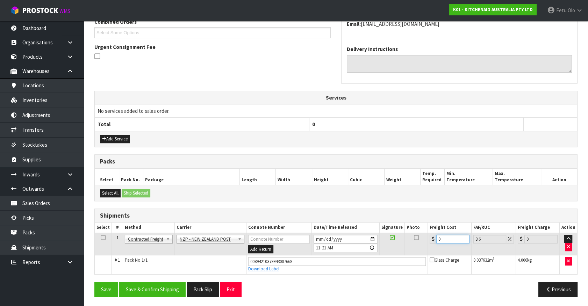
drag, startPoint x: 447, startPoint y: 238, endPoint x: 323, endPoint y: 257, distance: 125.8
click at [323, 257] on tbody "1 Client Local Pickup Customer Local Pickup Company Freight Contracted Freight …" at bounding box center [336, 253] width 482 height 41
click at [153, 285] on button "Save & Confirm Shipping" at bounding box center [152, 289] width 66 height 15
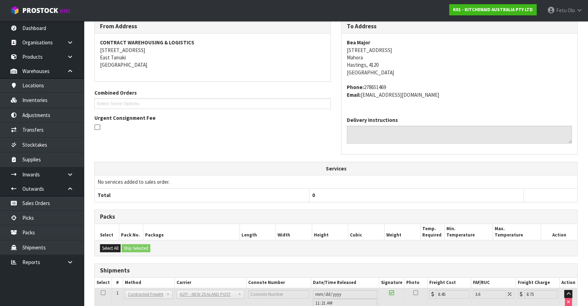
scroll to position [169, 0]
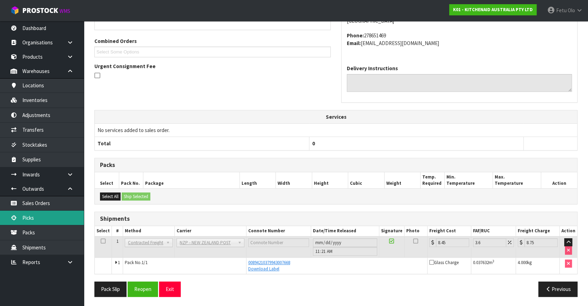
click at [20, 221] on link "Picks" at bounding box center [42, 218] width 84 height 14
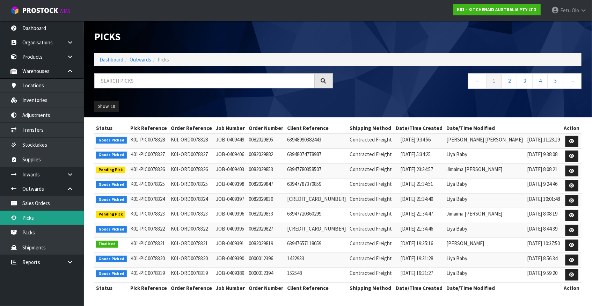
click at [0, 211] on link "Picks" at bounding box center [42, 218] width 84 height 14
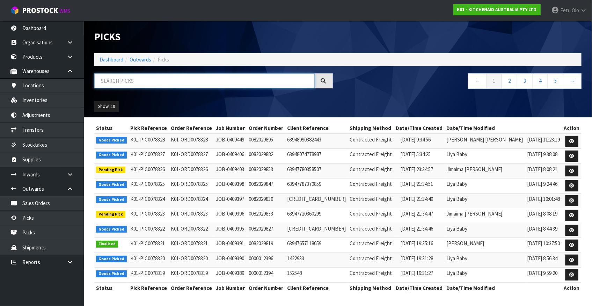
click at [156, 86] on input "text" at bounding box center [204, 80] width 220 height 15
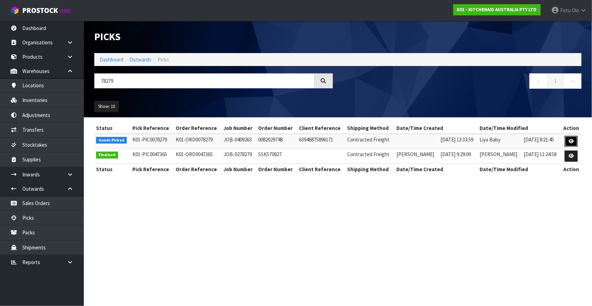
click at [575, 143] on link at bounding box center [571, 141] width 13 height 11
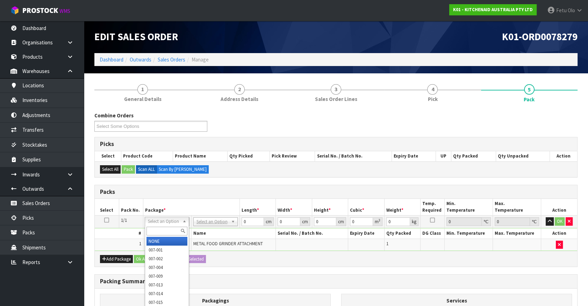
click at [150, 227] on input "text" at bounding box center [166, 231] width 41 height 9
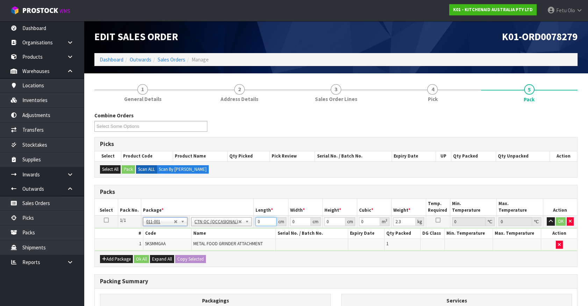
drag, startPoint x: 263, startPoint y: 223, endPoint x: 177, endPoint y: 239, distance: 87.4
click at [177, 239] on tbody "1/1 NONE 007-001 007-002 007-004 007-009 007-013 007-014 007-015 007-017 007-01…" at bounding box center [336, 233] width 482 height 35
click button "OK" at bounding box center [560, 221] width 10 height 8
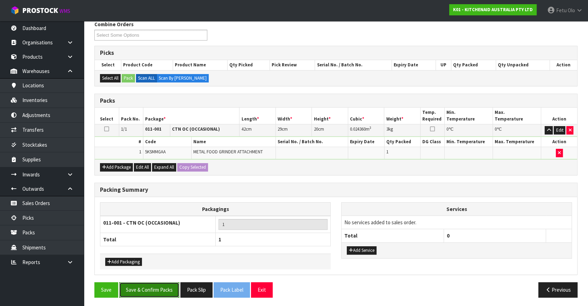
click at [143, 287] on button "Save & Confirm Packs" at bounding box center [149, 289] width 60 height 15
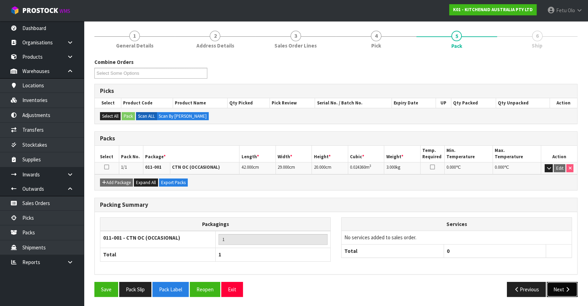
click at [562, 285] on button "Next" at bounding box center [561, 289] width 31 height 15
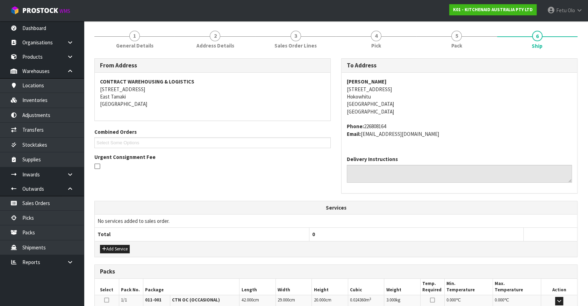
scroll to position [170, 0]
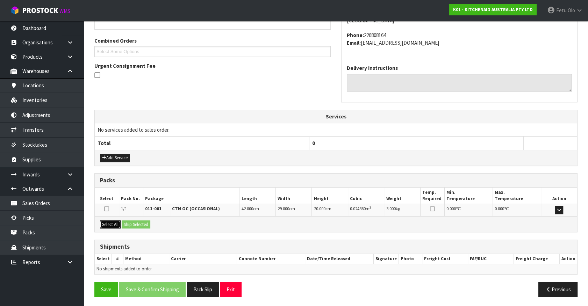
click at [114, 221] on button "Select All" at bounding box center [110, 224] width 21 height 8
click at [129, 220] on button "Ship Selected" at bounding box center [136, 224] width 29 height 8
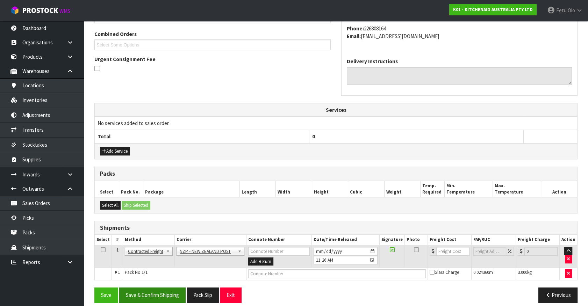
scroll to position [182, 0]
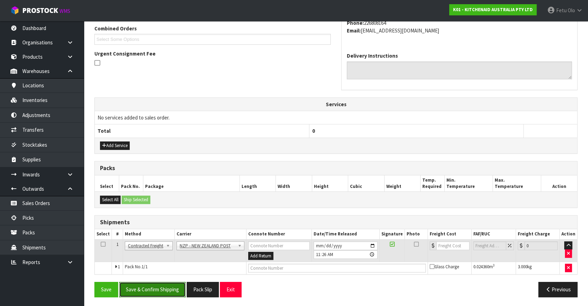
click at [161, 290] on button "Save & Confirm Shipping" at bounding box center [152, 289] width 66 height 15
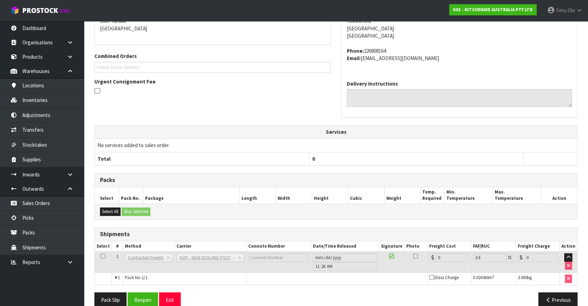
scroll to position [172, 0]
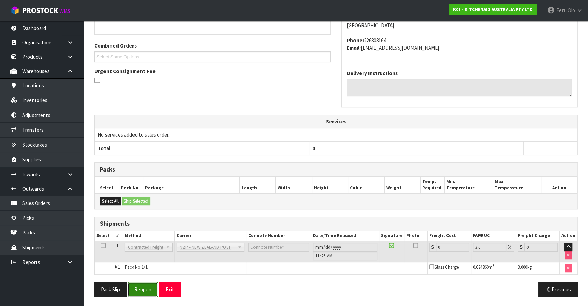
drag, startPoint x: 140, startPoint y: 289, endPoint x: 136, endPoint y: 288, distance: 3.8
click at [140, 289] on button "Reopen" at bounding box center [143, 289] width 30 height 15
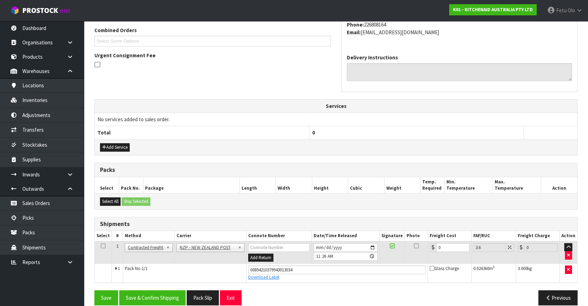
scroll to position [189, 0]
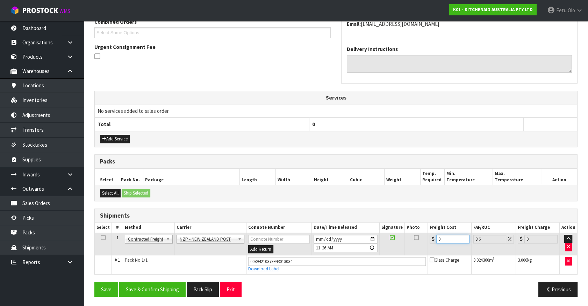
drag, startPoint x: 449, startPoint y: 238, endPoint x: 382, endPoint y: 240, distance: 67.1
click at [382, 240] on tr "1 Client Local Pickup Customer Local Pickup Company Freight Contracted Freight …" at bounding box center [336, 244] width 482 height 23
click at [174, 285] on button "Save & Confirm Shipping" at bounding box center [152, 289] width 66 height 15
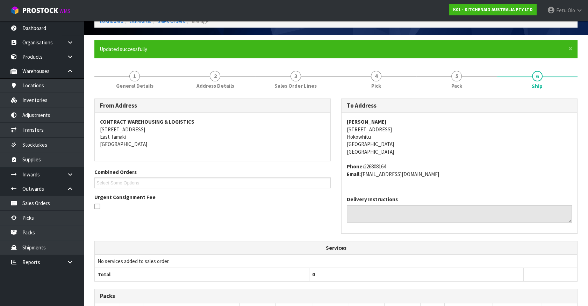
scroll to position [169, 0]
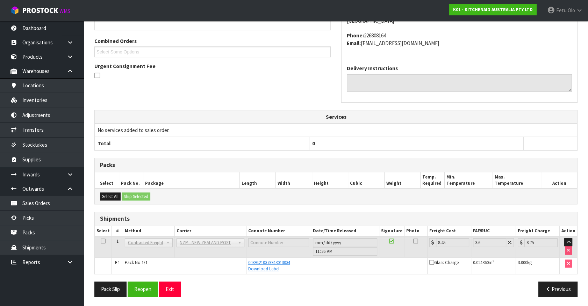
drag, startPoint x: 335, startPoint y: 280, endPoint x: 327, endPoint y: 300, distance: 21.3
click at [335, 282] on div "Pack Slip Reopen Exit" at bounding box center [212, 289] width 247 height 15
